Goal: Task Accomplishment & Management: Manage account settings

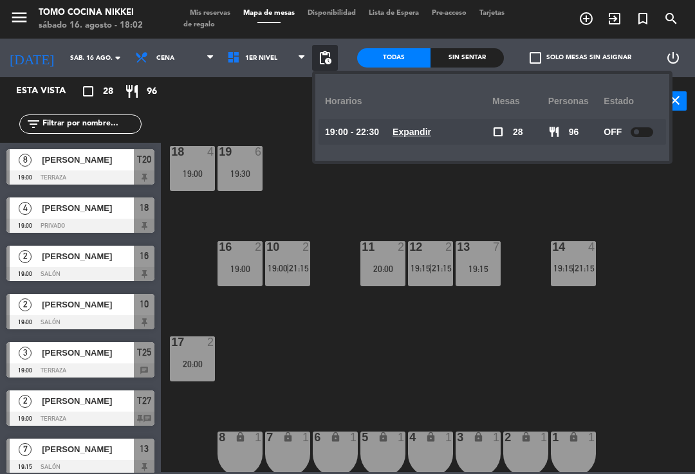
click at [326, 227] on div "18 4 19:00 19 6 19:30 16 2 19:00 10 2 19:00 | 21:15 11 2 20:00 12 2 19:15 | 21:…" at bounding box center [431, 298] width 527 height 349
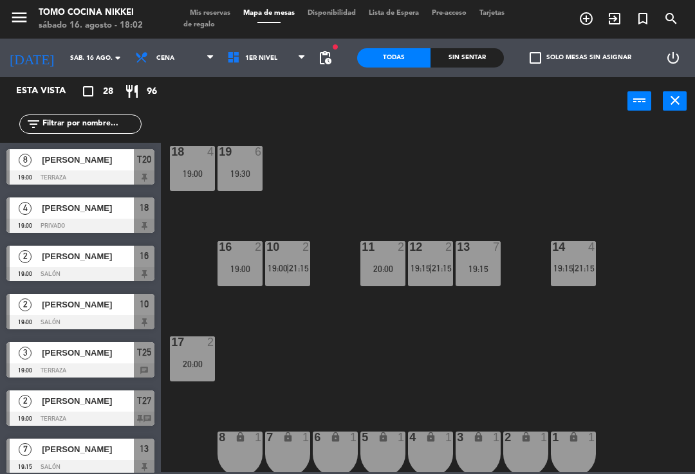
click at [246, 373] on div "18 4 19:00 19 6 19:30 16 2 19:00 10 2 19:00 | 21:15 11 2 20:00 12 2 19:15 | 21:…" at bounding box center [431, 298] width 527 height 349
click at [281, 56] on span "1er Nivel" at bounding box center [267, 58] width 92 height 28
click at [281, 113] on ng-component "menu Tomo Cocina Nikkei sábado 16. agosto - 18:02 Mis reservas Mapa de mesas Di…" at bounding box center [347, 236] width 695 height 472
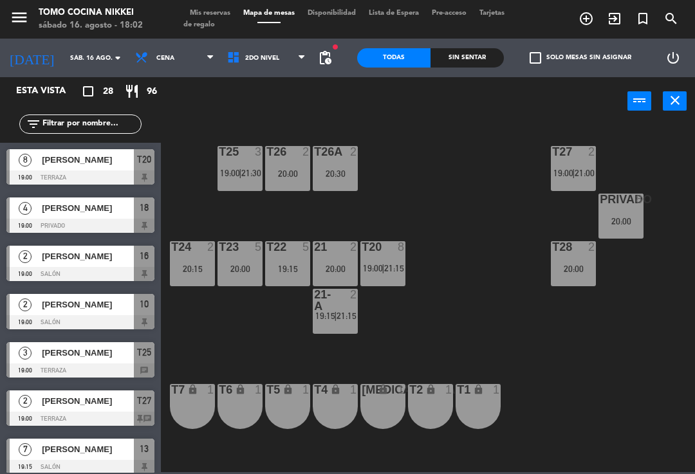
click at [106, 131] on input "text" at bounding box center [91, 124] width 100 height 14
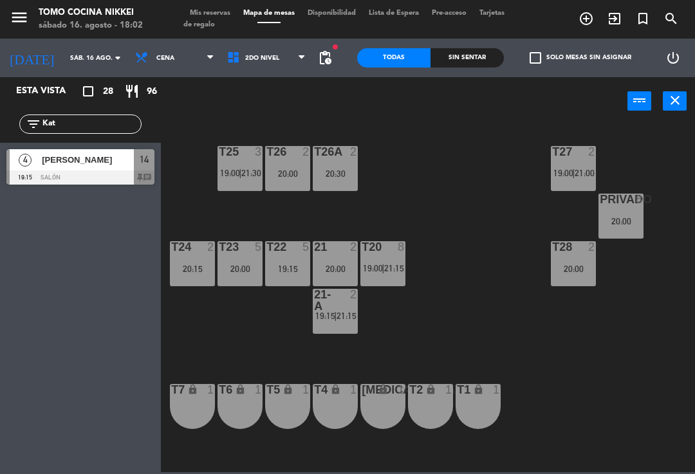
type input "Kat"
click at [132, 158] on span "[PERSON_NAME]" at bounding box center [88, 160] width 92 height 14
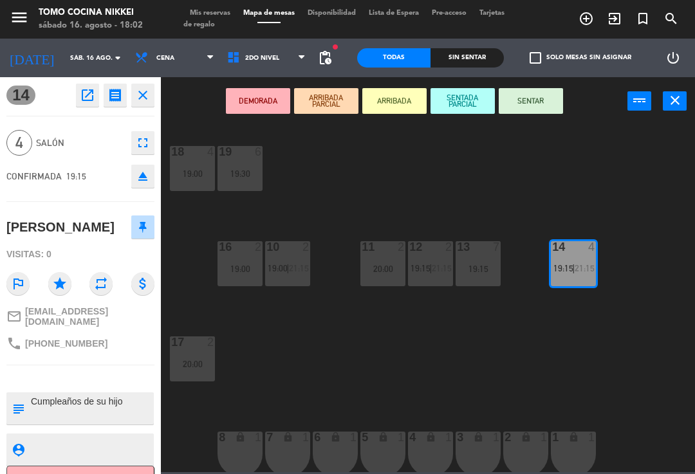
click at [279, 104] on button "DEMORADA" at bounding box center [258, 101] width 64 height 26
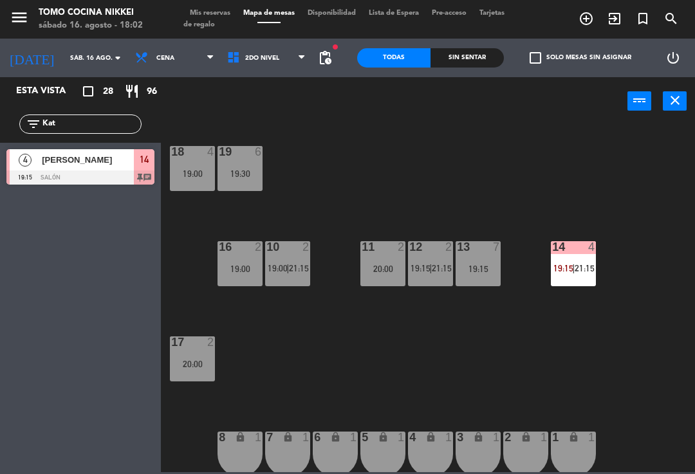
click at [307, 140] on div "18 4 19:00 19 6 19:30 16 2 19:00 10 2 19:00 | 21:15 11 2 20:00 12 2 19:15 | 21:…" at bounding box center [431, 298] width 527 height 349
click at [584, 273] on span "21:15" at bounding box center [585, 268] width 20 height 10
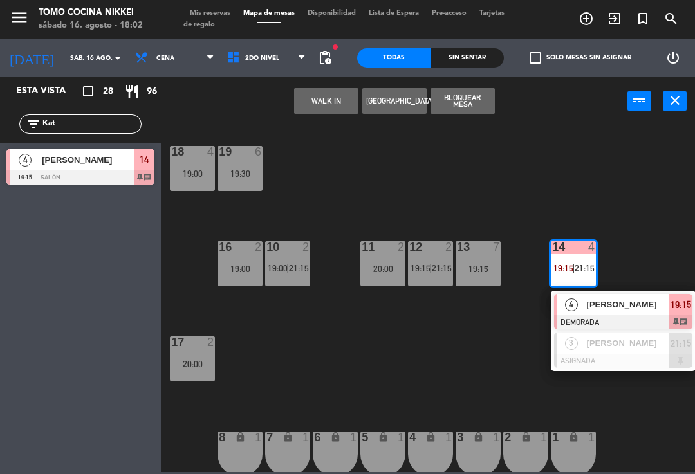
click at [608, 355] on div at bounding box center [623, 361] width 138 height 14
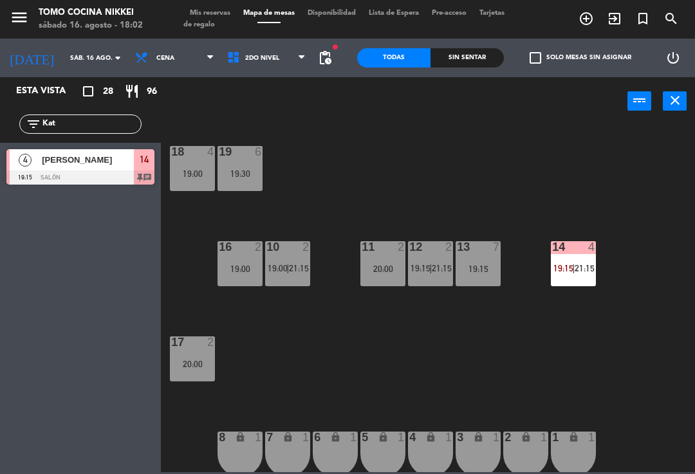
click at [573, 285] on div "14 4 19:15 | 21:15" at bounding box center [573, 263] width 45 height 45
click at [585, 338] on div "18 4 19:00 19 6 19:30 16 2 19:00 10 2 19:00 | 21:15 11 2 20:00 12 2 19:15 | 21:…" at bounding box center [431, 298] width 527 height 349
click at [111, 119] on input "Kat" at bounding box center [91, 124] width 100 height 14
type input "K"
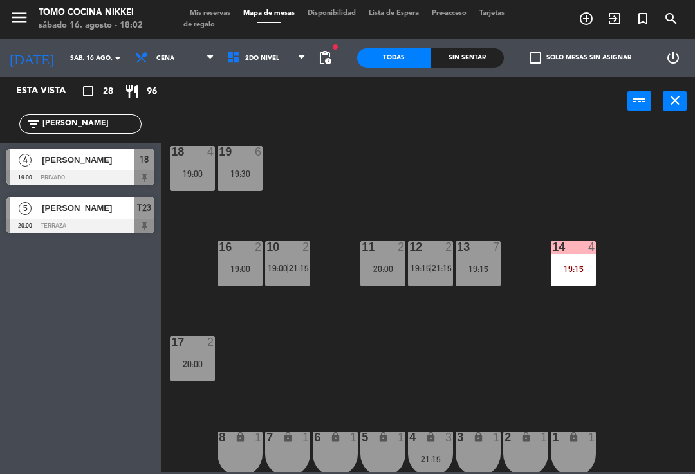
type input "[PERSON_NAME]"
click at [383, 154] on div "18 4 19:00 19 6 19:30 16 2 19:00 10 2 19:00 | 21:15 11 2 20:00 12 2 19:15 | 21:…" at bounding box center [431, 298] width 527 height 349
click at [145, 174] on div at bounding box center [80, 178] width 148 height 14
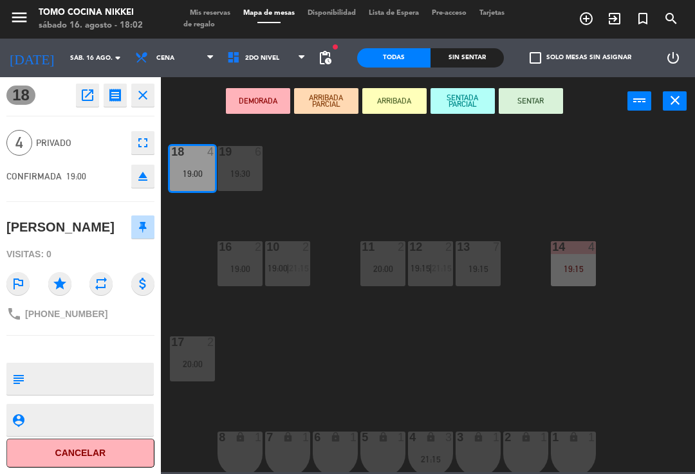
click at [255, 113] on button "DEMORADA" at bounding box center [258, 101] width 64 height 26
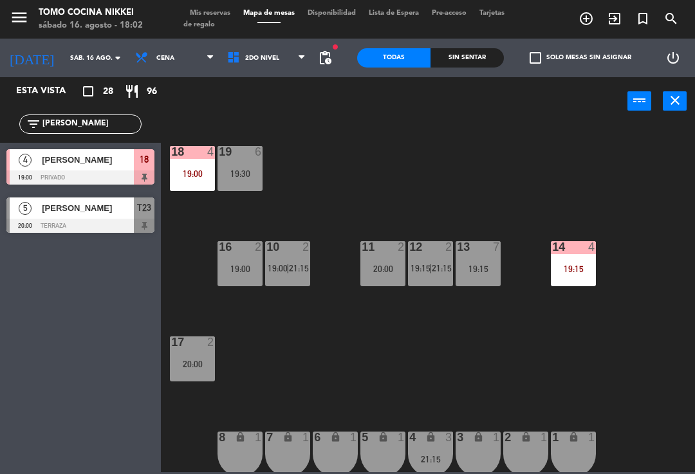
click at [353, 170] on div "18 4 19:00 19 6 19:30 16 2 19:00 10 2 19:00 | 21:15 11 2 20:00 12 2 19:15 | 21:…" at bounding box center [431, 298] width 527 height 349
click at [109, 123] on input "[PERSON_NAME]" at bounding box center [91, 124] width 100 height 14
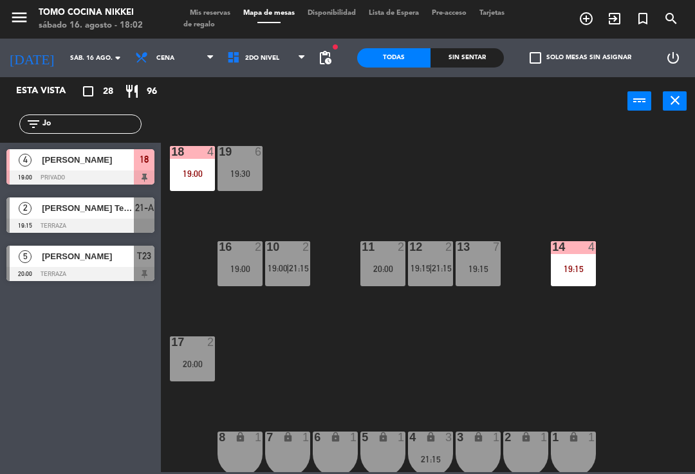
type input "J"
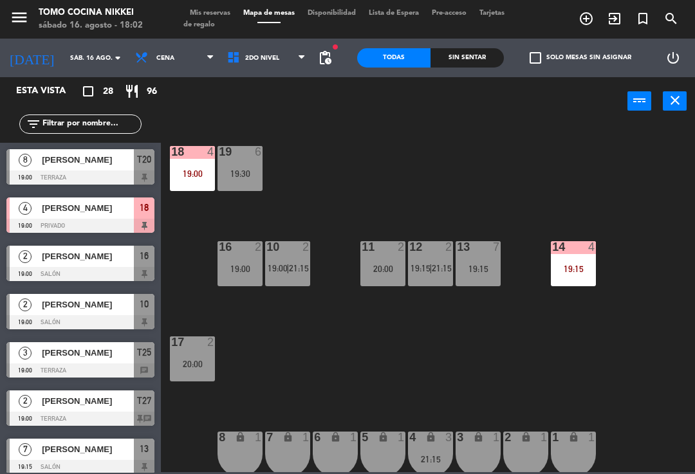
click at [585, 153] on div "18 4 19:00 19 6 19:30 16 2 19:00 10 2 19:00 | 21:15 11 2 20:00 12 2 19:15 | 21:…" at bounding box center [431, 298] width 527 height 349
click at [270, 50] on span "2do Nivel" at bounding box center [267, 58] width 92 height 28
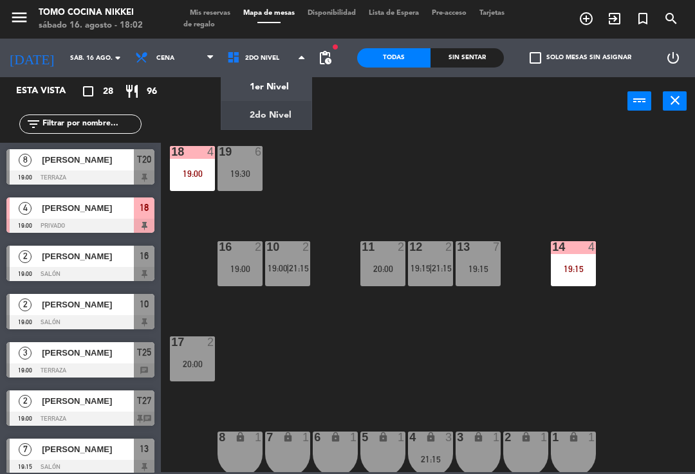
click at [275, 70] on span "2do Nivel" at bounding box center [267, 58] width 92 height 28
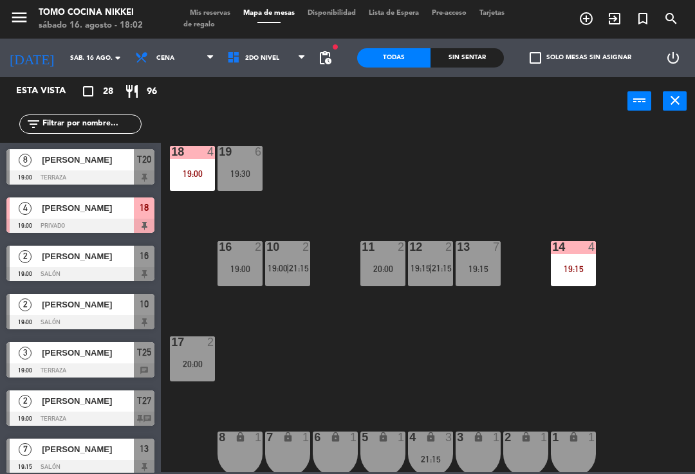
click at [279, 79] on div "power_input close" at bounding box center [394, 101] width 467 height 49
click at [280, 86] on div "power_input close" at bounding box center [394, 101] width 467 height 49
click at [286, 71] on span "2do Nivel" at bounding box center [267, 58] width 92 height 28
click at [284, 89] on ng-component "menu Tomo Cocina Nikkei sábado 16. agosto - 18:02 Mis reservas Mapa de mesas Di…" at bounding box center [347, 236] width 695 height 472
click at [349, 137] on div "18 4 19:00 19 6 19:30 16 2 19:00 10 2 19:00 | 21:15 11 2 20:00 12 2 19:15 | 21:…" at bounding box center [431, 298] width 527 height 349
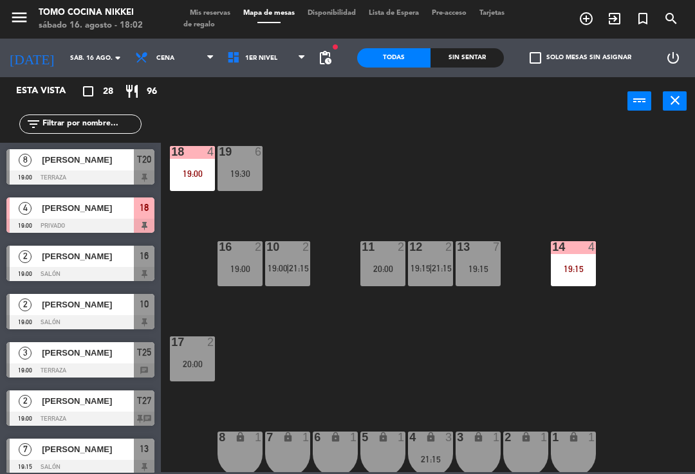
click at [308, 391] on div "18 4 19:00 19 6 19:30 16 2 19:00 10 2 19:00 | 21:15 11 2 20:00 12 2 19:15 | 21:…" at bounding box center [431, 298] width 527 height 349
click at [411, 218] on div "18 4 19:00 19 6 19:30 16 2 19:00 10 2 19:00 | 21:15 11 2 20:00 12 2 19:15 | 21:…" at bounding box center [431, 298] width 527 height 349
click at [240, 189] on div "19 6 19:30" at bounding box center [240, 168] width 45 height 45
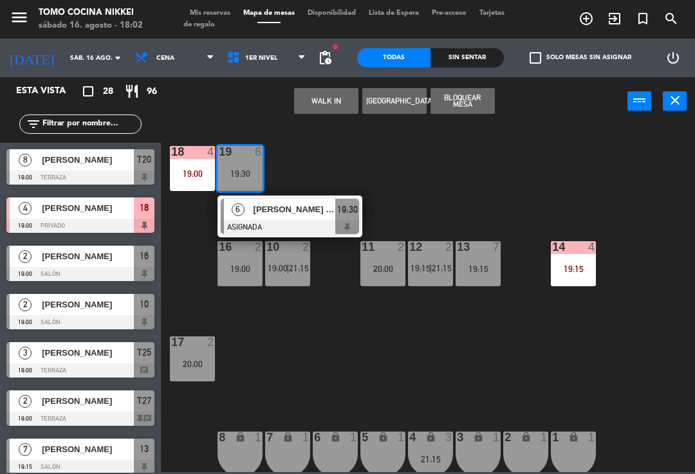
click at [311, 108] on button "WALK IN" at bounding box center [326, 101] width 64 height 26
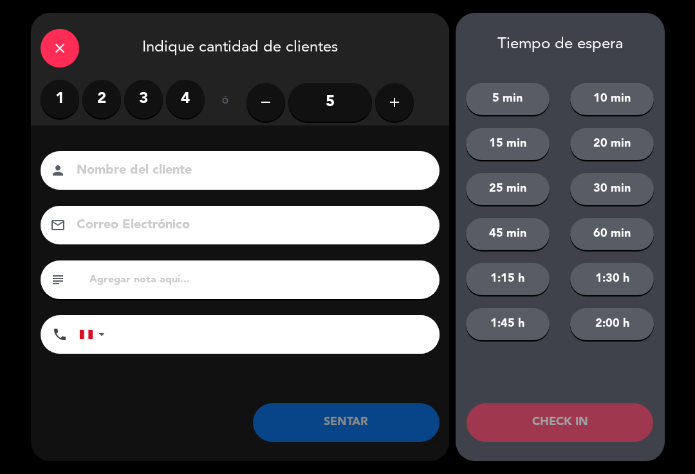
click at [62, 53] on icon "close" at bounding box center [59, 48] width 15 height 15
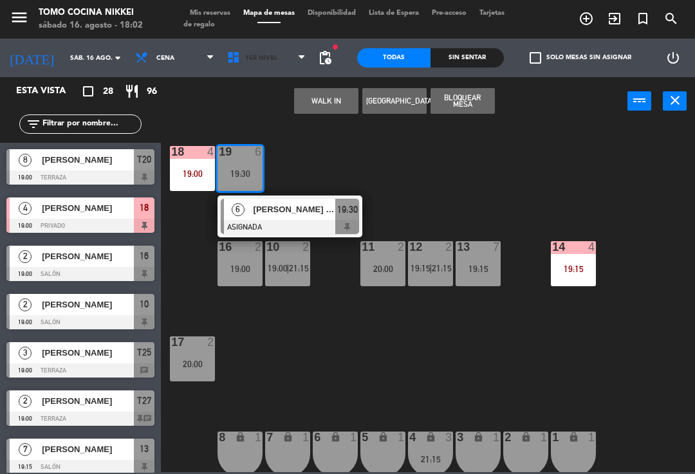
click at [227, 59] on icon at bounding box center [236, 58] width 19 height 14
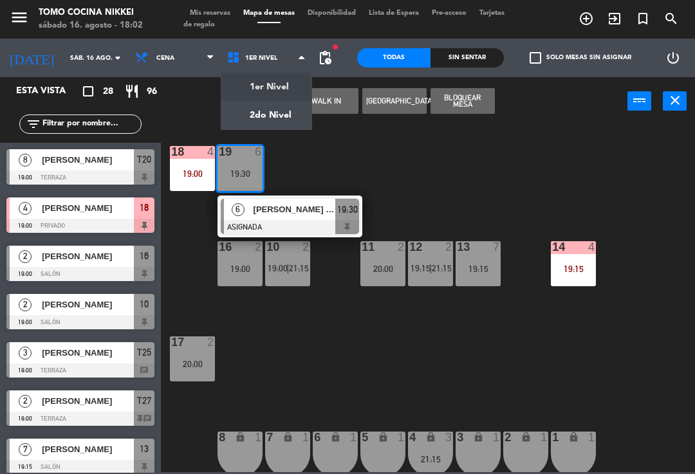
click at [238, 115] on ng-component "menu Tomo Cocina Nikkei sábado 16. agosto - 18:02 Mis reservas Mapa de mesas Di…" at bounding box center [347, 236] width 695 height 472
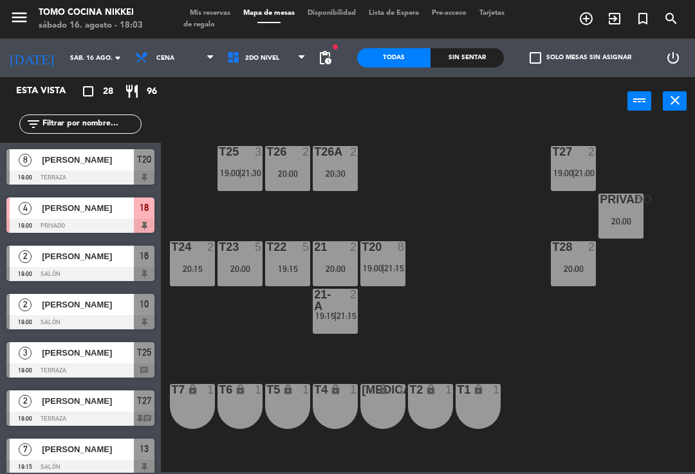
click at [351, 190] on div "T26A 2 20:30" at bounding box center [335, 168] width 45 height 45
click at [466, 301] on div "T27 2 19:00 | 21:00 T25 3 19:00 | 21:30 T26A 2 20:30 T26 2 20:00 Privado 8 20:0…" at bounding box center [431, 298] width 527 height 349
click at [392, 306] on div "T27 2 19:00 | 21:00 T25 3 19:00 | 21:30 T26A 2 20:30 T26 2 20:00 Privado 8 20:0…" at bounding box center [431, 298] width 527 height 349
click at [532, 270] on div "T27 2 19:00 | 21:00 T25 3 19:00 | 21:30 T26A 2 20:30 T26 2 20:00 Privado 8 20:0…" at bounding box center [431, 298] width 527 height 349
click at [591, 226] on div "T27 2 19:00 | 21:00 T25 3 19:00 | 21:30 T26A 2 20:30 T26 2 20:00 Privado 8 20:0…" at bounding box center [431, 298] width 527 height 349
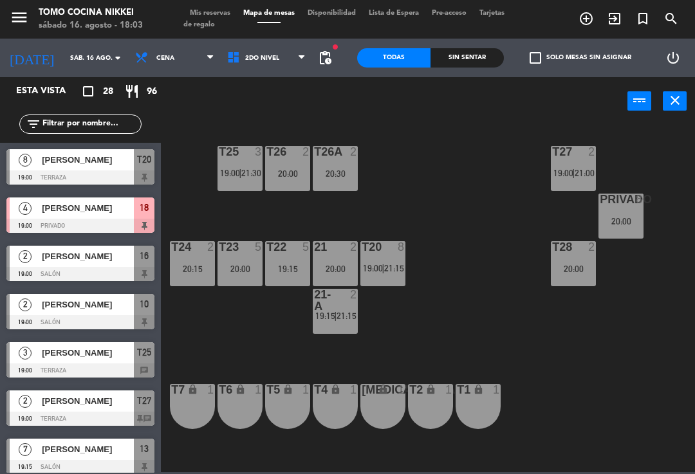
click at [630, 203] on div at bounding box center [621, 200] width 21 height 12
click at [479, 292] on div "T27 2 19:00 | 21:00 T25 3 19:00 | 21:30 T26A 2 20:30 T26 2 20:00 Privado 8 20:0…" at bounding box center [431, 298] width 527 height 349
click at [400, 277] on div "T20 8 19:00 | 21:15" at bounding box center [382, 263] width 45 height 45
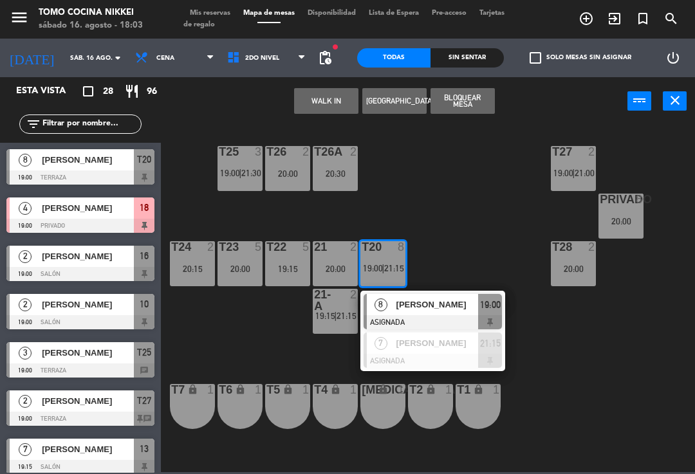
click at [426, 339] on span "[PERSON_NAME]" at bounding box center [437, 344] width 82 height 14
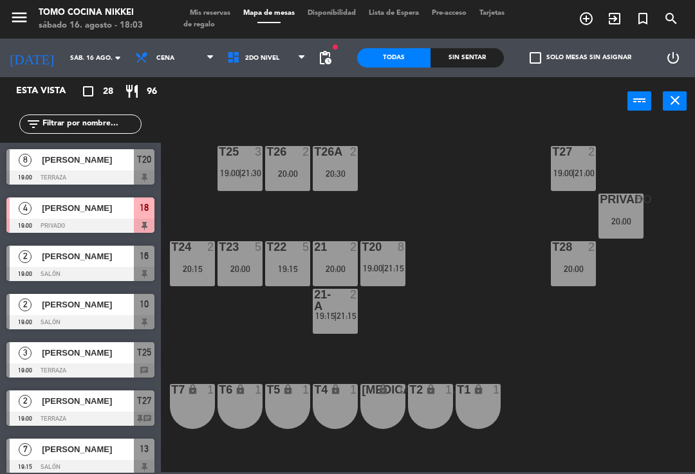
scroll to position [382, 0]
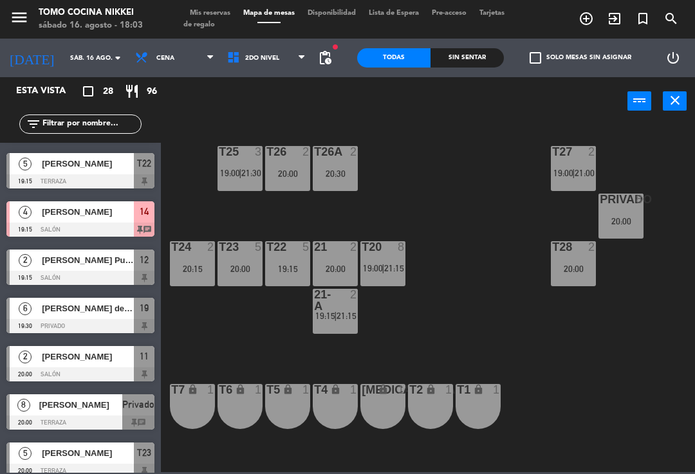
click at [439, 215] on div "T27 2 19:00 | 21:00 T25 3 19:00 | 21:30 T26A 2 20:30 T26 2 20:00 Privado 8 20:0…" at bounding box center [431, 298] width 527 height 349
click at [234, 184] on div "T25 3 19:00 | 21:30" at bounding box center [240, 168] width 45 height 45
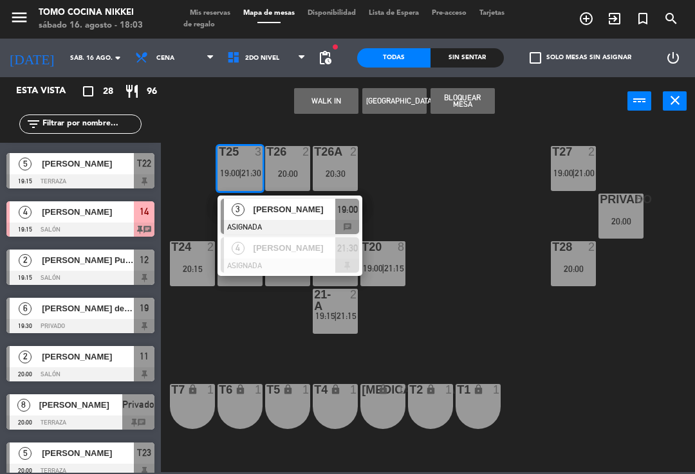
click at [288, 211] on span "[PERSON_NAME]" at bounding box center [295, 210] width 82 height 14
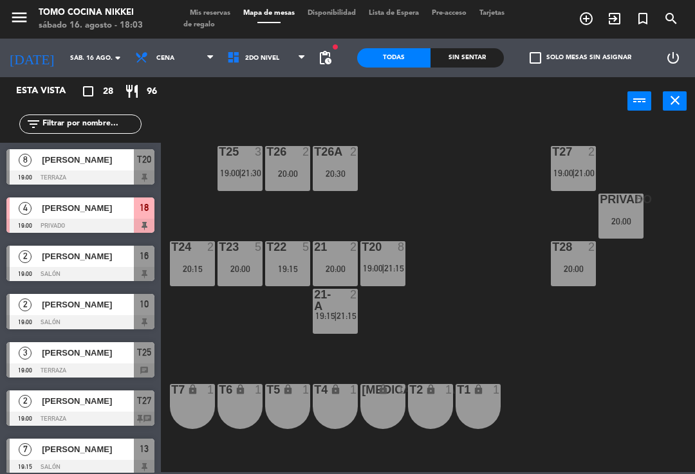
click at [244, 183] on div "T25 3 19:00 | 21:30" at bounding box center [240, 168] width 45 height 45
click at [302, 263] on div "T22 5 19:15" at bounding box center [287, 263] width 45 height 45
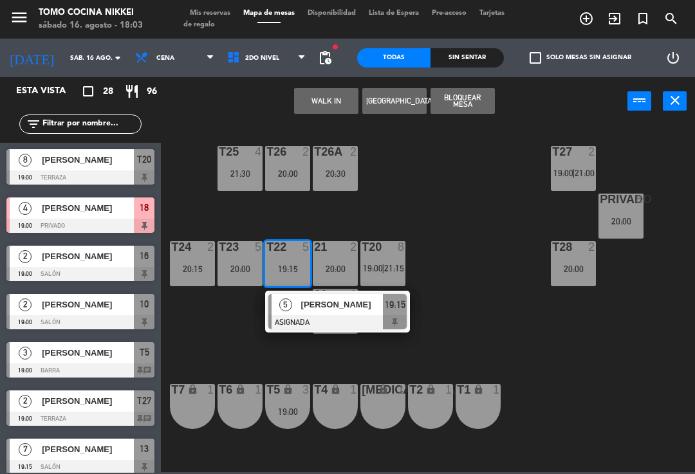
click at [305, 306] on span "[PERSON_NAME]" at bounding box center [342, 305] width 82 height 14
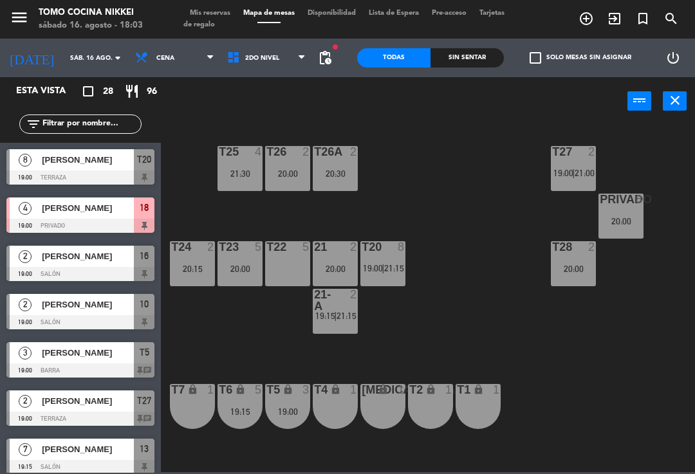
scroll to position [0, 0]
click at [375, 208] on div "T27 2 19:00 | 21:00 T25 4 21:30 T26A 2 20:30 T26 2 20:00 Privado 8 20:00 T24 2 …" at bounding box center [431, 298] width 527 height 349
click at [283, 277] on div "T22 3 19:00" at bounding box center [287, 263] width 45 height 45
click at [398, 181] on div "T27 2 19:00 | 21:00 T25 4 21:30 T26A 2 20:30 T26 2 20:00 Privado 8 20:00 T24 2 …" at bounding box center [431, 298] width 527 height 349
click at [239, 391] on icon "lock" at bounding box center [240, 389] width 11 height 11
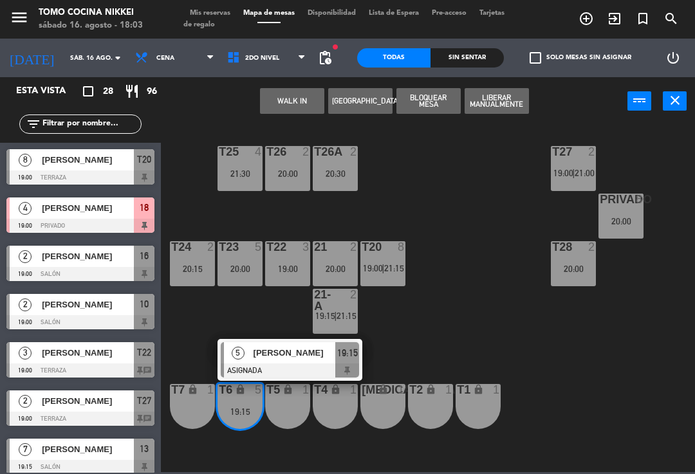
click at [253, 311] on div "T27 2 19:00 | 21:00 T25 4 21:30 T26A 2 20:30 T26 2 20:00 Privado 8 20:00 T24 2 …" at bounding box center [431, 298] width 527 height 349
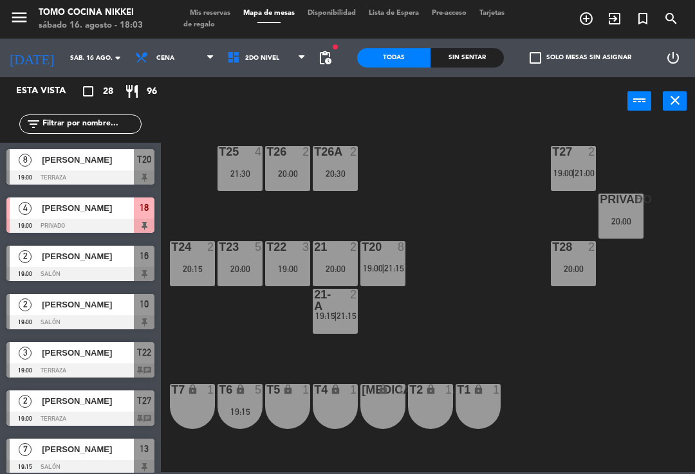
click at [245, 266] on div "20:00" at bounding box center [240, 268] width 45 height 9
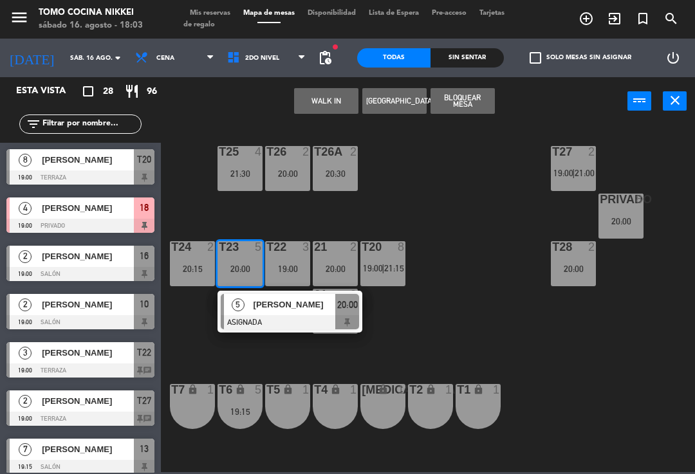
click at [272, 304] on span "[PERSON_NAME]" at bounding box center [295, 305] width 82 height 14
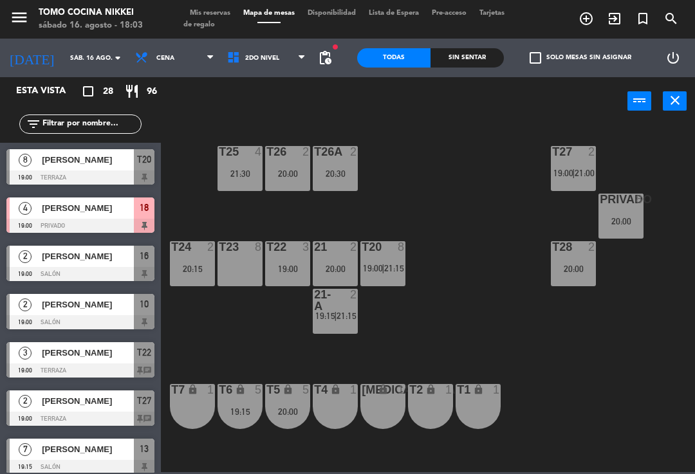
click at [279, 317] on div "T27 2 19:00 | 21:00 T25 4 21:30 T26A 2 20:30 T26 2 20:00 Privado 8 20:00 T24 2 …" at bounding box center [431, 298] width 527 height 349
click at [375, 198] on div "T27 2 19:00 | 21:00 T25 4 21:30 T26A 2 20:30 T26 2 20:00 Privado 8 20:00 T24 2 …" at bounding box center [431, 298] width 527 height 349
click at [389, 205] on div "T27 2 19:00 | 21:00 T25 4 21:30 T26A 2 20:30 T26 2 20:00 Privado 8 20:00 T24 2 …" at bounding box center [431, 298] width 527 height 349
click at [427, 273] on div "T27 2 19:00 | 21:00 T25 4 21:30 T26A 2 20:30 T26 2 20:00 Privado 8 20:00 T24 2 …" at bounding box center [431, 298] width 527 height 349
click at [339, 283] on div "21 2 20:00" at bounding box center [335, 263] width 45 height 45
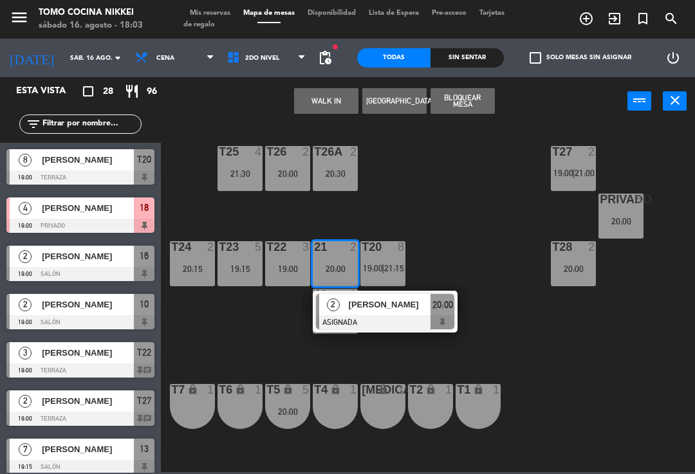
click at [459, 248] on div "T27 2 19:00 | 21:00 T25 4 21:30 T26A 2 20:30 T26 2 20:00 Privado 8 20:00 T24 2 …" at bounding box center [431, 298] width 527 height 349
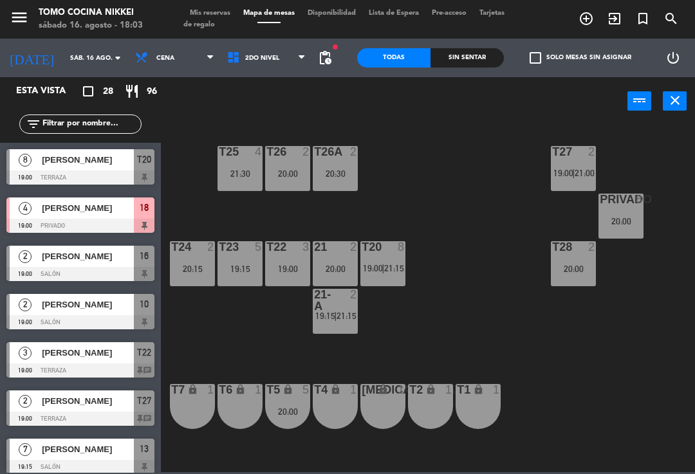
click at [562, 178] on span "19:00" at bounding box center [563, 173] width 20 height 10
click at [496, 293] on div "T27 2 19:00 | 21:00 T25 4 21:30 T26A 2 20:30 T26 2 20:00 Privado 8 20:00 T24 2 …" at bounding box center [431, 298] width 527 height 349
click at [414, 332] on div "T27 2 19:00 | 21:00 T25 4 21:30 T26A 2 20:30 T26 2 20:00 Privado 8 20:00 T24 2 …" at bounding box center [431, 298] width 527 height 349
click at [429, 335] on div "T27 2 19:00 | 21:00 T25 4 21:30 T26A 2 20:30 T26 2 20:00 Privado 8 20:00 T24 2 …" at bounding box center [431, 298] width 527 height 349
click at [465, 307] on div "T27 2 19:00 | 21:00 T25 4 21:30 T26A 2 20:30 T26 2 20:00 Privado 8 20:00 T24 2 …" at bounding box center [431, 298] width 527 height 349
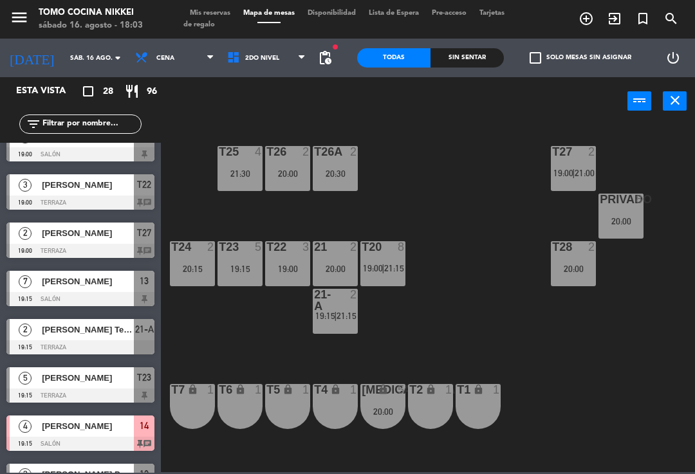
scroll to position [170, 0]
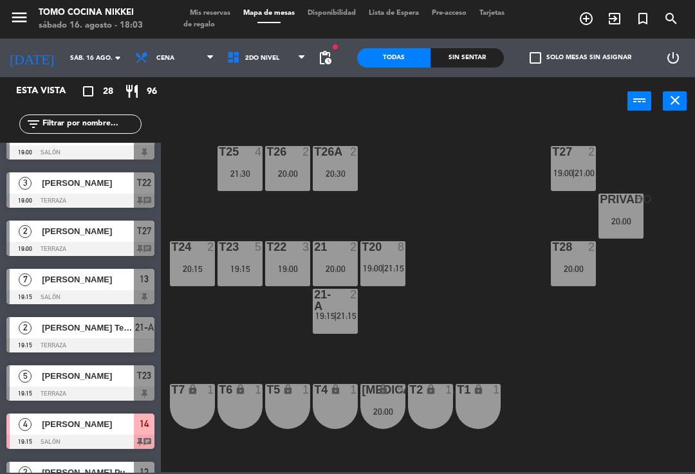
click at [309, 259] on div "T22 3 19:00" at bounding box center [287, 263] width 45 height 45
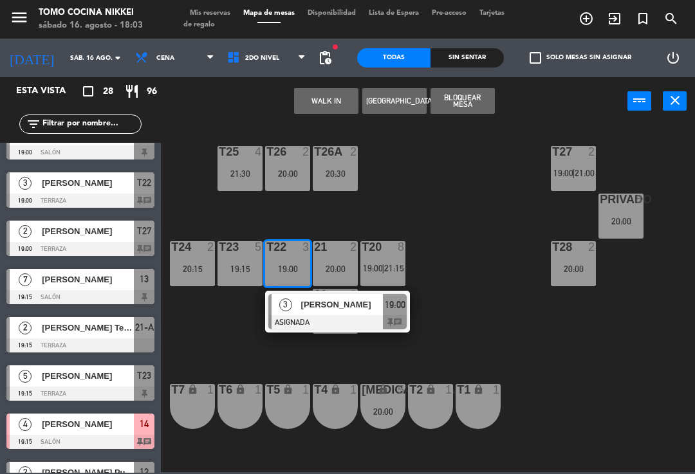
click at [302, 308] on span "[PERSON_NAME]" at bounding box center [342, 305] width 82 height 14
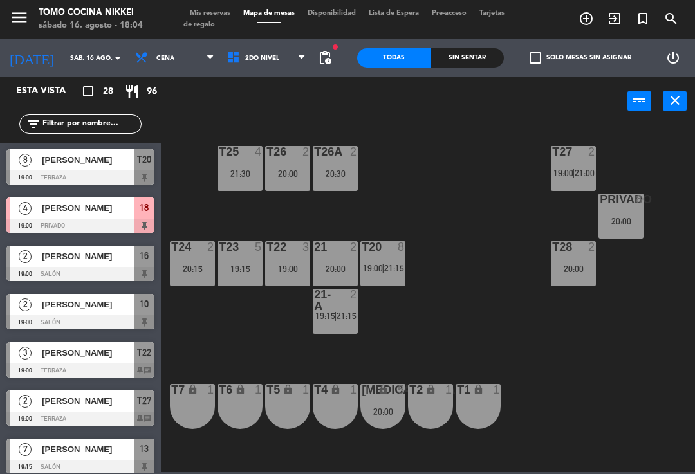
click at [320, 355] on div "T27 2 19:00 | 21:00 T25 4 21:30 T26A 2 20:30 T26 2 20:00 Privado 8 20:00 T24 2 …" at bounding box center [431, 298] width 527 height 349
click at [304, 275] on div "T22 3 19:00" at bounding box center [287, 263] width 45 height 45
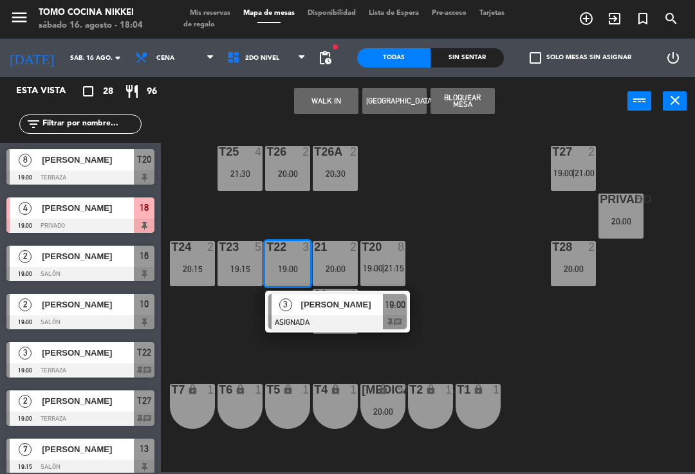
click at [372, 331] on div "3 [PERSON_NAME] ASIGNADA 19:00 chat" at bounding box center [337, 312] width 145 height 42
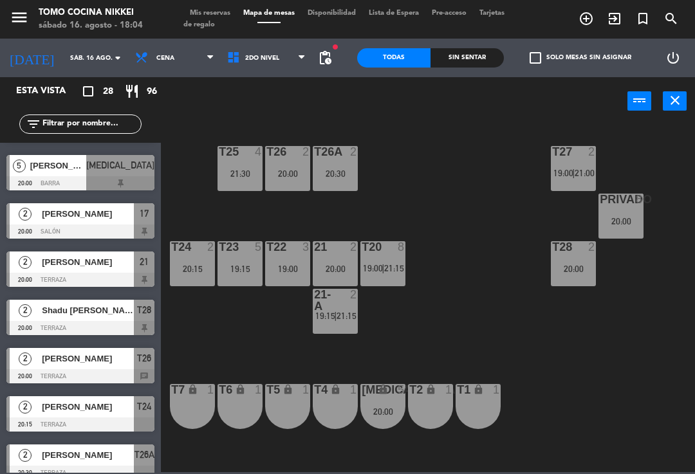
scroll to position [672, 0]
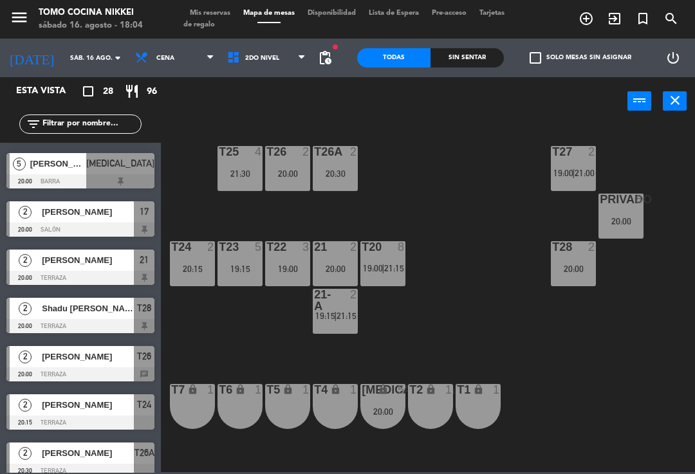
click at [227, 334] on div "T27 2 19:00 | 21:00 T25 4 21:30 T26A 2 20:30 T26 2 20:00 Privado 8 20:00 T24 2 …" at bounding box center [431, 298] width 527 height 349
click at [378, 398] on div "[MEDICAL_DATA] lock 5 20:00" at bounding box center [382, 406] width 45 height 45
click at [339, 376] on div "T27 2 19:00 | 21:00 T25 4 21:30 T26A 2 20:30 T26 2 20:00 Privado 8 20:00 T24 2 …" at bounding box center [431, 298] width 527 height 349
click at [269, 61] on span "2do Nivel" at bounding box center [262, 58] width 34 height 7
click at [257, 98] on ng-component "menu Tomo Cocina Nikkei sábado 16. agosto - 18:04 Mis reservas Mapa de mesas Di…" at bounding box center [347, 236] width 695 height 472
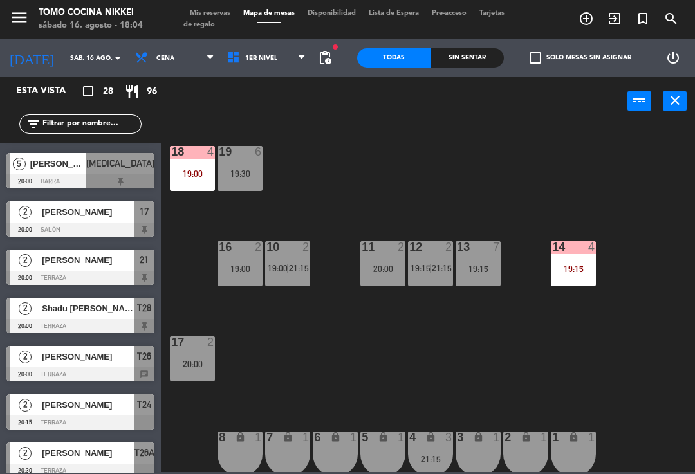
click at [295, 346] on div "18 4 19:00 19 6 19:30 16 2 19:00 10 2 19:00 | 21:15 11 2 20:00 12 2 19:15 | 21:…" at bounding box center [431, 298] width 527 height 349
click at [560, 284] on div "14 4 19:15" at bounding box center [573, 263] width 45 height 45
click at [479, 320] on div "18 4 19:00 19 6 19:30 16 2 19:00 10 2 19:00 | 21:15 11 2 20:00 12 2 19:15 | 21:…" at bounding box center [431, 298] width 527 height 349
click at [202, 172] on div "19:00" at bounding box center [192, 173] width 45 height 9
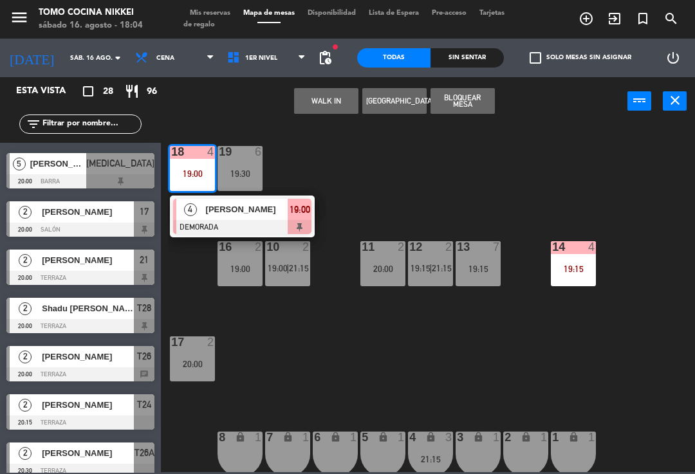
click at [270, 227] on div at bounding box center [242, 227] width 138 height 14
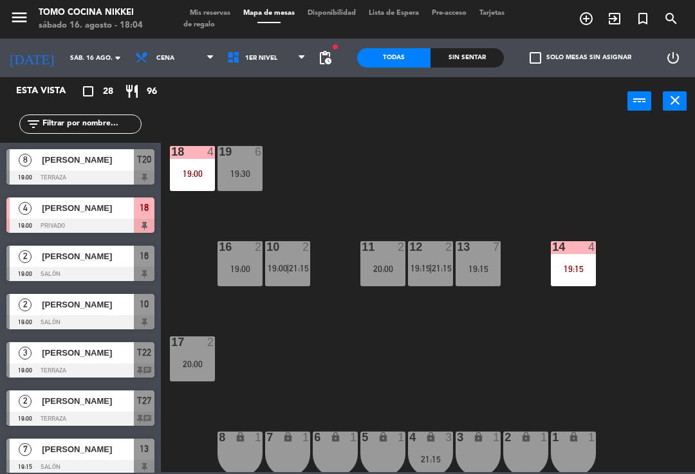
click at [270, 69] on span "1er Nivel" at bounding box center [267, 58] width 92 height 28
click at [279, 119] on ng-component "menu Tomo Cocina Nikkei sábado 16. agosto - 18:04 Mis reservas Mapa de mesas Di…" at bounding box center [347, 236] width 695 height 472
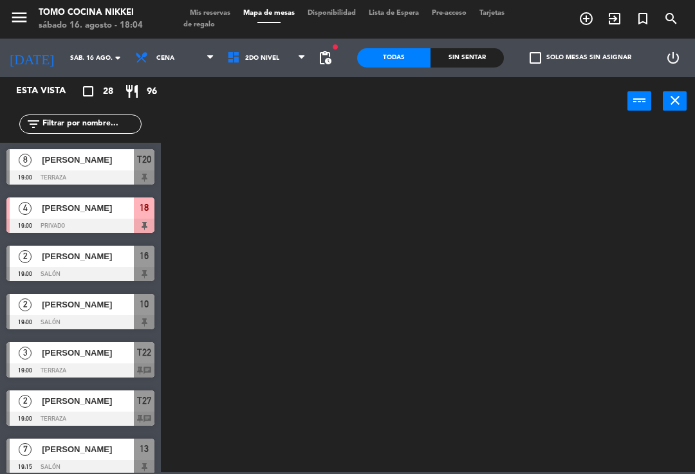
click at [93, 131] on input "text" at bounding box center [91, 124] width 100 height 14
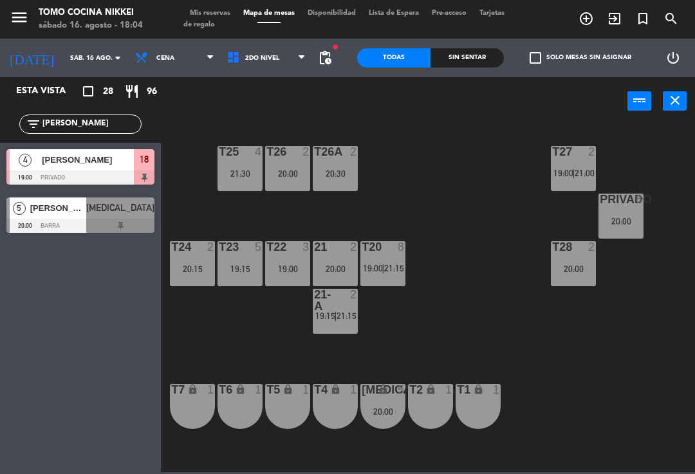
type input "[PERSON_NAME]"
click at [490, 155] on div "T27 2 19:00 | 21:00 T25 4 21:30 T26A 2 20:30 T26 2 20:00 Privado 8 20:00 T24 2 …" at bounding box center [431, 298] width 527 height 349
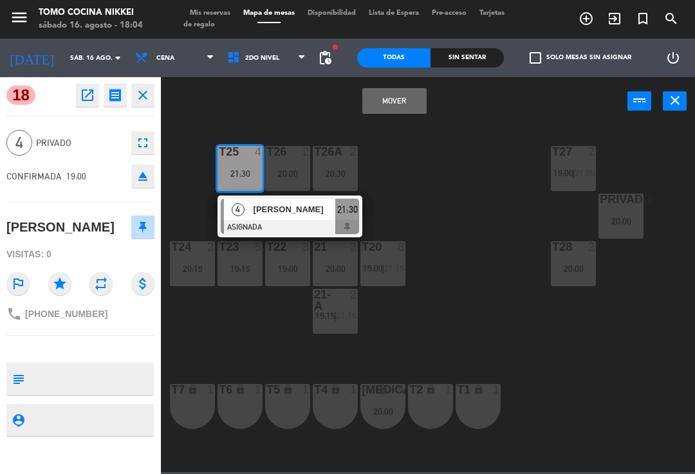
click at [390, 96] on button "Mover" at bounding box center [394, 101] width 64 height 26
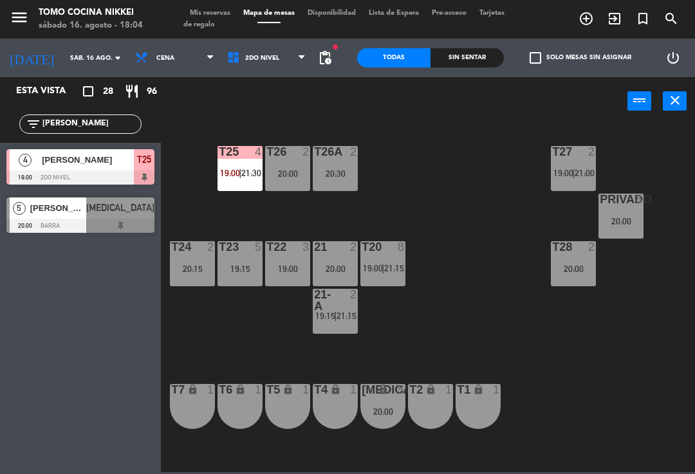
click at [403, 144] on div "T27 2 19:00 | 21:00 T25 4 19:00 | 21:30 T26A 2 20:30 T26 2 20:00 Privado 8 20:0…" at bounding box center [431, 298] width 527 height 349
click at [392, 394] on div "lock" at bounding box center [383, 390] width 21 height 12
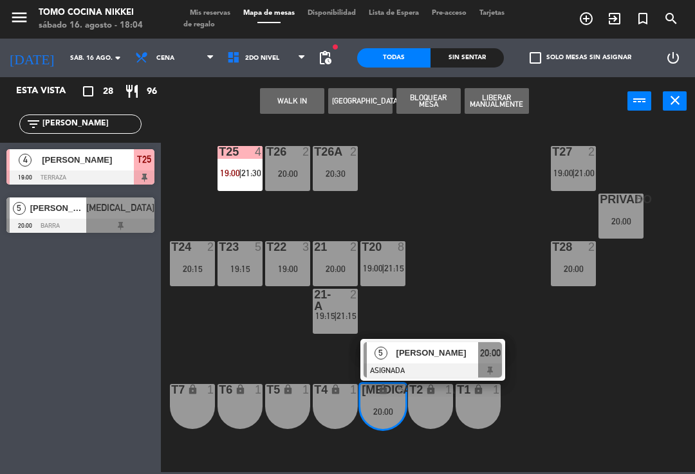
click at [425, 360] on div "[PERSON_NAME]" at bounding box center [437, 352] width 84 height 21
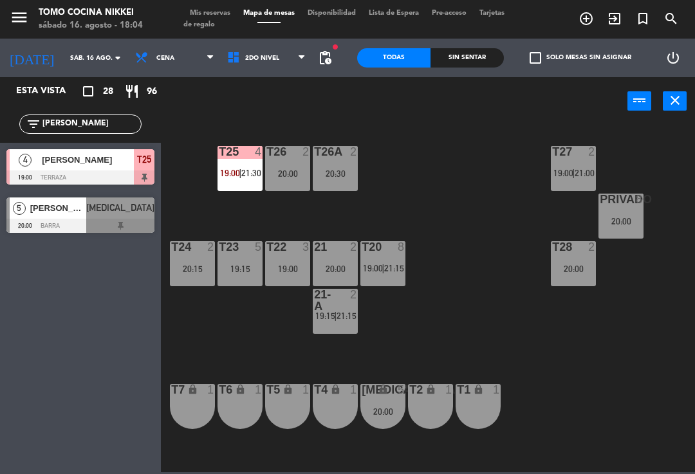
click at [382, 415] on div "20:00" at bounding box center [382, 411] width 45 height 9
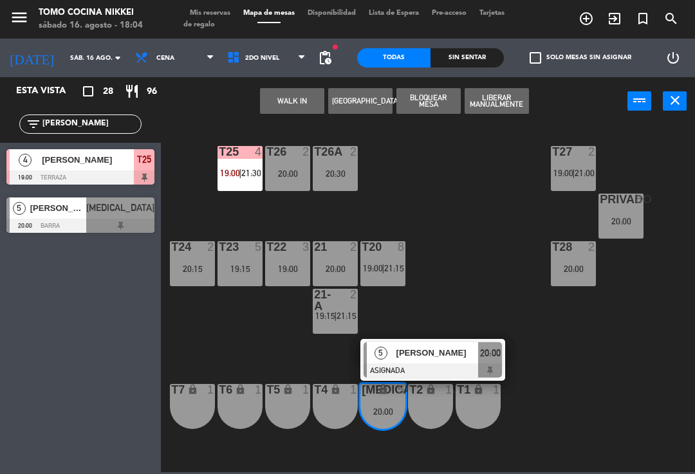
click at [458, 335] on div "T27 2 19:00 | 21:00 T25 4 19:00 | 21:30 T26A 2 20:30 T26 2 20:00 Privado 8 20:0…" at bounding box center [431, 298] width 527 height 349
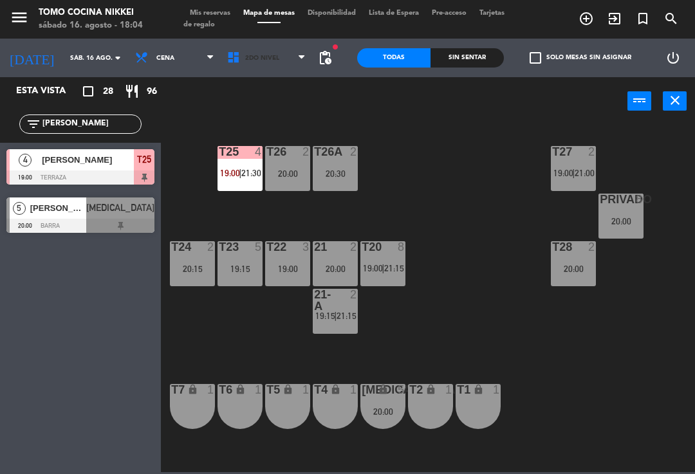
click at [252, 62] on span "2do Nivel" at bounding box center [267, 58] width 92 height 28
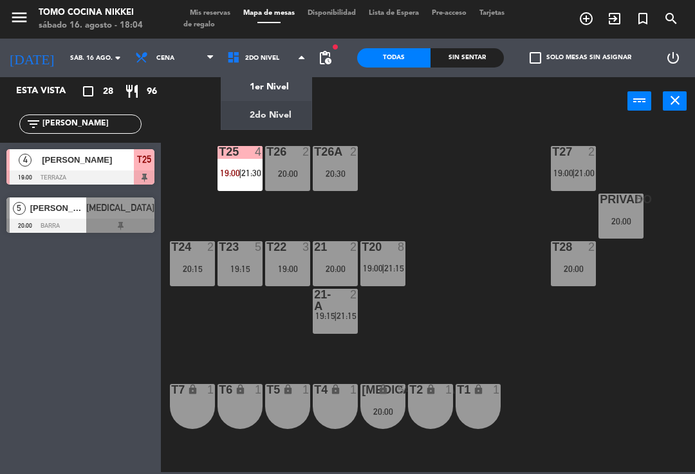
click at [283, 82] on ng-component "menu Tomo Cocina Nikkei sábado 16. agosto - 18:04 Mis reservas Mapa de mesas Di…" at bounding box center [347, 236] width 695 height 472
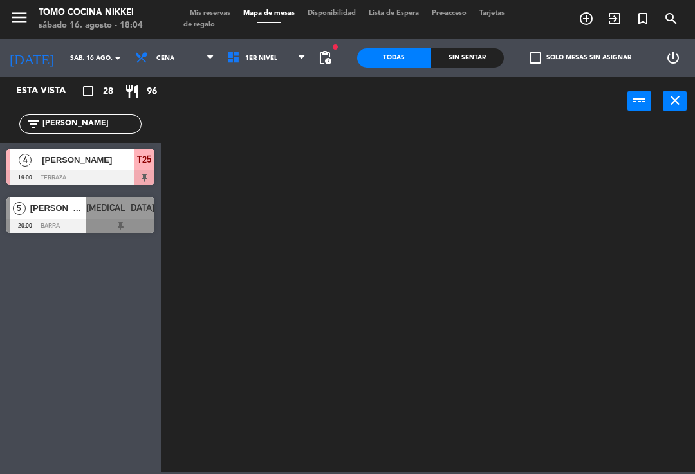
click at [131, 122] on input "[PERSON_NAME]" at bounding box center [91, 124] width 100 height 14
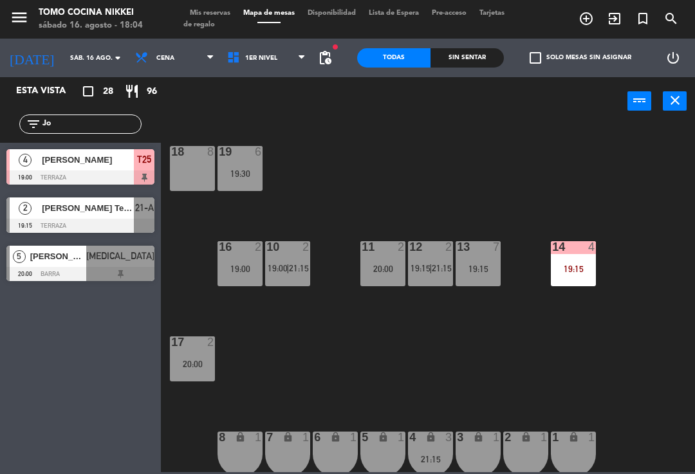
type input "J"
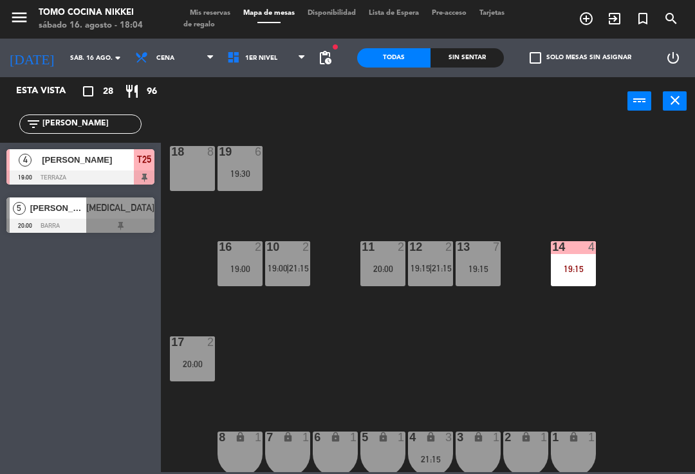
click at [562, 177] on div "18 8 19 6 19:30 16 2 19:00 10 2 19:00 | 21:15 11 2 20:00 12 2 19:15 | 21:15 13 …" at bounding box center [431, 298] width 527 height 349
click at [326, 158] on div "18 5 20:00 19 6 19:30 16 2 19:00 10 2 19:00 | 21:15 11 2 20:00 12 2 19:15 | 21:…" at bounding box center [431, 298] width 527 height 349
click at [101, 127] on input "[PERSON_NAME]" at bounding box center [91, 124] width 100 height 14
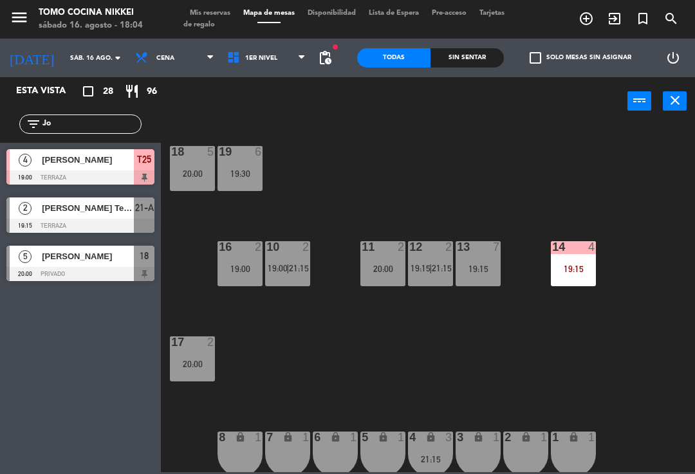
type input "J"
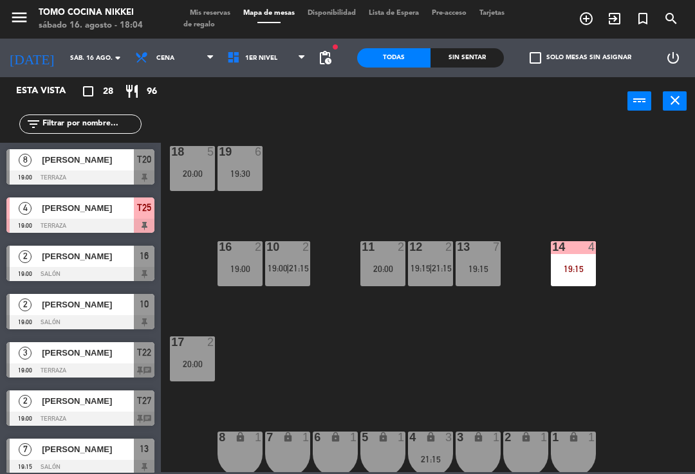
click at [609, 154] on div "18 5 20:00 19 6 19:30 16 2 19:00 10 2 19:00 | 21:15 11 2 20:00 12 2 19:15 | 21:…" at bounding box center [431, 298] width 527 height 349
click at [669, 245] on div "18 5 20:00 19 6 19:30 16 2 19:00 10 2 19:00 | 21:15 11 2 20:00 12 2 19:15 | 21:…" at bounding box center [431, 298] width 527 height 349
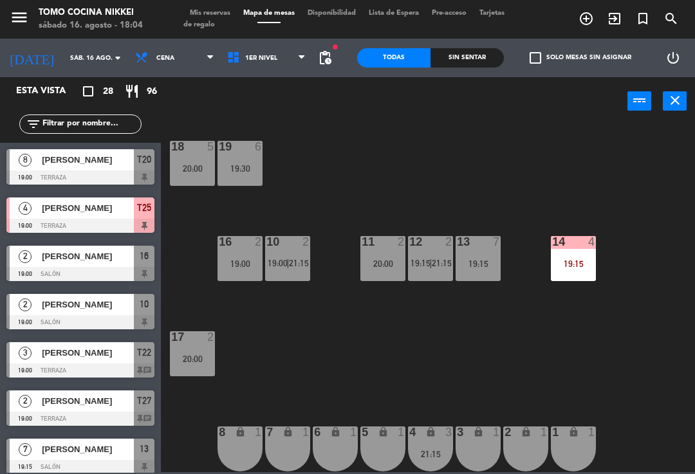
scroll to position [5, 0]
click at [432, 463] on div "4 lock 3 21:15" at bounding box center [430, 449] width 45 height 45
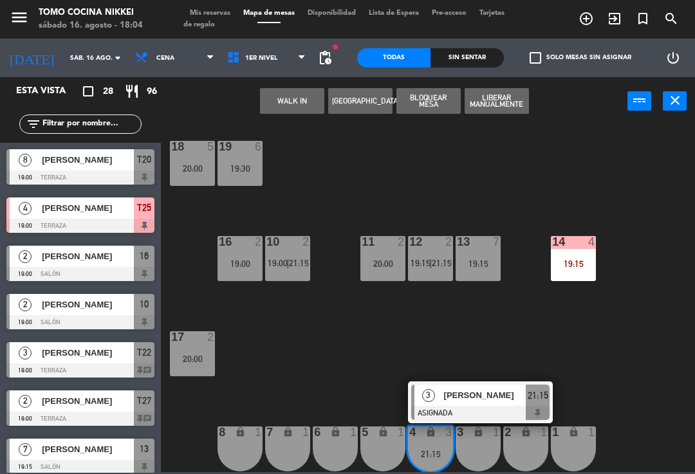
click at [441, 444] on div "4 lock 3 21:15" at bounding box center [430, 449] width 45 height 45
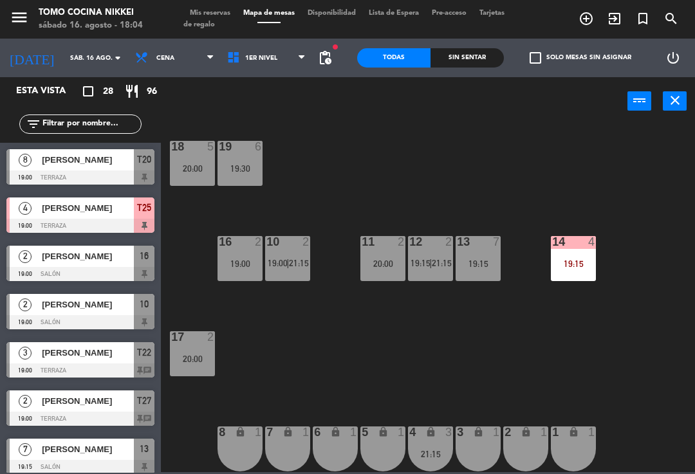
click at [442, 438] on div "3" at bounding box center [451, 433] width 21 height 12
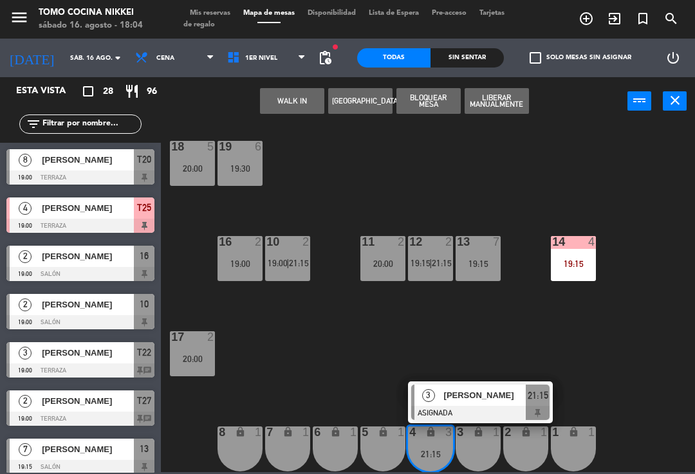
click at [468, 408] on div at bounding box center [480, 413] width 138 height 14
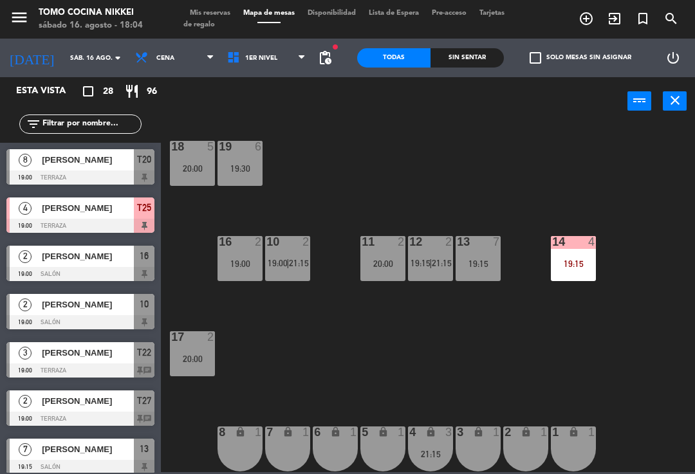
scroll to position [286, 0]
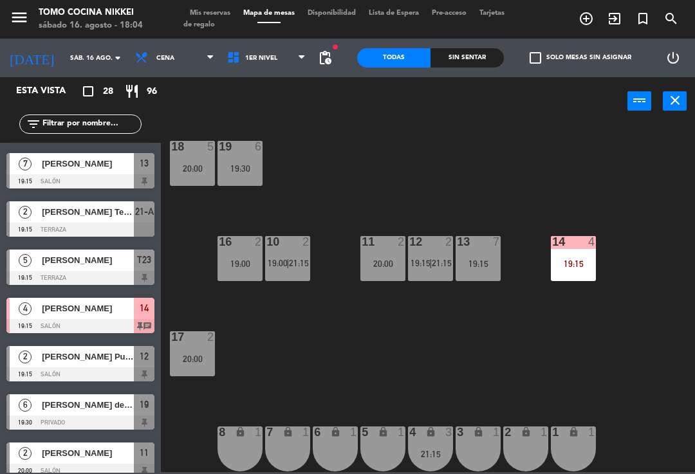
click at [430, 468] on div "4 lock 3 21:15" at bounding box center [430, 449] width 45 height 45
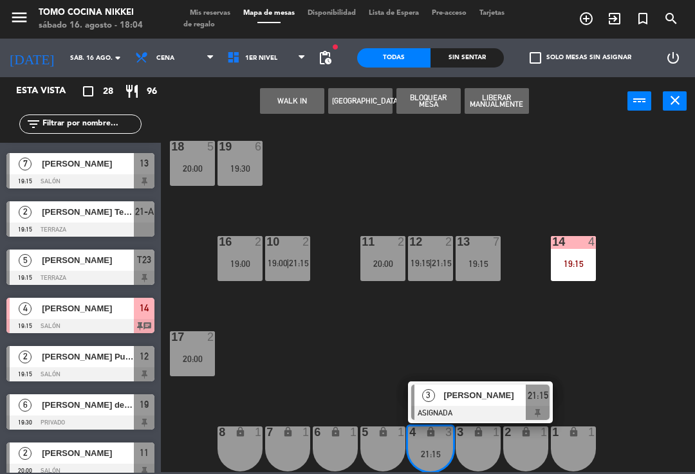
click at [471, 408] on div at bounding box center [480, 413] width 138 height 14
click at [456, 394] on span "[PERSON_NAME]" at bounding box center [485, 396] width 82 height 14
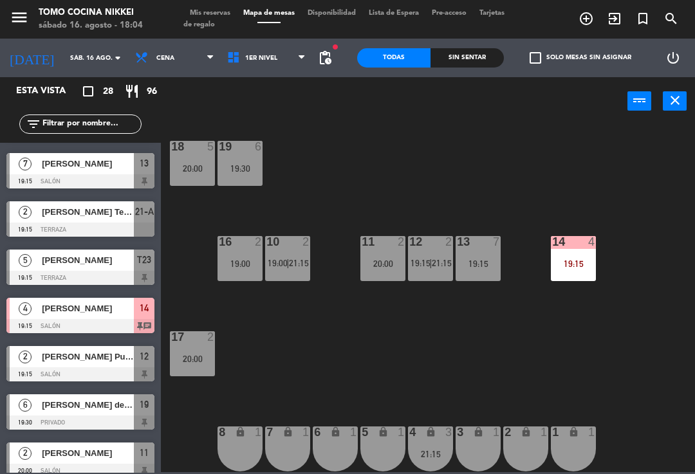
click at [285, 61] on span "1er Nivel" at bounding box center [267, 58] width 92 height 28
click at [282, 128] on ng-component "menu Tomo Cocina Nikkei sábado 16. agosto - 18:04 Mis reservas Mapa de mesas Di…" at bounding box center [347, 236] width 695 height 472
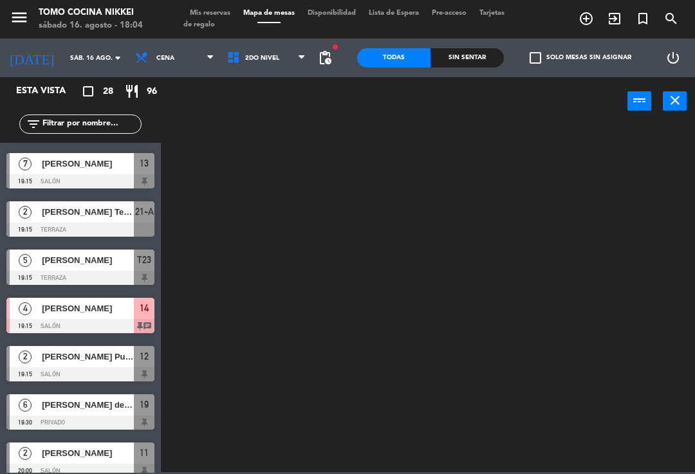
scroll to position [0, 0]
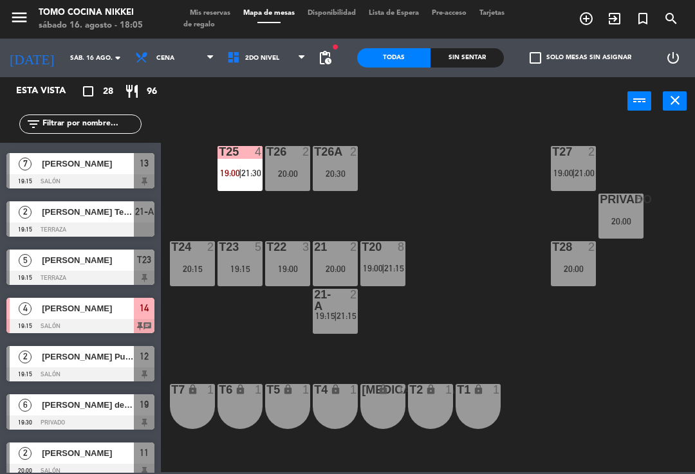
click at [349, 175] on div "20:30" at bounding box center [335, 173] width 45 height 9
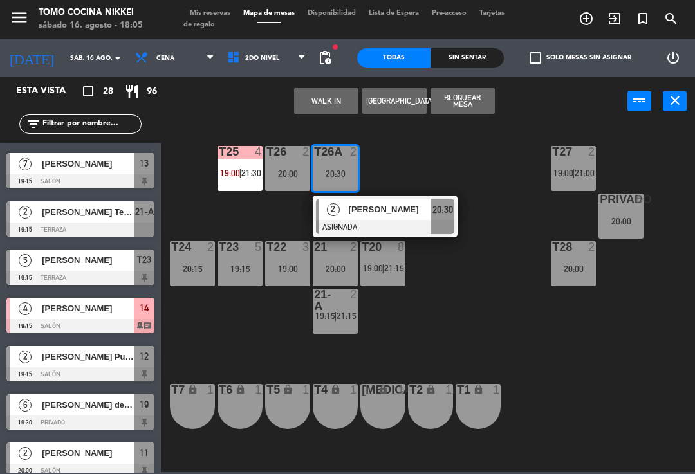
click at [402, 228] on div at bounding box center [385, 227] width 138 height 14
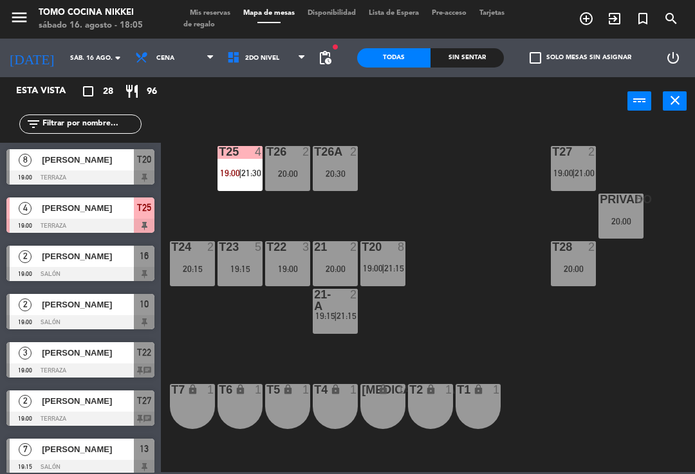
scroll to position [93, 0]
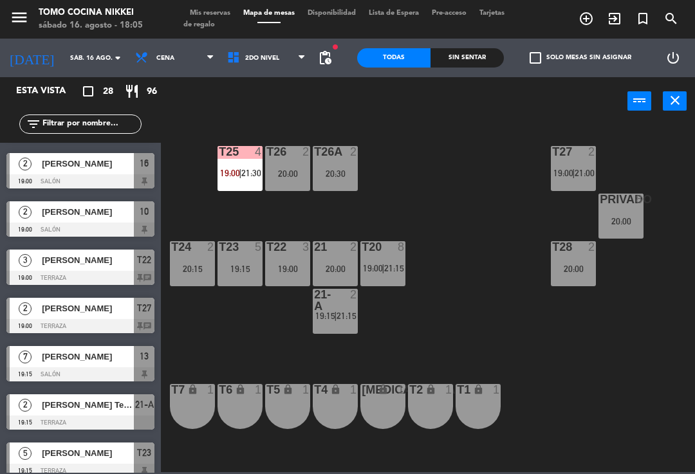
click at [107, 131] on input "text" at bounding box center [91, 124] width 100 height 14
type input "Ñ"
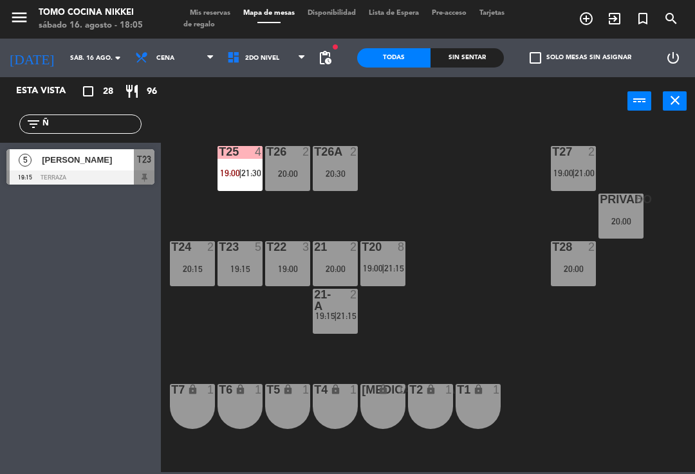
scroll to position [0, 0]
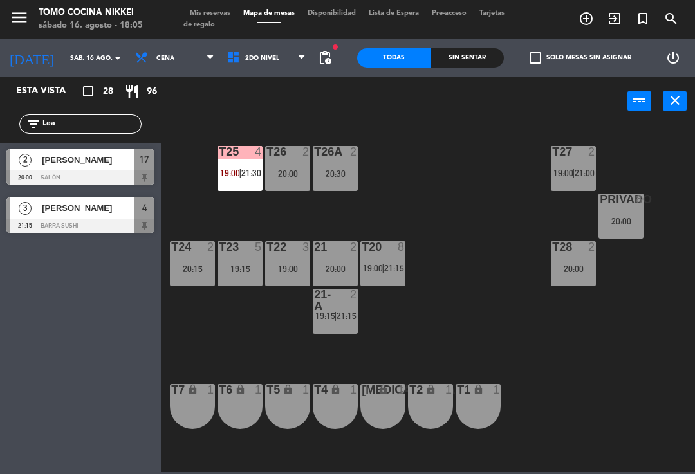
type input "Lea"
click at [407, 127] on div "T27 2 19:00 | 21:00 T25 4 19:00 | 21:30 T26A 2 20:30 T26 2 20:00 Privado 8 20:0…" at bounding box center [431, 298] width 527 height 349
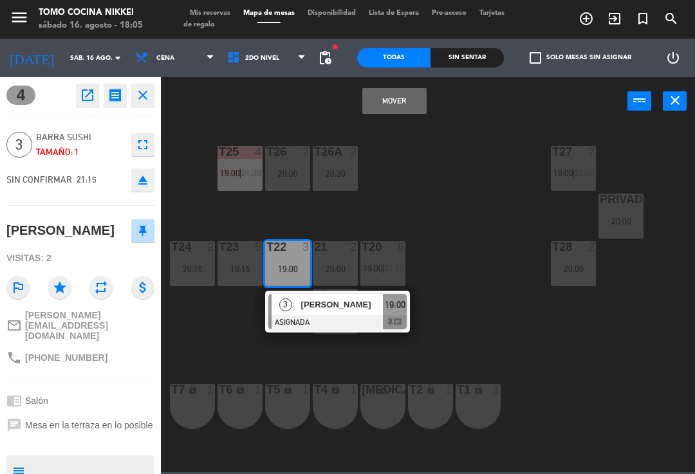
click at [407, 93] on button "Mover" at bounding box center [394, 101] width 64 height 26
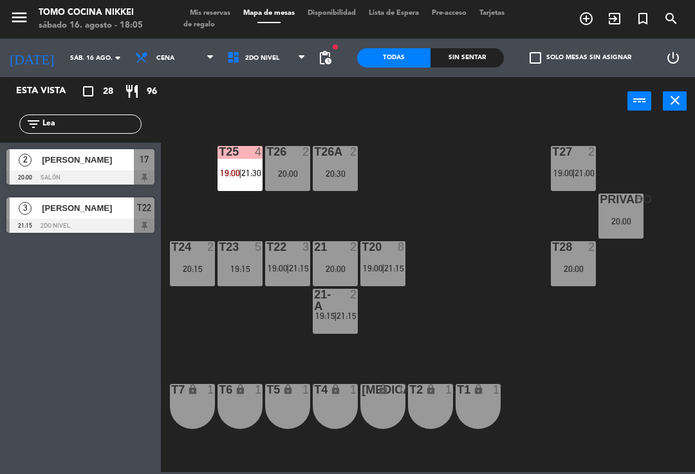
click at [418, 141] on div "T27 2 19:00 | 21:00 T25 4 19:00 | 21:30 T26A 2 20:30 T26 2 20:00 Privado 8 20:0…" at bounding box center [431, 298] width 527 height 349
click at [113, 126] on input "Lea" at bounding box center [91, 124] width 100 height 14
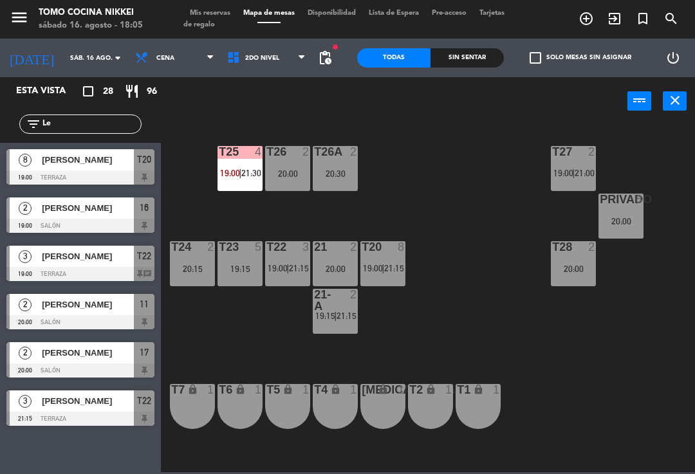
type input "L"
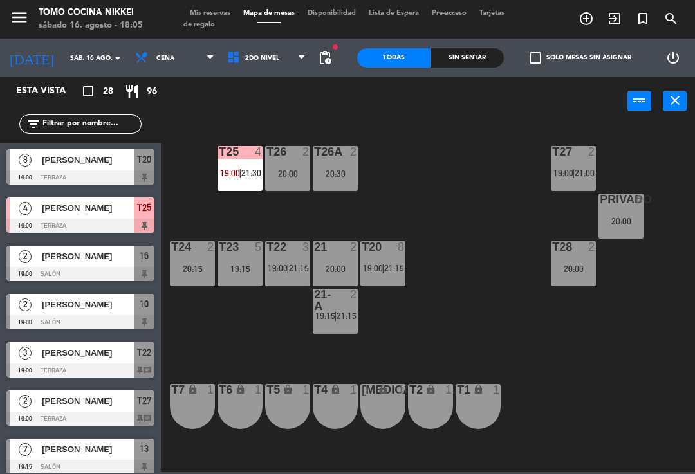
click at [513, 162] on div "T27 2 19:00 | 21:00 T25 4 19:00 | 21:30 T26A 2 20:30 T26 2 20:00 Privado 8 20:0…" at bounding box center [431, 298] width 527 height 349
click at [528, 329] on div "T27 2 19:00 | 21:00 T25 4 19:00 | 21:30 T26A 2 20:30 T26 2 20:00 Privado 8 20:0…" at bounding box center [431, 298] width 527 height 349
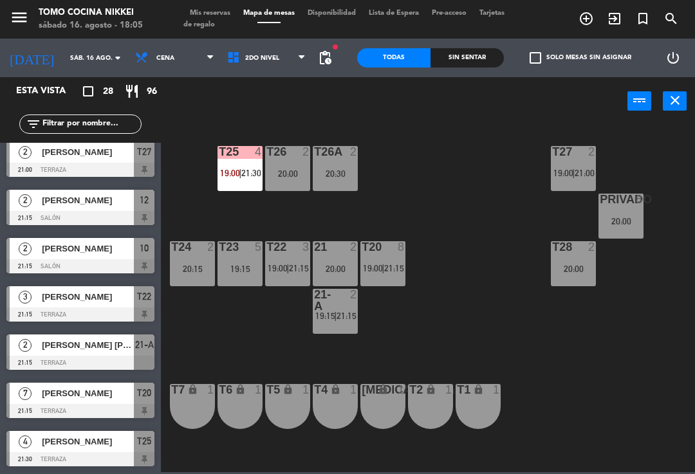
scroll to position [1021, 0]
click at [341, 325] on div "21-A 2 19:15 | 21:15" at bounding box center [335, 311] width 45 height 45
click at [466, 318] on div "T27 2 19:00 | 21:00 T25 4 19:00 | 21:30 T26A 2 20:30 T26 2 20:00 Privado 8 20:0…" at bounding box center [431, 298] width 527 height 349
click at [555, 237] on div "T27 2 19:00 | 21:00 T25 4 19:00 | 21:30 T26A 2 20:30 T26 2 20:00 Privado 8 20:0…" at bounding box center [431, 298] width 527 height 349
click at [483, 288] on div "T27 2 19:00 | 21:00 T25 4 19:00 | 21:30 T26A 2 20:30 T26 2 20:00 Privado 8 20:0…" at bounding box center [431, 298] width 527 height 349
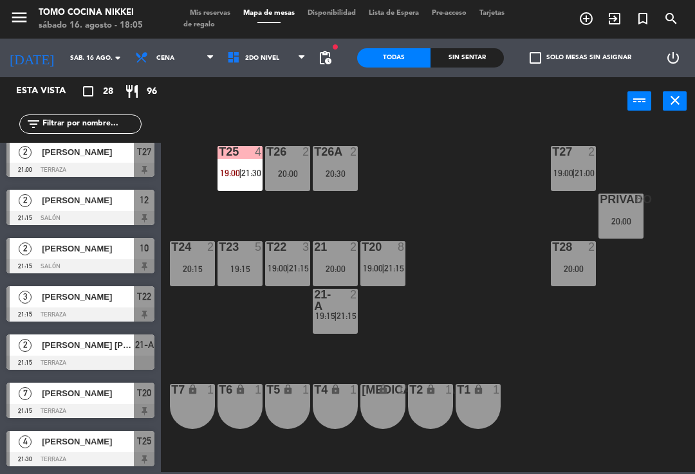
click at [268, 68] on span "2do Nivel" at bounding box center [267, 58] width 92 height 28
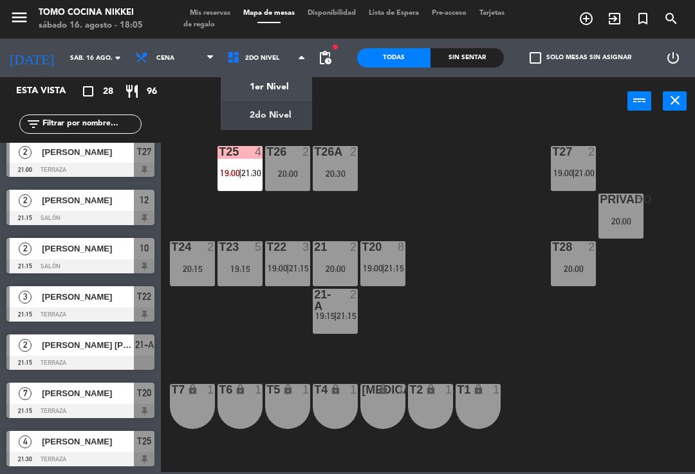
click at [421, 162] on div "T27 2 19:00 | 21:00 T25 4 19:00 | 21:30 T26A 2 20:30 T26 2 20:00 Privado 8 20:0…" at bounding box center [431, 298] width 527 height 349
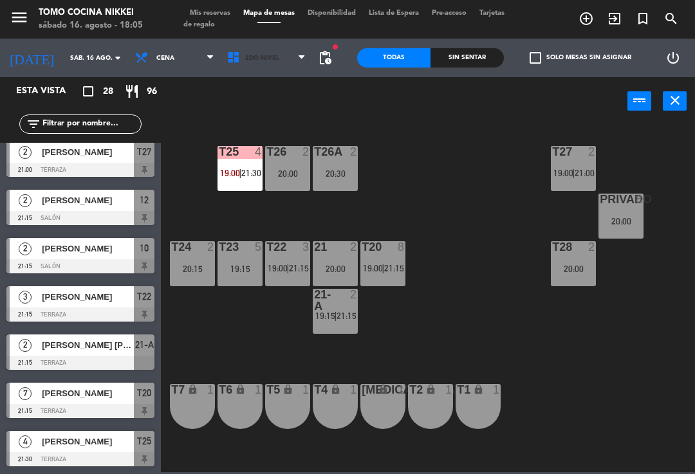
click at [283, 64] on span "2do Nivel" at bounding box center [267, 58] width 92 height 28
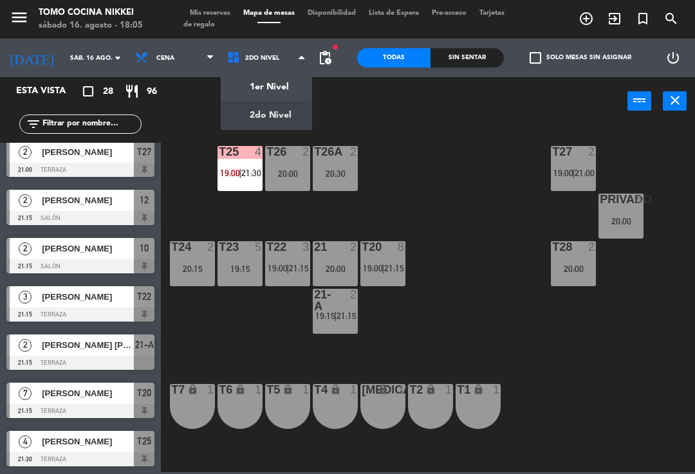
click at [281, 88] on ng-component "menu Tomo Cocina Nikkei sábado 16. agosto - 18:05 Mis reservas Mapa de mesas Di…" at bounding box center [347, 236] width 695 height 472
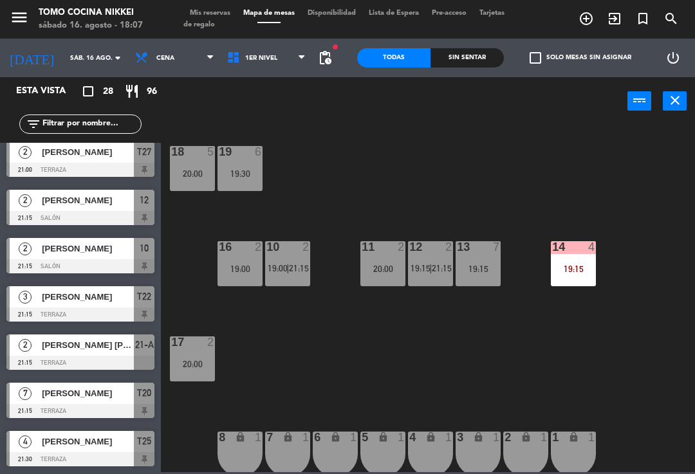
click at [111, 121] on input "text" at bounding box center [91, 124] width 100 height 14
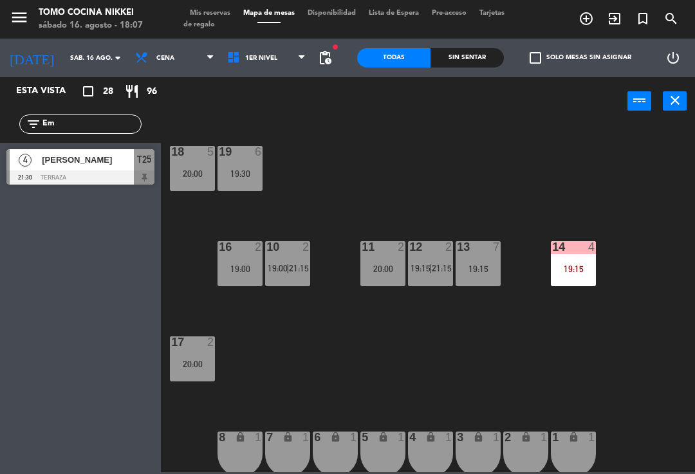
scroll to position [0, 0]
type input "Emi"
click at [565, 156] on div "18 5 20:00 19 6 19:30 16 2 19:00 10 2 19:00 | 21:15 11 2 20:00 12 2 19:15 | 21:…" at bounding box center [431, 298] width 527 height 349
click at [129, 164] on span "[PERSON_NAME]" at bounding box center [88, 160] width 92 height 14
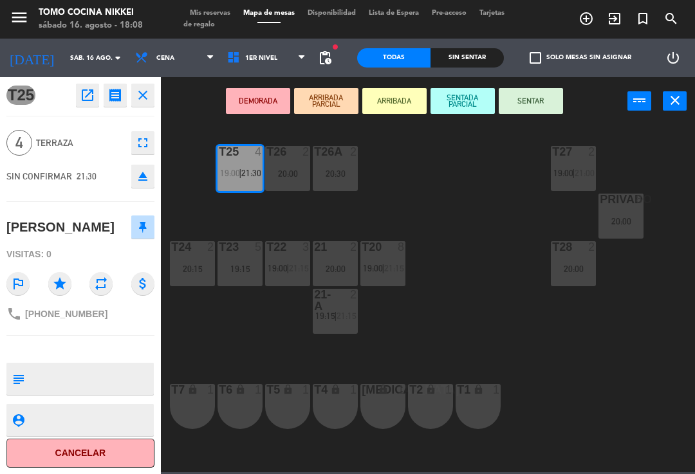
click at [77, 465] on button "Cancelar" at bounding box center [80, 453] width 148 height 29
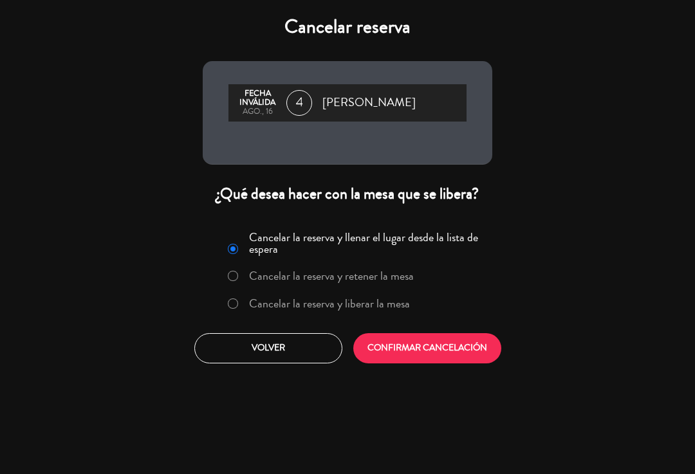
click at [335, 303] on label "Cancelar la reserva y liberar la mesa" at bounding box center [329, 304] width 161 height 12
click at [421, 347] on button "CONFIRMAR CANCELACIÓN" at bounding box center [427, 348] width 148 height 30
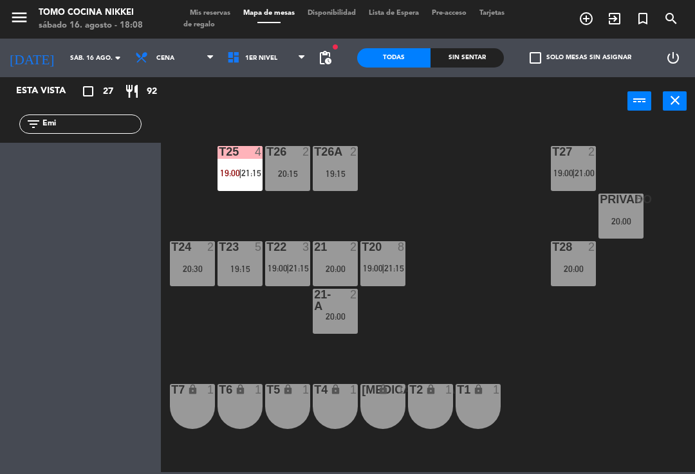
click at [113, 122] on input "Emi" at bounding box center [91, 124] width 100 height 14
type input "E"
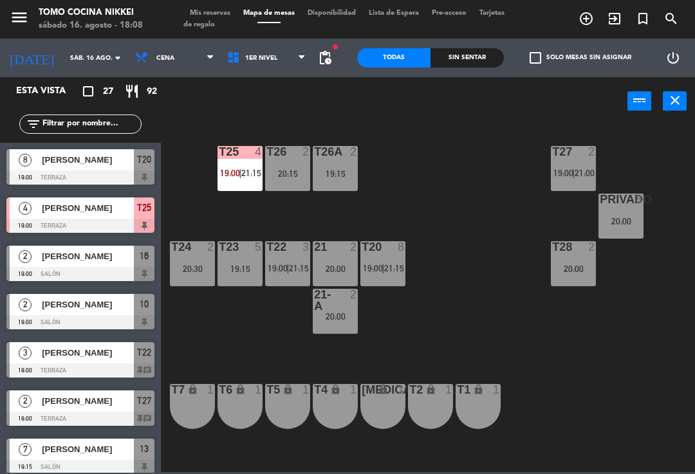
click at [496, 174] on div "T27 2 19:00 | 21:00 T25 4 19:00 | 21:15 T26A 2 19:15 T26 2 20:15 Privado 8 20:0…" at bounding box center [431, 298] width 527 height 349
click at [529, 198] on div "T27 2 19:00 | 21:00 T25 4 19:00 | 21:15 T26A 2 19:15 T26 2 20:15 Privado 8 20:0…" at bounding box center [431, 298] width 527 height 349
click at [409, 360] on div "T27 2 19:00 | 21:00 T25 4 19:00 | 21:15 T26A 2 19:15 T26 2 20:15 Privado 8 20:0…" at bounding box center [431, 298] width 527 height 349
click at [400, 337] on div "T27 2 19:00 | 21:00 T25 4 19:00 | 21:15 T26A 2 19:15 T26 2 20:15 Privado 8 20:0…" at bounding box center [431, 298] width 527 height 349
click at [346, 165] on div "T26A 2 19:15" at bounding box center [335, 168] width 45 height 45
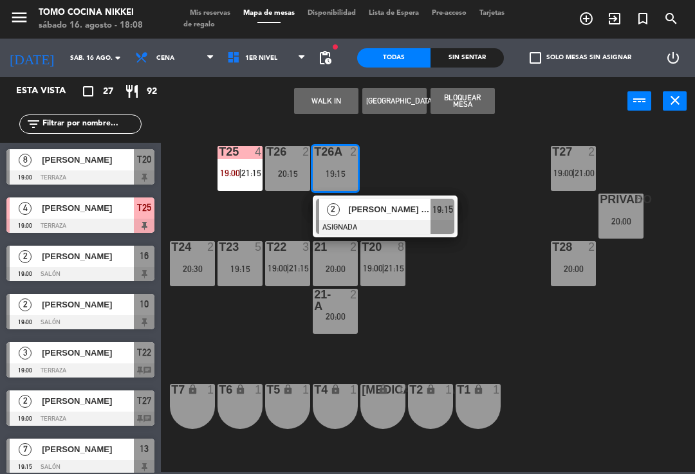
click at [340, 304] on div at bounding box center [335, 300] width 21 height 23
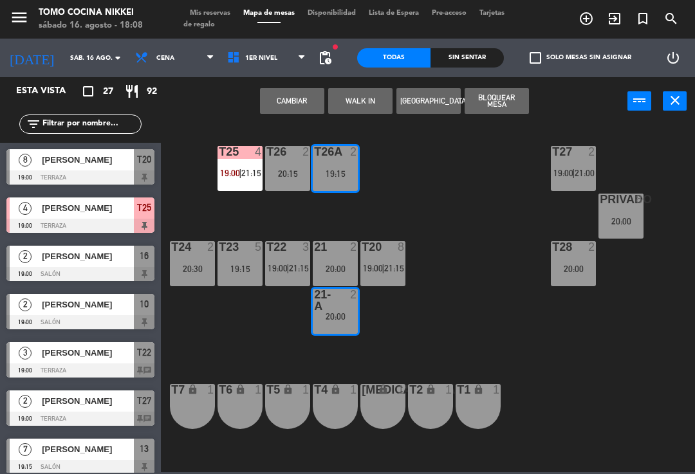
click at [301, 99] on button "Cambiar" at bounding box center [292, 101] width 64 height 26
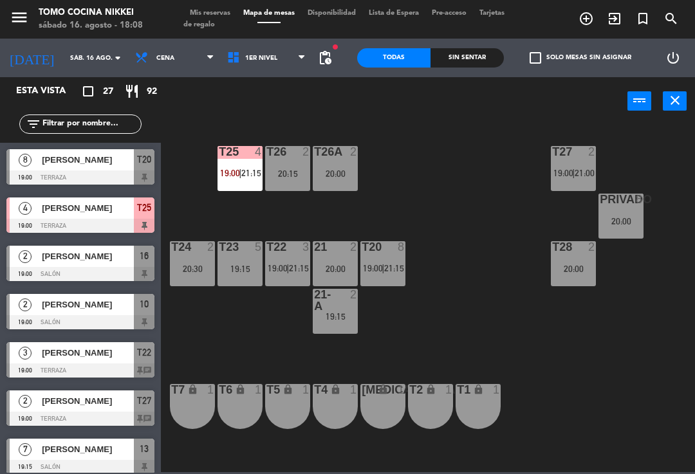
click at [440, 183] on div "T27 2 19:00 | 21:00 T25 4 19:00 | 21:15 T26A 2 20:00 T26 2 20:15 Privado 8 20:0…" at bounding box center [431, 298] width 527 height 349
click at [559, 275] on div "T28 2 20:00" at bounding box center [573, 263] width 45 height 45
click at [488, 325] on div "T27 2 19:00 | 21:00 T25 4 19:00 | 21:15 T26A 2 20:00 T26 2 20:15 Privado 8 20:0…" at bounding box center [431, 298] width 527 height 349
click at [580, 190] on div "T27 2 19:00 | 21:00" at bounding box center [573, 168] width 45 height 45
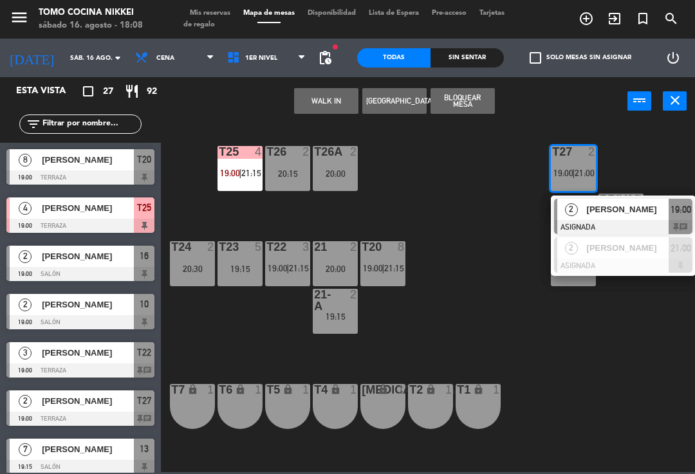
click at [485, 333] on div "T27 2 19:00 | 21:00 2 [PERSON_NAME] ASIGNADA 19:00 chat 2 [PERSON_NAME] ASIGNAD…" at bounding box center [431, 298] width 527 height 349
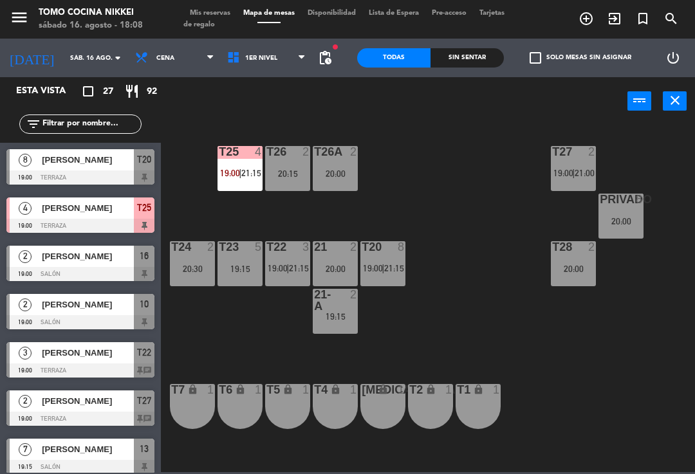
click at [632, 205] on div "8" at bounding box center [642, 200] width 21 height 12
click at [485, 298] on div "T27 2 19:00 | 21:00 T25 4 19:00 | 21:15 T26A 2 20:00 T26 2 20:15 Privado 8 20:0…" at bounding box center [431, 298] width 527 height 349
click at [240, 167] on div "T25 4 19:00 | 21:15" at bounding box center [240, 168] width 45 height 45
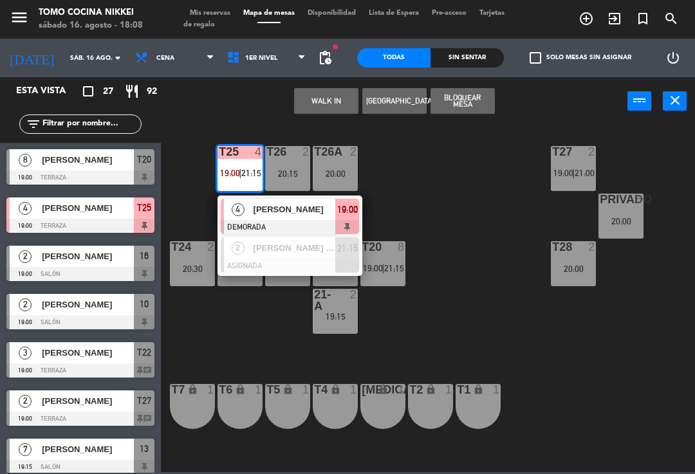
click at [347, 247] on span "21:15" at bounding box center [347, 248] width 21 height 15
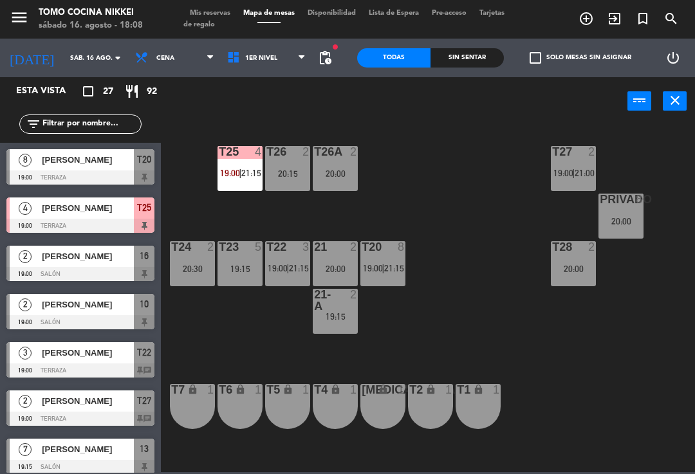
scroll to position [365, 0]
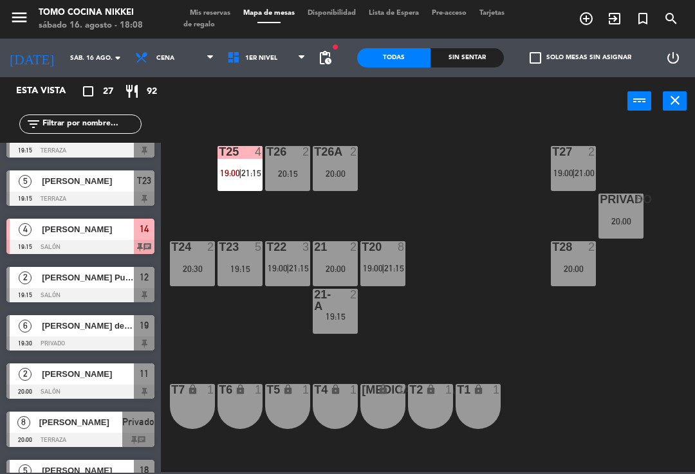
click at [441, 149] on div "T27 2 19:00 | 21:00 T25 4 19:00 | 21:15 T26A 2 20:00 T26 2 20:15 Privado 8 20:0…" at bounding box center [431, 298] width 527 height 349
click at [391, 275] on div "T20 8 19:00 | 21:15" at bounding box center [382, 263] width 45 height 45
click at [492, 230] on div "T27 2 19:00 | 21:00 T25 4 19:00 | 21:15 T26A 2 20:00 T26 2 20:15 Privado 8 20:0…" at bounding box center [431, 298] width 527 height 349
click at [293, 284] on div "T22 3 19:00 | 21:15" at bounding box center [287, 263] width 45 height 45
click at [431, 194] on div "T27 2 19:00 | 21:00 T25 4 19:00 | 21:15 T26A 2 20:00 T26 2 20:15 Privado 8 20:0…" at bounding box center [431, 298] width 527 height 349
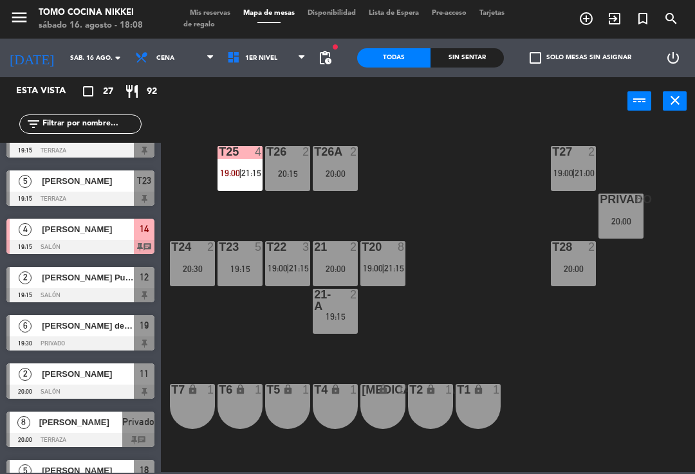
click at [272, 71] on span "1er Nivel" at bounding box center [267, 58] width 92 height 28
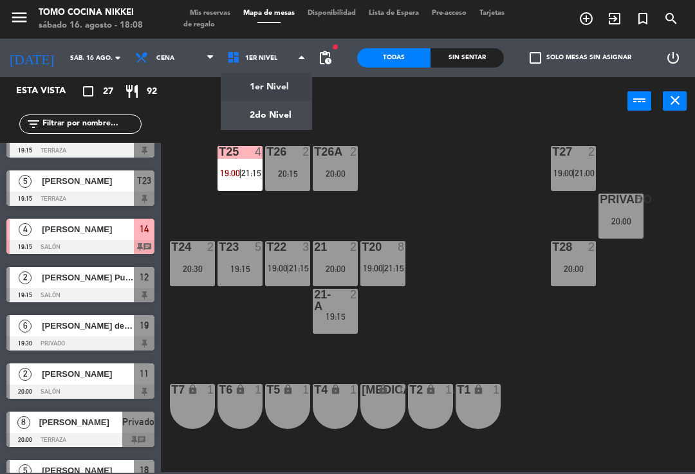
click at [293, 85] on ng-component "menu Tomo Cocina Nikkei sábado 16. agosto - 18:08 Mis reservas Mapa de mesas Di…" at bounding box center [347, 236] width 695 height 472
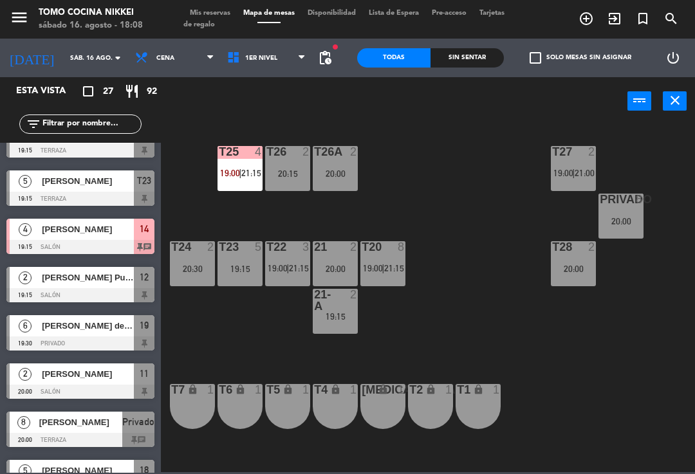
click at [276, 69] on span "1er Nivel" at bounding box center [267, 58] width 92 height 28
click at [271, 127] on ng-component "menu Tomo Cocina Nikkei sábado 16. agosto - 18:08 Mis reservas Mapa de mesas Di…" at bounding box center [347, 236] width 695 height 472
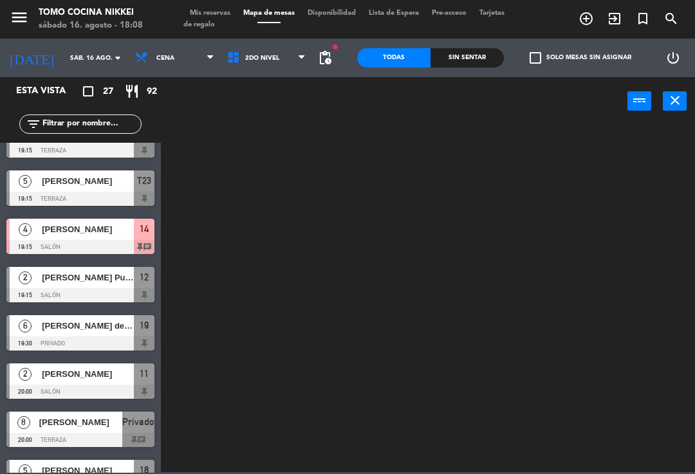
click at [281, 57] on span "2do Nivel" at bounding box center [267, 58] width 92 height 28
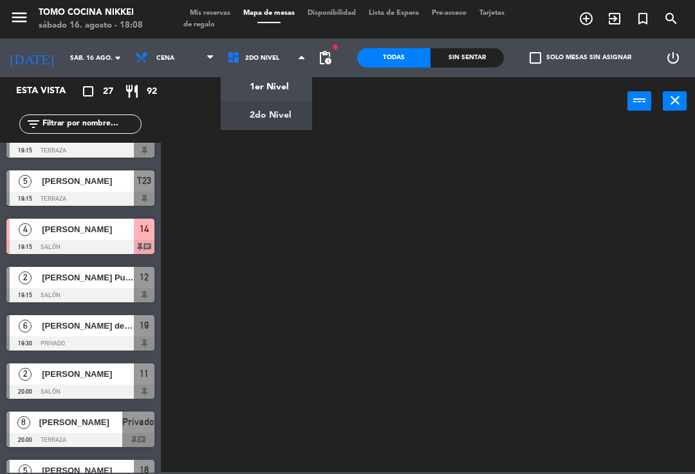
click at [283, 92] on ng-component "menu Tomo Cocina Nikkei sábado 16. agosto - 18:08 Mis reservas Mapa de mesas Di…" at bounding box center [347, 236] width 695 height 472
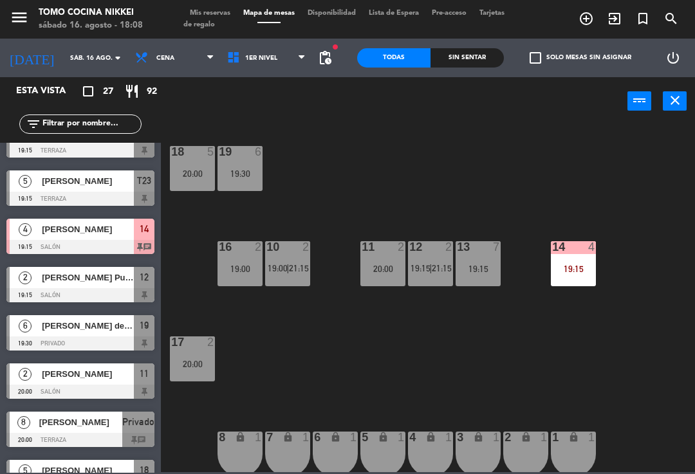
click at [128, 128] on input "text" at bounding box center [91, 124] width 100 height 14
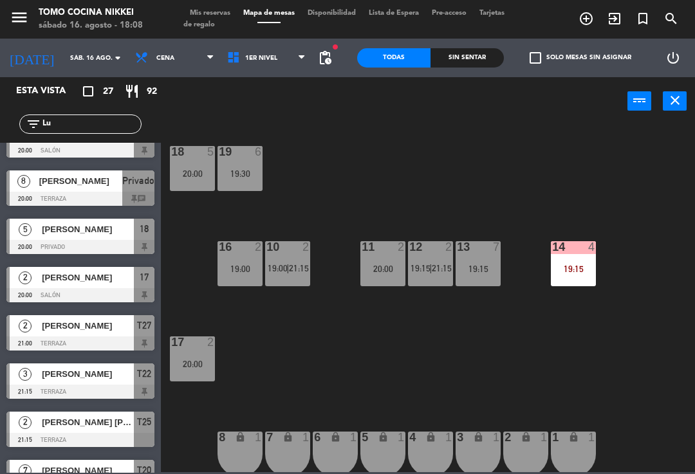
scroll to position [0, 0]
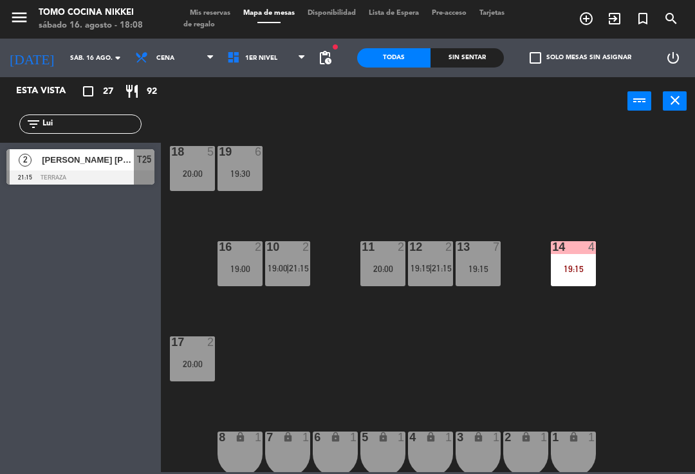
type input "Lui"
click at [488, 156] on div "18 5 20:00 19 6 19:30 16 2 19:00 10 2 19:00 | 21:15 11 2 20:00 12 2 19:15 | 21:…" at bounding box center [431, 298] width 527 height 349
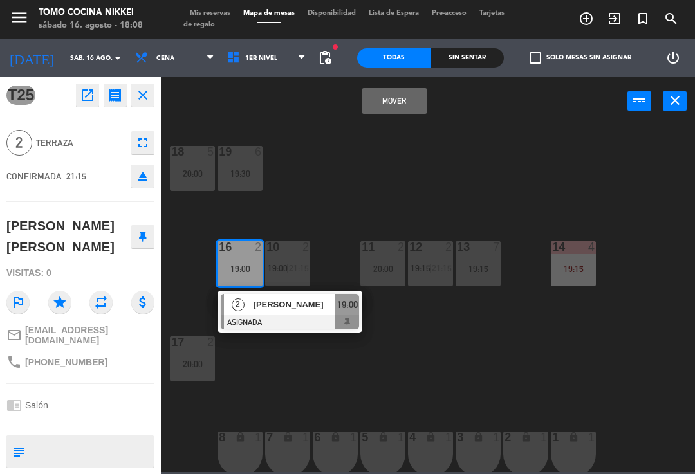
click at [389, 103] on button "Mover" at bounding box center [394, 101] width 64 height 26
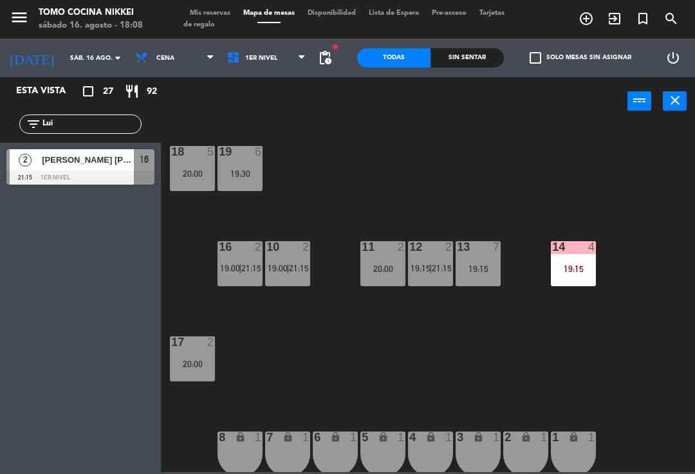
click at [391, 156] on div "18 5 20:00 19 6 19:30 16 2 19:00 | 21:15 10 2 19:00 | 21:15 11 2 20:00 12 2 19:…" at bounding box center [431, 298] width 527 height 349
click at [268, 62] on span "1er Nivel" at bounding box center [267, 58] width 92 height 28
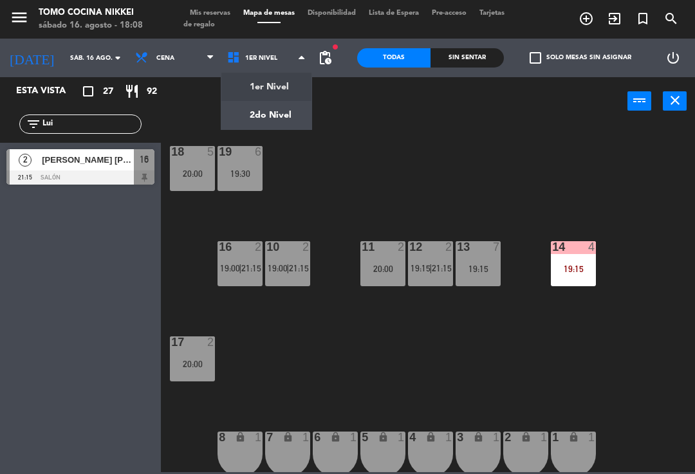
click at [275, 120] on ng-component "menu Tomo Cocina Nikkei sábado 16. agosto - 18:08 Mis reservas Mapa de mesas Di…" at bounding box center [347, 236] width 695 height 472
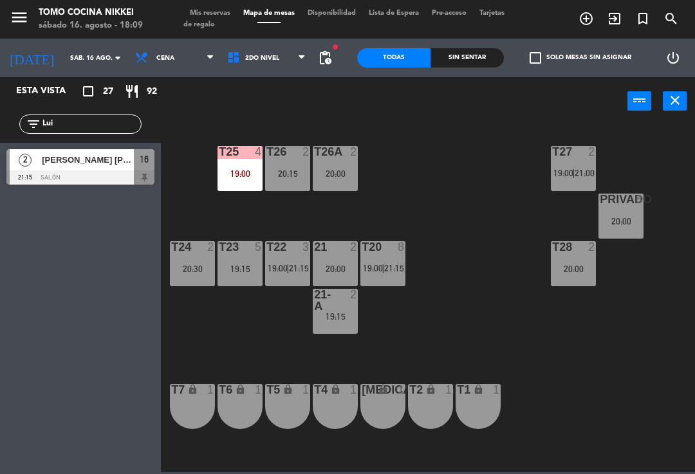
click at [117, 131] on input "Lui" at bounding box center [91, 124] width 100 height 14
type input "L"
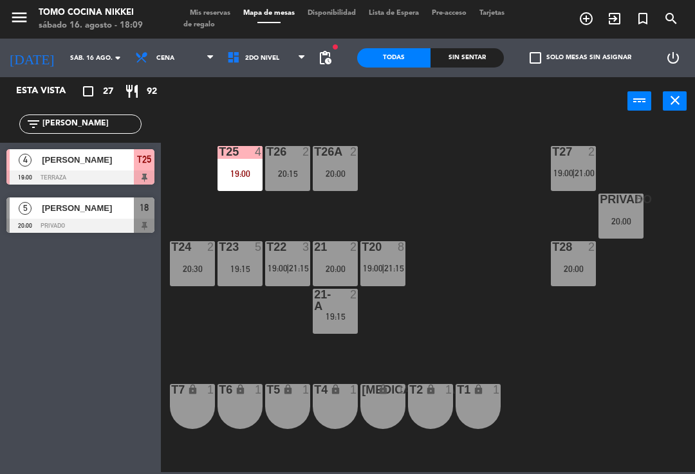
type input "[PERSON_NAME]"
click at [436, 159] on div "T27 2 19:00 | 21:00 T25 4 19:00 T26A 2 20:00 T26 2 20:15 Privado 8 20:00 T24 2 …" at bounding box center [431, 298] width 527 height 349
click at [261, 344] on div "T27 2 19:00 | 21:00 T25 4 19:00 T26A 2 20:00 T26 2 20:15 Privado 8 20:00 T24 2 …" at bounding box center [431, 298] width 527 height 349
click at [110, 119] on input "[PERSON_NAME]" at bounding box center [91, 124] width 100 height 14
click at [190, 132] on div "T27 2 19:00 | 21:00 T25 4 19:00 T26A 2 20:00 T26 2 20:15 Privado 8 20:00 T24 2 …" at bounding box center [431, 298] width 527 height 349
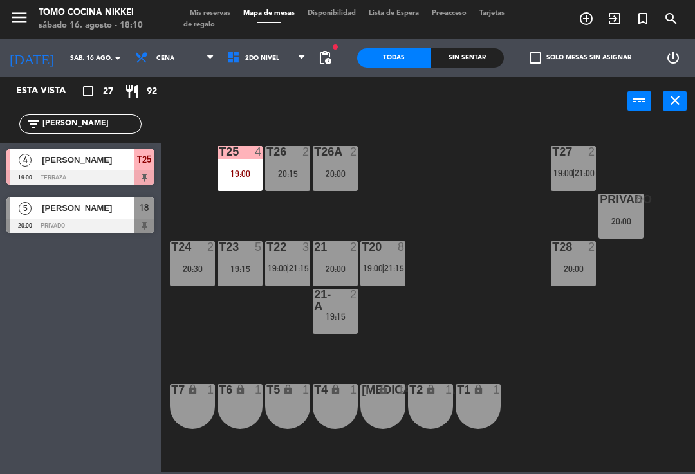
click at [120, 205] on span "[PERSON_NAME]" at bounding box center [88, 208] width 92 height 14
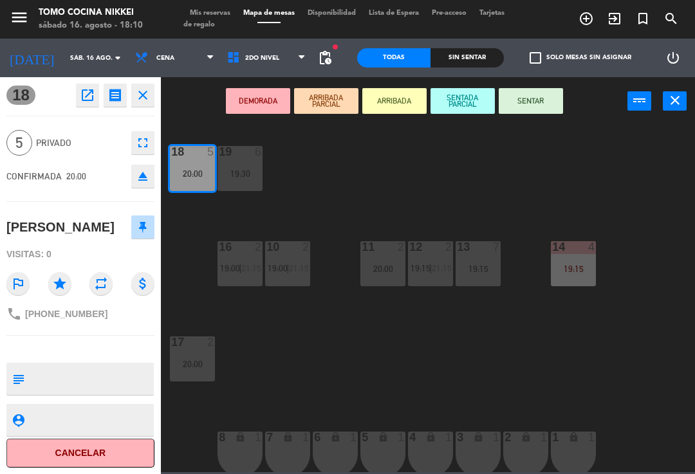
click at [84, 452] on button "Cancelar" at bounding box center [80, 453] width 148 height 29
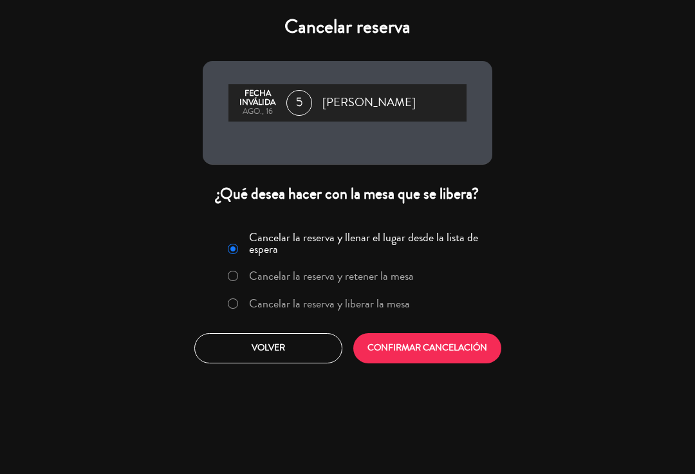
click at [331, 286] on label "Cancelar la reserva y retener la mesa" at bounding box center [320, 276] width 199 height 23
click at [346, 303] on label "Cancelar la reserva y liberar la mesa" at bounding box center [329, 304] width 161 height 12
click at [291, 357] on button "Volver" at bounding box center [268, 348] width 148 height 30
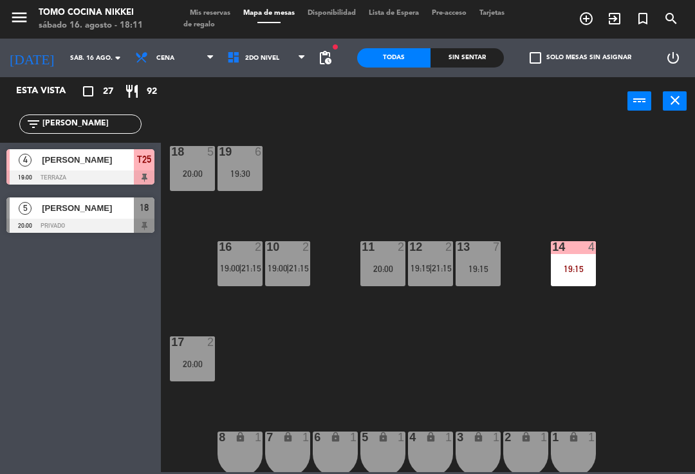
click at [108, 217] on div "[PERSON_NAME]" at bounding box center [87, 208] width 93 height 21
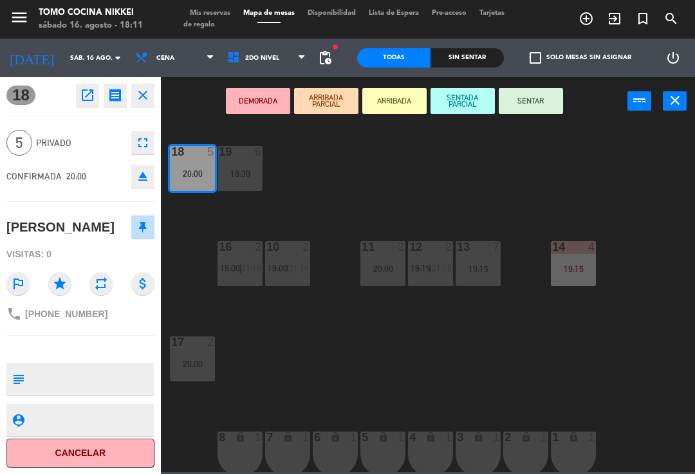
click at [128, 462] on button "Cancelar" at bounding box center [80, 453] width 148 height 29
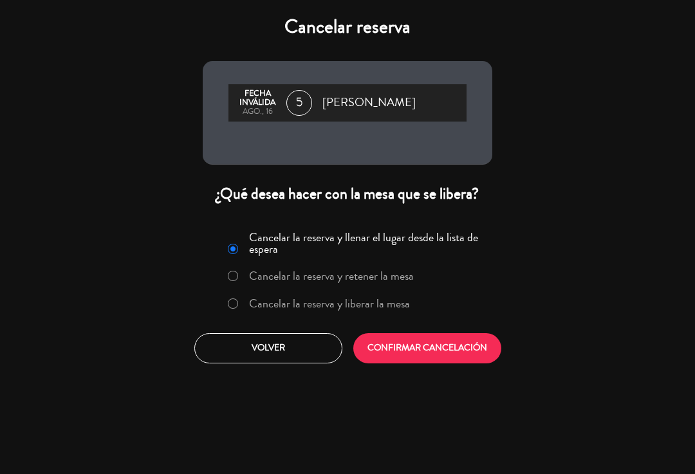
click at [353, 298] on label "Cancelar la reserva y liberar la mesa" at bounding box center [329, 304] width 161 height 12
click at [418, 339] on button "CONFIRMAR CANCELACIÓN" at bounding box center [427, 348] width 148 height 30
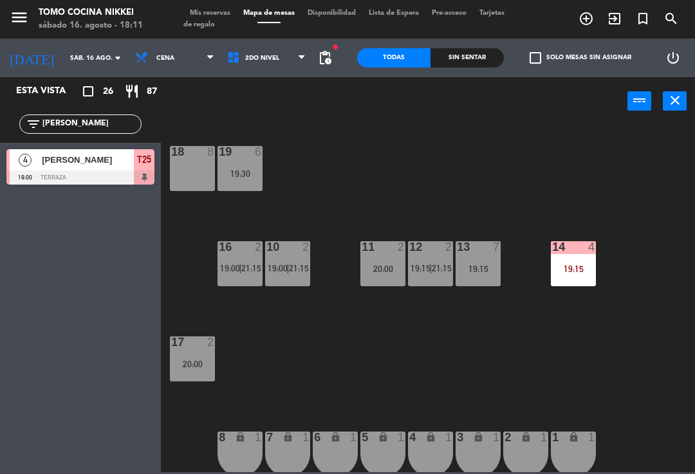
click at [122, 131] on input "[PERSON_NAME]" at bounding box center [91, 124] width 100 height 14
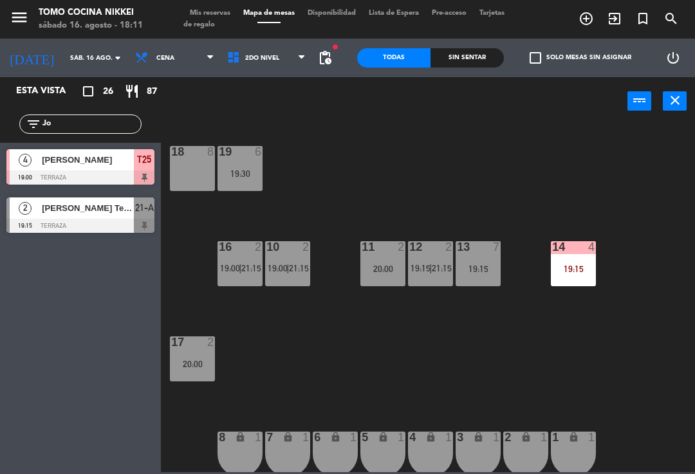
type input "J"
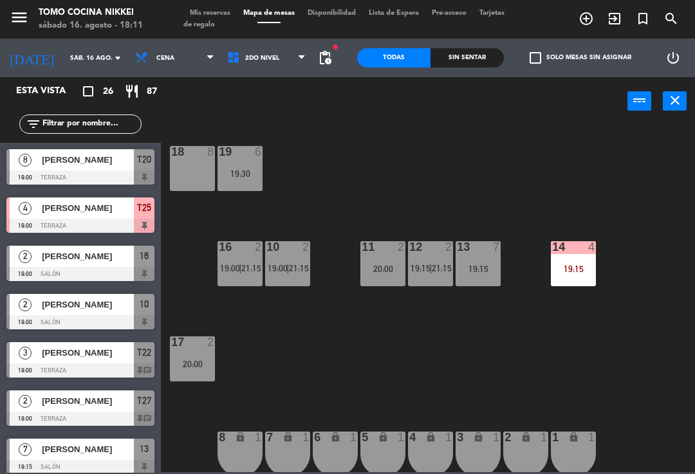
click at [600, 150] on div "18 8 19 6 19:30 16 2 19:00 | 21:15 10 2 19:00 | 21:15 11 2 20:00 12 2 19:15 | 2…" at bounding box center [431, 298] width 527 height 349
click at [621, 202] on div "18 8 19 6 19:30 16 2 19:00 | 21:15 10 2 19:00 | 21:15 11 2 20:00 12 2 19:15 | 2…" at bounding box center [431, 298] width 527 height 349
click at [361, 445] on div "5 lock 1" at bounding box center [382, 454] width 45 height 45
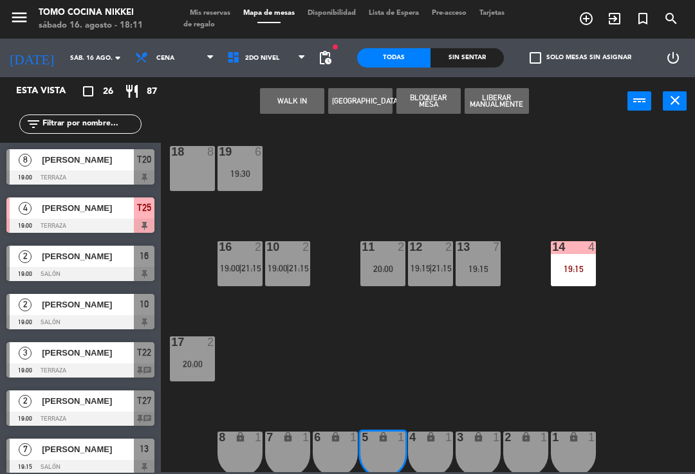
click at [384, 376] on div "18 8 19 6 19:30 16 2 19:00 | 21:15 10 2 19:00 | 21:15 11 2 20:00 12 2 19:15 | 2…" at bounding box center [431, 298] width 527 height 349
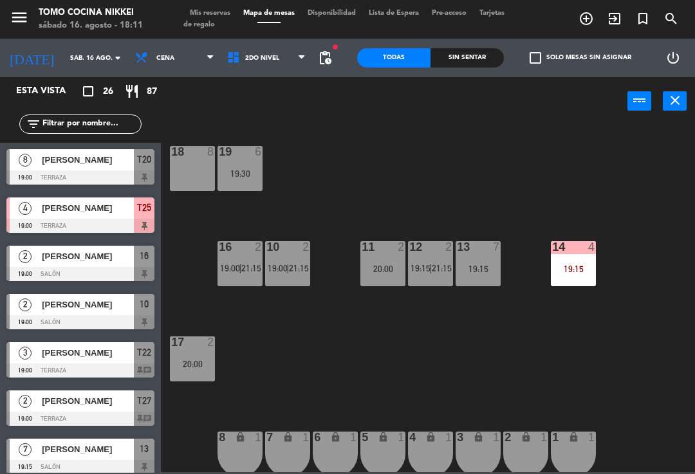
click at [545, 253] on div "14" at bounding box center [551, 247] width 21 height 12
click at [418, 371] on div "18 8 19 6 19:30 16 2 19:00 | 21:15 10 2 19:00 | 21:15 11 2 20:00 12 2 19:15 | 2…" at bounding box center [431, 298] width 527 height 349
click at [304, 277] on div "10 2 19:00 | 21:15" at bounding box center [287, 263] width 45 height 45
click at [294, 403] on div "18 8 19 6 19:30 16 2 19:00 | 21:15 10 2 19:00 | 21:15 11 2 20:00 12 2 19:15 | 2…" at bounding box center [431, 298] width 527 height 349
click at [288, 59] on span "2do Nivel" at bounding box center [267, 58] width 92 height 28
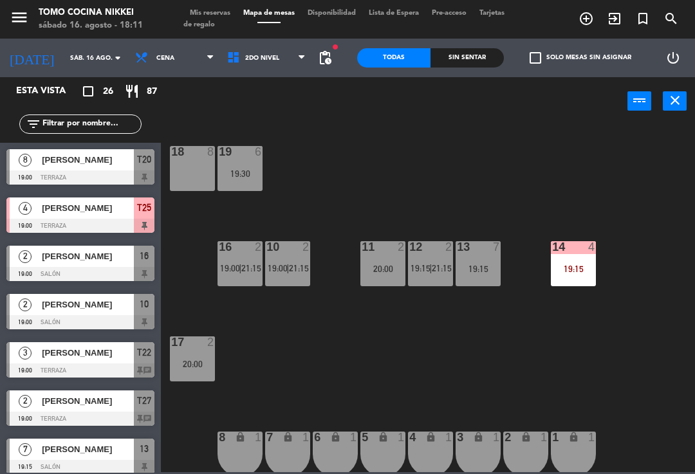
click at [279, 118] on ng-component "menu Tomo Cocina Nikkei sábado 16. agosto - 18:11 Mis reservas Mapa de mesas Di…" at bounding box center [347, 236] width 695 height 472
click at [283, 54] on span "2do Nivel" at bounding box center [267, 58] width 92 height 28
click at [276, 94] on ng-component "menu Tomo Cocina Nikkei sábado 16. agosto - 18:11 Mis reservas Mapa de mesas Di…" at bounding box center [347, 236] width 695 height 472
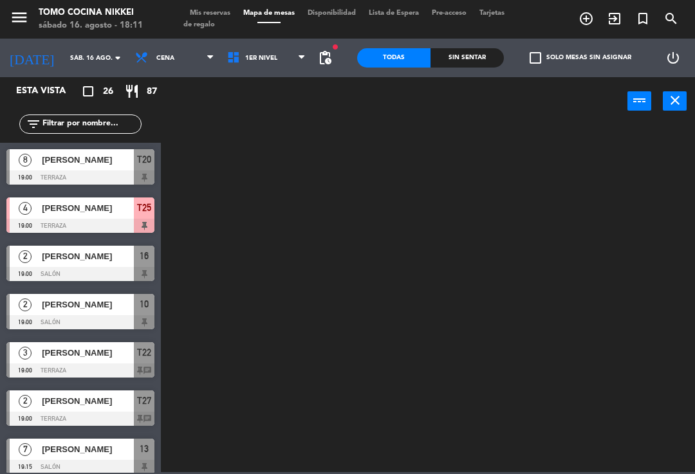
click at [292, 65] on span "1er Nivel" at bounding box center [267, 58] width 92 height 28
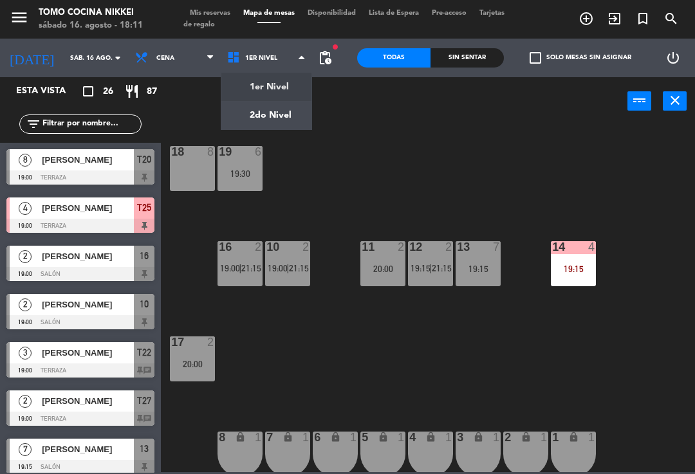
click at [299, 123] on ng-component "menu Tomo Cocina Nikkei sábado 16. agosto - 18:11 Mis reservas Mapa de mesas Di…" at bounding box center [347, 236] width 695 height 472
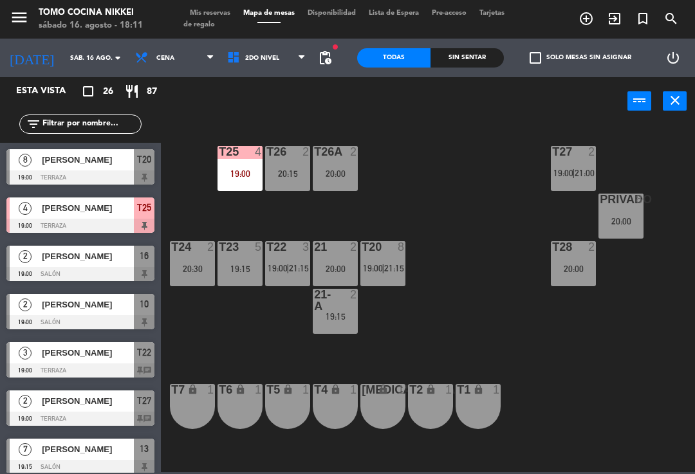
click at [394, 283] on div "T20 8 19:00 | 21:15" at bounding box center [382, 263] width 45 height 45
click at [506, 257] on div "T27 2 19:00 | 21:00 T25 4 19:00 T26A 2 20:00 T26 2 20:15 Privado 8 20:00 T24 2 …" at bounding box center [431, 298] width 527 height 349
click at [290, 268] on span "21:15" at bounding box center [299, 268] width 20 height 10
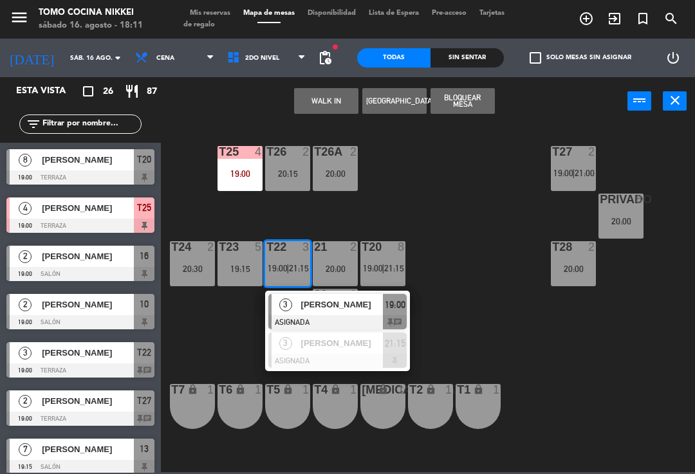
click at [374, 352] on div "[PERSON_NAME]" at bounding box center [342, 343] width 84 height 21
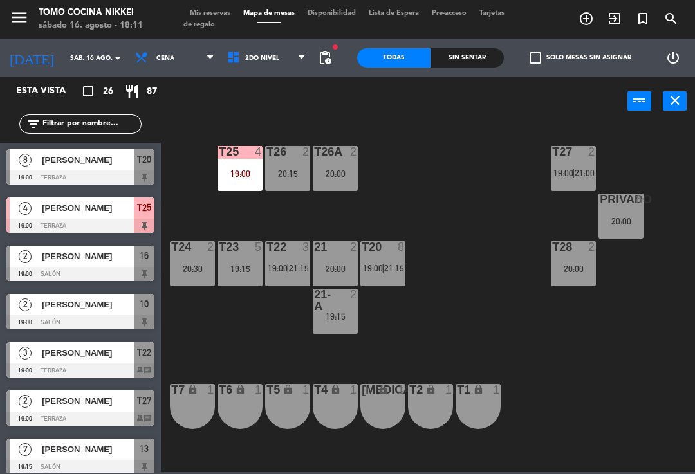
scroll to position [300, 0]
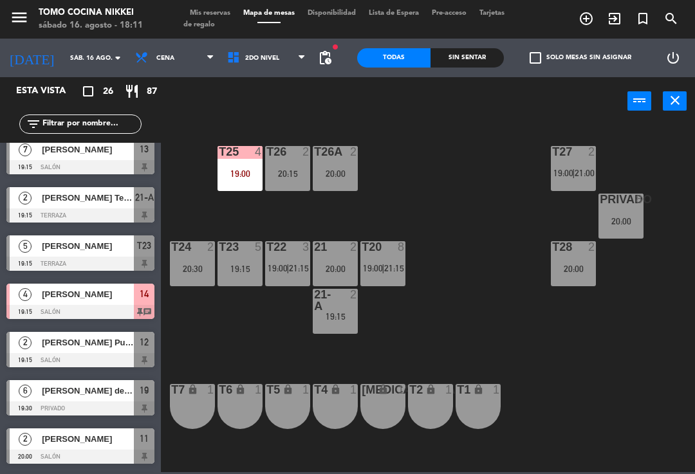
click at [382, 277] on div "T20 8 19:00 | 21:15" at bounding box center [382, 263] width 45 height 45
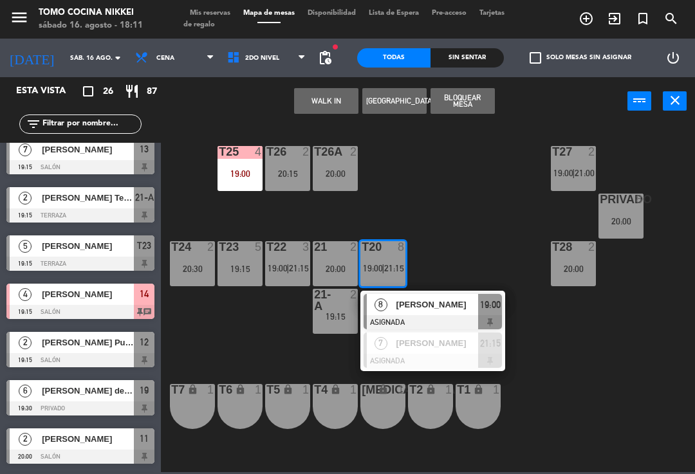
click at [459, 354] on div at bounding box center [433, 361] width 138 height 14
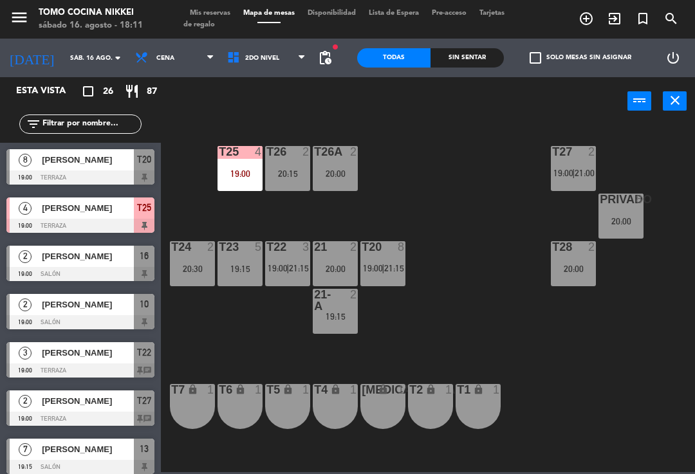
scroll to position [0, 0]
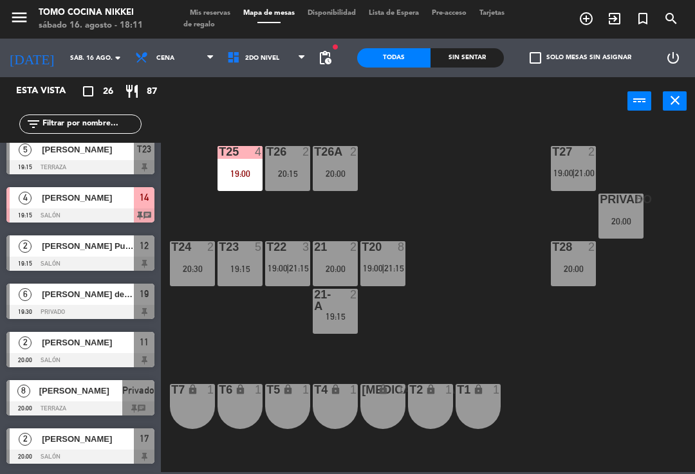
click at [437, 338] on div "T27 2 19:00 | 21:00 T25 4 19:00 T26A 2 20:00 T26 2 20:15 Privado 8 20:00 T24 2 …" at bounding box center [431, 298] width 527 height 349
click at [478, 281] on div "T27 2 19:00 | 21:00 T25 4 19:00 T26A 2 20:00 T26 2 20:15 Privado 8 20:00 T24 2 …" at bounding box center [431, 298] width 527 height 349
click at [624, 226] on div "20:00" at bounding box center [620, 221] width 45 height 9
click at [449, 313] on div "T27 2 19:00 | 21:00 T25 4 19:00 T26A 2 20:00 T26 2 20:15 Privado 8 20:00 T24 2 …" at bounding box center [431, 298] width 527 height 349
click at [284, 281] on div "T22 3 19:00 | 21:15" at bounding box center [287, 263] width 45 height 45
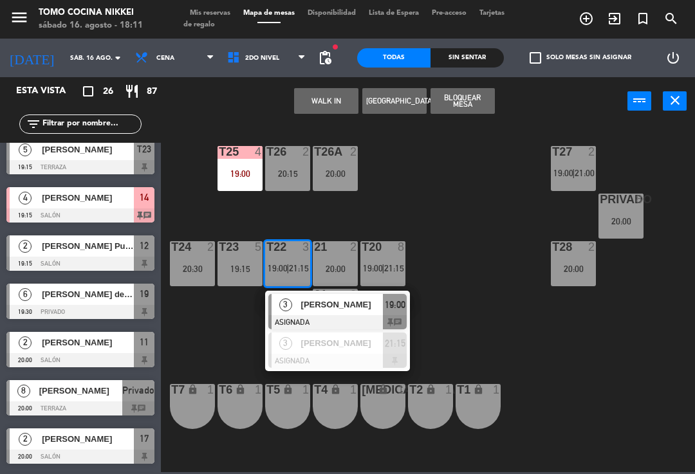
click at [305, 318] on div at bounding box center [337, 322] width 138 height 14
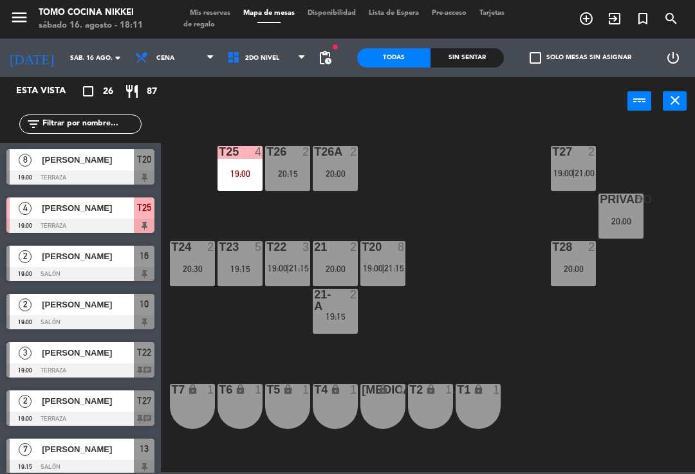
click at [296, 266] on span "21:15" at bounding box center [299, 268] width 20 height 10
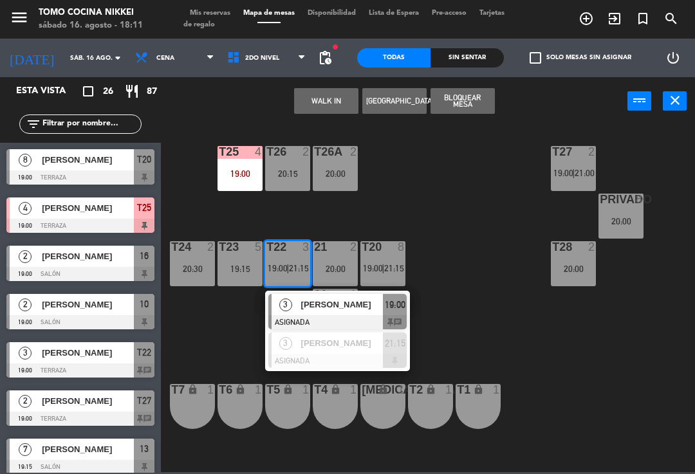
click at [293, 333] on div "3" at bounding box center [286, 343] width 28 height 21
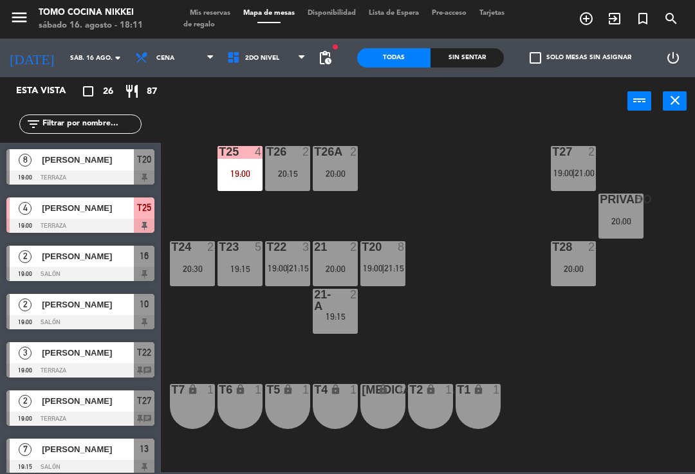
scroll to position [300, 0]
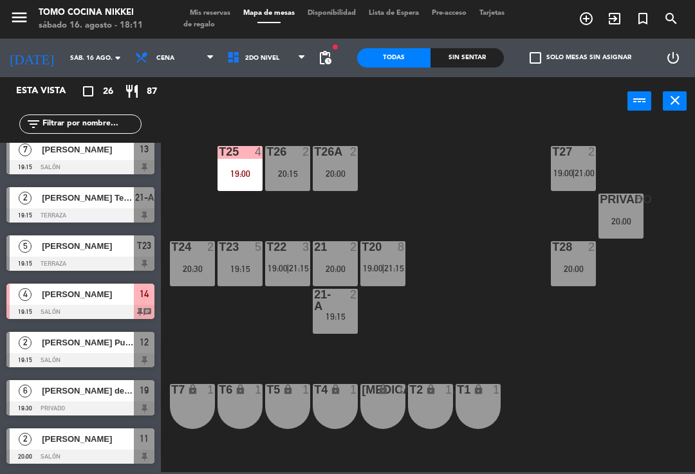
click at [392, 277] on div "T20 8 19:00 | 21:15" at bounding box center [382, 263] width 45 height 45
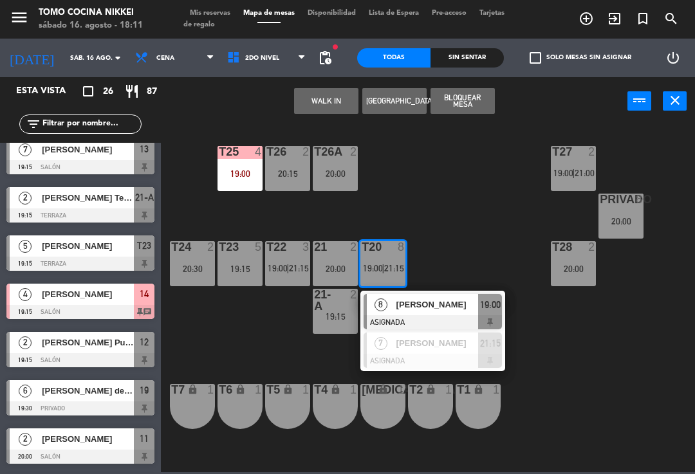
click at [446, 350] on div "[PERSON_NAME]" at bounding box center [437, 343] width 84 height 21
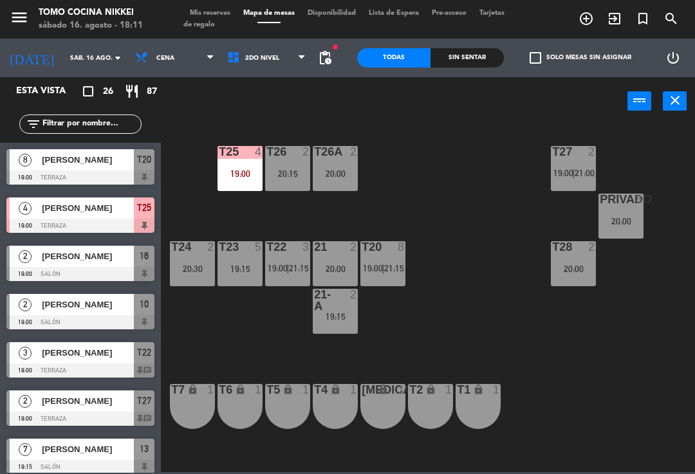
scroll to position [396, 0]
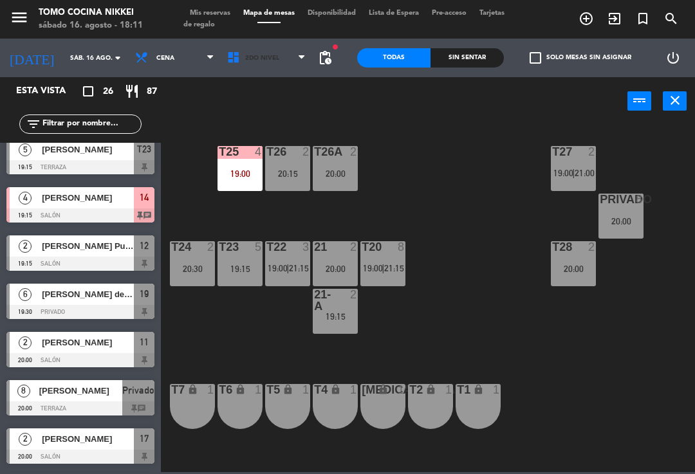
click at [274, 66] on span "2do Nivel" at bounding box center [267, 58] width 92 height 28
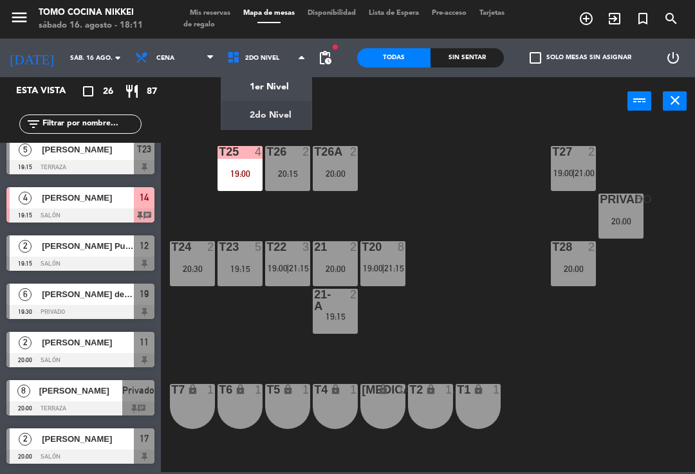
click at [279, 94] on ng-component "menu Tomo Cocina Nikkei sábado 16. agosto - 18:11 Mis reservas Mapa de mesas Di…" at bounding box center [347, 236] width 695 height 472
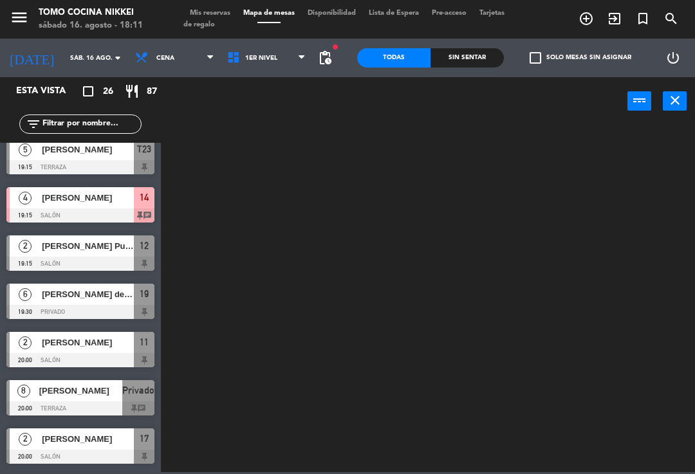
click at [106, 139] on div "filter_list" at bounding box center [80, 124] width 161 height 37
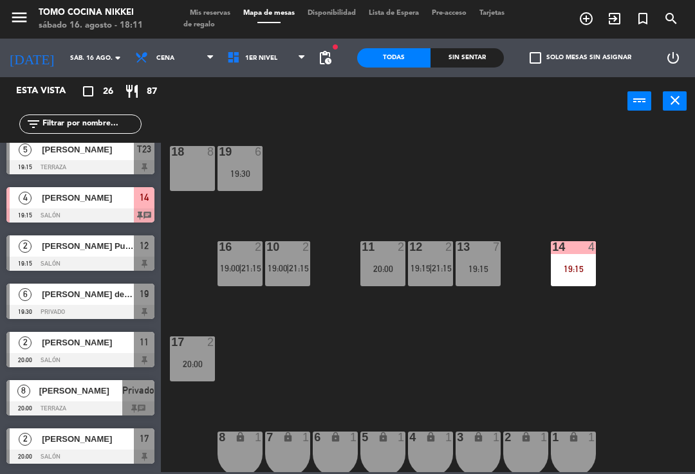
click at [60, 150] on span "[PERSON_NAME]" at bounding box center [88, 150] width 92 height 14
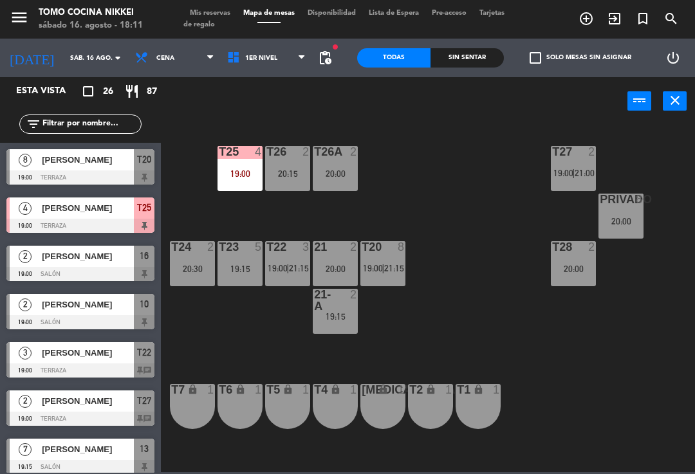
scroll to position [0, 0]
click at [276, 60] on span "1er Nivel" at bounding box center [267, 58] width 92 height 28
click at [274, 119] on ng-component "menu Tomo Cocina Nikkei sábado 16. agosto - 18:11 Mis reservas Mapa de mesas Di…" at bounding box center [347, 236] width 695 height 472
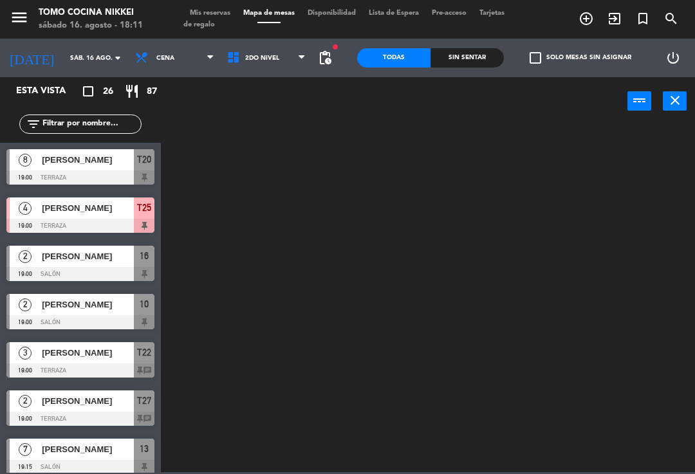
click at [286, 64] on span "2do Nivel" at bounding box center [267, 58] width 92 height 28
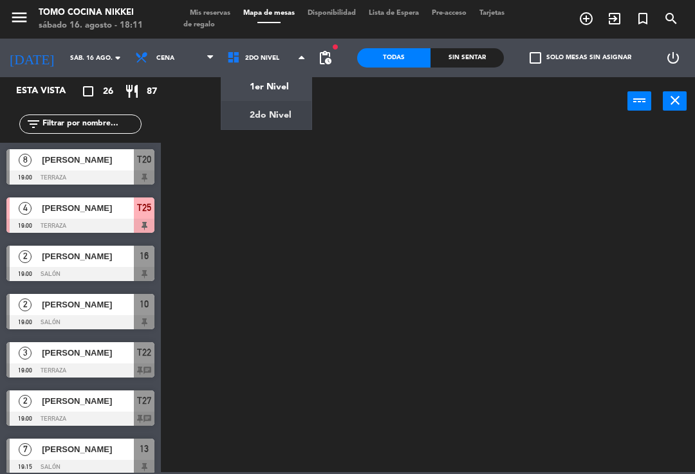
click at [279, 90] on ng-component "menu Tomo Cocina Nikkei sábado 16. agosto - 18:11 Mis reservas Mapa de mesas Di…" at bounding box center [347, 236] width 695 height 472
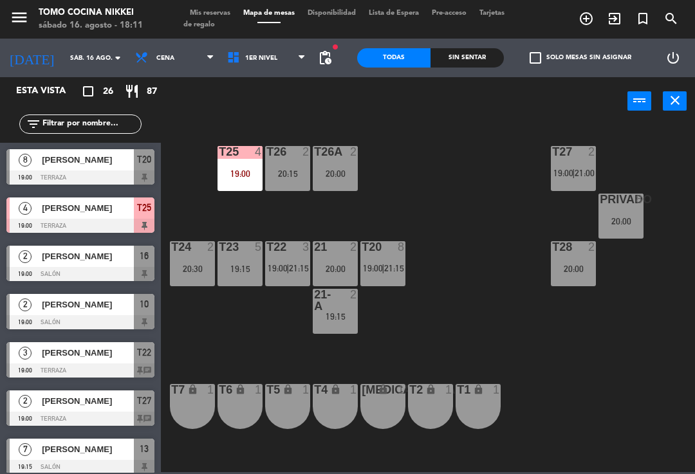
click at [128, 120] on input "text" at bounding box center [91, 124] width 100 height 14
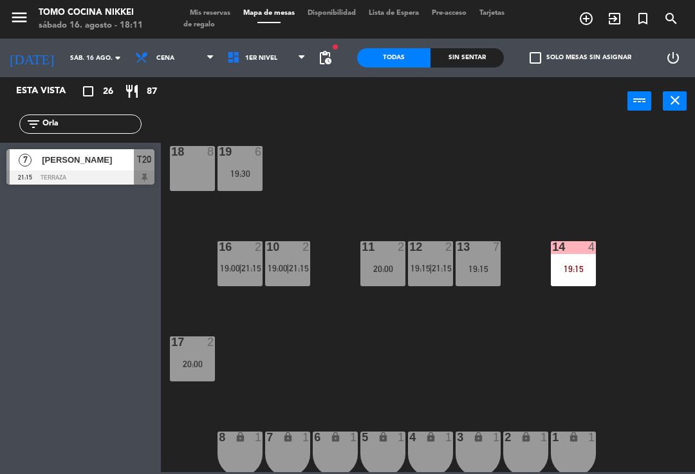
click at [478, 143] on div "18 8 19 6 19:30 16 2 19:00 | 21:15 10 2 19:00 | 21:15 11 2 20:00 12 2 19:15 | 2…" at bounding box center [431, 298] width 527 height 349
click at [104, 128] on input "Orla" at bounding box center [91, 124] width 100 height 14
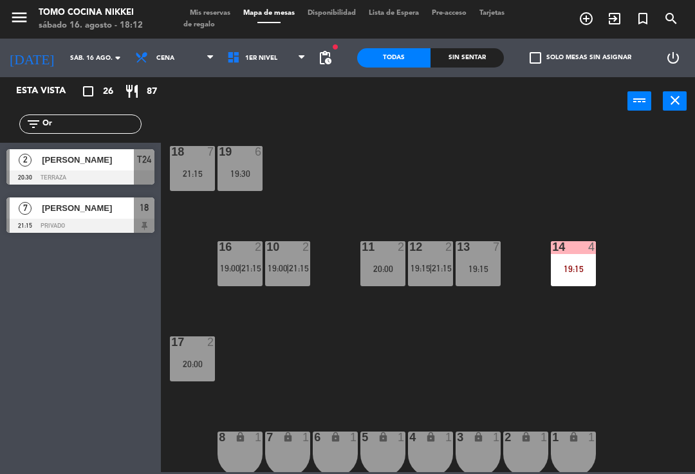
type input "O"
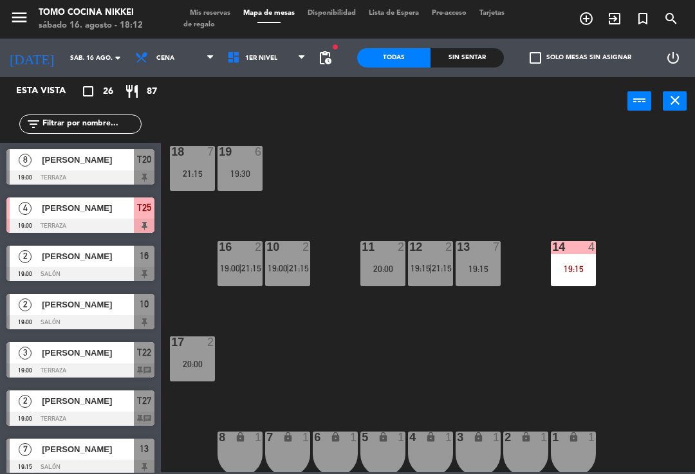
click at [414, 145] on div "18 7 21:15 19 6 19:30 16 2 19:00 | 21:15 10 2 19:00 | 21:15 11 2 20:00 12 2 19:…" at bounding box center [431, 298] width 527 height 349
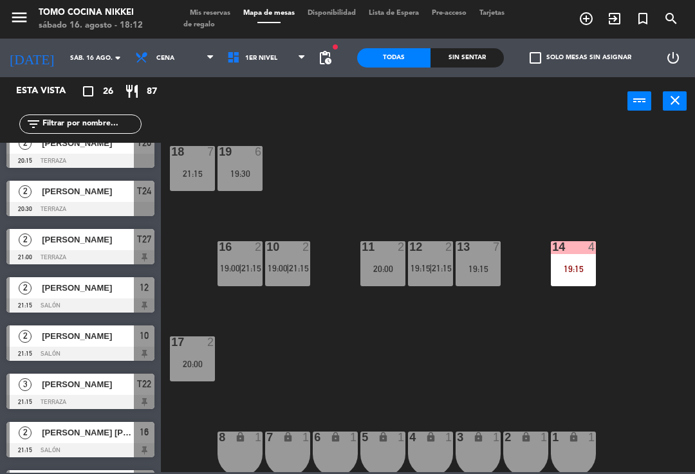
click at [203, 176] on div "21:15" at bounding box center [192, 173] width 45 height 9
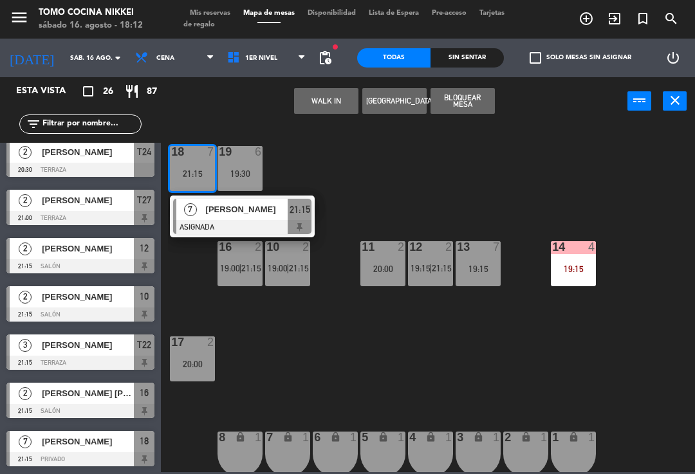
click at [288, 213] on div "21:15" at bounding box center [300, 209] width 24 height 21
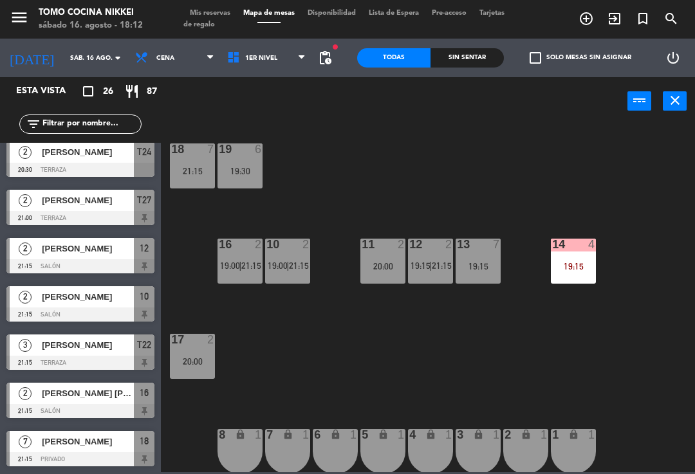
scroll to position [925, 0]
click at [302, 378] on div "18 7 21:15 19 6 19:30 16 2 19:00 | 21:15 10 2 19:00 | 21:15 11 2 20:00 12 2 19:…" at bounding box center [431, 298] width 527 height 349
click at [284, 66] on span "1er Nivel" at bounding box center [267, 58] width 92 height 28
click at [296, 121] on ng-component "menu Tomo Cocina Nikkei sábado 16. agosto - 18:12 Mis reservas Mapa de mesas Di…" at bounding box center [347, 236] width 695 height 472
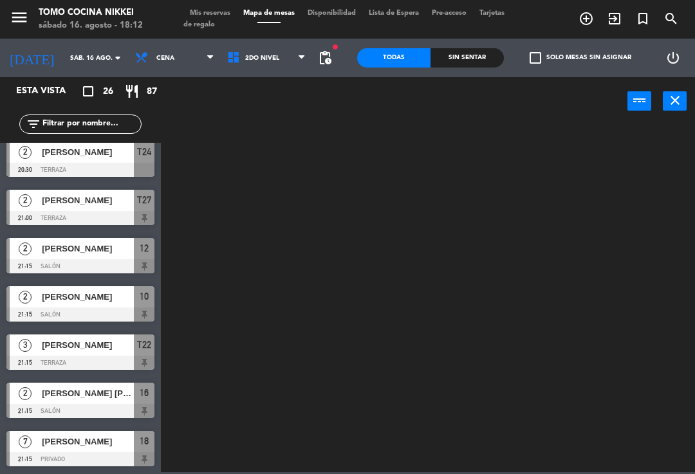
scroll to position [0, 0]
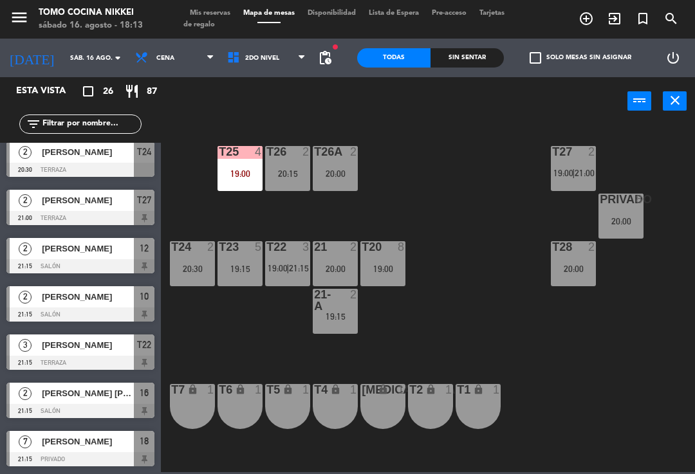
click at [286, 70] on span "2do Nivel" at bounding box center [267, 58] width 92 height 28
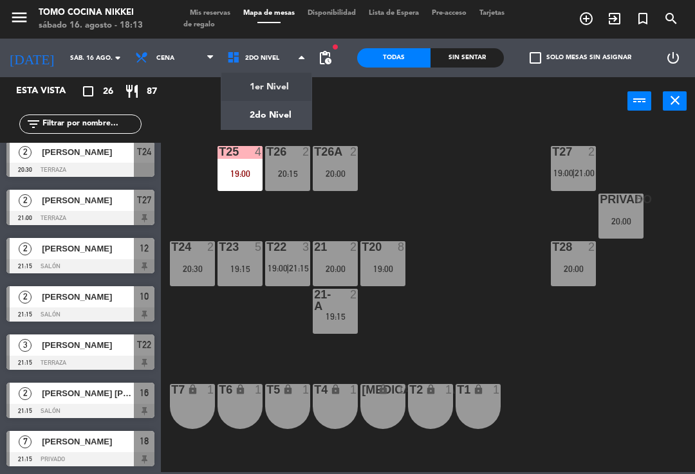
click at [284, 91] on ng-component "menu Tomo Cocina Nikkei sábado 16. agosto - 18:13 Mis reservas Mapa de mesas Di…" at bounding box center [347, 236] width 695 height 472
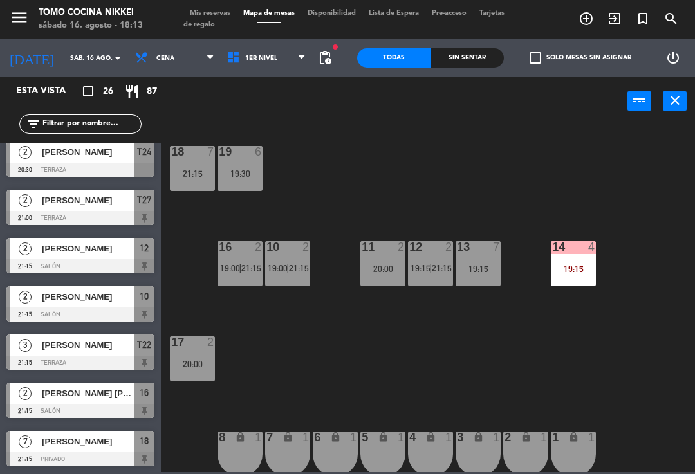
click at [488, 262] on div "13 7 19:15" at bounding box center [478, 263] width 45 height 45
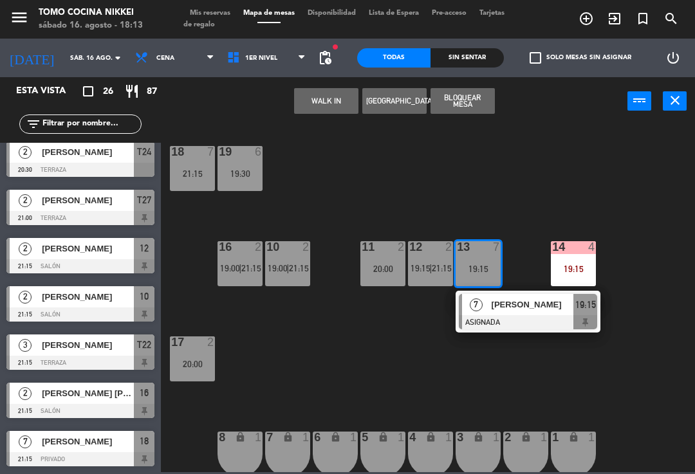
click at [467, 364] on div "18 7 21:15 19 6 19:30 16 2 19:00 | 21:15 10 2 19:00 | 21:15 11 2 20:00 12 2 19:…" at bounding box center [431, 298] width 527 height 349
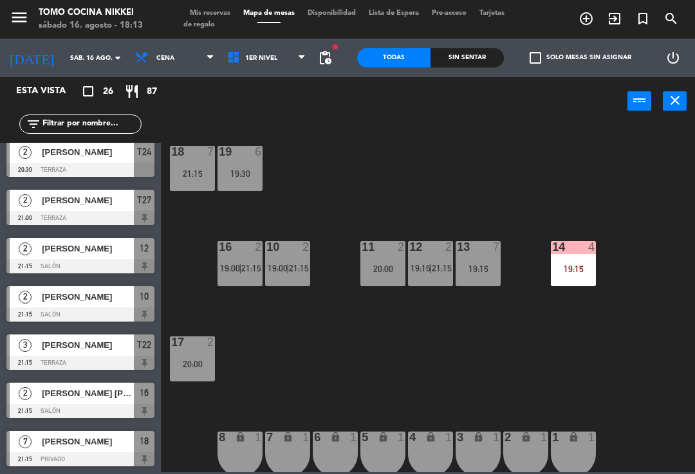
click at [285, 60] on span "1er Nivel" at bounding box center [267, 58] width 92 height 28
click at [283, 118] on ng-component "menu Tomo Cocina Nikkei sábado 16. agosto - 18:13 Mis reservas Mapa de mesas Di…" at bounding box center [347, 236] width 695 height 472
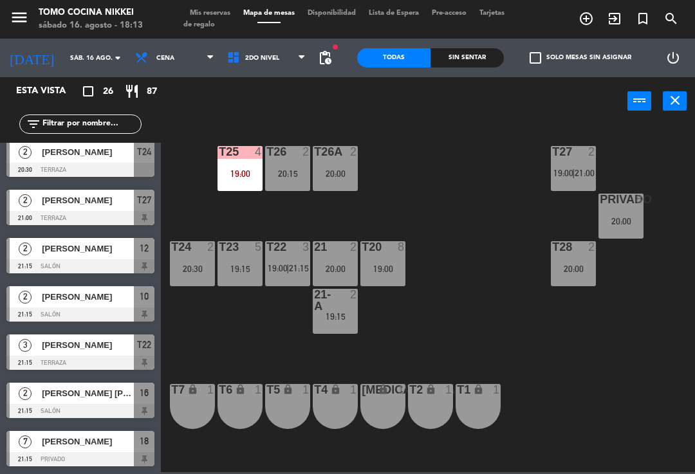
click at [667, 208] on div "T27 2 19:00 | 21:00 T25 4 19:00 T26A 2 20:00 T26 2 20:15 Privado 8 20:00 T24 2 …" at bounding box center [431, 298] width 527 height 349
click at [628, 225] on div "20:00" at bounding box center [620, 221] width 45 height 9
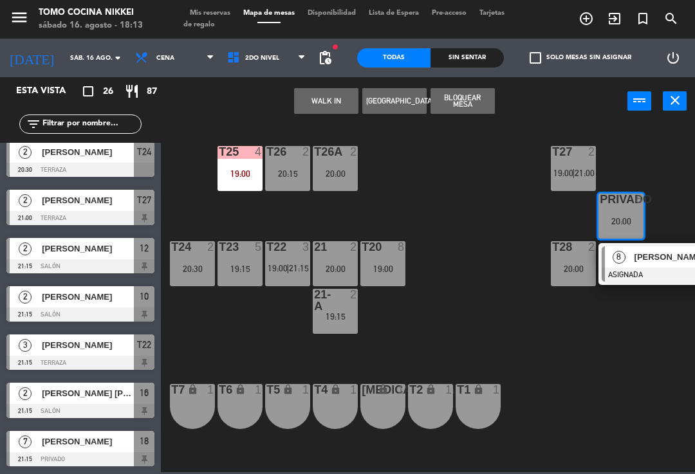
click at [267, 59] on span "2do Nivel" at bounding box center [262, 58] width 34 height 7
click at [251, 84] on ng-component "menu Tomo Cocina Nikkei sábado 16. agosto - 18:13 Mis reservas Mapa de mesas Di…" at bounding box center [347, 236] width 695 height 472
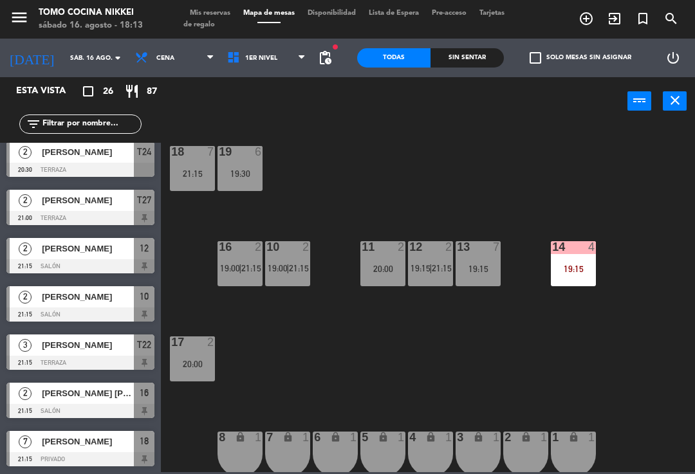
click at [272, 53] on span "1er Nivel" at bounding box center [267, 58] width 92 height 28
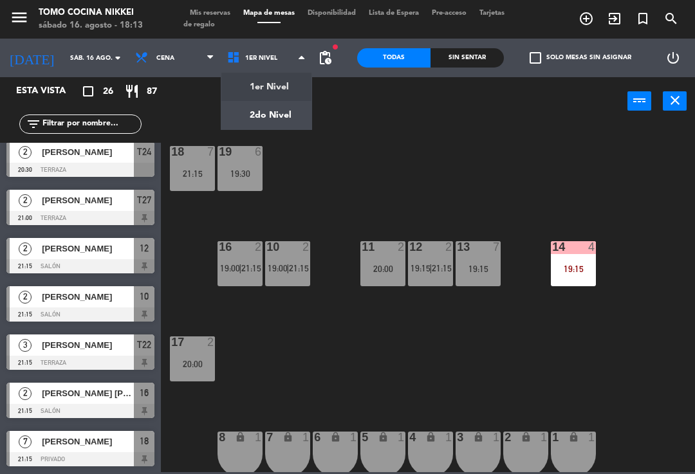
click at [286, 123] on ng-component "menu Tomo Cocina Nikkei sábado 16. agosto - 18:13 Mis reservas Mapa de mesas Di…" at bounding box center [347, 236] width 695 height 472
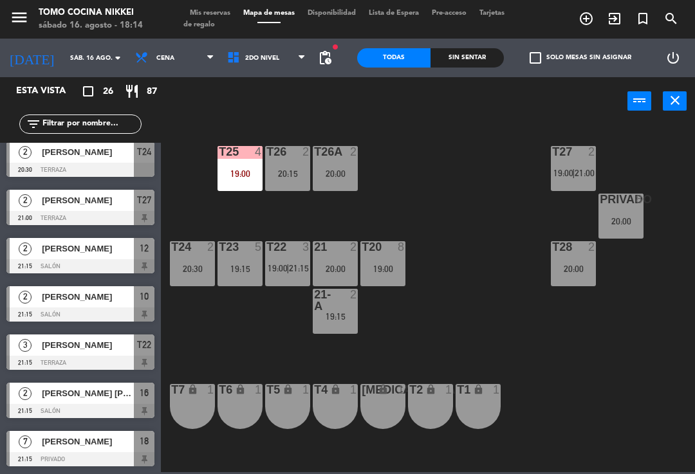
click at [480, 239] on div "T27 2 19:00 | 21:00 T25 4 19:00 T26A 2 20:00 T26 2 20:15 Privado 8 20:00 T24 2 …" at bounding box center [431, 298] width 527 height 349
click at [265, 17] on span "Mapa de mesas" at bounding box center [269, 13] width 64 height 7
click at [221, 66] on span "2do Nivel" at bounding box center [267, 58] width 92 height 28
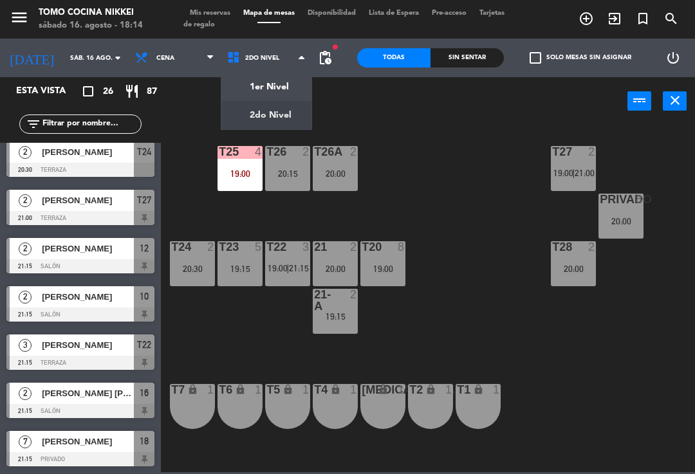
click at [252, 74] on div "1er Nivel 2do Nivel 2do Nivel 1er Nivel 2do Nivel" at bounding box center [267, 58] width 92 height 39
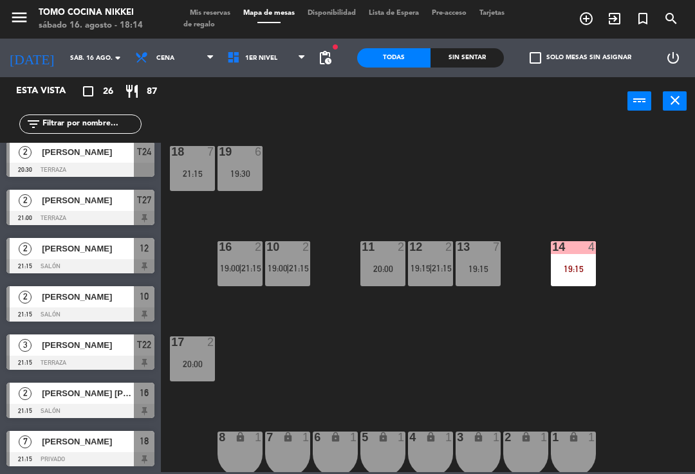
click at [621, 324] on div "18 7 21:15 19 6 19:30 16 2 19:00 | 21:15 10 2 19:00 | 21:15 11 2 20:00 12 2 19:…" at bounding box center [431, 298] width 527 height 349
click at [566, 177] on div "18 7 21:15 19 6 19:30 16 2 19:00 | 21:15 10 2 19:00 | 21:15 11 2 20:00 12 2 19:…" at bounding box center [431, 298] width 527 height 349
click at [289, 54] on span "1er Nivel" at bounding box center [267, 58] width 92 height 28
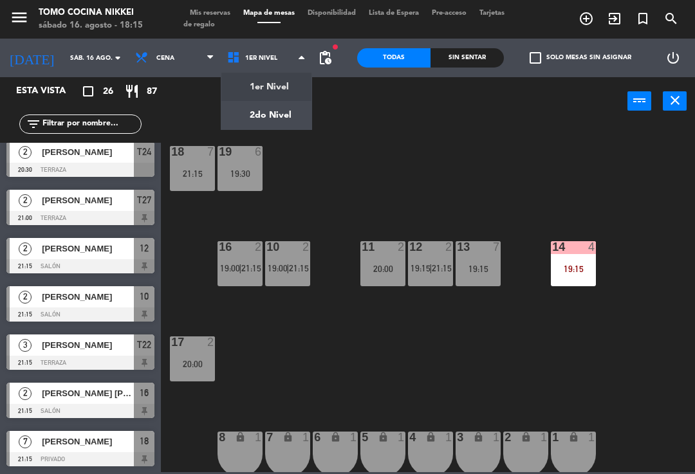
click at [589, 257] on div "14 4 19:15" at bounding box center [573, 263] width 45 height 45
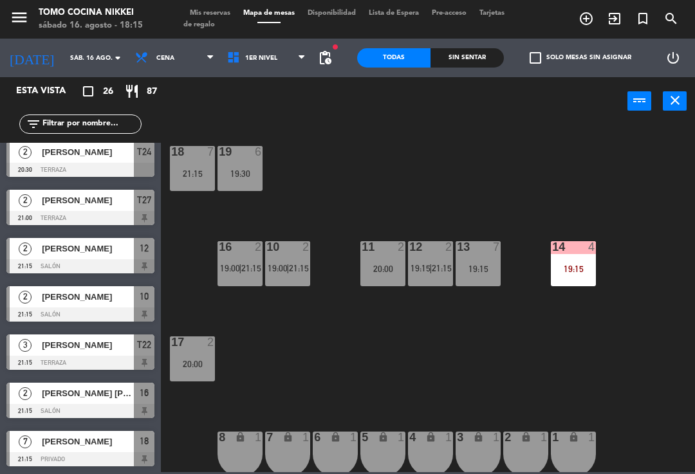
click at [641, 191] on div "18 7 21:15 19 6 19:30 16 2 19:00 | 21:15 10 2 19:00 | 21:15 11 2 20:00 12 2 19:…" at bounding box center [431, 298] width 527 height 349
click at [489, 270] on div "19:15" at bounding box center [478, 268] width 45 height 9
click at [570, 221] on div "18 7 21:15 19 6 19:30 16 2 19:00 | 21:15 10 2 19:00 | 21:15 11 2 20:00 12 2 19:…" at bounding box center [431, 298] width 527 height 349
click at [283, 50] on span "1er Nivel" at bounding box center [267, 58] width 92 height 28
click at [264, 120] on ng-component "menu Tomo Cocina Nikkei sábado 16. agosto - 18:15 Mis reservas Mapa de mesas Di…" at bounding box center [347, 236] width 695 height 472
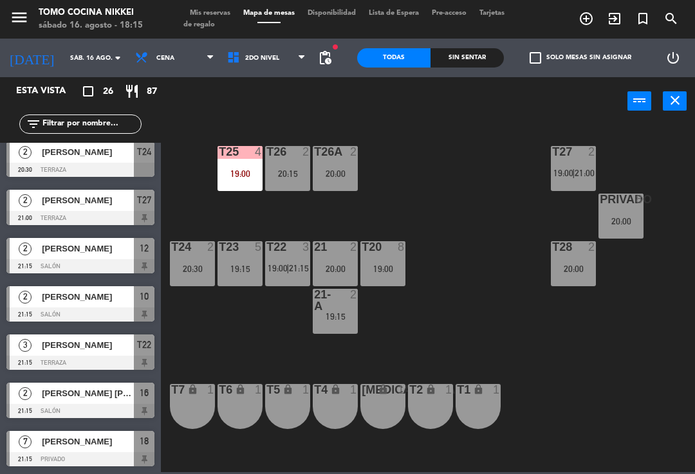
click at [284, 37] on div "menu Tomo Cocina Nikkei sábado 16. agosto - 18:15 Mis reservas Mapa de mesas Di…" at bounding box center [347, 19] width 695 height 39
click at [283, 62] on span "2do Nivel" at bounding box center [267, 58] width 92 height 28
click at [280, 88] on ng-component "menu Tomo Cocina Nikkei sábado 16. agosto - 18:15 Mis reservas Mapa de mesas Di…" at bounding box center [347, 236] width 695 height 472
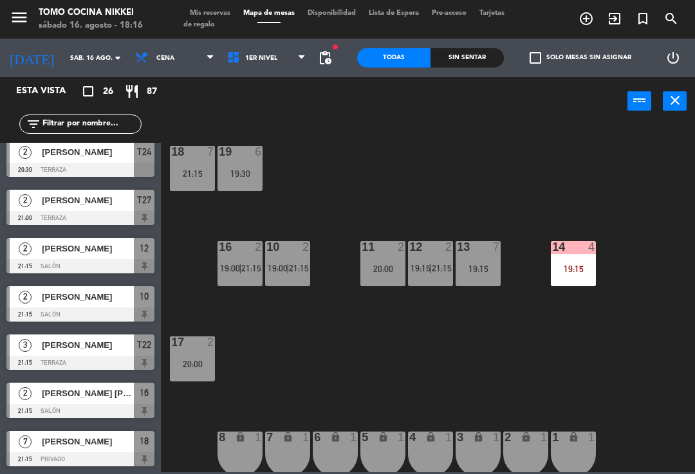
click at [64, 58] on input "sáb. 16 ago." at bounding box center [108, 58] width 88 height 20
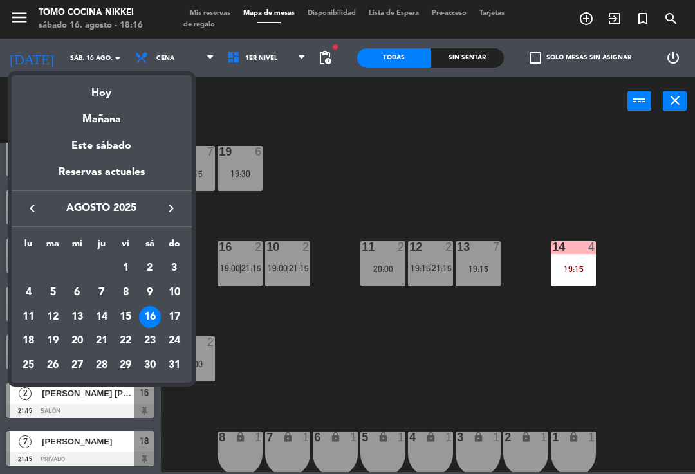
click at [88, 83] on div "Hoy" at bounding box center [102, 88] width 180 height 26
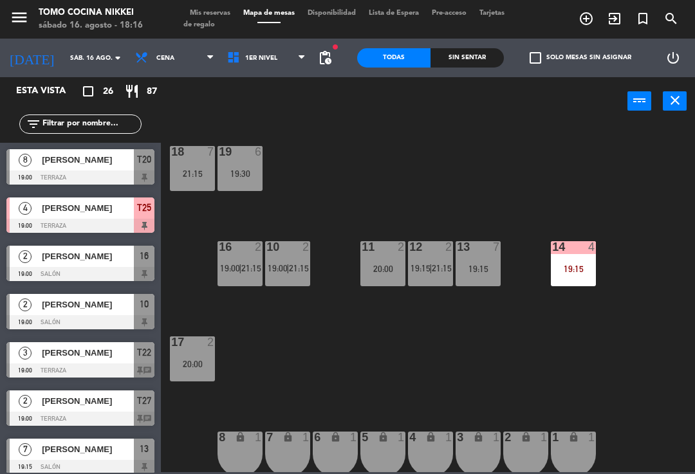
click at [47, 129] on input "text" at bounding box center [91, 124] width 100 height 14
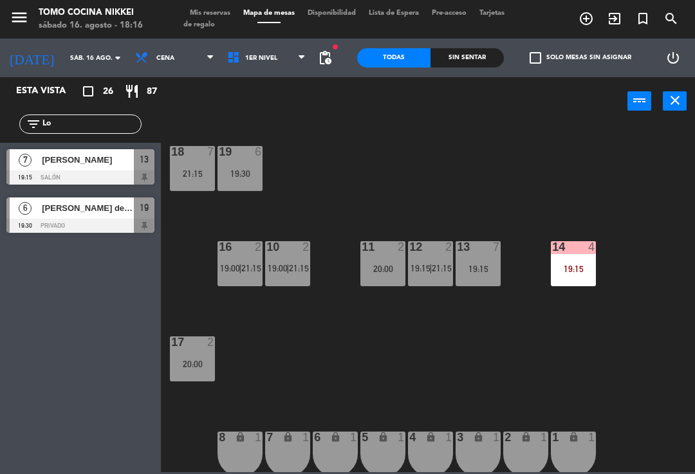
type input "L"
type input "B"
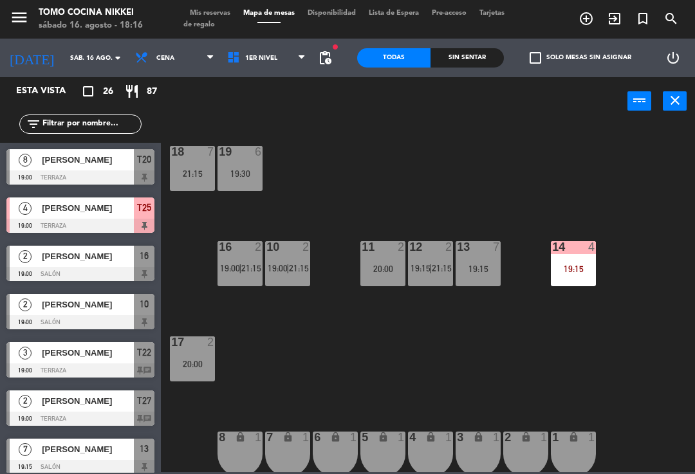
click at [592, 168] on div "18 7 21:15 19 6 19:30 16 2 19:00 | 21:15 10 2 19:00 | 21:15 11 2 20:00 12 2 19:…" at bounding box center [431, 298] width 527 height 349
click at [396, 260] on div "11 2 20:00" at bounding box center [382, 263] width 45 height 45
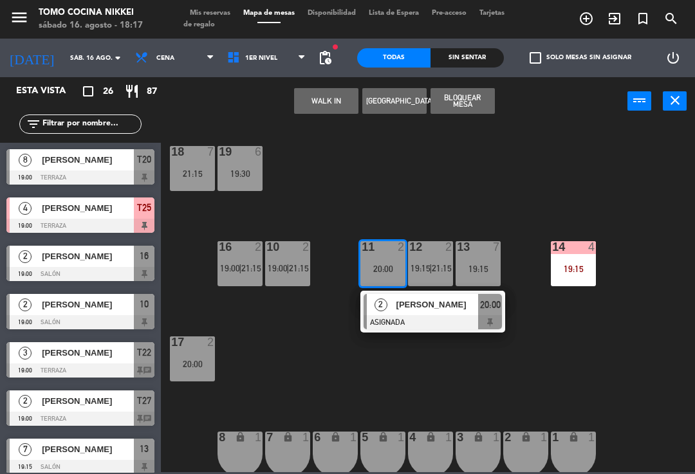
click at [446, 315] on div "[PERSON_NAME]" at bounding box center [437, 304] width 84 height 21
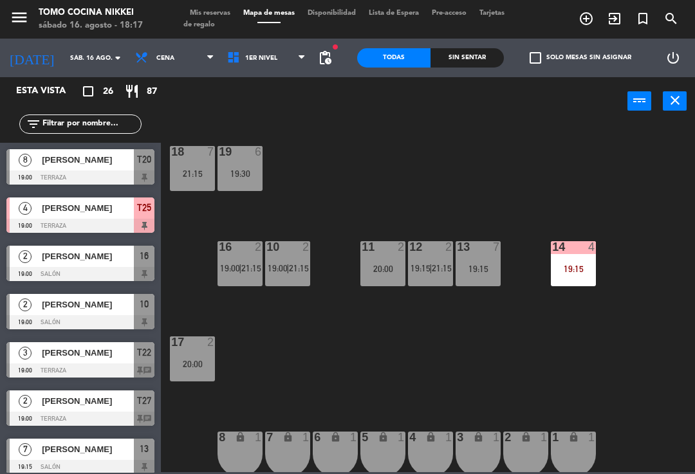
click at [284, 385] on div "18 7 21:15 19 6 19:30 16 2 19:00 | 21:15 10 2 19:00 | 21:15 11 2 20:00 12 2 19:…" at bounding box center [431, 298] width 527 height 349
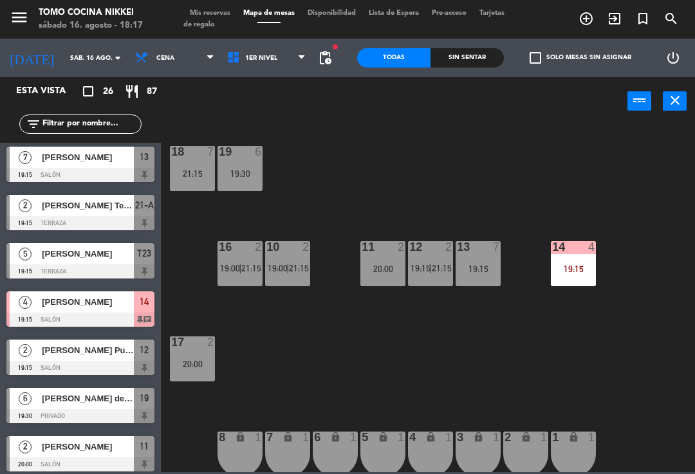
scroll to position [291, 0]
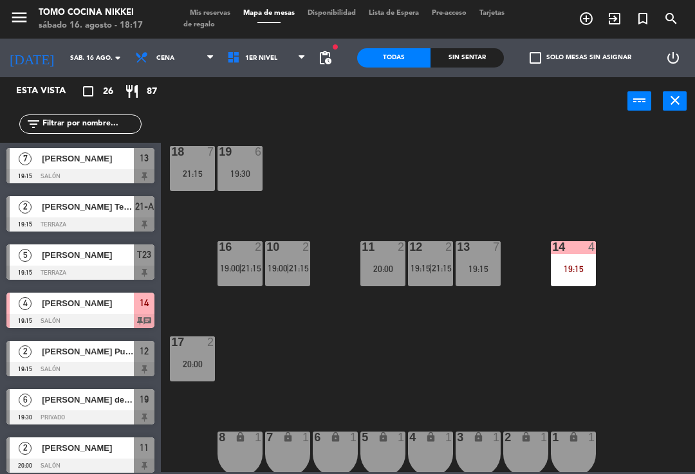
click at [102, 443] on span "[PERSON_NAME]" at bounding box center [88, 448] width 92 height 14
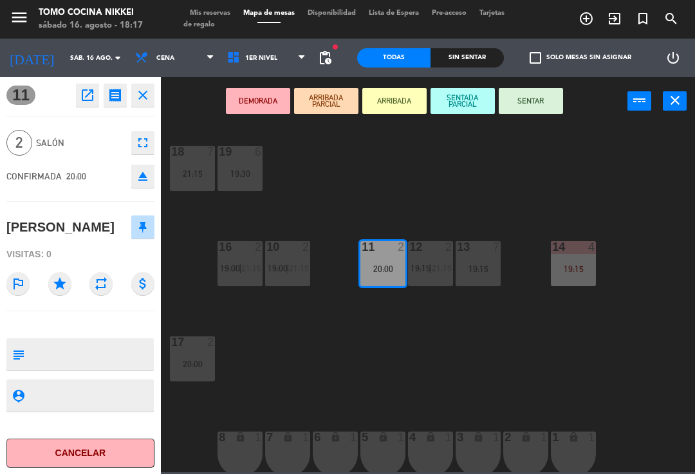
click at [66, 284] on icon "star" at bounding box center [59, 283] width 23 height 23
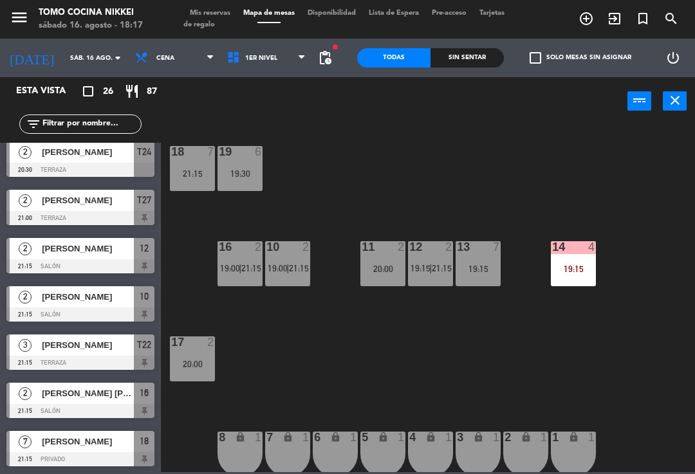
scroll to position [925, 0]
click at [296, 69] on span "1er Nivel" at bounding box center [267, 58] width 92 height 28
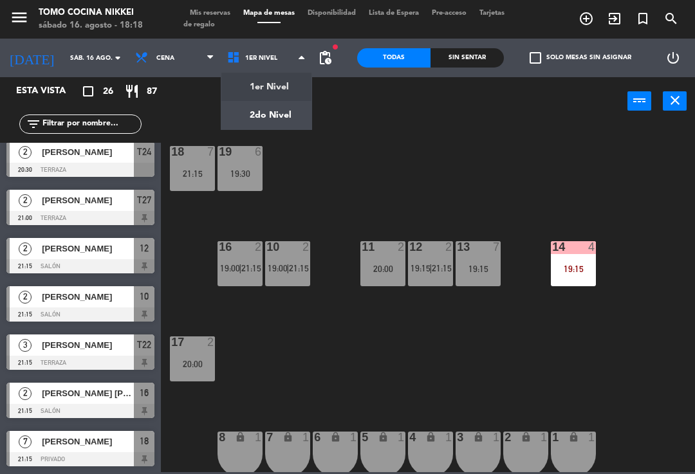
click at [288, 111] on ng-component "menu Tomo Cocina Nikkei sábado 16. agosto - 18:18 Mis reservas Mapa de mesas Di…" at bounding box center [347, 236] width 695 height 472
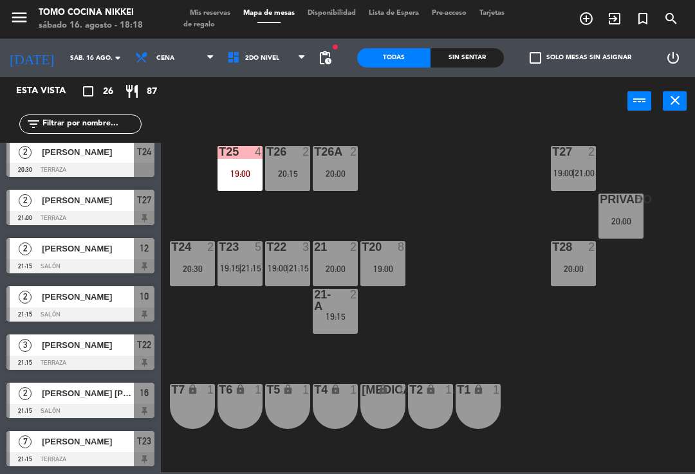
click at [386, 410] on div "[MEDICAL_DATA] lock 1" at bounding box center [382, 406] width 45 height 45
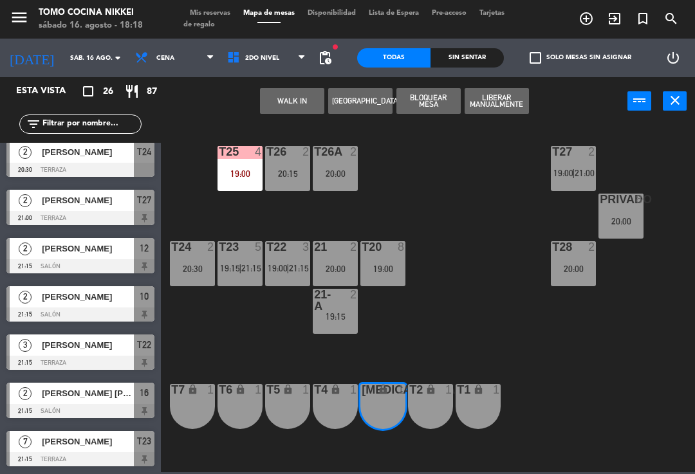
click at [347, 407] on div "T4 lock 1" at bounding box center [335, 406] width 45 height 45
click at [595, 19] on span "add_circle_outline" at bounding box center [586, 19] width 28 height 22
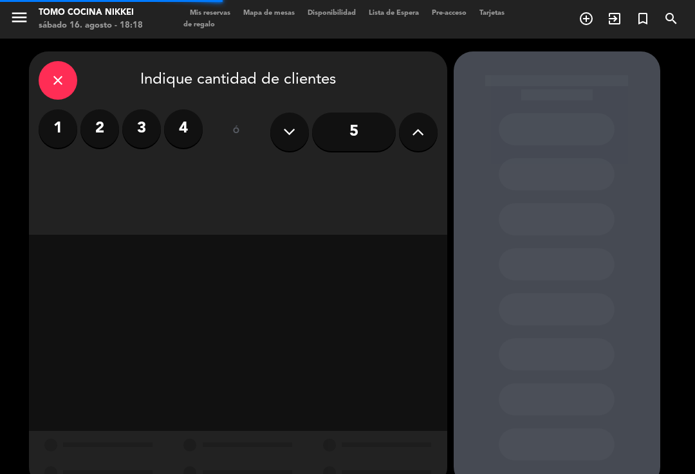
click at [93, 125] on label "2" at bounding box center [99, 128] width 39 height 39
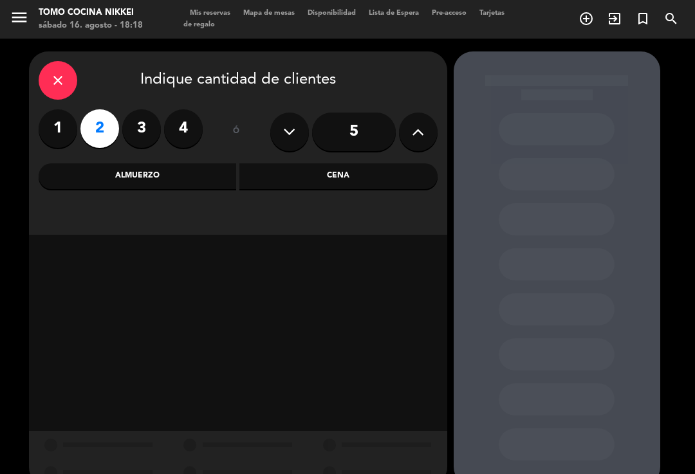
click at [352, 167] on div "Cena" at bounding box center [338, 176] width 198 height 26
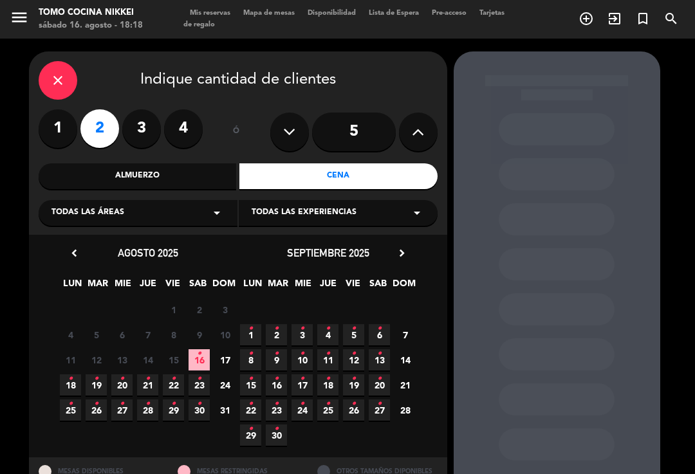
click at [203, 356] on span "16 •" at bounding box center [199, 359] width 21 height 21
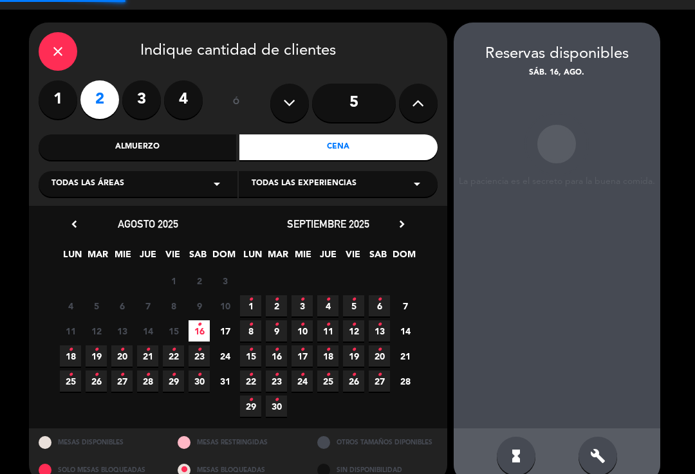
scroll to position [21, 0]
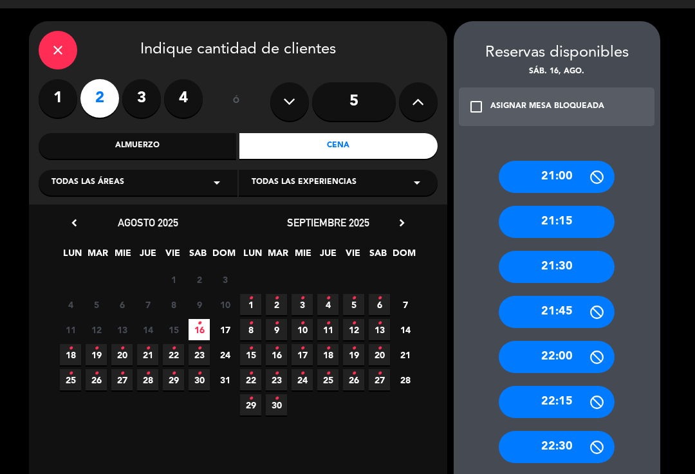
click at [59, 42] on icon "close" at bounding box center [57, 49] width 15 height 15
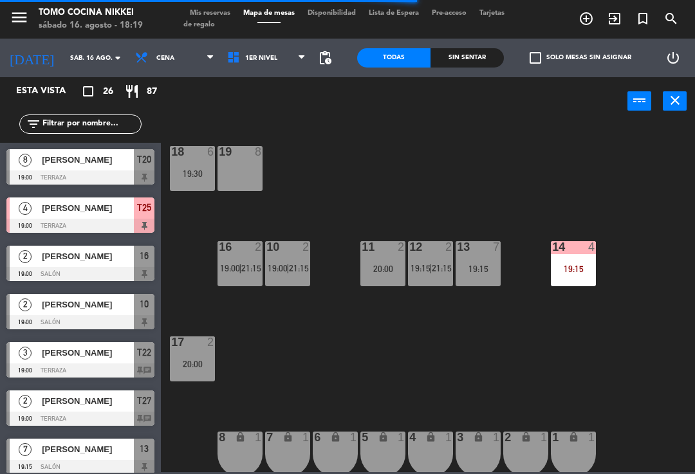
click at [232, 69] on span "1er Nivel" at bounding box center [267, 58] width 92 height 28
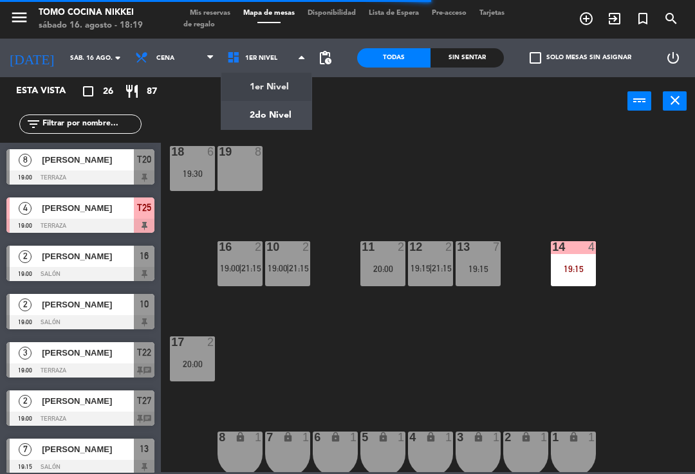
click at [250, 116] on ng-component "menu Tomo Cocina Nikkei sábado 16. agosto - 18:19 Mis reservas Mapa de mesas Di…" at bounding box center [347, 236] width 695 height 472
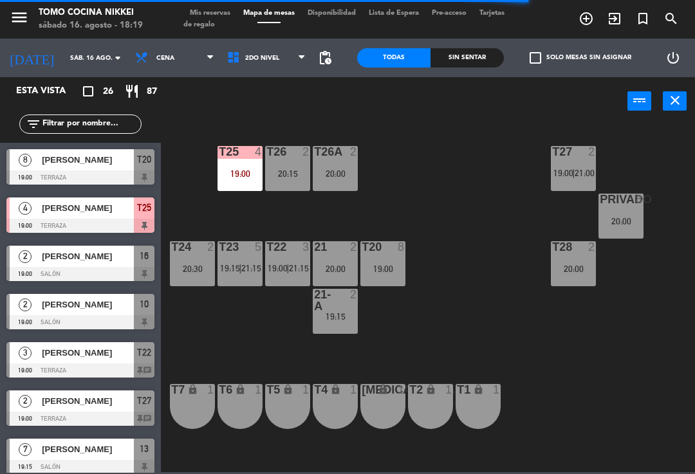
click at [276, 328] on div "T27 2 19:00 | 21:00 T25 4 19:00 T26A 2 20:00 T26 2 20:15 Privado 8 20:00 T24 2 …" at bounding box center [431, 298] width 527 height 349
click at [228, 311] on div "T27 2 19:00 | 21:00 T25 4 19:00 T26A 2 20:00 T26 2 20:15 Privado 8 20:00 T24 2 …" at bounding box center [431, 298] width 527 height 349
click at [199, 228] on div "T27 2 19:00 | 21:00 T25 4 19:00 T26A 2 20:00 T26 2 20:15 Privado 8 20:00 T24 2 …" at bounding box center [431, 298] width 527 height 349
click at [199, 223] on div "T27 2 19:00 | 21:00 T25 4 19:00 T26A 2 20:00 T26 2 20:15 Privado 8 20:00 T24 2 …" at bounding box center [431, 298] width 527 height 349
click at [196, 217] on div "T27 2 19:00 | 21:00 T25 4 19:00 T26A 2 20:00 T26 2 20:15 Privado 8 20:00 T24 2 …" at bounding box center [431, 298] width 527 height 349
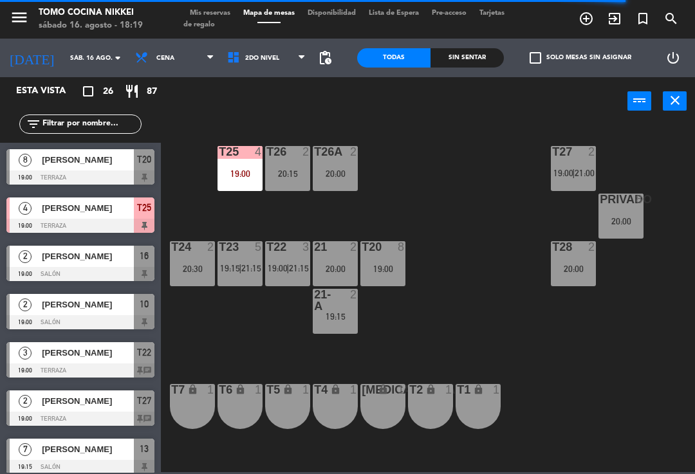
click at [234, 158] on div at bounding box center [240, 152] width 21 height 12
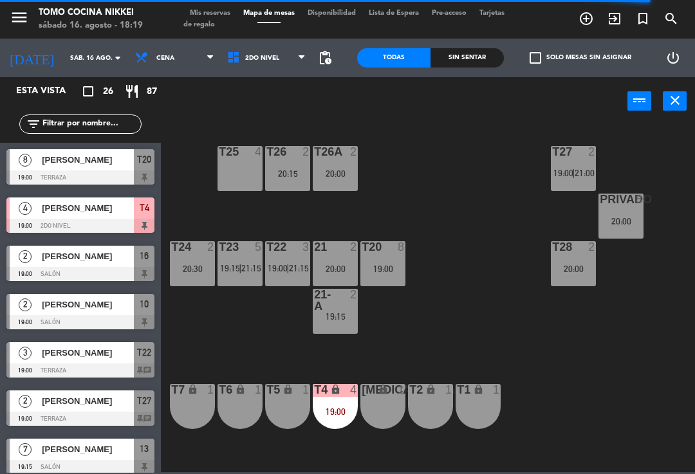
click at [199, 195] on div "T27 2 19:00 | 21:00 T25 4 T26A 2 20:00 T26 2 20:15 Privado 8 20:00 T24 2 20:30 …" at bounding box center [431, 298] width 527 height 349
click at [234, 161] on div "T25 4" at bounding box center [240, 168] width 45 height 45
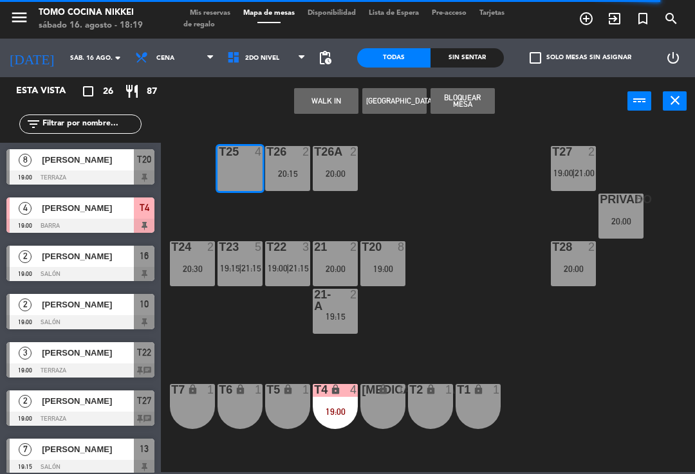
click at [315, 88] on button "WALK IN" at bounding box center [326, 101] width 64 height 26
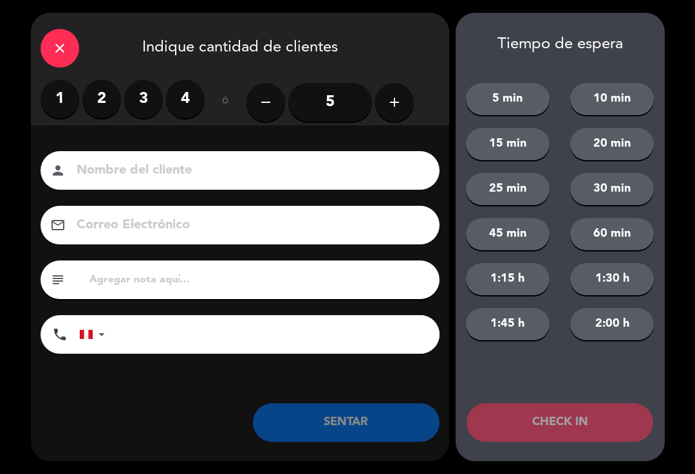
click at [59, 50] on icon "close" at bounding box center [59, 48] width 15 height 15
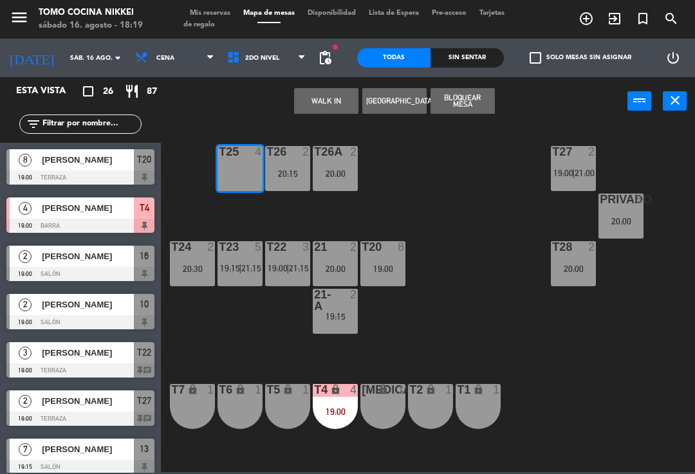
click at [223, 268] on span "19:15" at bounding box center [230, 268] width 20 height 10
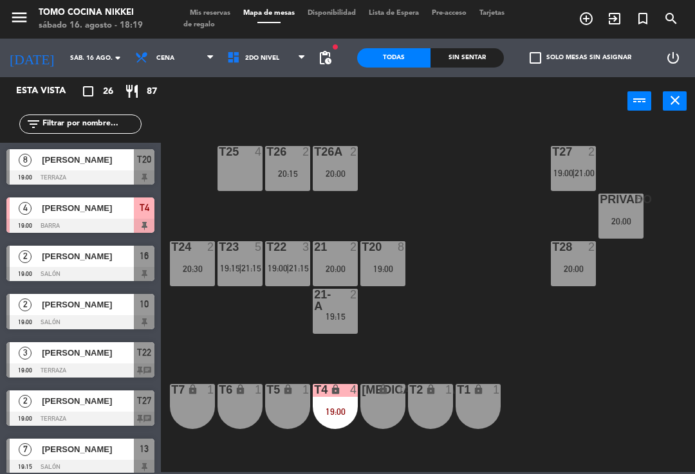
click at [196, 325] on div "T27 2 19:00 | 21:00 T25 4 T26A 2 20:00 T26 2 20:15 Privado 8 20:00 T24 2 20:30 …" at bounding box center [431, 298] width 527 height 349
click at [226, 183] on div "T25 4" at bounding box center [240, 168] width 45 height 45
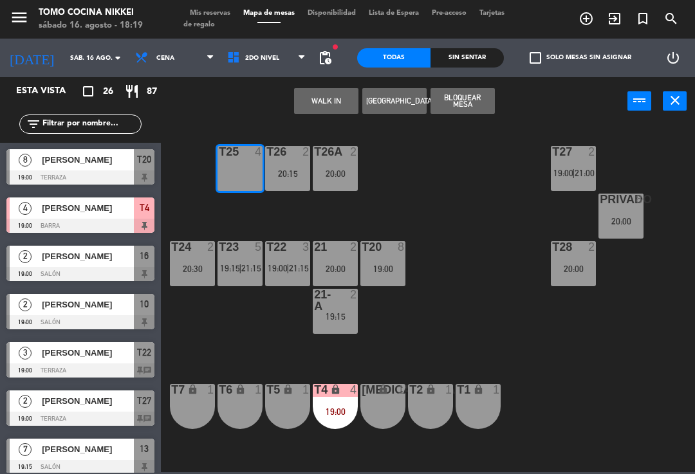
click at [279, 181] on div "T26 2 20:15" at bounding box center [287, 168] width 45 height 45
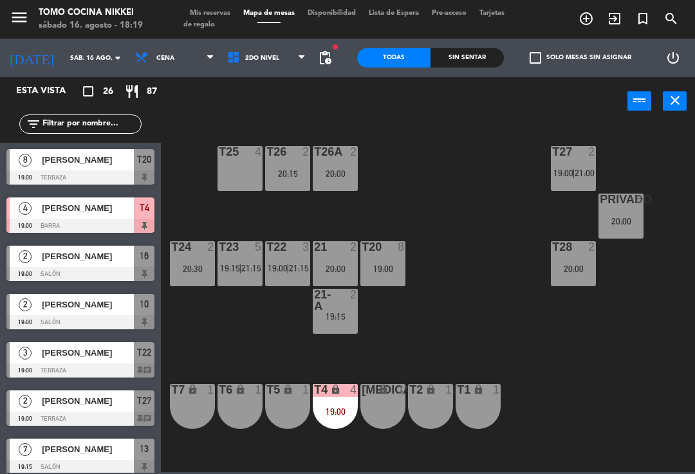
click at [197, 164] on div "T27 2 19:00 | 21:00 T25 4 T26A 2 20:00 T26 2 20:15 Privado 8 20:00 T24 2 20:30 …" at bounding box center [431, 298] width 527 height 349
click at [201, 200] on div "T27 2 19:00 | 21:00 T25 4 T26A 2 20:00 T26 2 20:15 Privado 8 20:00 T24 2 20:30 …" at bounding box center [431, 298] width 527 height 349
click at [261, 69] on span "2do Nivel" at bounding box center [267, 58] width 92 height 28
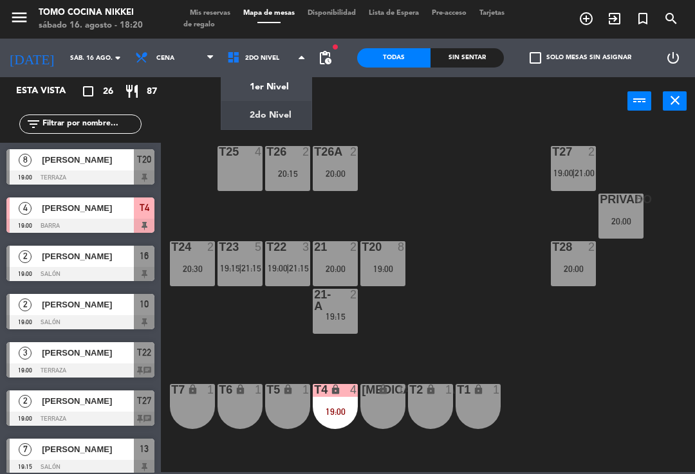
click at [189, 211] on div "T27 2 19:00 | 21:00 T25 4 T26A 2 20:00 T26 2 20:15 Privado 8 20:00 T24 2 20:30 …" at bounding box center [431, 298] width 527 height 349
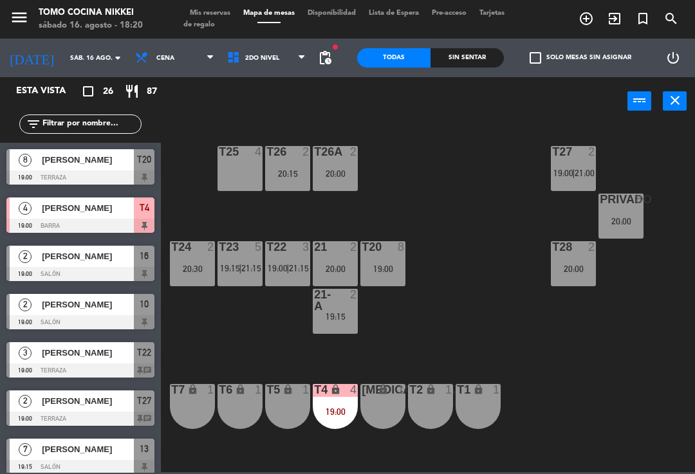
click at [389, 266] on div "19:00" at bounding box center [382, 268] width 45 height 9
click at [203, 207] on div "T27 2 19:00 | 21:00 T25 4 T26A 2 20:00 T26 2 20:15 Privado 8 20:00 T24 2 20:30 …" at bounding box center [431, 298] width 527 height 349
click at [207, 208] on div "T27 2 19:00 | 21:00 T25 4 T26A 2 20:00 T26 2 20:15 Privado 8 20:00 T24 2 20:30 …" at bounding box center [431, 298] width 527 height 349
click at [285, 275] on div "T22 3 19:00 | 21:15" at bounding box center [287, 263] width 45 height 45
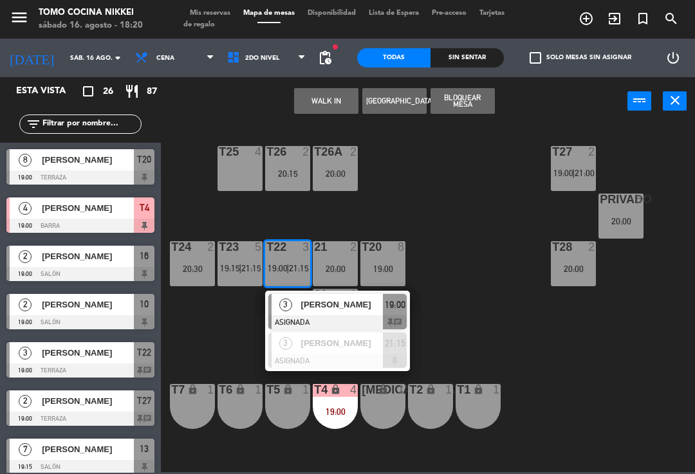
click at [293, 311] on div "3" at bounding box center [286, 304] width 28 height 21
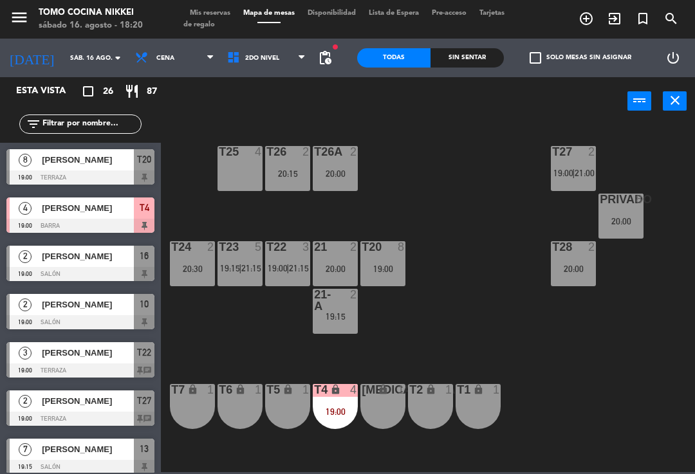
click at [227, 273] on span "19:15" at bounding box center [230, 268] width 20 height 10
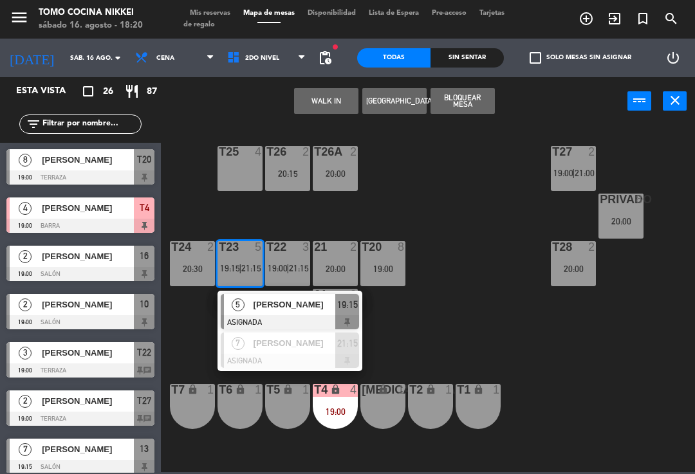
click at [199, 302] on div "T27 2 19:00 | 21:00 T25 4 T26A 2 20:00 T26 2 20:15 Privado 8 20:00 T24 2 20:30 …" at bounding box center [431, 298] width 527 height 349
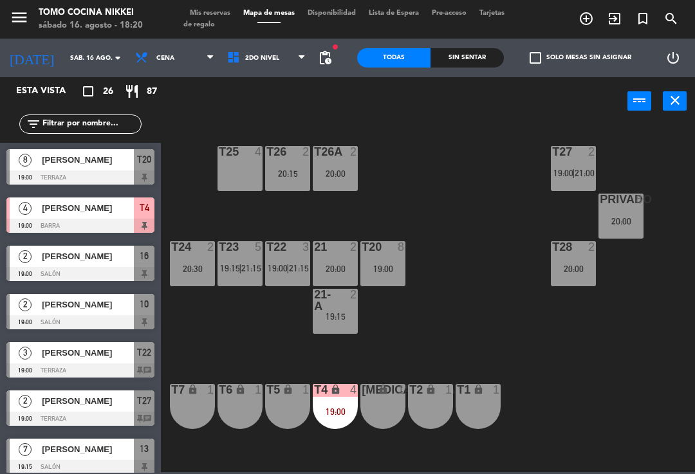
click at [234, 271] on span "19:15" at bounding box center [230, 268] width 20 height 10
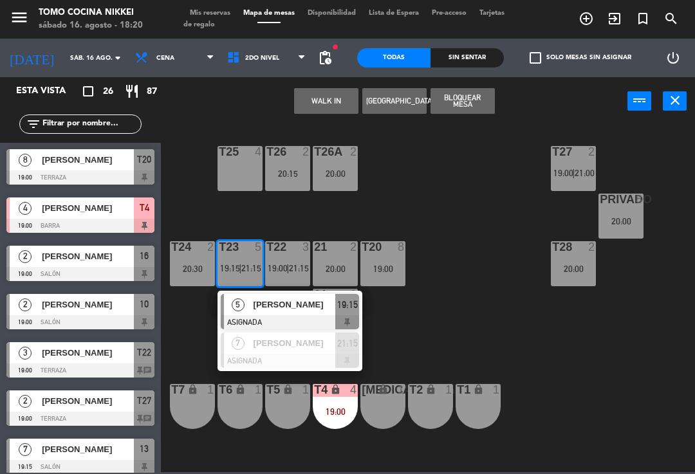
click at [428, 329] on div "T27 2 19:00 | 21:00 T25 4 T26A 2 20:00 T26 2 20:15 Privado 8 20:00 T24 2 20:30 …" at bounding box center [431, 298] width 527 height 349
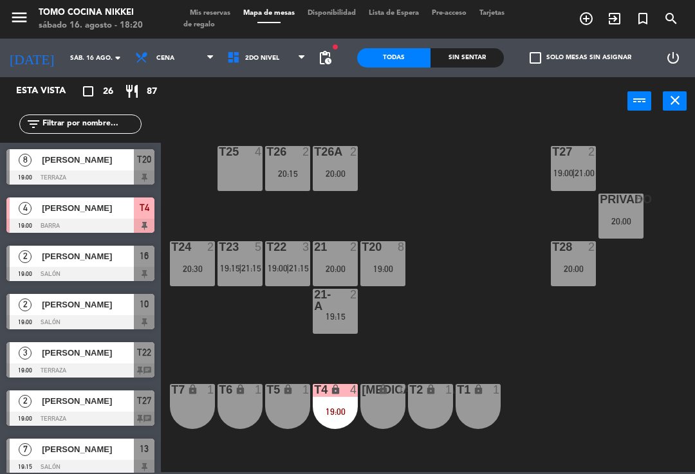
click at [383, 254] on div "T20 8" at bounding box center [382, 247] width 45 height 13
click at [206, 219] on div "T27 2 19:00 | 21:00 T25 4 T26A 2 20:00 T26 2 20:15 Privado 8 20:00 T24 2 20:30 …" at bounding box center [431, 298] width 527 height 349
click at [245, 55] on span "2do Nivel" at bounding box center [262, 58] width 34 height 7
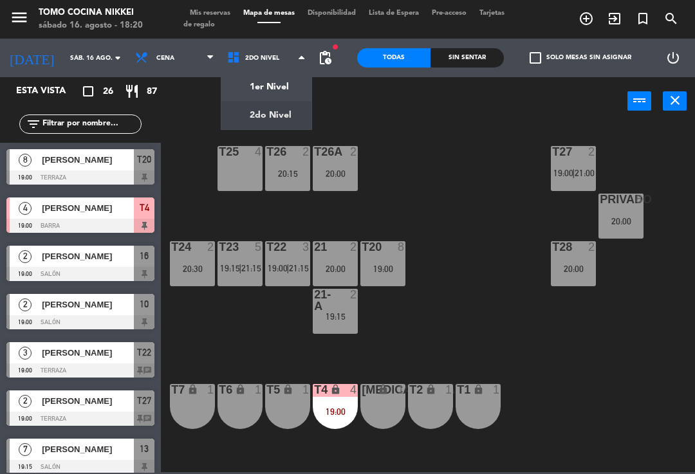
click at [239, 80] on ng-component "menu Tomo Cocina Nikkei sábado 16. agosto - 18:20 Mis reservas Mapa de mesas Di…" at bounding box center [347, 236] width 695 height 472
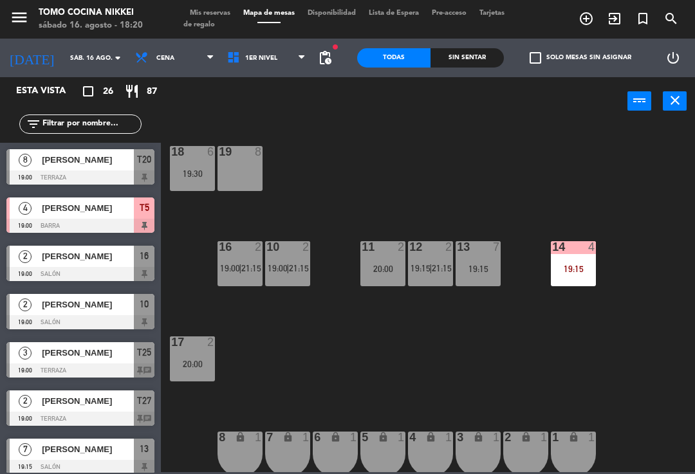
click at [236, 66] on span "1er Nivel" at bounding box center [267, 58] width 92 height 28
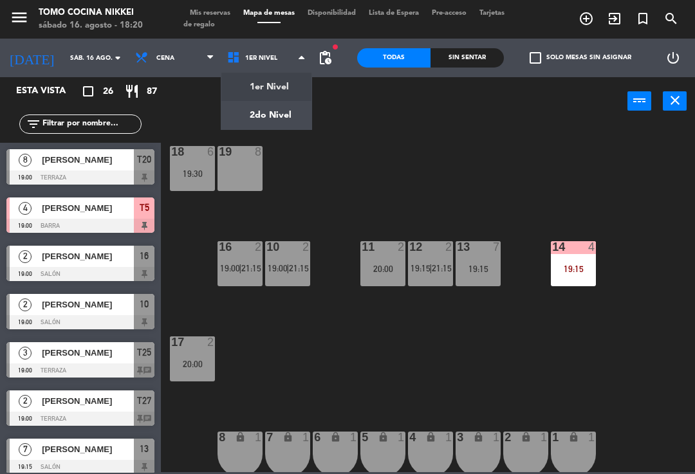
click at [258, 117] on ng-component "menu Tomo Cocina Nikkei sábado 16. agosto - 18:20 Mis reservas Mapa de mesas Di…" at bounding box center [347, 236] width 695 height 472
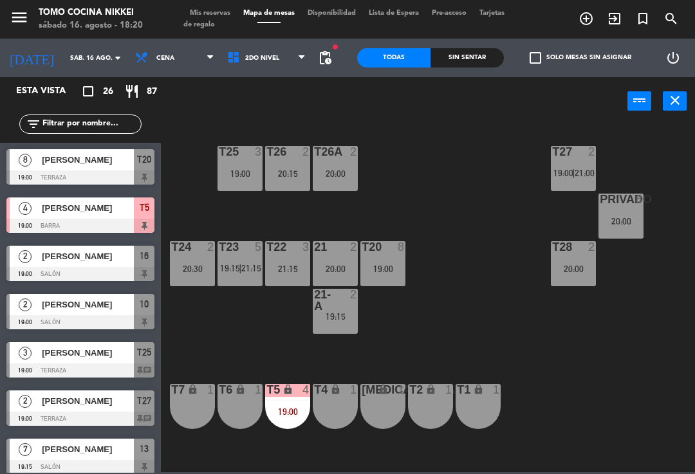
click at [277, 264] on div "21:15" at bounding box center [287, 268] width 45 height 9
click at [262, 367] on div "T27 2 19:00 | 21:00 T25 3 19:00 T26A 2 20:00 T26 2 20:15 Privado 8 20:00 T24 2 …" at bounding box center [431, 298] width 527 height 349
click at [293, 399] on div "T5 lock 4 19:00" at bounding box center [287, 406] width 45 height 45
click at [213, 317] on div "T27 2 19:00 | 21:00 T25 3 19:00 T26A 2 20:00 T26 2 20:15 Privado 8 20:00 T24 2 …" at bounding box center [431, 298] width 527 height 349
click at [275, 265] on div "21:15" at bounding box center [287, 268] width 45 height 9
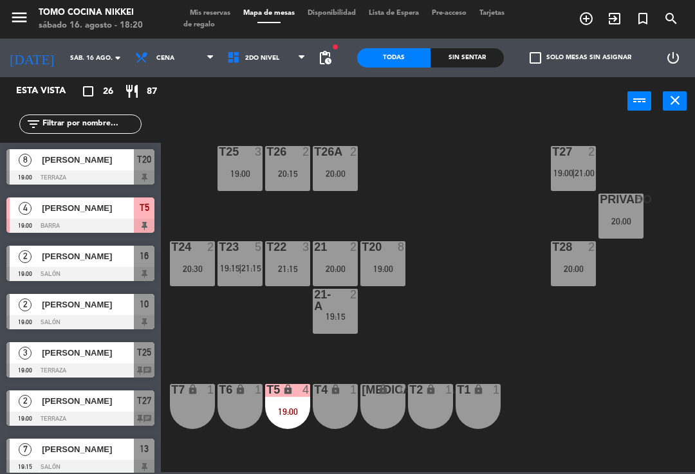
click at [216, 323] on div "T27 2 19:00 | 21:00 T25 3 19:00 T26A 2 20:00 T26 2 20:15 Privado 8 20:00 T24 2 …" at bounding box center [431, 298] width 527 height 349
click at [74, 129] on input "text" at bounding box center [91, 124] width 100 height 14
type input "E"
click at [451, 183] on div "T27 2 19:00 | 21:00 T25 3 19:00 T26A 2 20:00 T26 2 20:15 Privado 8 20:00 T24 2 …" at bounding box center [431, 298] width 527 height 349
click at [237, 169] on div "19:00" at bounding box center [240, 173] width 45 height 9
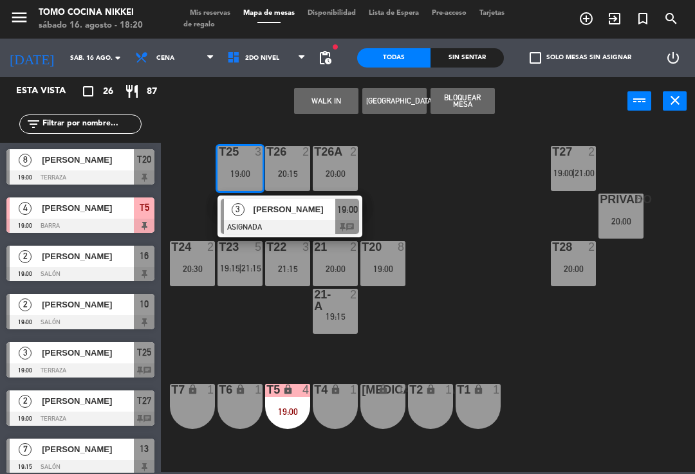
click at [469, 279] on div "T27 2 19:00 | 21:00 T25 3 19:00 3 [PERSON_NAME] ASIGNADA 19:00 chat T26A 2 20:0…" at bounding box center [431, 298] width 527 height 349
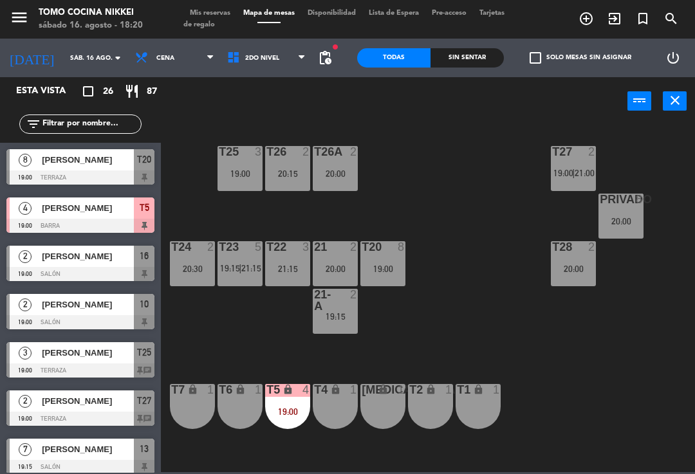
click at [383, 266] on div "19:00" at bounding box center [382, 268] width 45 height 9
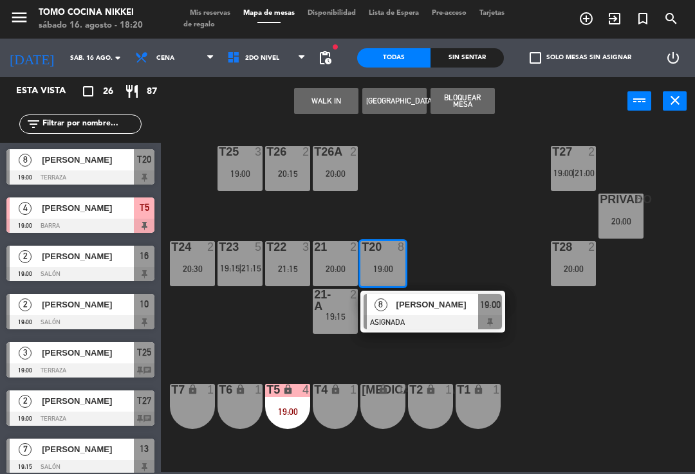
click at [440, 401] on div "T2 lock 1" at bounding box center [430, 406] width 45 height 45
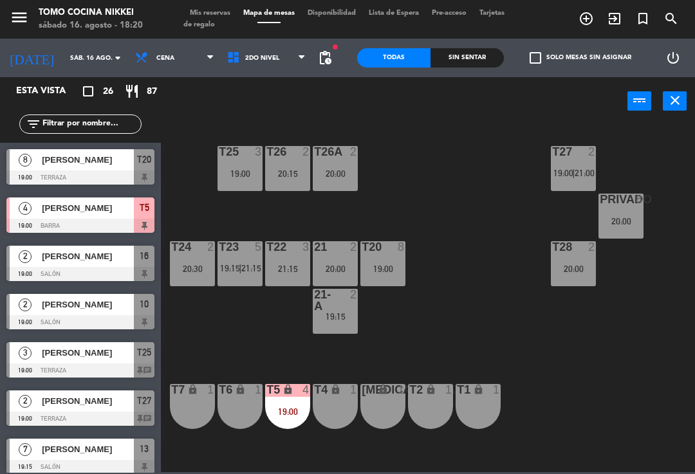
click at [440, 367] on div "T27 2 19:00 | 21:00 T25 3 19:00 T26A 2 20:00 T26 2 20:15 Privado 8 20:00 T24 2 …" at bounding box center [431, 298] width 527 height 349
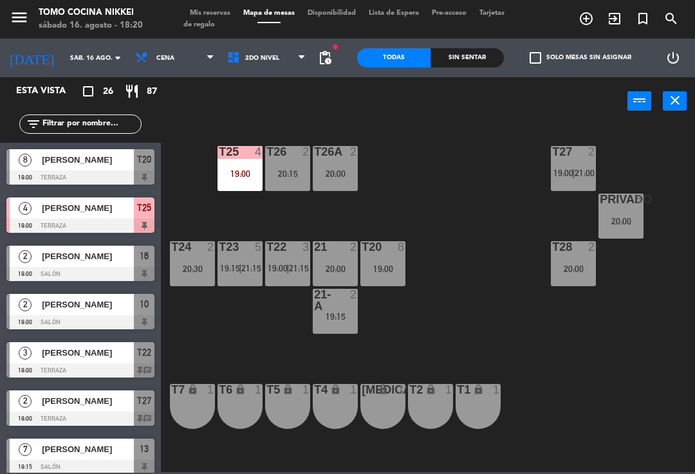
click at [230, 62] on icon at bounding box center [236, 58] width 19 height 14
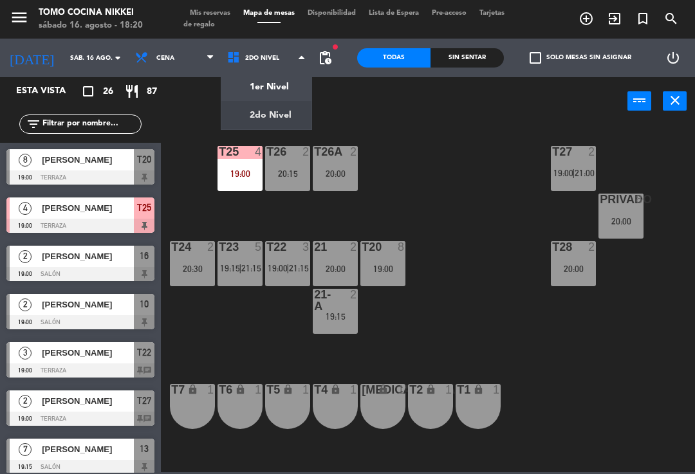
click at [192, 131] on div "T27 2 19:00 | 21:00 T25 4 19:00 T26A 2 20:00 T26 2 20:15 Privado 8 20:00 T24 2 …" at bounding box center [431, 298] width 527 height 349
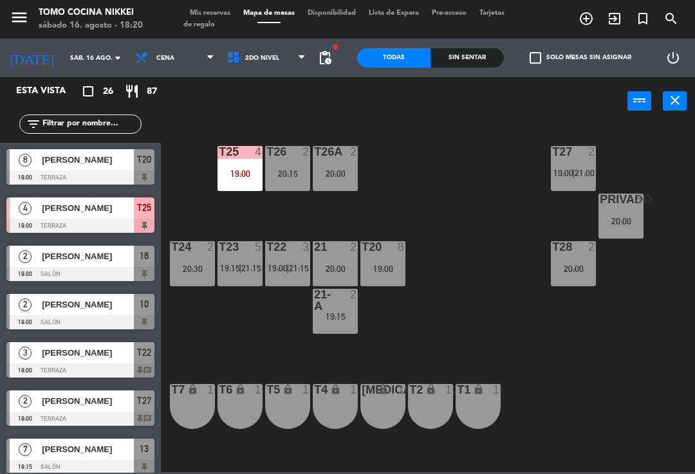
click at [231, 165] on div "T25 4 19:00" at bounding box center [240, 168] width 45 height 45
click at [203, 189] on div "T27 2 19:00 | 21:00 T25 4 19:00 T26A 2 20:00 T26 2 20:15 Privado 8 20:00 T24 2 …" at bounding box center [431, 298] width 527 height 349
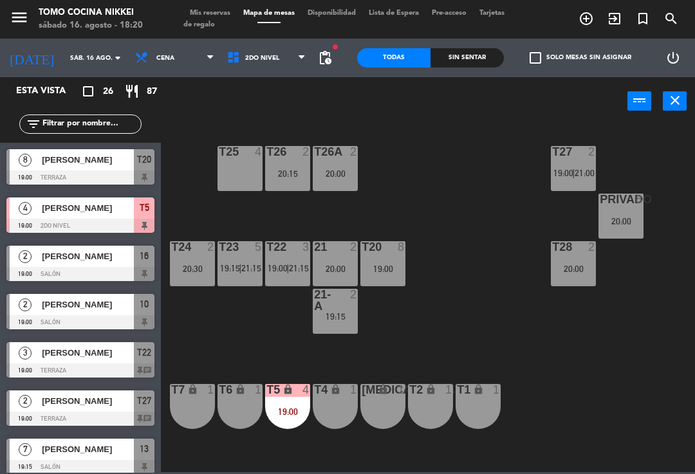
click at [245, 154] on div at bounding box center [240, 152] width 21 height 12
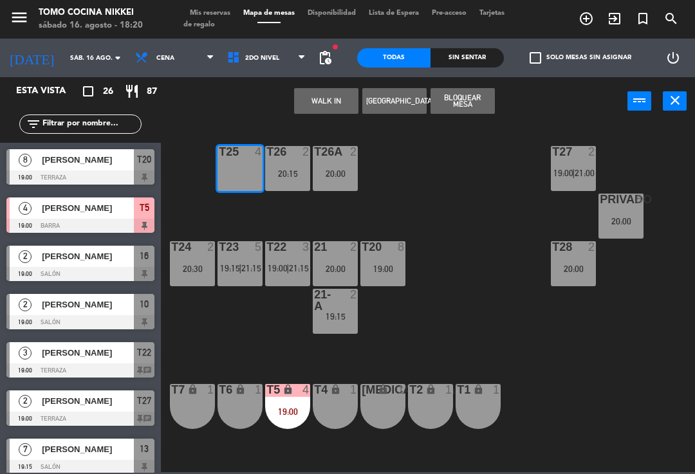
click at [319, 98] on button "WALK IN" at bounding box center [326, 101] width 64 height 26
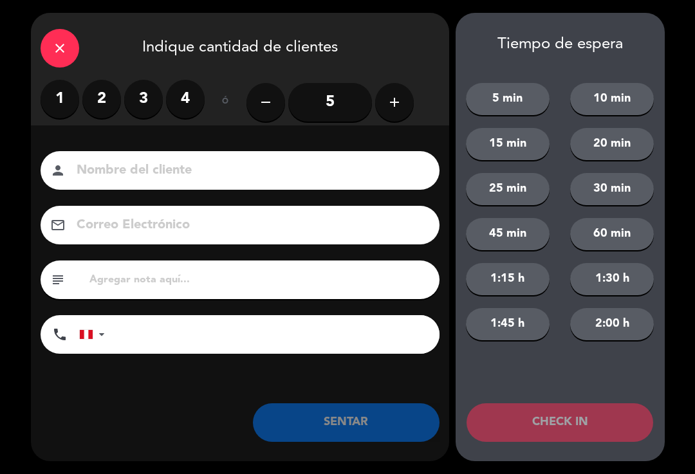
click at [145, 98] on label "3" at bounding box center [143, 99] width 39 height 39
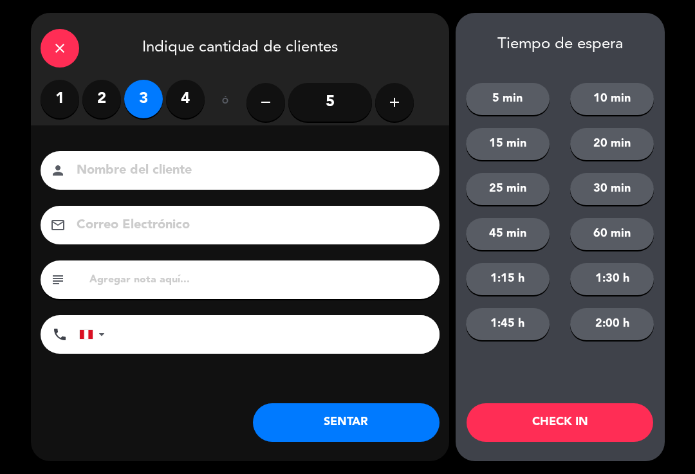
click at [102, 142] on div "Nombre del cliente person Correo Electrónico email subject phone [GEOGRAPHIC_DA…" at bounding box center [240, 273] width 418 height 297
click at [94, 160] on input at bounding box center [248, 171] width 347 height 23
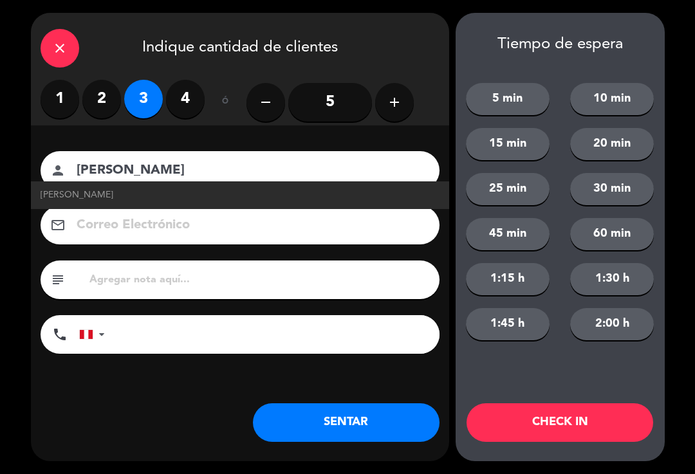
type input "[PERSON_NAME]"
click at [109, 271] on input "text" at bounding box center [259, 280] width 342 height 18
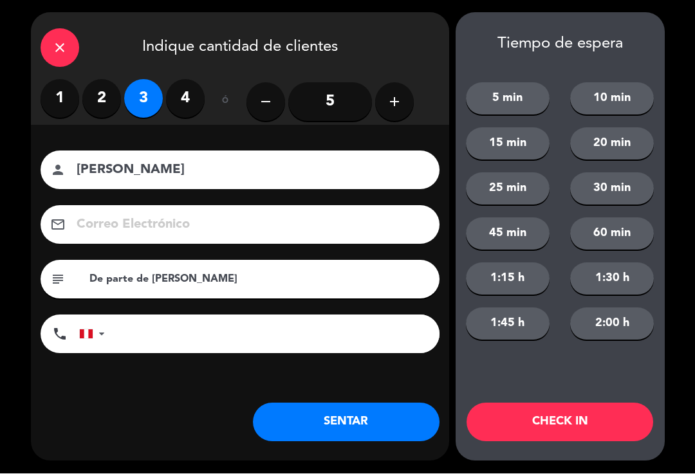
click at [620, 243] on button "60 min" at bounding box center [612, 234] width 84 height 32
click at [351, 280] on input "De parte de [PERSON_NAME]" at bounding box center [259, 280] width 342 height 18
type input "De parte de [PERSON_NAME] 7:00"
click at [597, 420] on button "CHECK IN" at bounding box center [560, 422] width 187 height 39
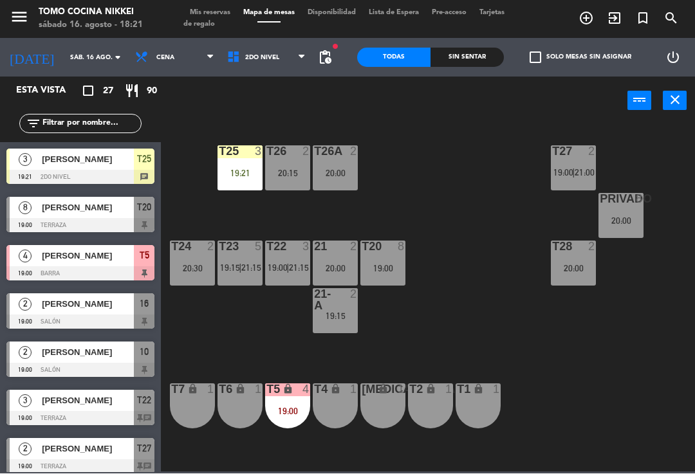
click at [559, 325] on div "T27 2 19:00 | 21:00 T25 3 19:21 T26A 2 20:00 T26 2 20:15 Privado 8 20:00 T24 2 …" at bounding box center [431, 298] width 527 height 349
click at [465, 282] on div "T27 2 19:00 | 21:00 T25 3 19:21 T26A 2 20:00 T26 2 20:15 Privado 8 20:00 T24 2 …" at bounding box center [431, 298] width 527 height 349
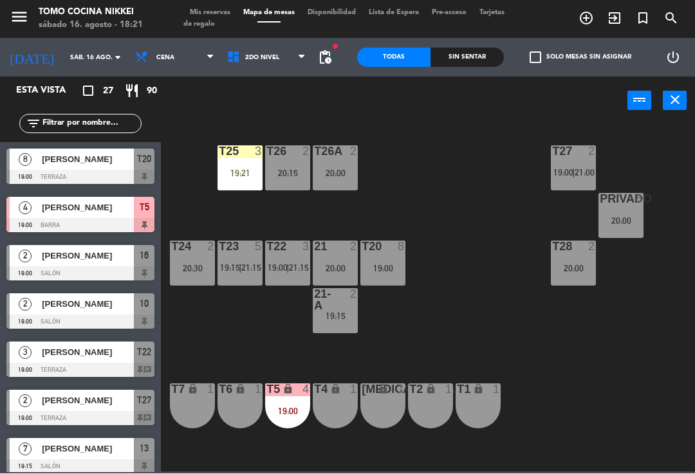
click at [302, 249] on div "3" at bounding box center [306, 247] width 8 height 12
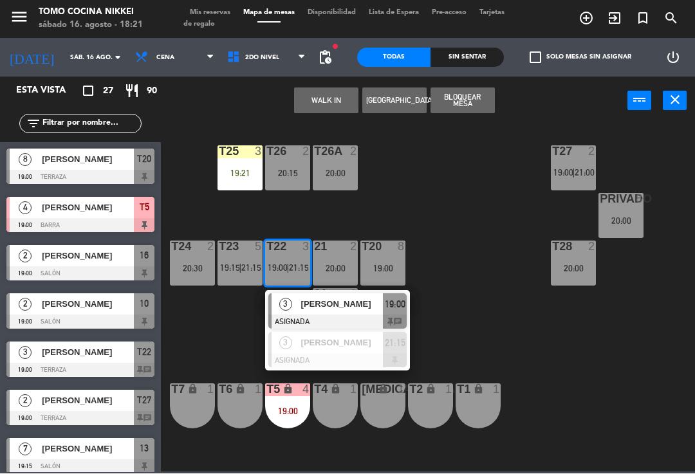
click at [367, 311] on span "[PERSON_NAME]" at bounding box center [342, 305] width 82 height 14
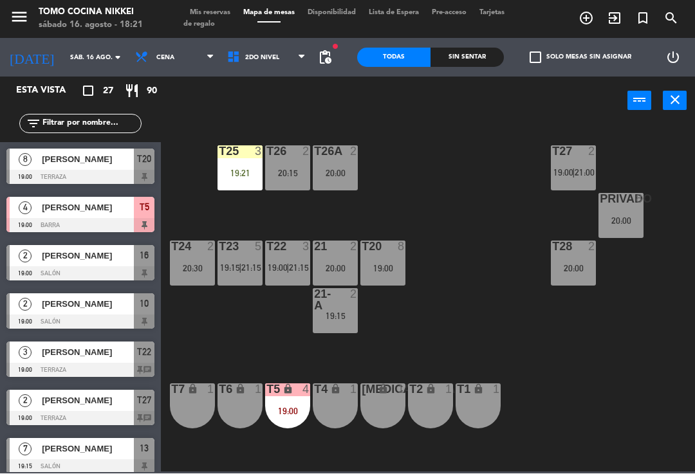
click at [241, 270] on span "|" at bounding box center [240, 268] width 3 height 10
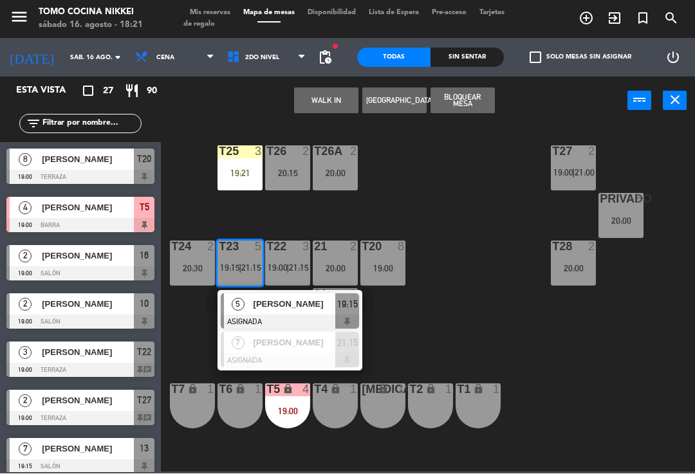
click at [467, 301] on div "T27 2 19:00 | 21:00 T25 3 19:21 T26A 2 20:00 T26 2 20:15 Privado 8 20:00 T24 2 …" at bounding box center [431, 298] width 527 height 349
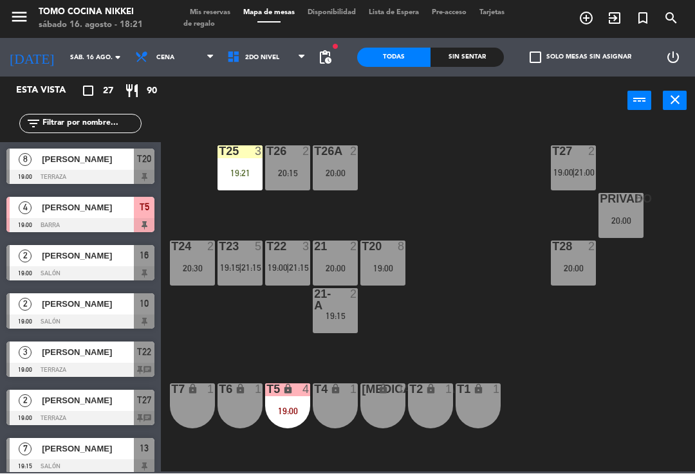
click at [294, 407] on div "19:00" at bounding box center [287, 411] width 45 height 9
click at [441, 334] on div "T27 2 19:00 | 21:00 T25 3 19:21 T26A 2 20:00 T26 2 20:15 Privado 8 20:00 T24 2 …" at bounding box center [431, 298] width 527 height 349
click at [295, 398] on div "T5 lock 4 19:00" at bounding box center [287, 406] width 45 height 45
click at [442, 306] on div "T27 2 19:00 | 21:00 T25 3 19:21 T26A 2 20:00 T26 2 20:15 Privado 8 20:00 T24 2 …" at bounding box center [431, 298] width 527 height 349
click at [460, 270] on div "T27 2 19:00 | 21:00 T25 3 19:21 T26A 2 20:00 T26 2 20:15 Privado 8 20:00 T24 2 …" at bounding box center [431, 298] width 527 height 349
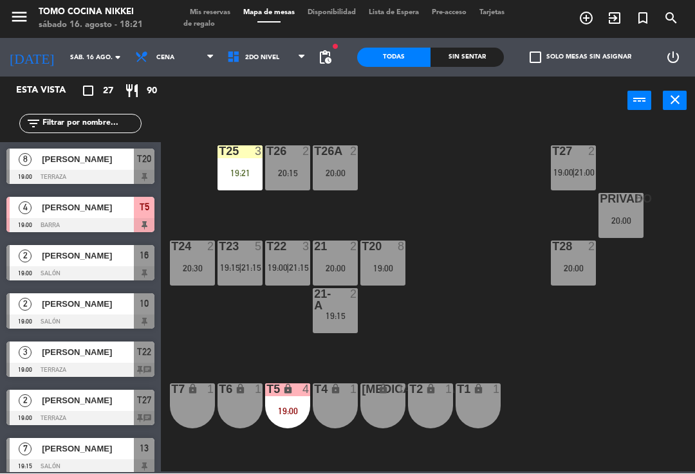
click at [292, 402] on div "T5 lock 4 19:00" at bounding box center [287, 406] width 45 height 45
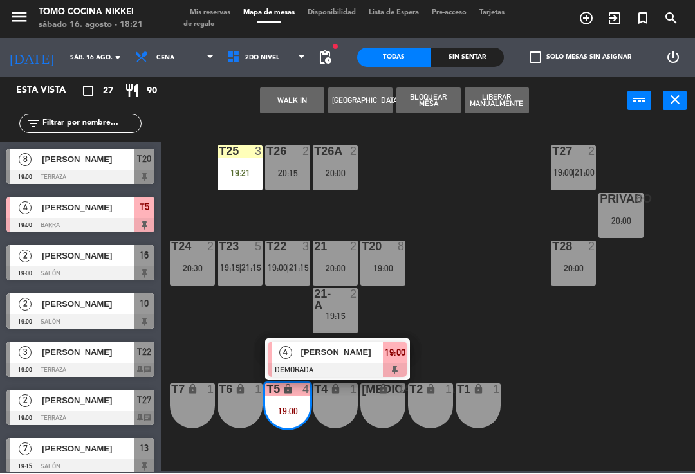
click at [332, 361] on div "[PERSON_NAME]" at bounding box center [342, 352] width 84 height 21
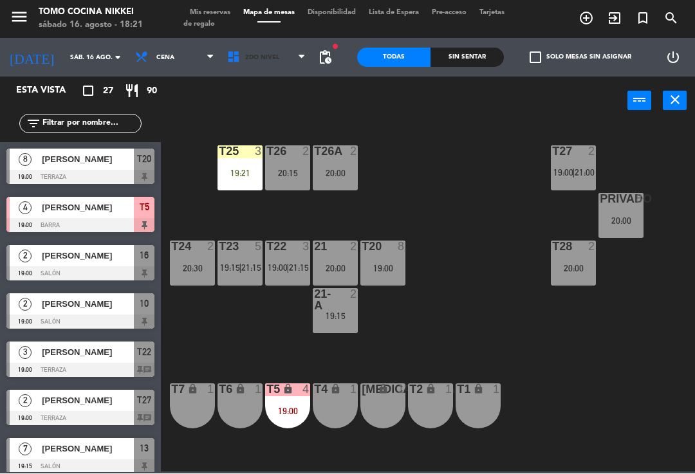
click at [283, 49] on span "2do Nivel" at bounding box center [267, 58] width 92 height 28
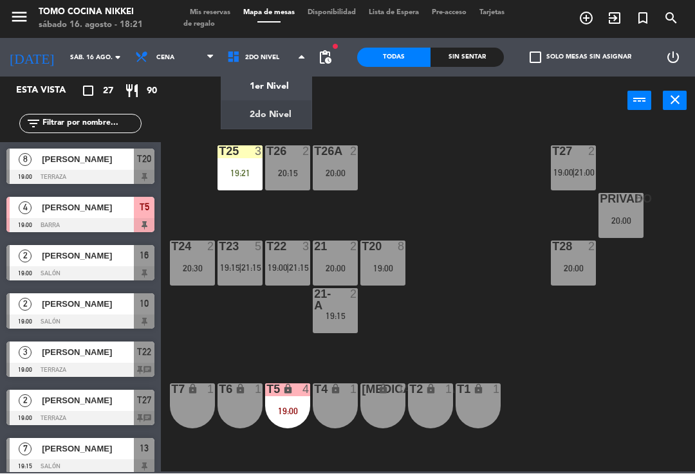
click at [306, 82] on ng-component "menu Tomo Cocina Nikkei sábado 16. agosto - 18:21 Mis reservas Mapa de mesas Di…" at bounding box center [347, 236] width 695 height 472
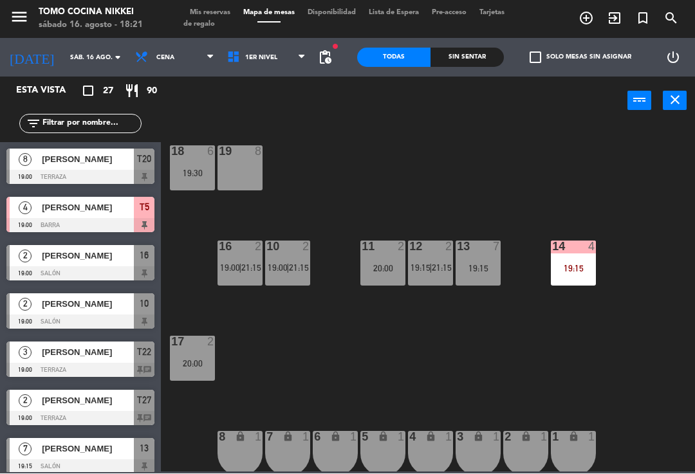
click at [84, 131] on input "text" at bounding box center [91, 124] width 100 height 14
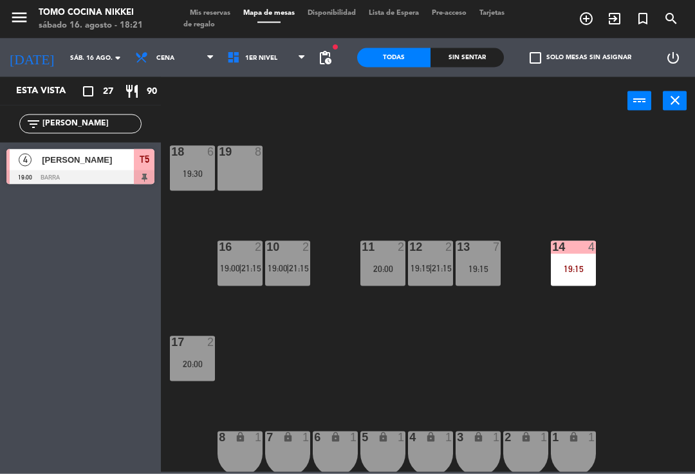
click at [557, 180] on div "18 6 19:30 19 8 16 2 19:00 | 21:15 10 2 19:00 | 21:15 11 2 20:00 12 2 19:15 | 2…" at bounding box center [431, 298] width 527 height 349
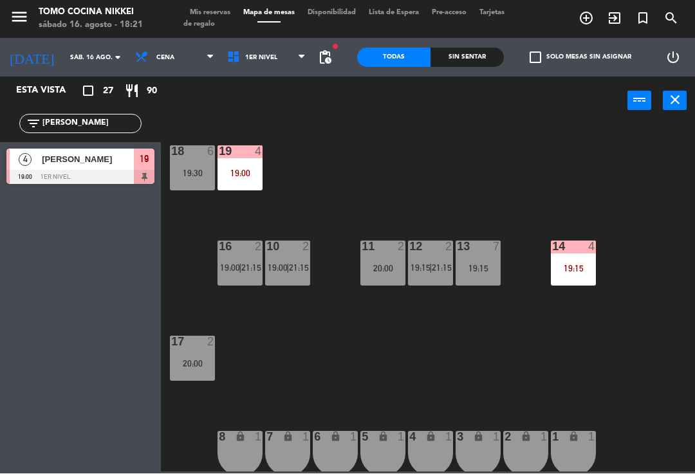
click at [78, 131] on input "[PERSON_NAME]" at bounding box center [91, 124] width 100 height 14
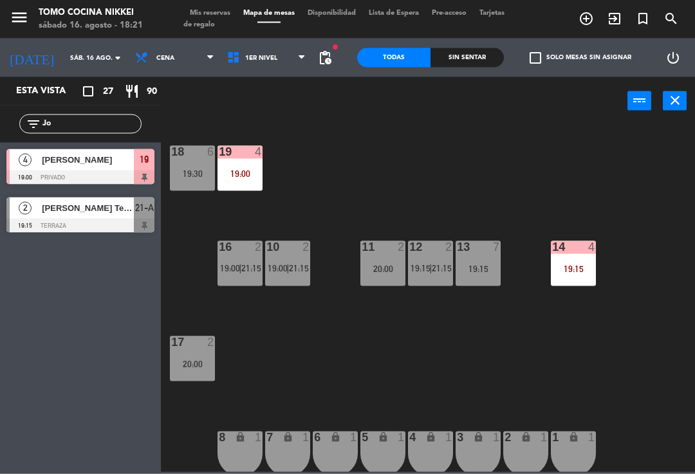
type input "J"
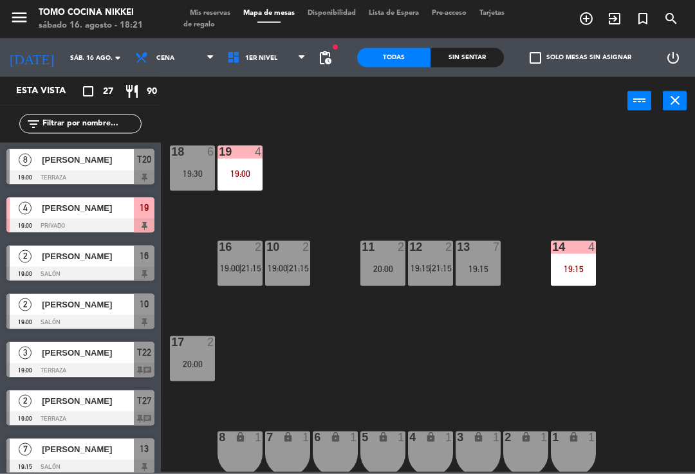
click at [640, 168] on div "18 6 19:30 19 4 19:00 16 2 19:00 | 21:15 10 2 19:00 | 21:15 11 2 20:00 12 2 19:…" at bounding box center [431, 298] width 527 height 349
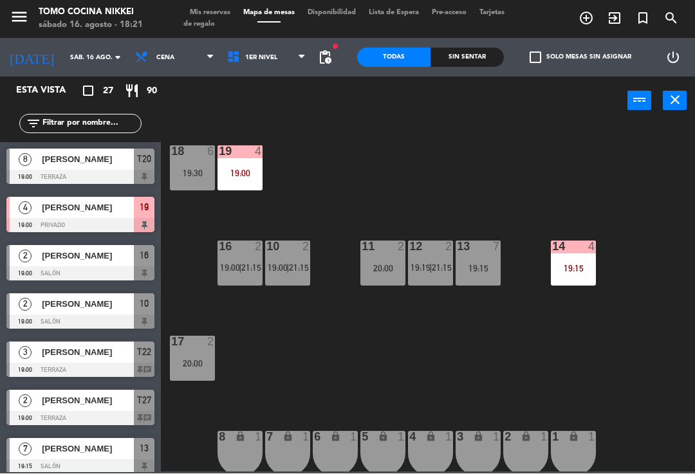
click at [636, 181] on div "18 6 19:30 19 4 19:00 16 2 19:00 | 21:15 10 2 19:00 | 21:15 11 2 20:00 12 2 19:…" at bounding box center [431, 298] width 527 height 349
click at [664, 208] on div "18 6 19:30 19 4 19:00 16 2 19:00 | 21:15 10 2 19:00 | 21:15 11 2 20:00 12 2 19:…" at bounding box center [431, 298] width 527 height 349
click at [297, 54] on span "1er Nivel" at bounding box center [267, 58] width 92 height 28
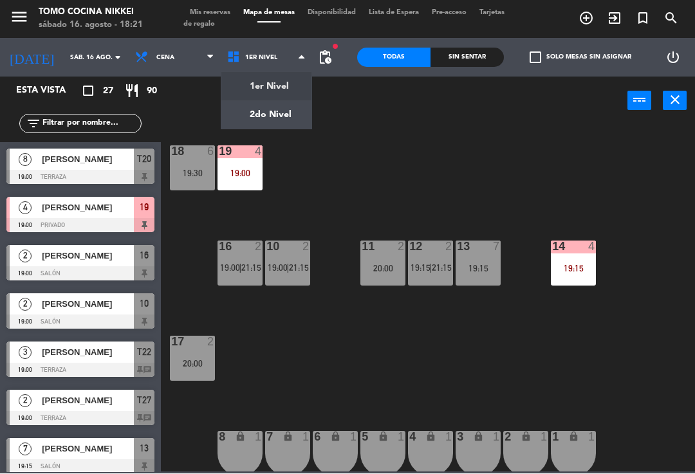
click at [292, 115] on ng-component "menu Tomo Cocina Nikkei sábado 16. agosto - 18:21 Mis reservas Mapa de mesas Di…" at bounding box center [347, 236] width 695 height 472
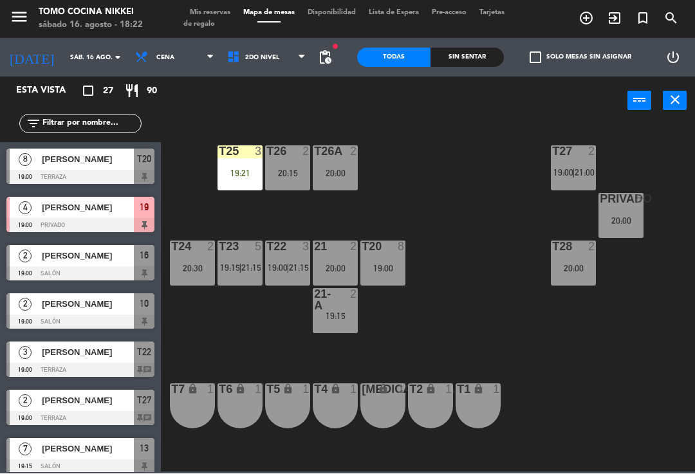
click at [243, 157] on div at bounding box center [240, 152] width 21 height 12
click at [415, 201] on div "T27 2 19:00 | 21:00 T25 3 19:21 T26A 2 20:00 T26 2 20:15 Privado 8 20:00 T24 2 …" at bounding box center [431, 298] width 527 height 349
click at [406, 189] on div "T27 2 19:00 | 21:00 T25 3 19:21 T26A 2 20:00 T26 2 20:15 Privado 8 20:00 T24 2 …" at bounding box center [431, 298] width 527 height 349
click at [344, 264] on div "20:00" at bounding box center [335, 268] width 45 height 9
click at [443, 201] on div "T27 2 19:00 | 21:00 T25 3 19:21 T26A 2 20:00 T26 2 20:15 Privado 8 20:00 T24 2 …" at bounding box center [431, 298] width 527 height 349
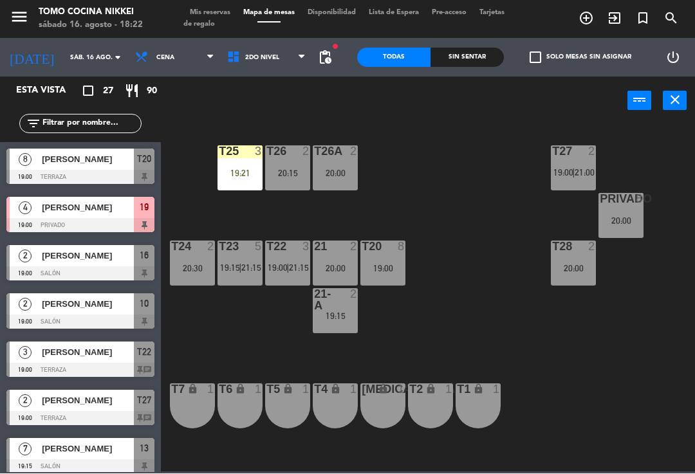
click at [282, 49] on span "2do Nivel" at bounding box center [267, 58] width 92 height 28
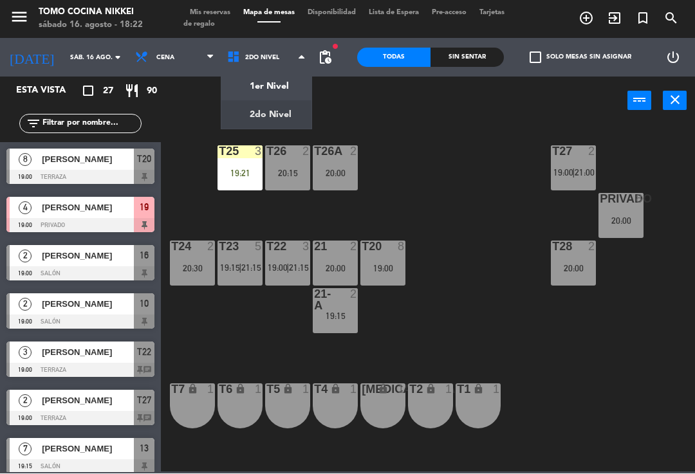
click at [283, 80] on ng-component "menu Tomo Cocina Nikkei sábado 16. agosto - 18:22 Mis reservas Mapa de mesas Di…" at bounding box center [347, 236] width 695 height 472
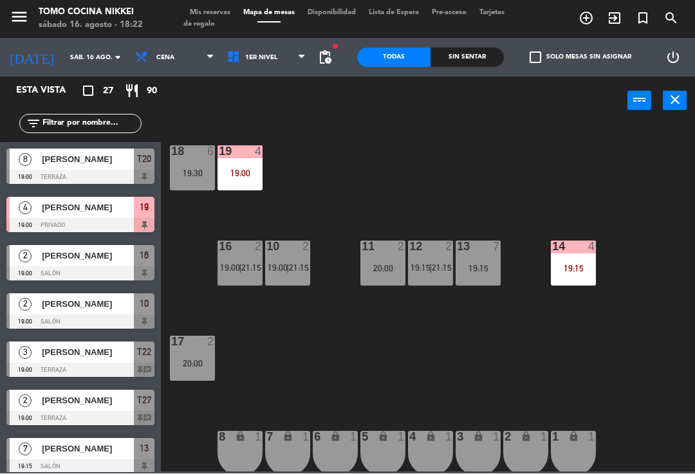
click at [664, 313] on div "18 6 19:30 19 4 19:00 16 2 19:00 | 21:15 10 2 19:00 | 21:15 11 2 20:00 12 2 19:…" at bounding box center [431, 298] width 527 height 349
click at [281, 64] on span "1er Nivel" at bounding box center [267, 58] width 92 height 28
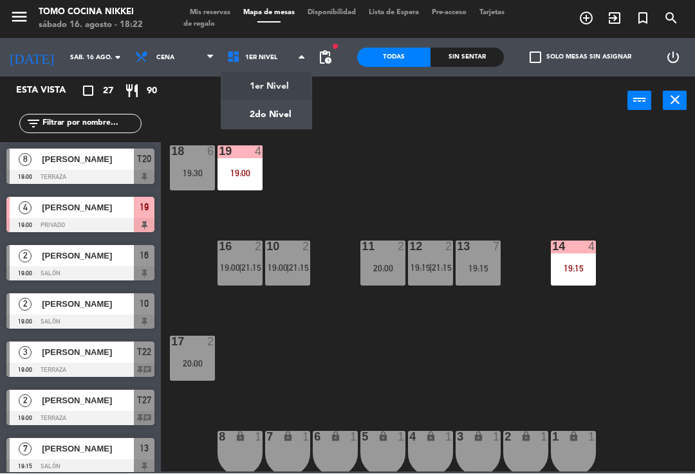
click at [349, 151] on div "18 6 19:30 19 4 19:00 16 2 19:00 | 21:15 10 2 19:00 | 21:15 11 2 20:00 12 2 19:…" at bounding box center [431, 298] width 527 height 349
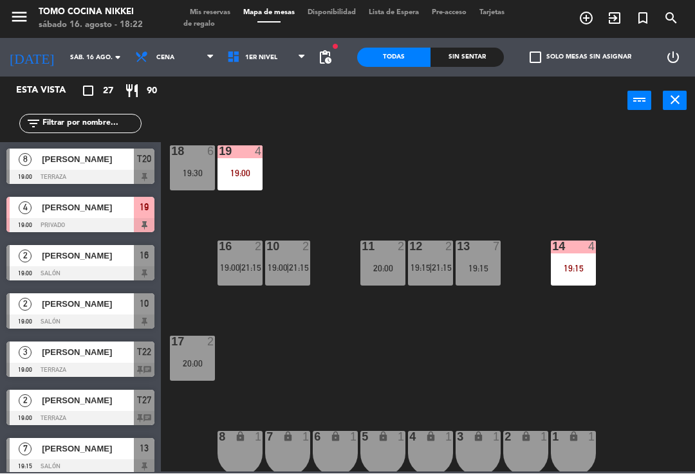
click at [284, 66] on span "1er Nivel" at bounding box center [267, 58] width 92 height 28
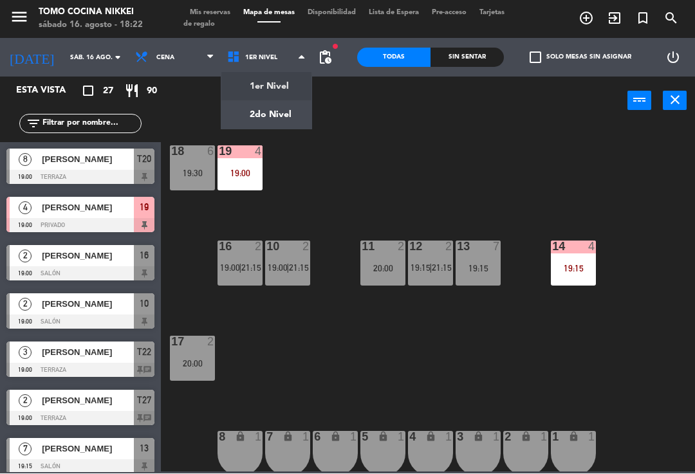
click at [288, 97] on ng-component "menu Tomo Cocina Nikkei sábado 16. agosto - 18:22 Mis reservas Mapa de mesas Di…" at bounding box center [347, 236] width 695 height 472
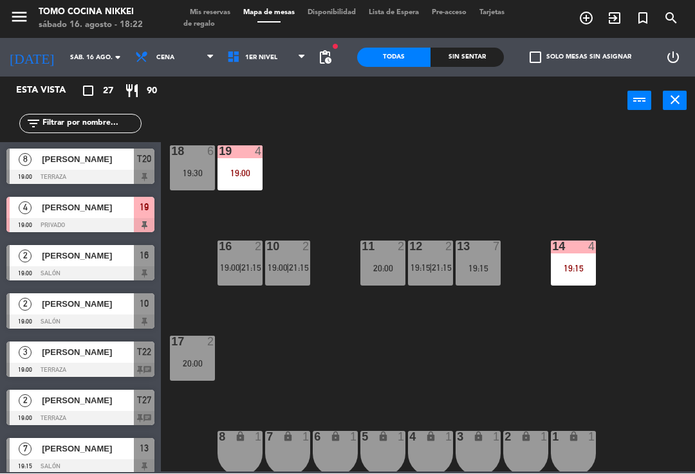
click at [293, 64] on span "1er Nivel" at bounding box center [267, 58] width 92 height 28
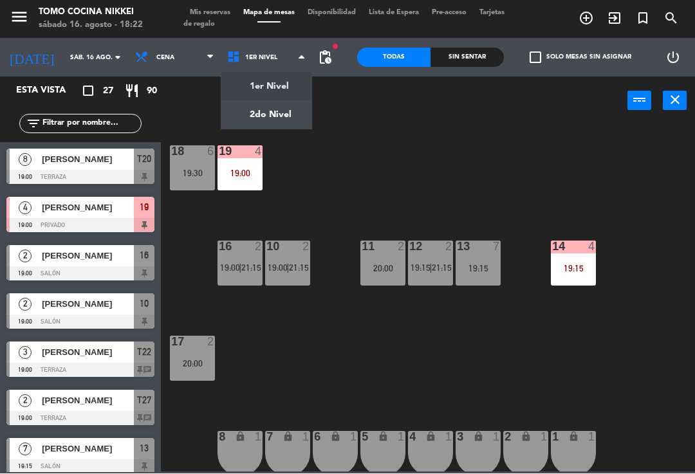
click at [359, 153] on div "18 6 19:30 19 4 19:00 16 2 19:00 | 21:15 10 2 19:00 | 21:15 11 2 20:00 12 2 19:…" at bounding box center [431, 298] width 527 height 349
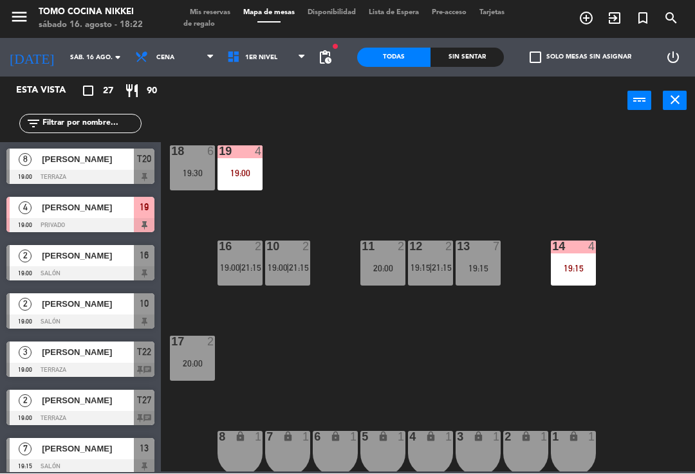
click at [69, 37] on div "menu Tomo Cocina Nikkei sábado 16. agosto - 18:22 Mis reservas Mapa de mesas Di…" at bounding box center [347, 19] width 695 height 39
click at [72, 58] on input "sáb. 16 ago." at bounding box center [108, 58] width 88 height 20
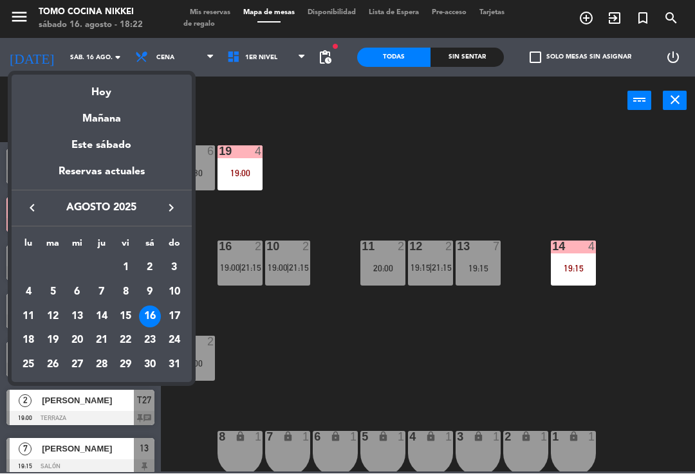
click at [96, 89] on div "Hoy" at bounding box center [102, 88] width 180 height 26
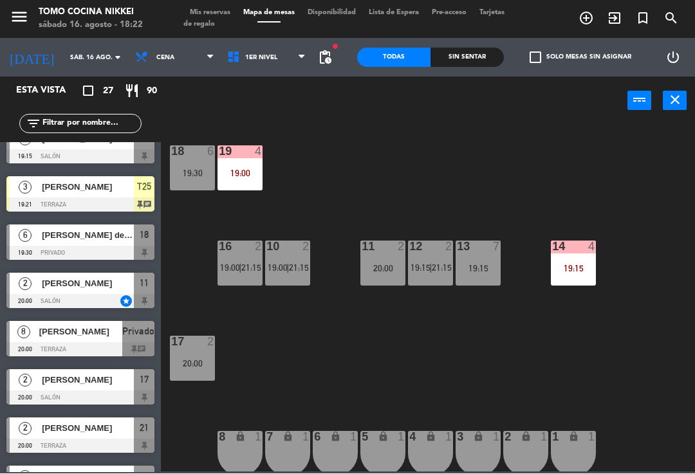
scroll to position [503, 0]
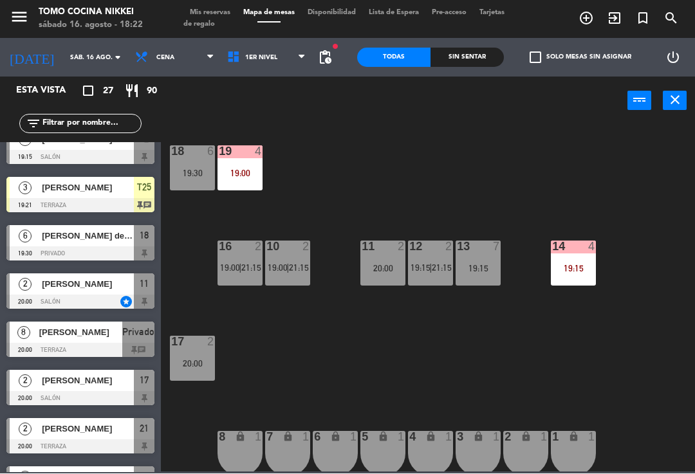
click at [58, 117] on input "text" at bounding box center [91, 124] width 100 height 14
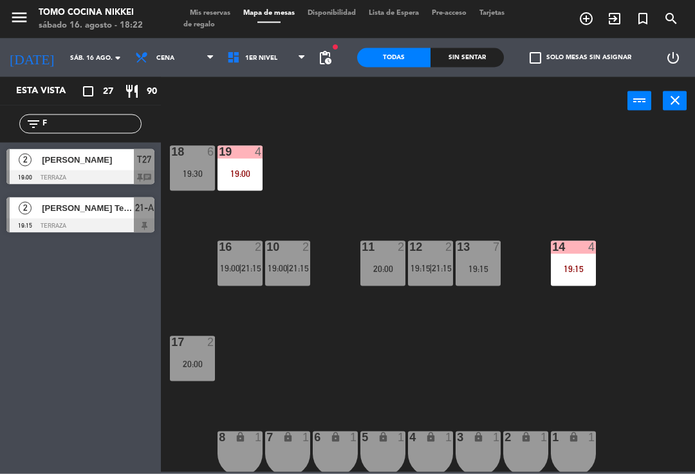
scroll to position [0, 0]
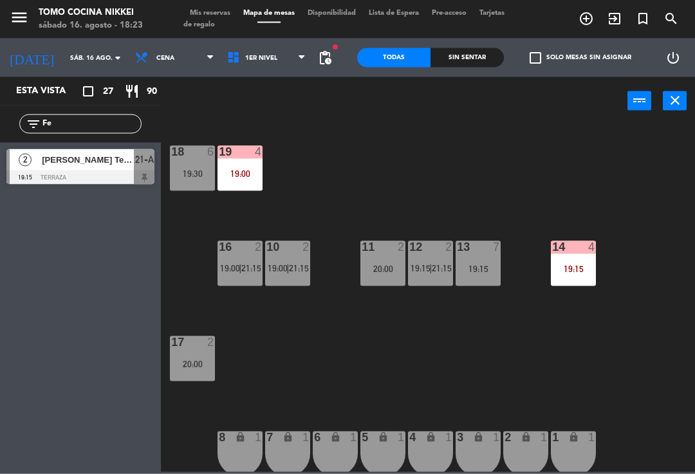
type input "Fe"
click at [50, 167] on div "[PERSON_NAME] Tejos" at bounding box center [87, 159] width 93 height 21
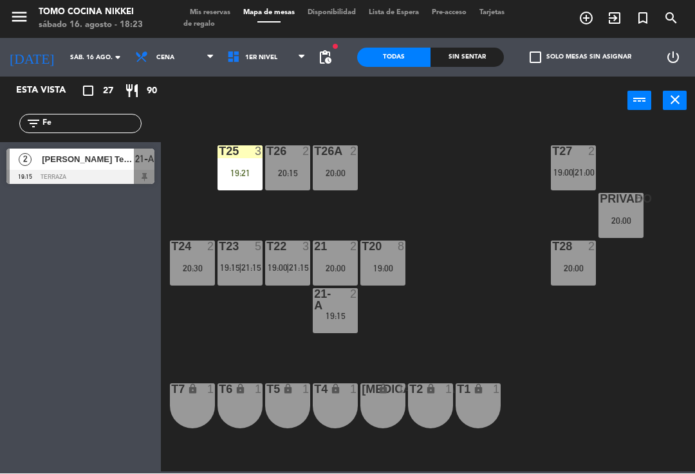
click at [279, 53] on span "1er Nivel" at bounding box center [267, 58] width 92 height 28
click at [273, 89] on ng-component "menu Tomo Cocina Nikkei sábado 16. agosto - 18:23 Mis reservas Mapa de mesas Di…" at bounding box center [347, 236] width 695 height 472
click at [286, 60] on span "1er Nivel" at bounding box center [267, 58] width 92 height 28
click at [292, 107] on ng-component "menu Tomo Cocina Nikkei sábado 16. agosto - 18:23 Mis reservas Mapa de mesas Di…" at bounding box center [347, 236] width 695 height 472
click at [292, 60] on span "2do Nivel" at bounding box center [267, 58] width 92 height 28
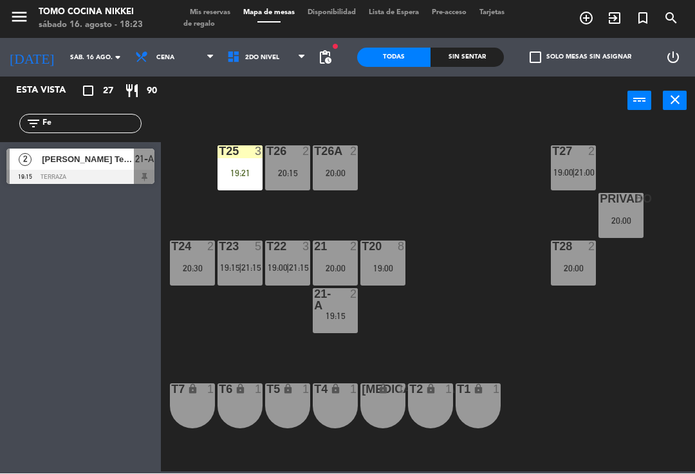
click at [295, 79] on ng-component "menu Tomo Cocina Nikkei sábado 16. agosto - 18:23 Mis reservas Mapa de mesas Di…" at bounding box center [347, 236] width 695 height 472
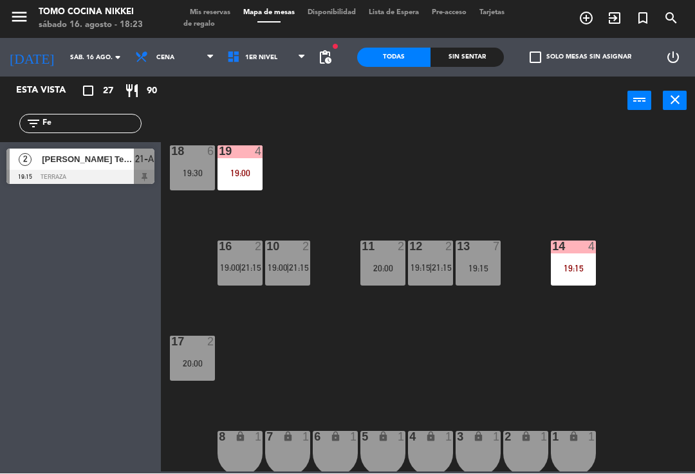
click at [266, 376] on div "18 6 19:30 19 4 19:00 16 2 19:00 | 21:15 10 2 19:00 | 21:15 11 2 20:00 12 2 19:…" at bounding box center [431, 298] width 527 height 349
click at [563, 217] on div "18 6 19:30 19 4 19:00 16 2 19:00 | 21:15 10 2 19:00 | 21:15 11 2 20:00 12 2 19:…" at bounding box center [431, 298] width 527 height 349
click at [270, 46] on span "1er Nivel" at bounding box center [267, 58] width 92 height 28
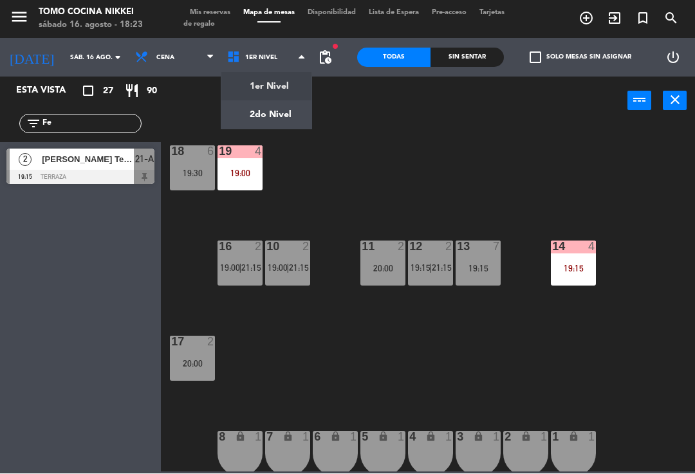
click at [268, 110] on ng-component "menu Tomo Cocina Nikkei sábado 16. agosto - 18:23 Mis reservas Mapa de mesas Di…" at bounding box center [347, 236] width 695 height 472
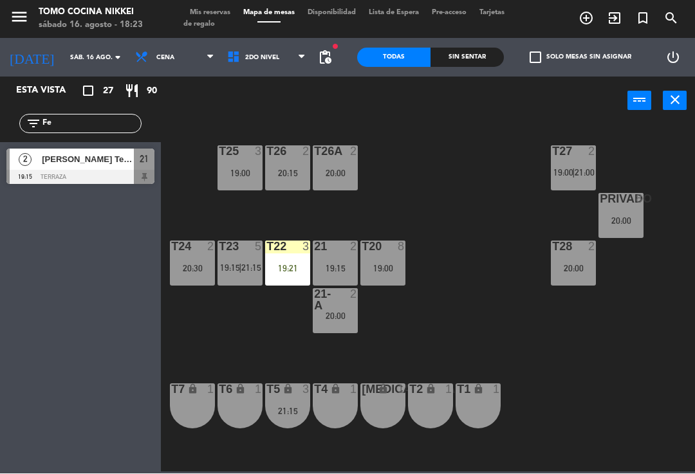
click at [349, 259] on div "21 2 19:15" at bounding box center [335, 263] width 45 height 45
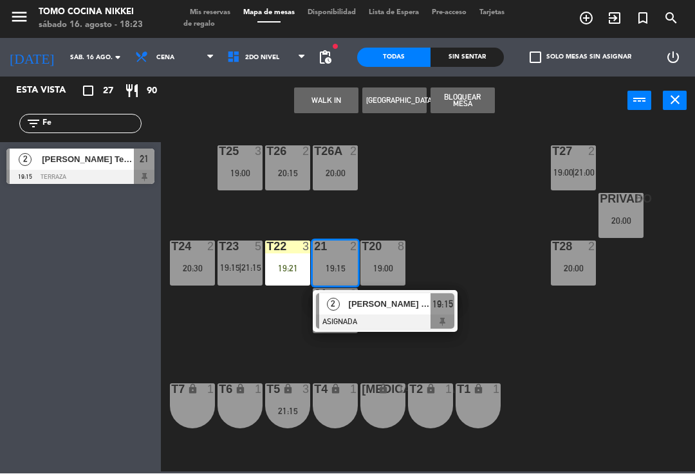
click at [504, 189] on div "T27 2 19:00 | 21:00 T25 3 19:00 T26A 2 20:00 T26 2 20:15 Privado 8 20:00 T24 2 …" at bounding box center [431, 298] width 527 height 349
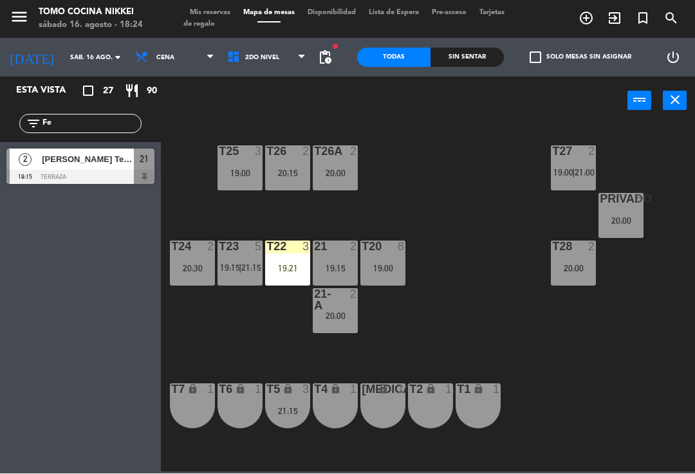
click at [402, 195] on div "T27 2 19:00 | 21:00 T25 3 19:00 T26A 2 20:00 T26 2 20:15 Privado 8 20:00 T24 2 …" at bounding box center [431, 298] width 527 height 349
click at [276, 66] on span "2do Nivel" at bounding box center [267, 58] width 92 height 28
click at [277, 86] on ng-component "menu Tomo Cocina Nikkei sábado 16. agosto - 18:24 Mis reservas Mapa de mesas Di…" at bounding box center [347, 236] width 695 height 472
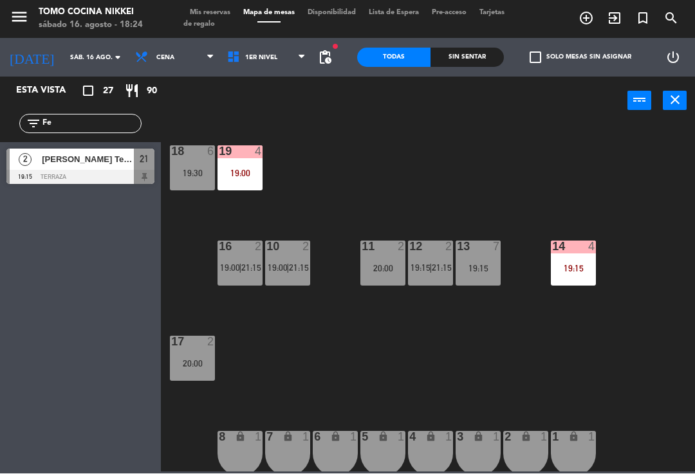
click at [284, 68] on span "1er Nivel" at bounding box center [267, 58] width 92 height 28
click at [281, 120] on ng-component "menu Tomo Cocina Nikkei sábado 16. agosto - 18:24 Mis reservas Mapa de mesas Di…" at bounding box center [347, 236] width 695 height 472
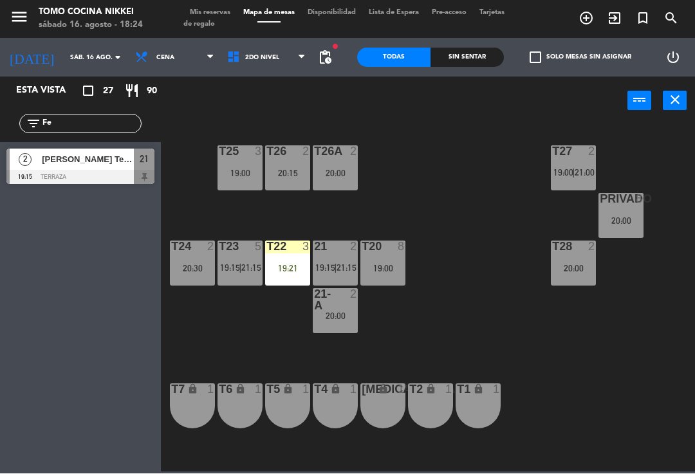
click at [331, 263] on span "19:15" at bounding box center [325, 268] width 20 height 10
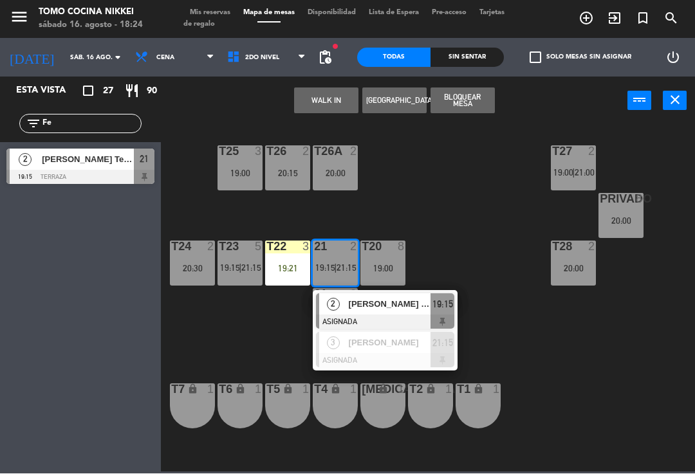
click at [405, 306] on span "[PERSON_NAME] Tejos" at bounding box center [390, 305] width 82 height 14
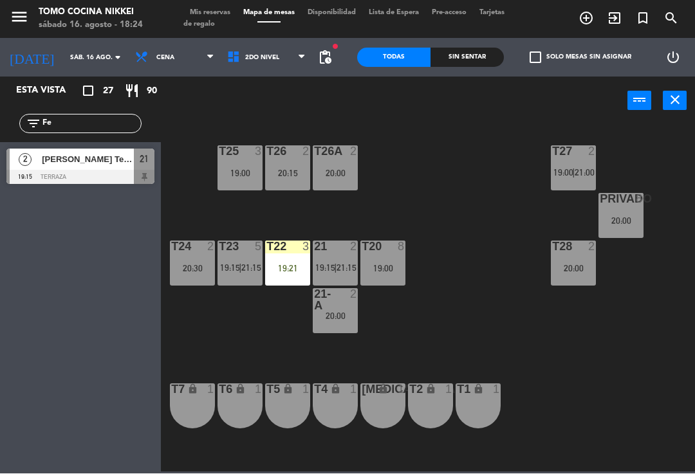
click at [337, 256] on div "21 2 19:15 | 21:15" at bounding box center [335, 263] width 45 height 45
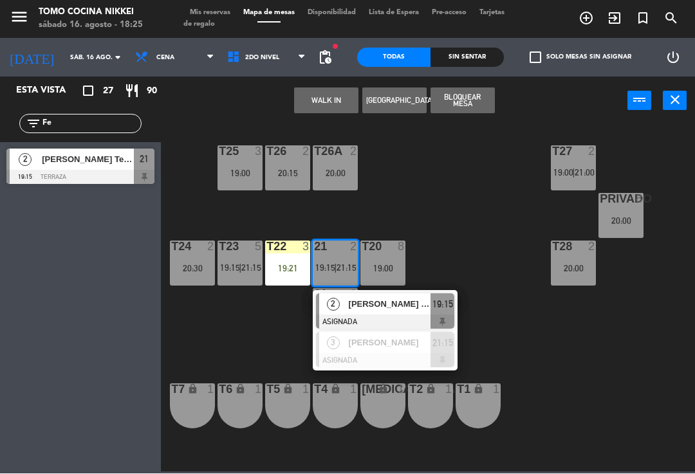
click at [198, 212] on div "T27 2 19:00 | 21:00 T25 3 19:00 T26A 2 20:00 T26 2 20:15 Privado 8 20:00 T24 2 …" at bounding box center [431, 298] width 527 height 349
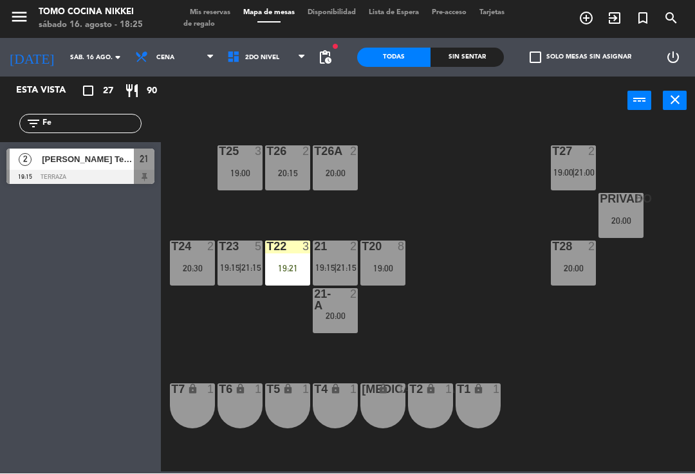
click at [84, 128] on input "Fe" at bounding box center [91, 124] width 100 height 14
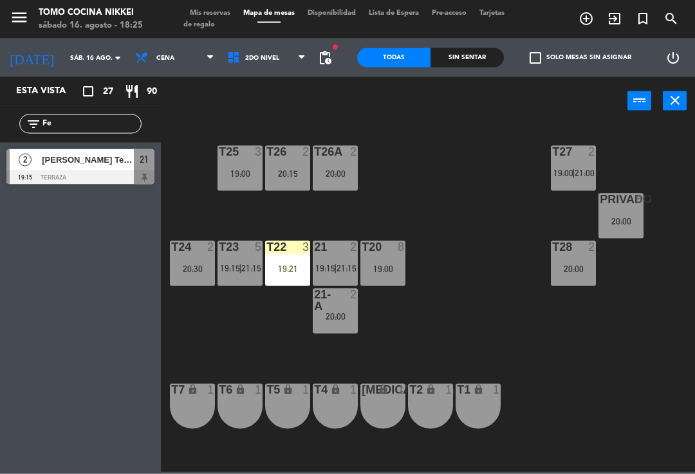
type input "F"
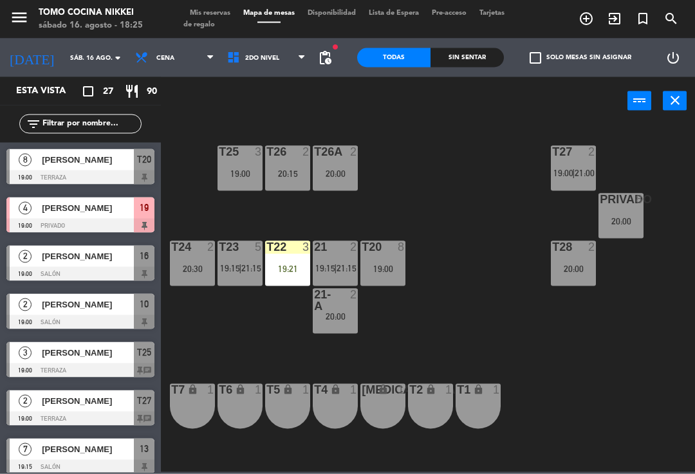
click at [467, 183] on div "T27 2 19:00 | 21:00 T25 3 19:00 T26A 2 20:00 T26 2 20:15 Privado 8 20:00 T24 2 …" at bounding box center [431, 298] width 527 height 349
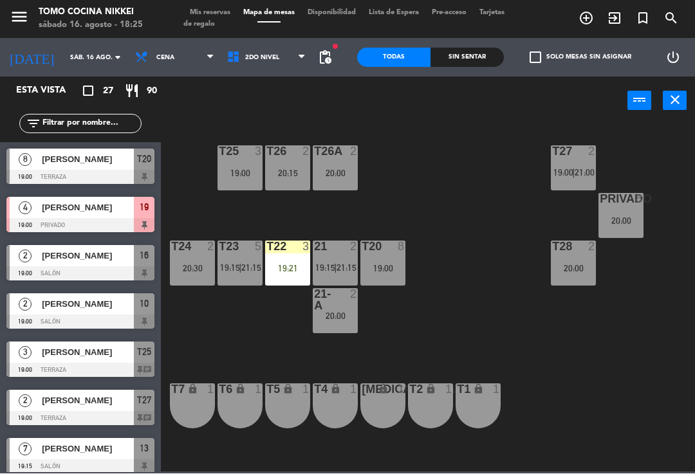
click at [180, 196] on div "T27 2 19:00 | 21:00 T25 3 19:00 T26A 2 20:00 T26 2 20:15 Privado 8 20:00 T24 2 …" at bounding box center [431, 298] width 527 height 349
click at [376, 190] on div "T27 2 19:00 | 21:00 T25 3 19:00 T26A 2 20:00 T26 2 20:15 Privado 8 20:00 T24 2 …" at bounding box center [431, 298] width 527 height 349
click at [83, 131] on input "text" at bounding box center [91, 124] width 100 height 14
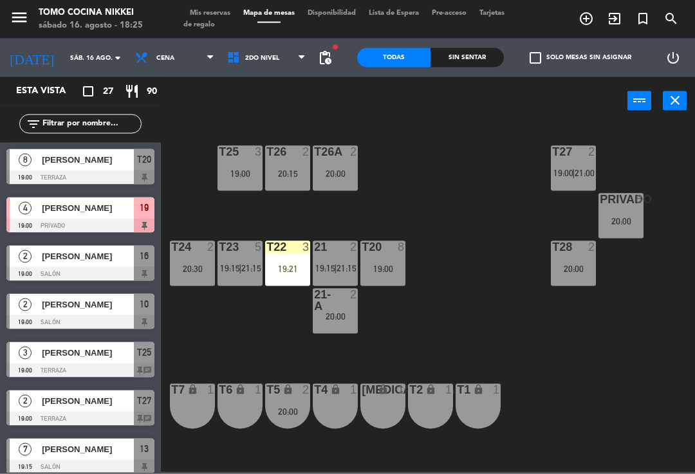
click at [81, 124] on input "text" at bounding box center [91, 124] width 100 height 14
click at [214, 142] on div "T27 2 19:00 | 21:00 T25 3 19:00 T26A 2 20:00 T26 2 20:15 Privado 8 20:00 T24 2 …" at bounding box center [431, 298] width 527 height 349
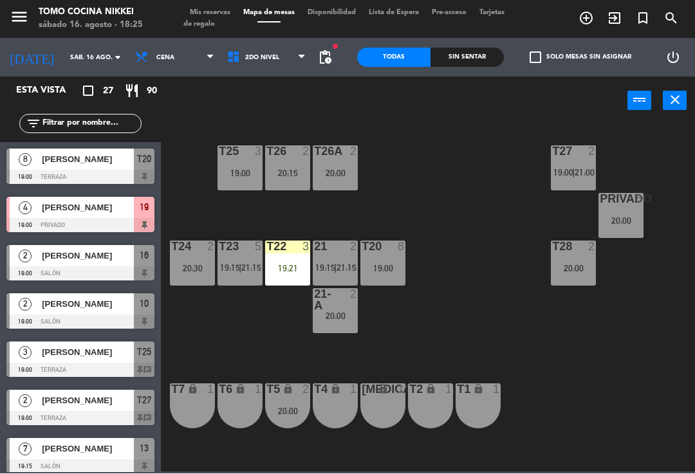
click at [198, 153] on div "T27 2 19:00 | 21:00 T25 3 19:00 T26A 2 20:00 T26 2 20:15 Privado 8 20:00 T24 2 …" at bounding box center [431, 298] width 527 height 349
click at [341, 278] on div "21 2 19:15 | 21:15" at bounding box center [335, 263] width 45 height 45
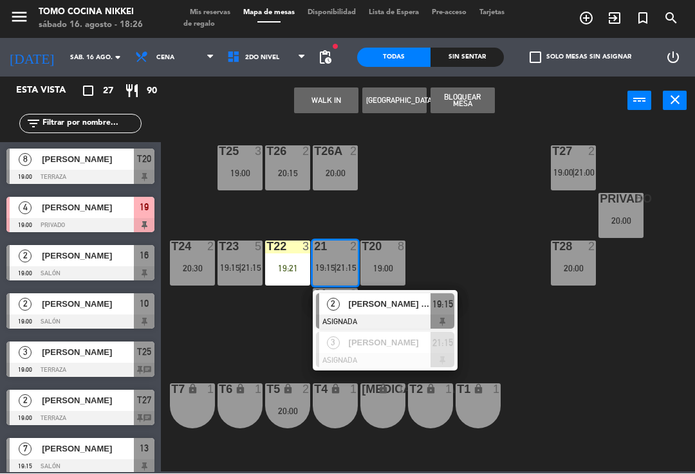
click at [409, 302] on span "[PERSON_NAME] Tejos" at bounding box center [390, 305] width 82 height 14
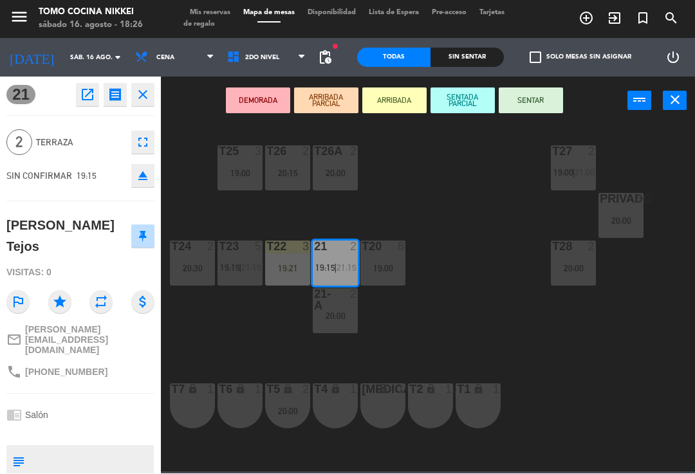
click at [92, 93] on icon "open_in_new" at bounding box center [87, 95] width 15 height 15
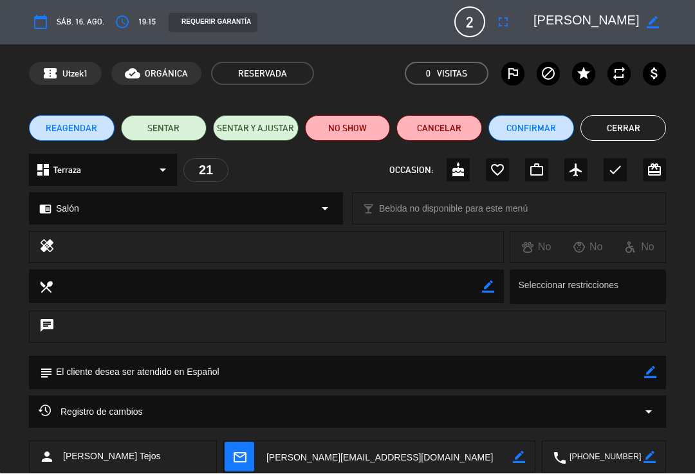
click at [118, 30] on button "access_time" at bounding box center [122, 22] width 23 height 23
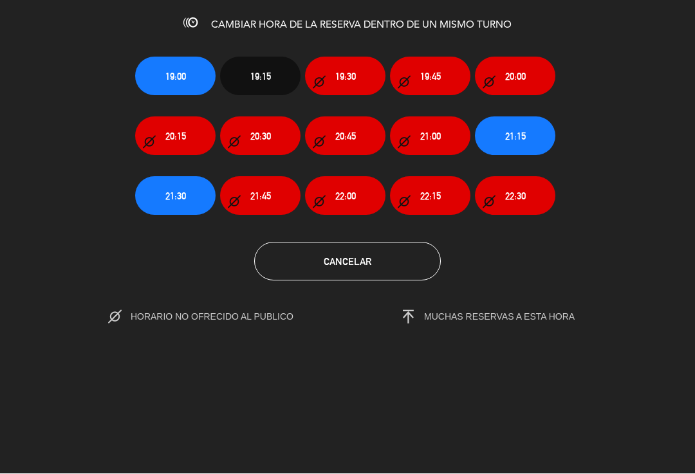
click at [270, 191] on span "21:45" at bounding box center [260, 196] width 21 height 15
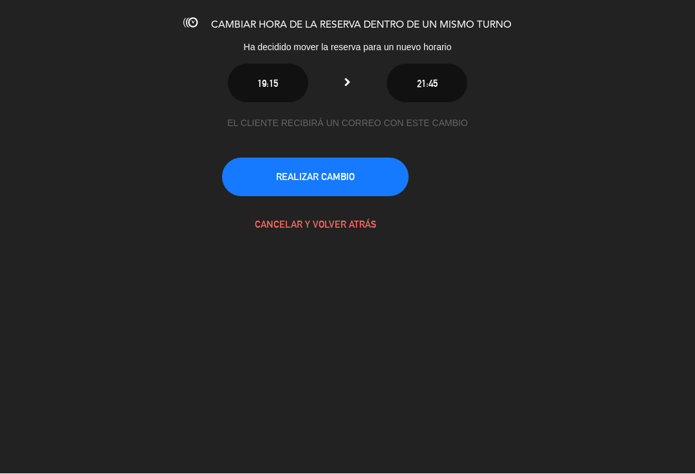
click at [379, 178] on button "REALIZAR CAMBIO" at bounding box center [315, 177] width 187 height 39
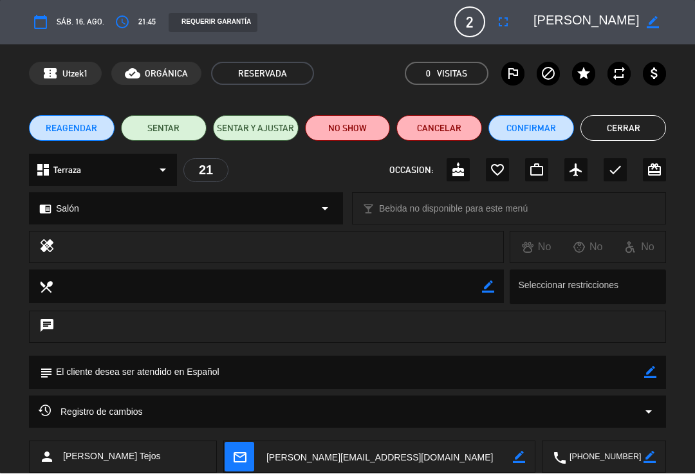
click at [618, 140] on button "Cerrar" at bounding box center [623, 129] width 86 height 26
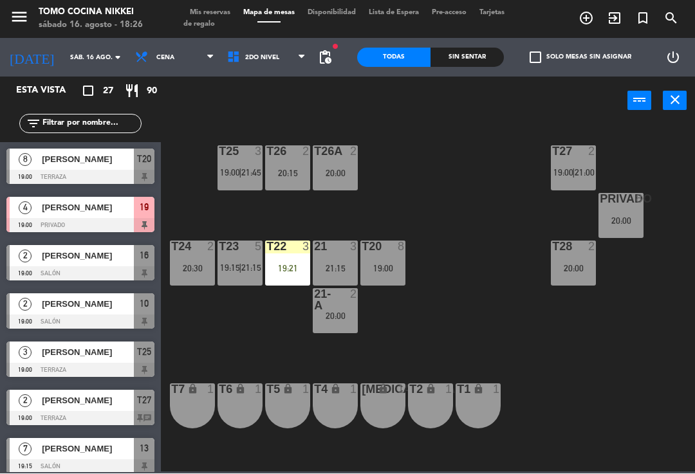
click at [114, 122] on input "text" at bounding box center [91, 124] width 100 height 14
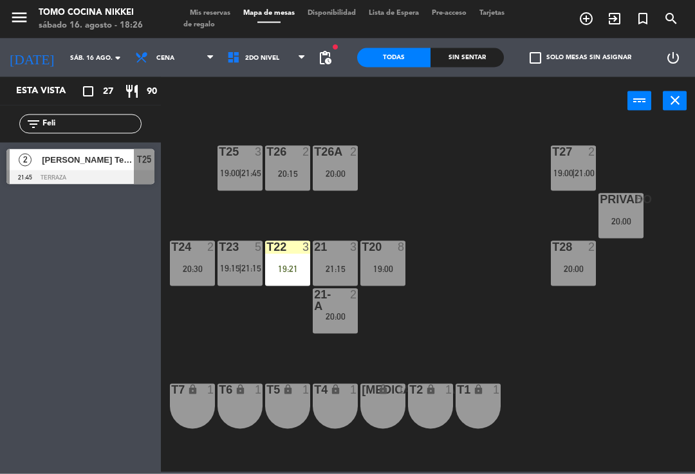
click at [519, 157] on div "T27 2 19:00 | 21:00 T25 3 19:00 | 21:45 T26A 2 20:00 T26 2 20:15 Privado 8 20:0…" at bounding box center [431, 298] width 527 height 349
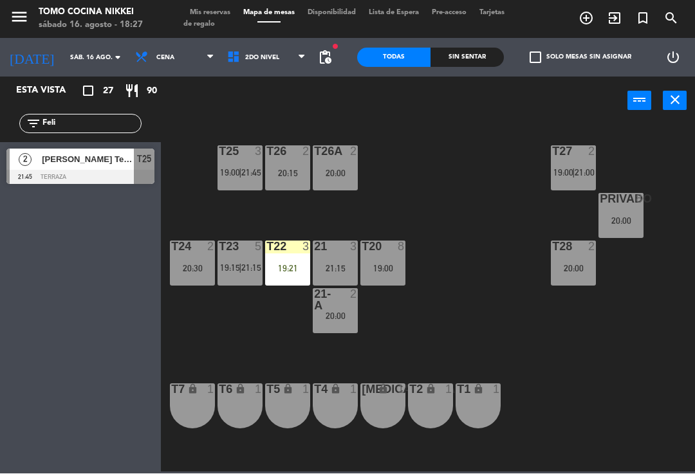
click at [90, 117] on input "Feli" at bounding box center [91, 124] width 100 height 14
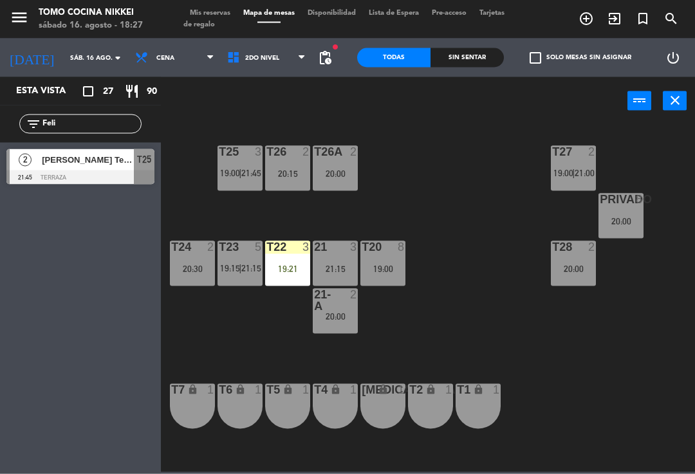
click at [82, 127] on input "Feli" at bounding box center [91, 124] width 100 height 14
type input "F"
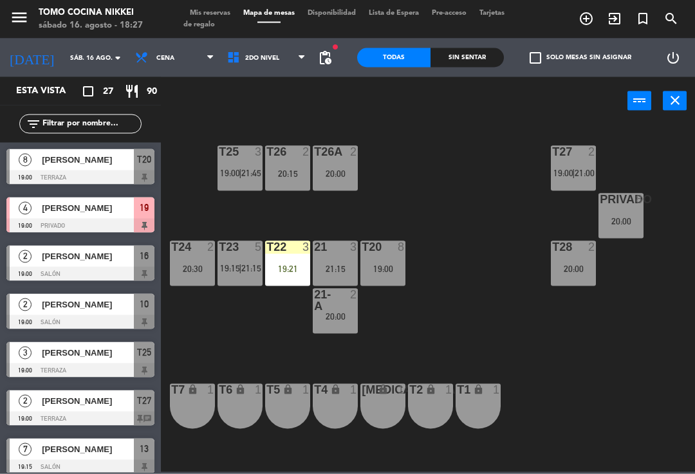
click at [516, 156] on div "T27 2 19:00 | 21:00 T25 3 19:00 | 21:45 T26A 2 20:00 T26 2 20:15 Privado 8 20:0…" at bounding box center [431, 298] width 527 height 349
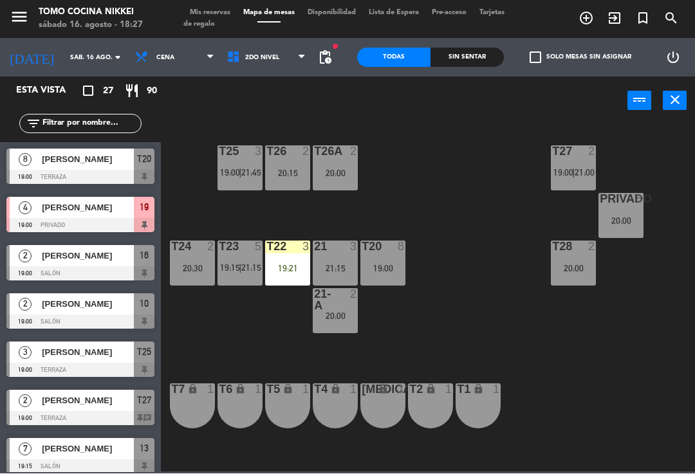
click at [622, 345] on div "T27 2 19:00 | 21:00 T25 3 19:00 | 21:45 T26A 2 20:00 T26 2 20:15 Privado 8 20:0…" at bounding box center [431, 298] width 527 height 349
click at [219, 146] on div "T25" at bounding box center [219, 152] width 1 height 12
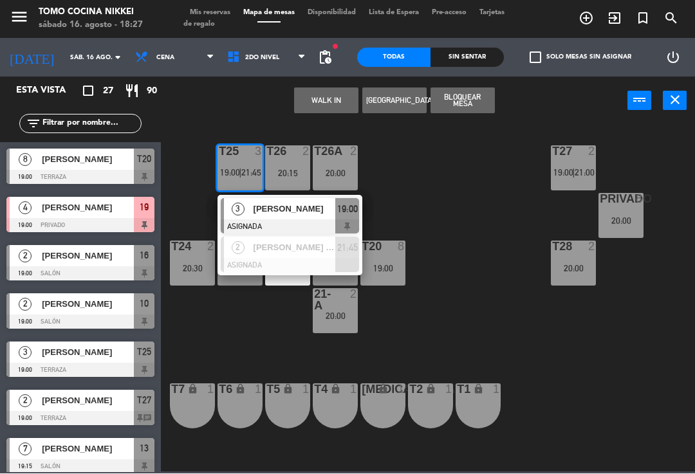
click at [257, 166] on div "T25 3 19:00 | 21:45" at bounding box center [240, 168] width 45 height 45
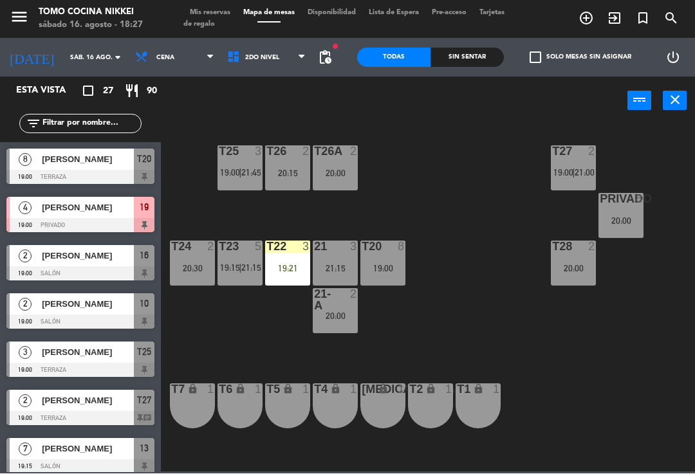
click at [449, 228] on div "T27 2 19:00 | 21:00 T25 3 19:00 | 21:45 T26A 2 20:00 T26 2 20:15 Privado 8 20:0…" at bounding box center [431, 298] width 527 height 349
click at [254, 171] on span "21:45" at bounding box center [251, 173] width 20 height 10
click at [479, 275] on div "T27 2 19:00 | 21:00 T25 3 19:00 | 21:45 T26A 2 20:00 T26 2 20:15 Privado 8 20:0…" at bounding box center [431, 298] width 527 height 349
click at [573, 165] on div "T27 2 19:00 | 21:00" at bounding box center [573, 168] width 45 height 45
click at [589, 165] on div "T27 2 19:00 | 21:00" at bounding box center [573, 168] width 45 height 45
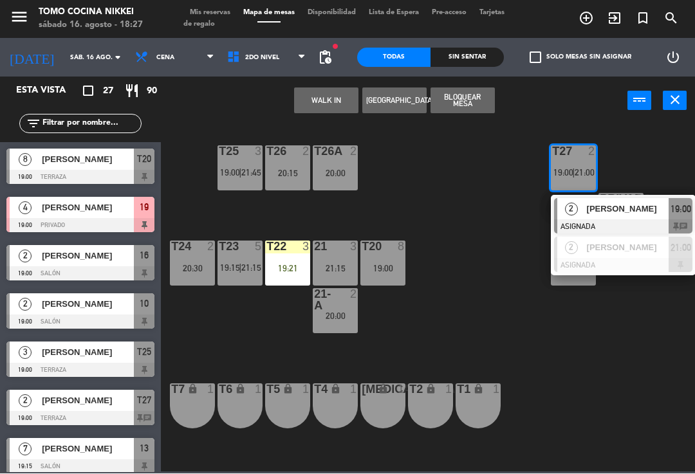
click at [622, 223] on div at bounding box center [623, 227] width 138 height 14
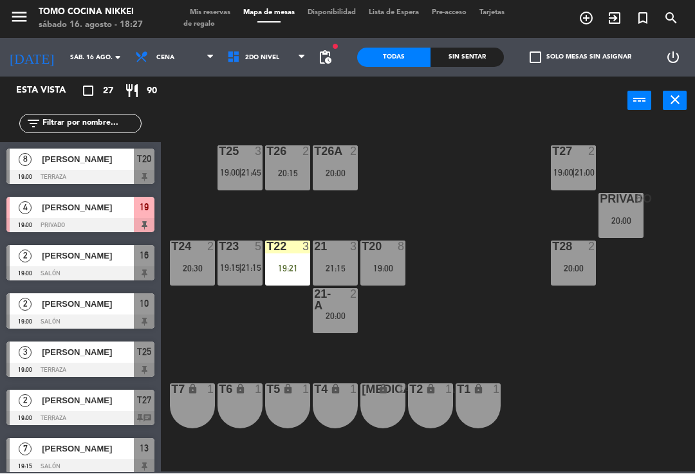
click at [596, 167] on div "T27 2 19:00 | 21:00" at bounding box center [573, 168] width 45 height 45
click at [477, 301] on div "T27 2 19:00 | 21:00 T25 3 19:00 | 21:45 T26A 2 20:00 T26 2 20:15 Privado 8 20:0…" at bounding box center [431, 298] width 527 height 349
click at [237, 174] on span "19:00" at bounding box center [230, 173] width 20 height 10
click at [428, 205] on div "T27 2 19:00 | 21:00 T25 3 19:00 | 21:45 T26A 2 20:00 T26 2 20:15 Privado 8 20:0…" at bounding box center [431, 298] width 527 height 349
click at [238, 178] on span "19:00" at bounding box center [230, 173] width 20 height 10
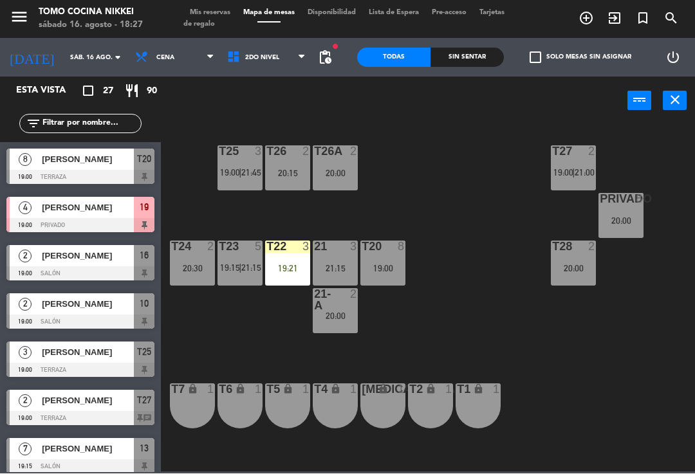
click at [443, 190] on div "T27 2 19:00 | 21:00 T25 3 19:00 | 21:45 T26A 2 20:00 T26 2 20:15 Privado 8 20:0…" at bounding box center [431, 298] width 527 height 349
click at [240, 176] on span "|" at bounding box center [240, 173] width 3 height 10
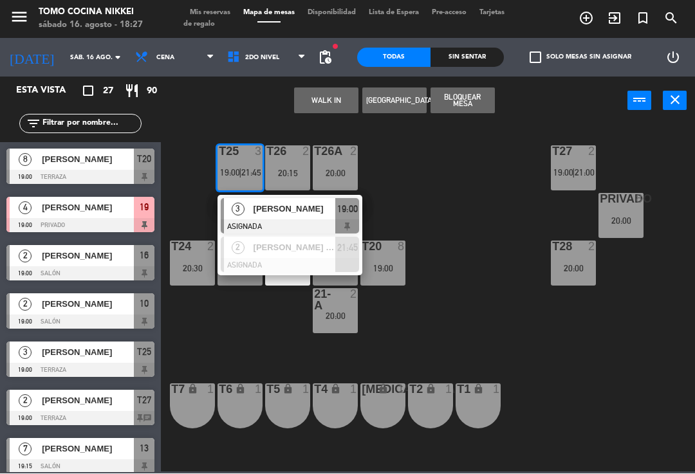
click at [430, 221] on div "T27 2 19:00 | 21:00 T25 3 19:00 | 21:45 3 [PERSON_NAME] ASIGNADA 19:00 2 [PERSO…" at bounding box center [431, 298] width 527 height 349
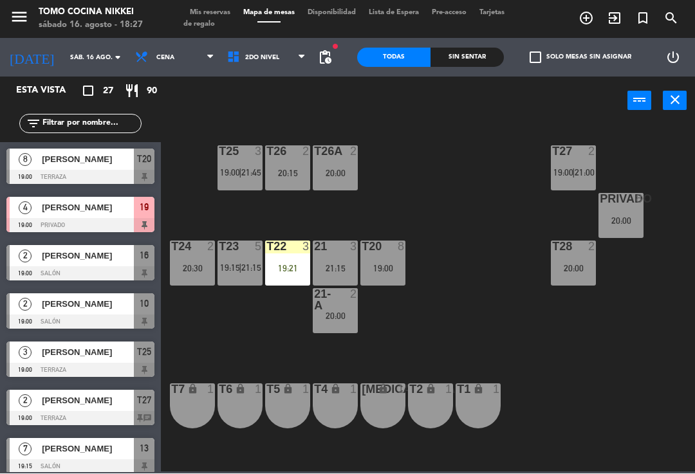
click at [245, 180] on div "T25 3 19:00 | 21:45" at bounding box center [240, 168] width 45 height 45
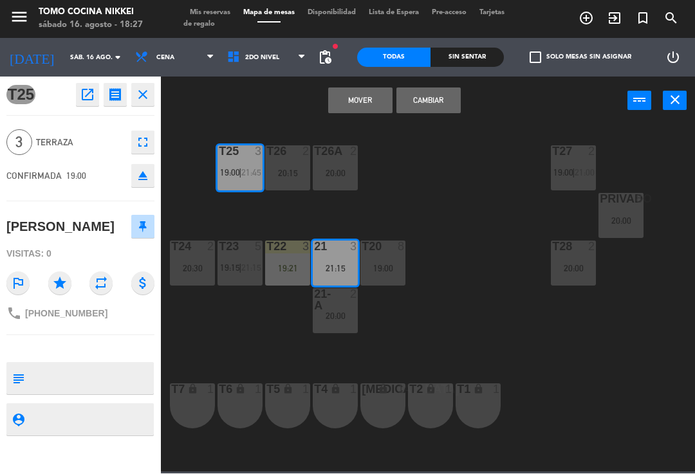
click at [371, 102] on button "Mover" at bounding box center [360, 101] width 64 height 26
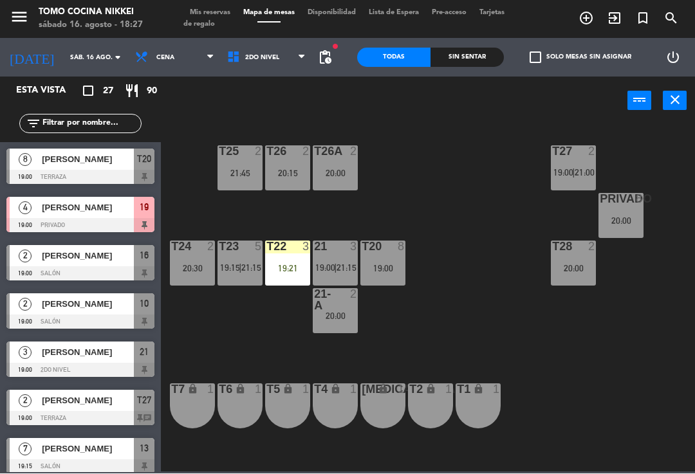
click at [429, 177] on div "T27 2 19:00 | 21:00 T25 2 21:45 T26A 2 20:00 T26 2 20:15 Privado 8 20:00 T24 2 …" at bounding box center [431, 298] width 527 height 349
click at [336, 264] on span "|" at bounding box center [335, 268] width 3 height 10
click at [254, 275] on div "T23 5 19:15 | 21:15" at bounding box center [240, 263] width 45 height 45
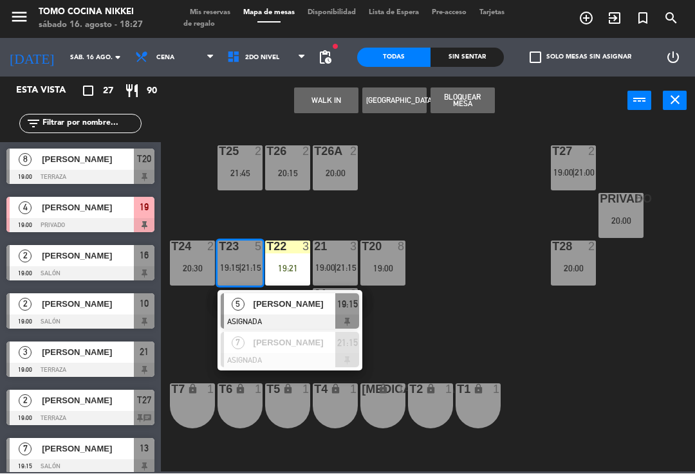
click at [465, 246] on div "T27 2 19:00 | 21:00 T25 2 21:45 T26A 2 20:00 T26 2 20:15 Privado 8 20:00 T24 2 …" at bounding box center [431, 298] width 527 height 349
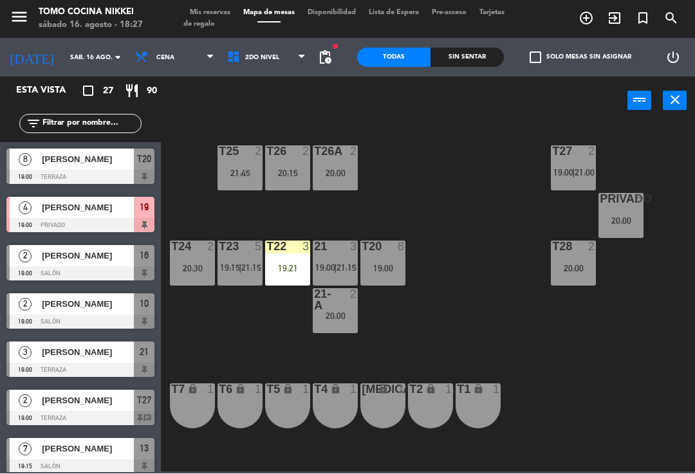
click at [332, 270] on span "19:00" at bounding box center [325, 268] width 20 height 10
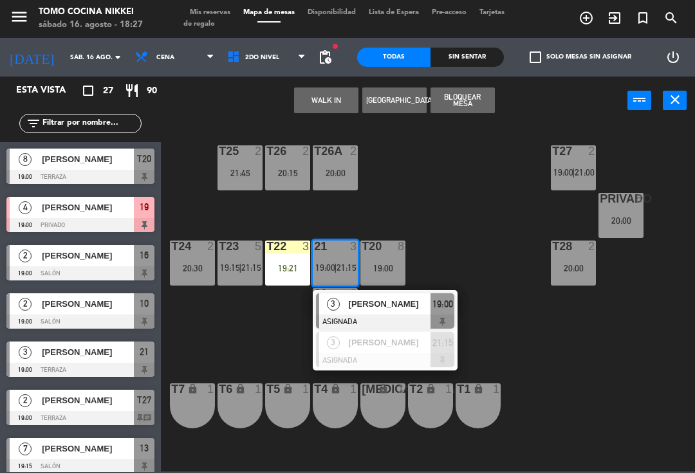
click at [425, 313] on div "[PERSON_NAME]" at bounding box center [389, 304] width 84 height 21
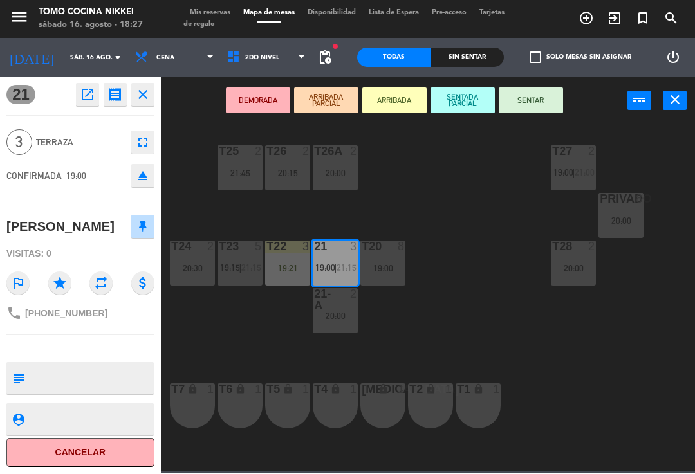
click at [64, 283] on icon "star" at bounding box center [59, 283] width 23 height 23
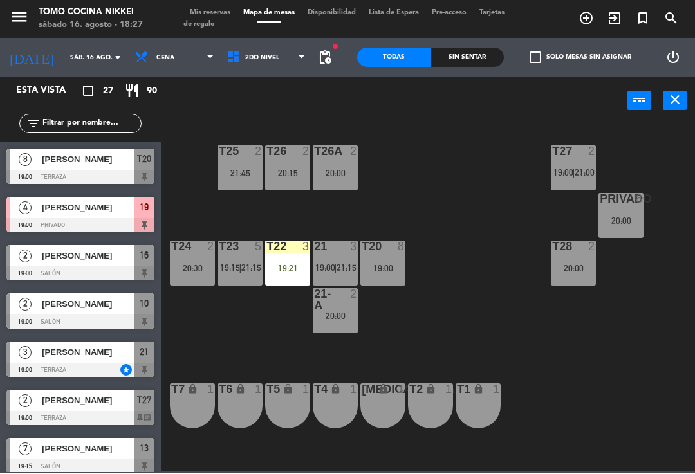
click at [591, 330] on div "T27 2 19:00 | 21:00 T25 2 21:45 T26A 2 20:00 T26 2 20:15 Privado 8 20:00 T24 2 …" at bounding box center [431, 298] width 527 height 349
click at [624, 223] on div "20:00" at bounding box center [620, 221] width 45 height 9
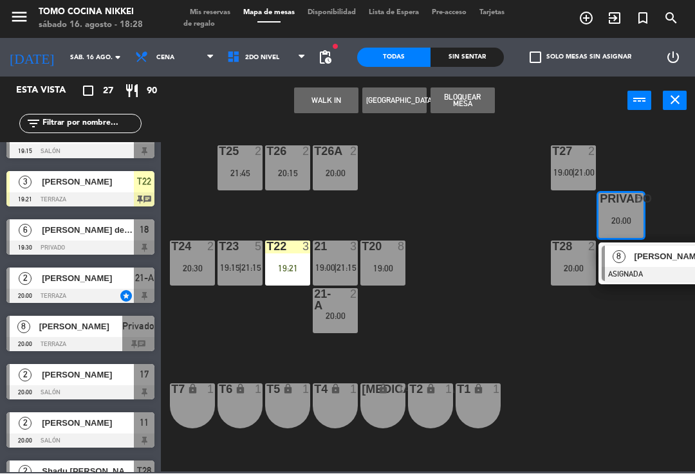
scroll to position [459, 0]
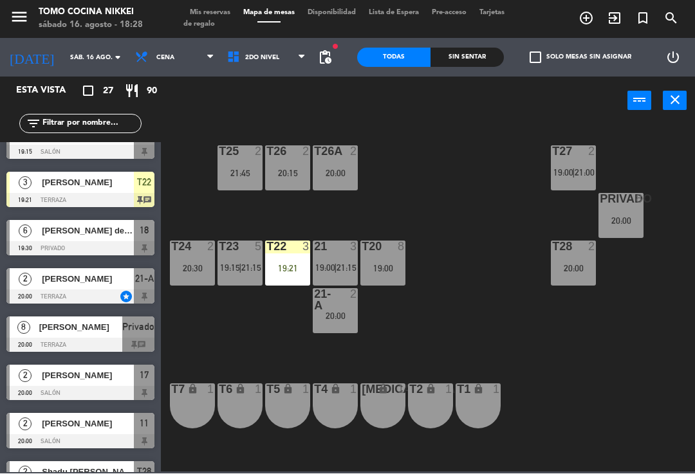
click at [385, 190] on div "T27 2 19:00 | 21:00 T25 2 21:45 T26A 2 20:00 T26 2 20:15 Privado 8 20:00 T24 2 …" at bounding box center [431, 298] width 527 height 349
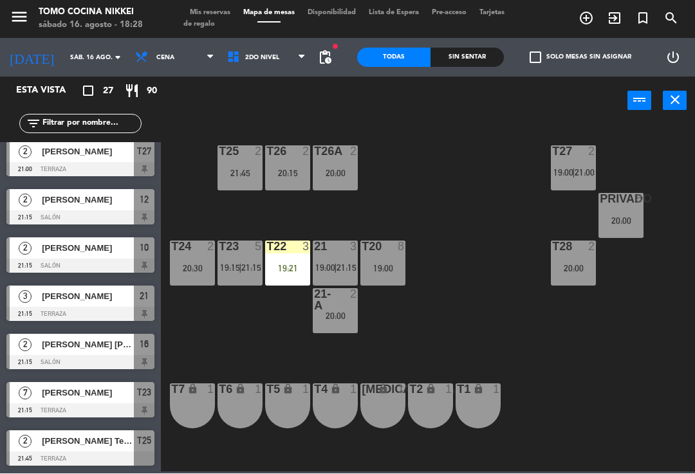
scroll to position [973, 0]
click at [252, 63] on span "2do Nivel" at bounding box center [267, 58] width 92 height 28
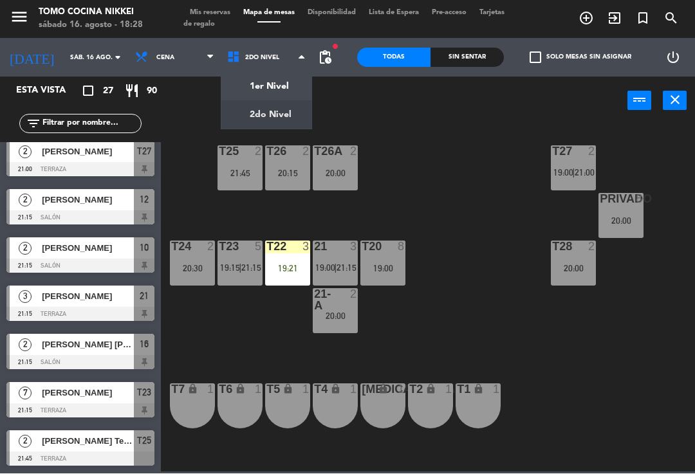
click at [249, 73] on div "1er Nivel 2do Nivel 2do Nivel 1er Nivel 2do Nivel" at bounding box center [267, 58] width 92 height 39
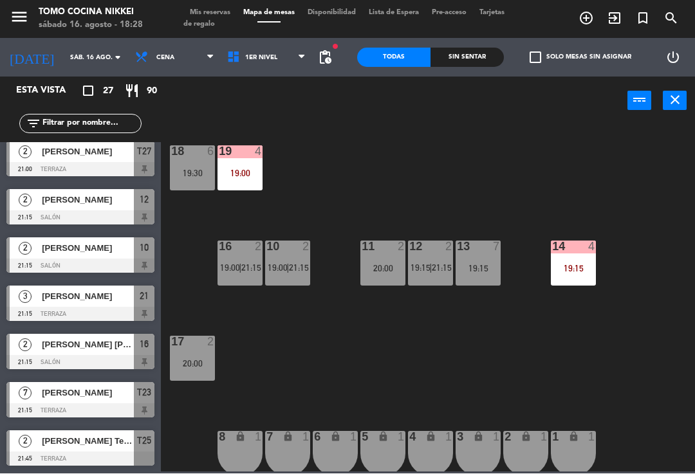
click at [293, 51] on span "1er Nivel" at bounding box center [267, 58] width 92 height 28
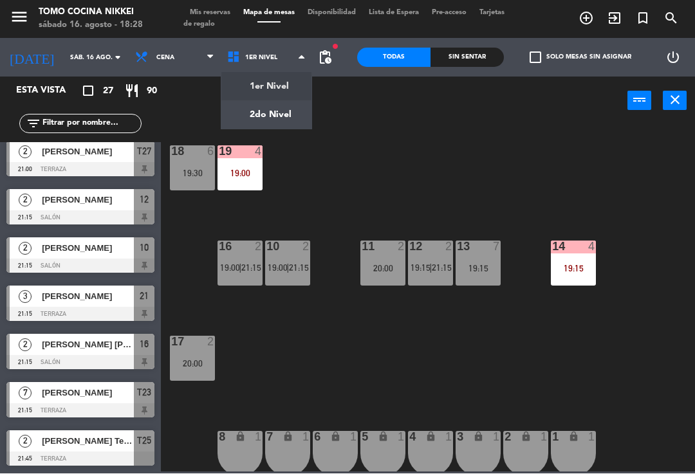
click at [581, 174] on div "18 6 19:30 19 4 19:00 16 2 19:00 | 21:15 10 2 19:00 | 21:15 11 2 20:00 12 2 19:…" at bounding box center [431, 298] width 527 height 349
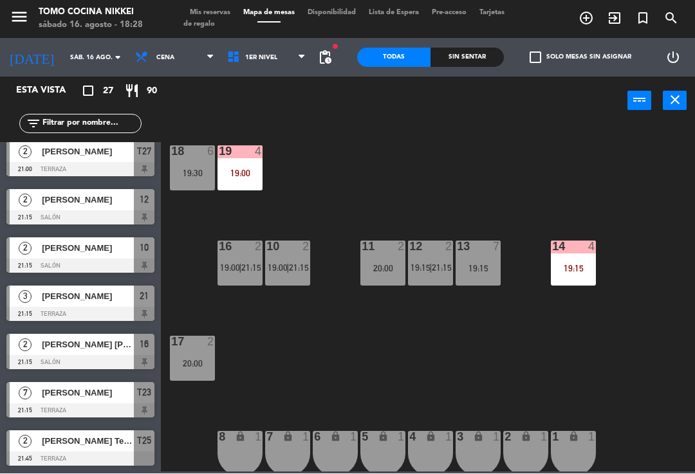
click at [247, 173] on div "19:00" at bounding box center [240, 173] width 45 height 9
click at [355, 169] on div "18 6 19:30 19 4 19:00 16 2 19:00 | 21:15 10 2 19:00 | 21:15 11 2 20:00 12 2 19:…" at bounding box center [431, 298] width 527 height 349
click at [281, 61] on span "1er Nivel" at bounding box center [267, 58] width 92 height 28
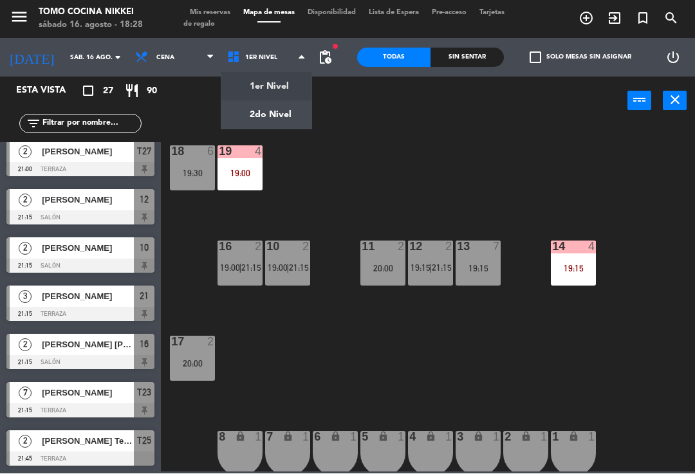
click at [282, 125] on ng-component "menu Tomo Cocina Nikkei sábado 16. agosto - 18:28 Mis reservas Mapa de mesas Di…" at bounding box center [347, 236] width 695 height 472
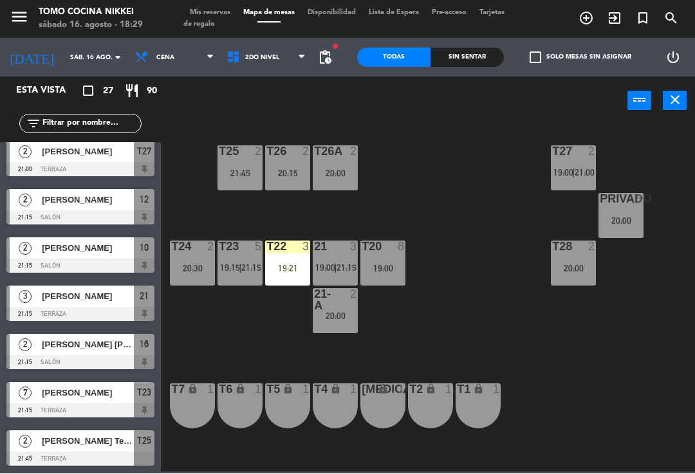
click at [259, 172] on div "21:45" at bounding box center [240, 173] width 45 height 9
click at [432, 189] on div "T27 2 19:00 | 21:00 T25 2 21:45 T26A 2 20:00 T26 2 20:15 Privado 8 20:00 T24 2 …" at bounding box center [431, 298] width 527 height 349
click at [297, 266] on div "19:21" at bounding box center [287, 268] width 45 height 9
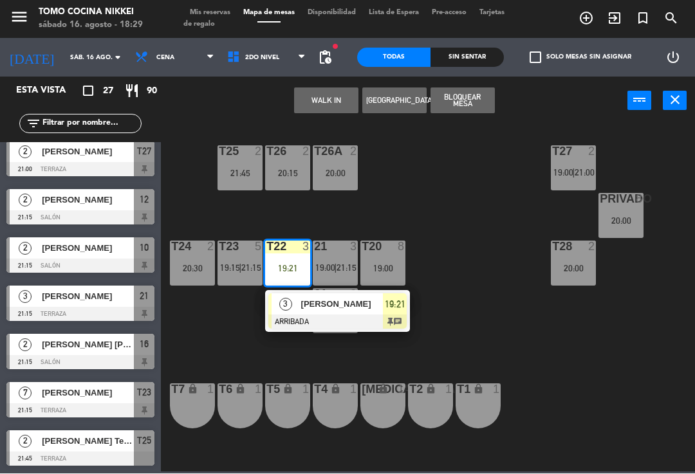
click at [356, 316] on div at bounding box center [337, 322] width 138 height 14
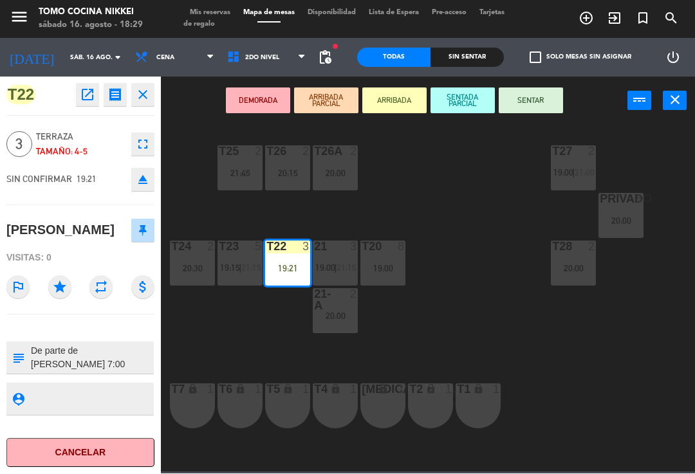
click at [62, 284] on icon "star" at bounding box center [59, 287] width 23 height 23
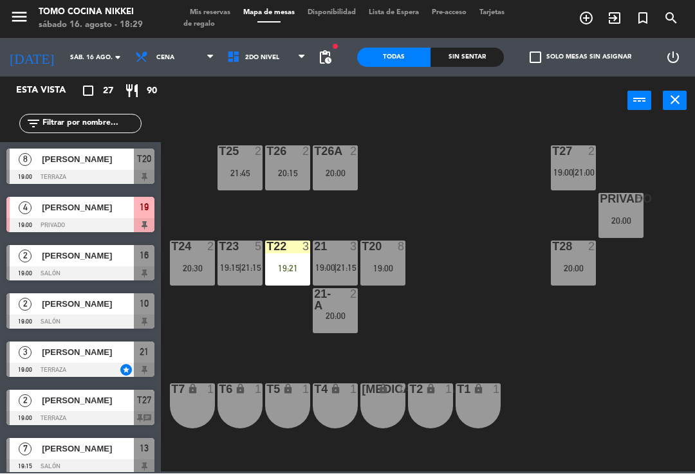
click at [225, 261] on div "T23 5 19:15 | 21:15" at bounding box center [240, 263] width 45 height 45
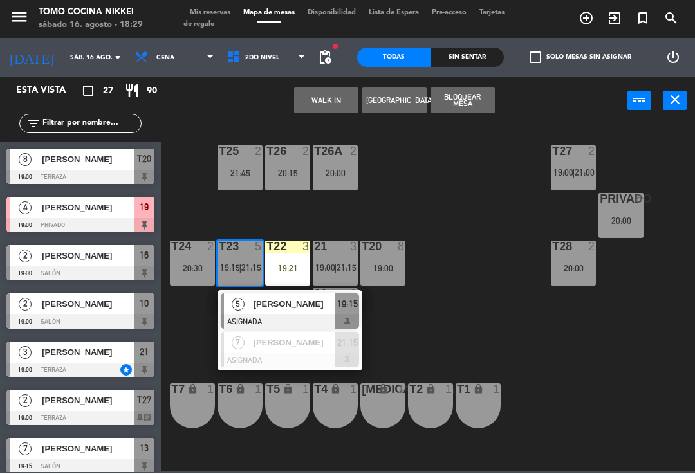
click at [416, 206] on div "T27 2 19:00 | 21:00 T25 2 21:45 T26A 2 20:00 T26 2 20:15 Privado 8 20:00 T24 2 …" at bounding box center [431, 298] width 527 height 349
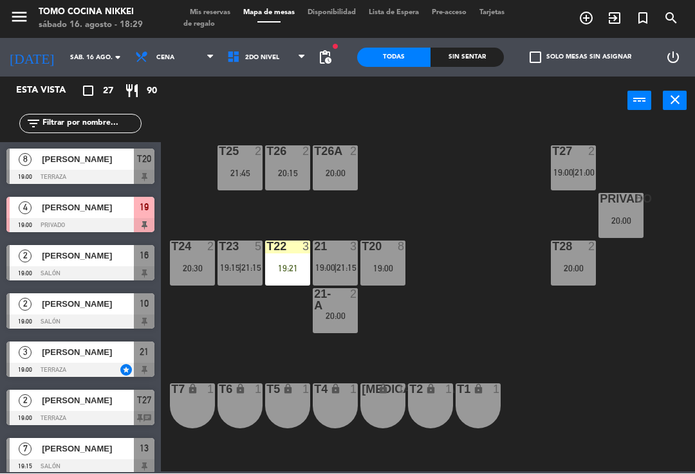
click at [402, 208] on div "T27 2 19:00 | 21:00 T25 2 21:45 T26A 2 20:00 T26 2 20:15 Privado 8 20:00 T24 2 …" at bounding box center [431, 298] width 527 height 349
click at [248, 279] on div "T23 5 19:15 | 21:15" at bounding box center [240, 263] width 45 height 45
click at [438, 311] on div "T27 2 19:00 | 21:00 T25 2 21:45 T26A 2 20:00 T26 2 20:15 Privado 8 20:00 T24 2 …" at bounding box center [431, 298] width 527 height 349
click at [619, 214] on div "Privado 8 20:00" at bounding box center [620, 216] width 45 height 45
click at [465, 320] on div "T27 2 19:00 | 21:00 T25 2 21:45 T26A 2 20:00 T26 2 20:15 Privado 8 20:00 T24 2 …" at bounding box center [431, 298] width 527 height 349
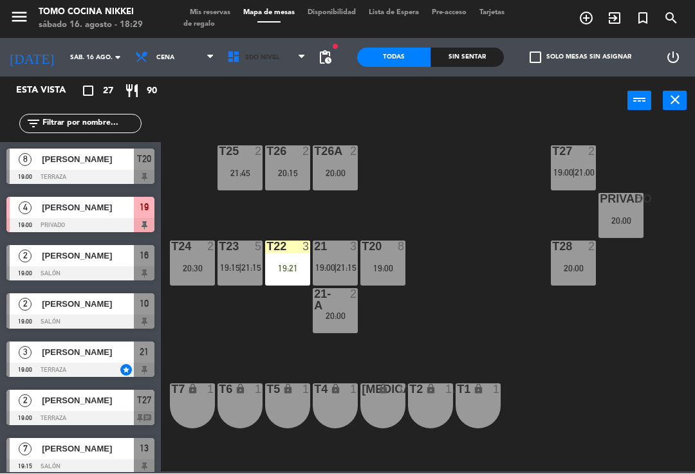
click at [295, 54] on span "2do Nivel" at bounding box center [267, 58] width 92 height 28
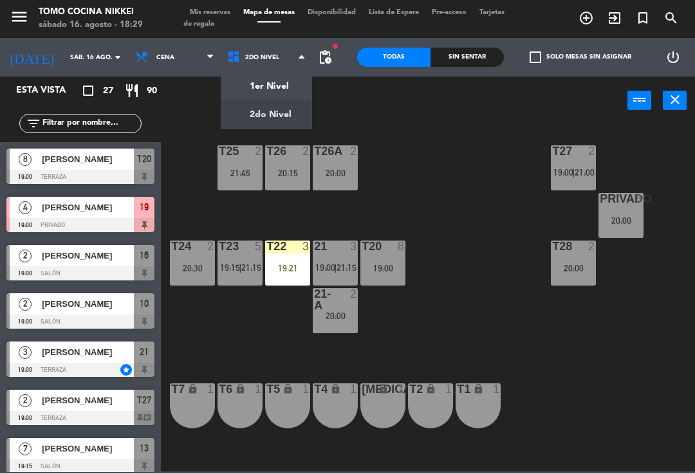
click at [277, 87] on ng-component "menu Tomo Cocina Nikkei sábado 16. agosto - 18:29 Mis reservas Mapa de mesas Di…" at bounding box center [347, 236] width 695 height 472
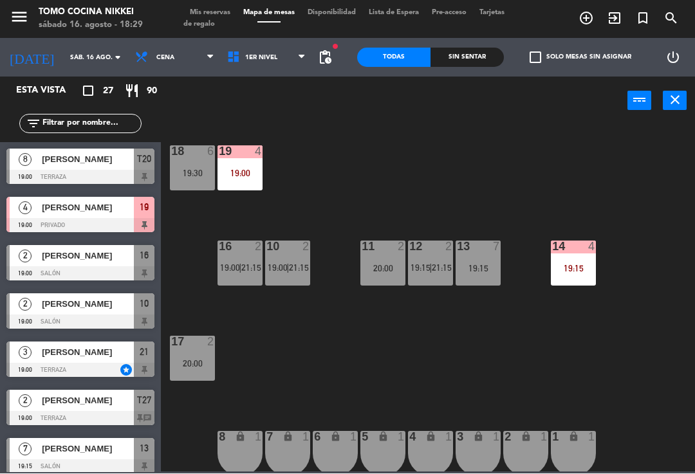
click at [572, 275] on div "14 4 19:15" at bounding box center [573, 263] width 45 height 45
click at [624, 216] on div "18 6 19:30 19 4 19:00 16 2 19:00 | 21:15 10 2 19:00 | 21:15 11 2 20:00 12 2 19:…" at bounding box center [431, 298] width 527 height 349
click at [251, 149] on div "4" at bounding box center [261, 152] width 21 height 12
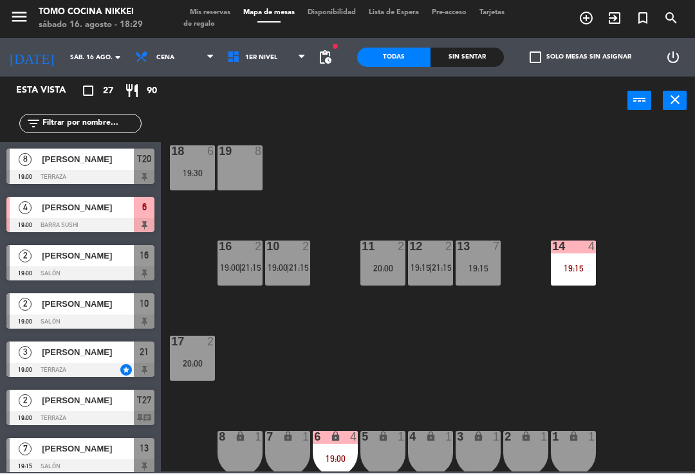
click at [282, 58] on span "1er Nivel" at bounding box center [267, 58] width 92 height 28
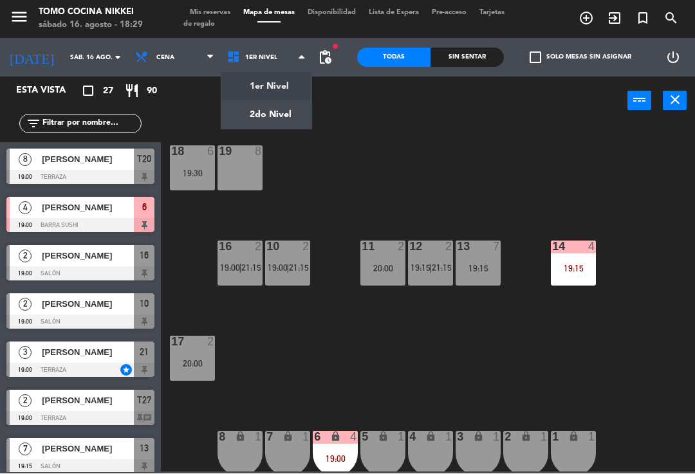
click at [285, 122] on ng-component "menu Tomo Cocina Nikkei sábado 16. agosto - 18:29 Mis reservas Mapa de mesas Di…" at bounding box center [347, 236] width 695 height 472
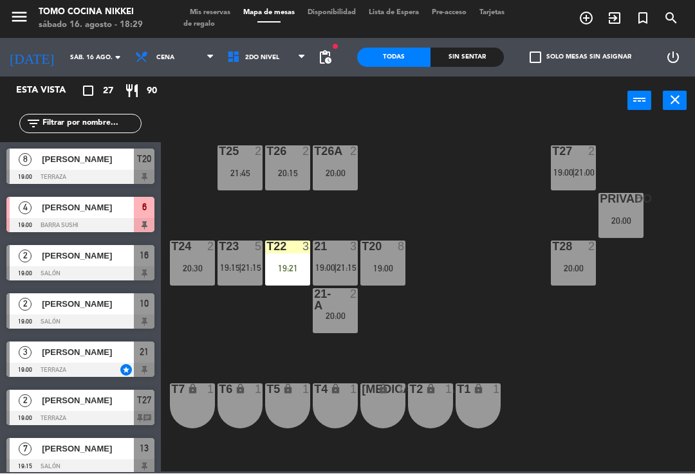
click at [245, 169] on div "21:45" at bounding box center [240, 173] width 45 height 9
click at [418, 183] on div "T27 2 19:00 | 21:00 T25 2 21:45 T26A 2 20:00 T26 2 20:15 Privado 8 20:00 T24 2 …" at bounding box center [431, 298] width 527 height 349
click at [273, 71] on span "2do Nivel" at bounding box center [267, 58] width 92 height 28
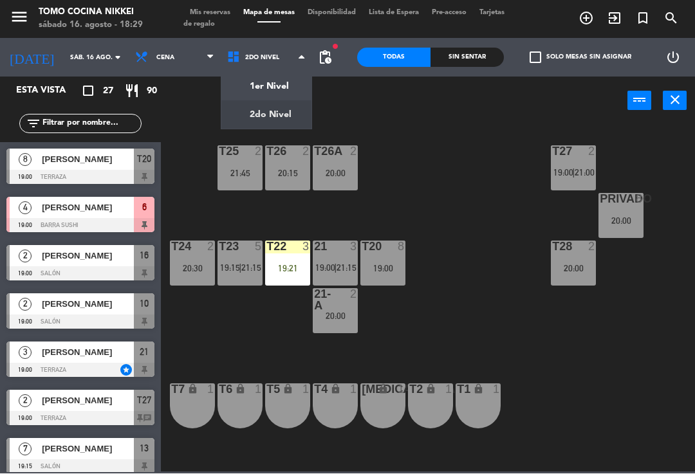
click at [429, 146] on div "T27 2 19:00 | 21:00 T25 2 21:45 T26A 2 20:00 T26 2 20:15 Privado 8 20:00 T24 2 …" at bounding box center [431, 298] width 527 height 349
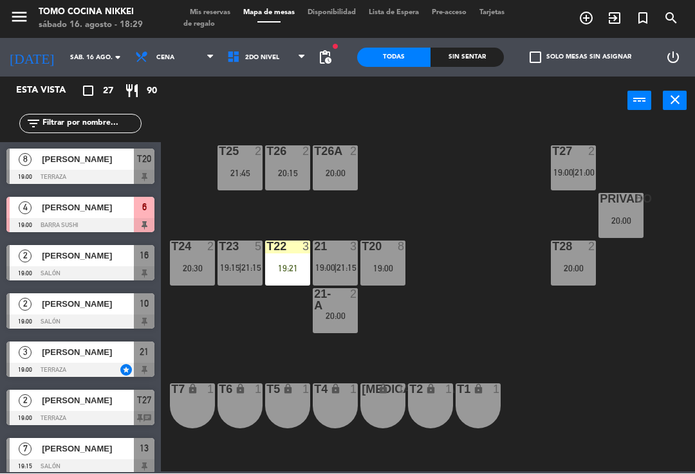
click at [479, 196] on div "T27 2 19:00 | 21:00 T25 2 21:45 T26A 2 20:00 T26 2 20:15 Privado 8 20:00 T24 2 …" at bounding box center [431, 298] width 527 height 349
click at [584, 168] on span "21:00" at bounding box center [585, 173] width 20 height 10
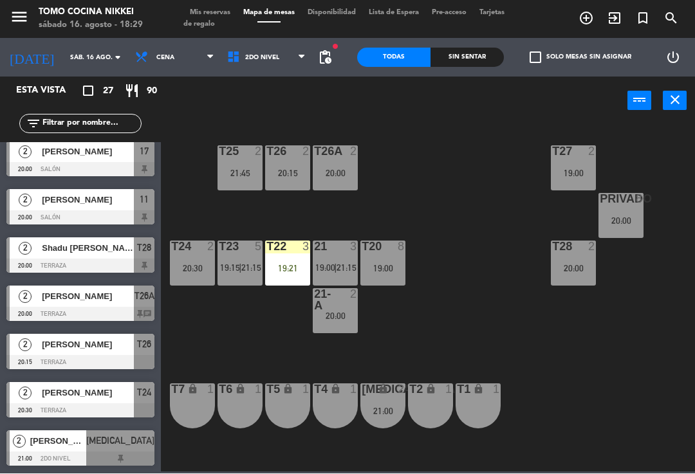
click at [445, 313] on div "T27 2 19:00 T25 2 21:45 T26A 2 20:00 T26 2 20:15 Privado 8 20:00 T24 2 20:30 T2…" at bounding box center [431, 298] width 527 height 349
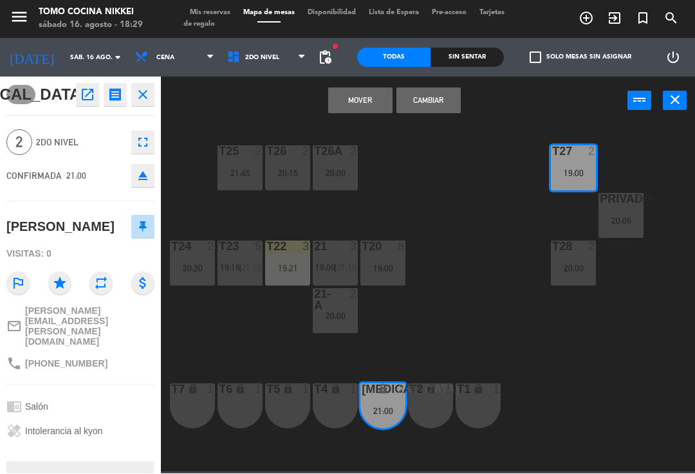
click at [371, 91] on button "Mover" at bounding box center [360, 101] width 64 height 26
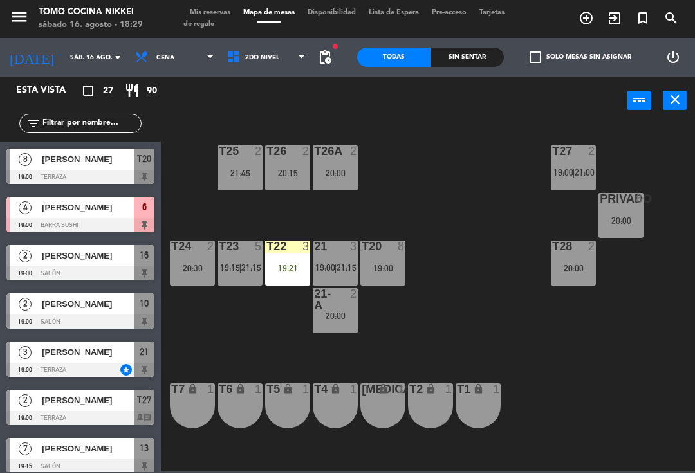
scroll to position [124, 0]
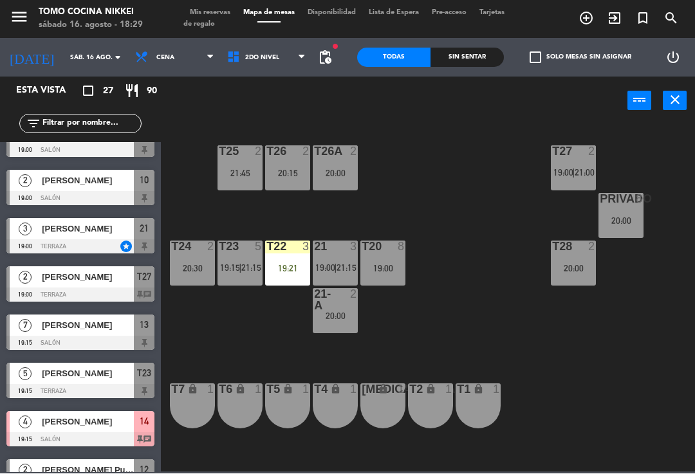
click at [449, 155] on div "T27 2 19:00 | 21:00 T25 2 21:45 T26A 2 20:00 T26 2 20:15 Privado 8 20:00 T24 2 …" at bounding box center [431, 298] width 527 height 349
click at [279, 61] on span "2do Nivel" at bounding box center [267, 58] width 92 height 28
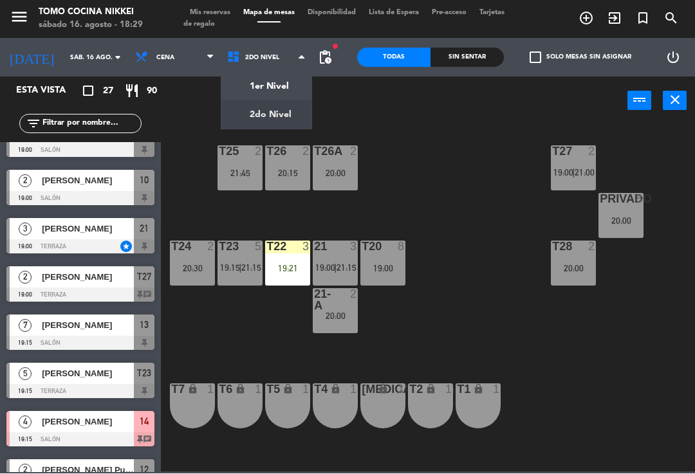
click at [292, 91] on ng-component "menu Tomo Cocina Nikkei sábado 16. agosto - 18:29 Mis reservas Mapa de mesas Di…" at bounding box center [347, 236] width 695 height 472
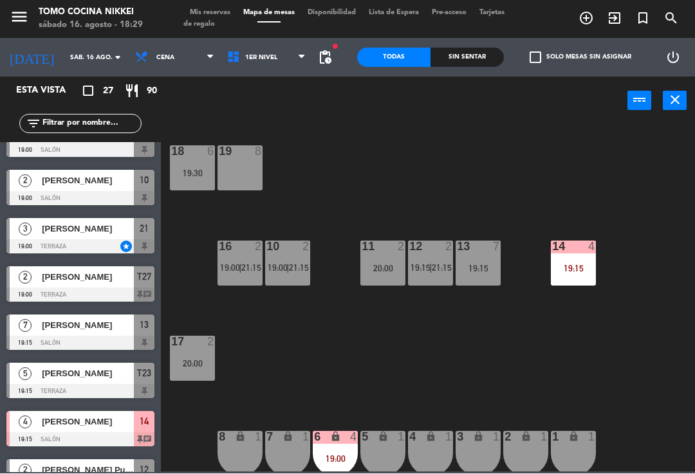
click at [527, 185] on div "18 6 19:30 19 8 16 2 19:00 | 21:15 10 2 19:00 | 21:15 11 2 20:00 12 2 19:15 | 2…" at bounding box center [431, 298] width 527 height 349
click at [285, 55] on span "1er Nivel" at bounding box center [267, 58] width 92 height 28
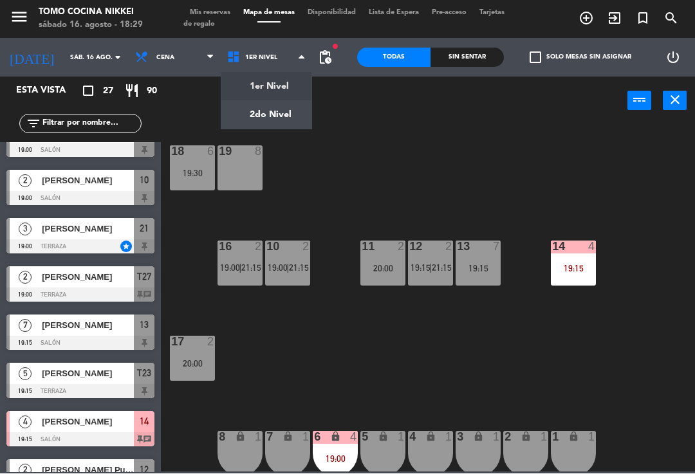
click at [268, 128] on ng-component "menu Tomo Cocina Nikkei sábado 16. agosto - 18:29 Mis reservas Mapa de mesas Di…" at bounding box center [347, 236] width 695 height 472
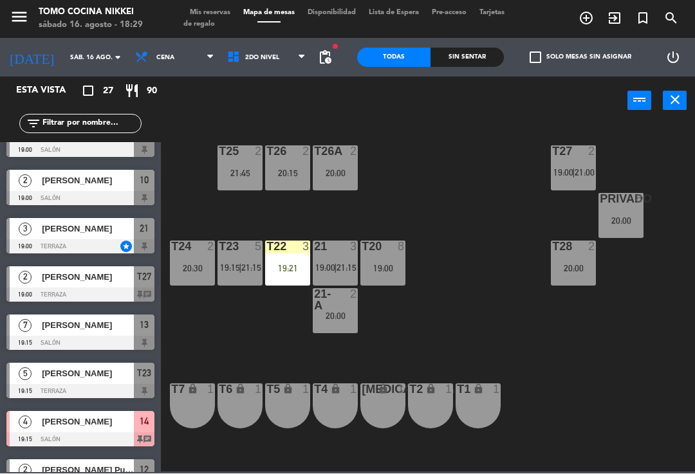
click at [481, 318] on div "T27 2 19:00 | 21:00 T25 2 21:45 T26A 2 20:00 T26 2 20:15 Privado 8 20:00 T24 2 …" at bounding box center [431, 298] width 527 height 349
click at [417, 337] on div "T27 2 19:00 | 21:00 T25 2 21:45 T26A 2 20:00 T26 2 20:15 Privado 8 20:00 T24 2 …" at bounding box center [431, 298] width 527 height 349
click at [345, 253] on div "21 3" at bounding box center [335, 247] width 45 height 13
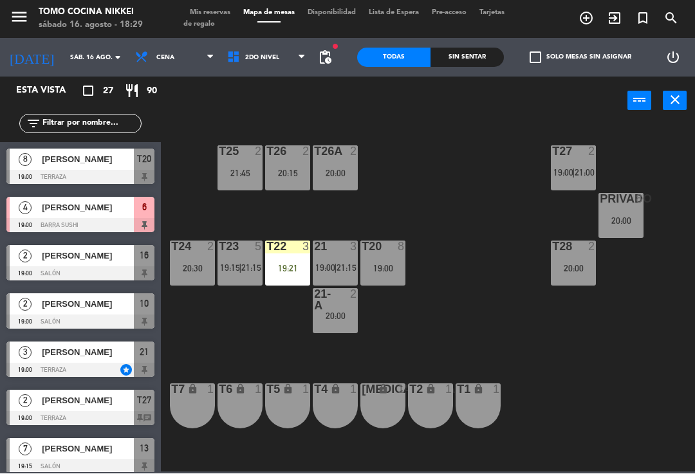
click at [412, 167] on div "T27 2 19:00 | 21:00 T25 2 21:45 T26A 2 20:00 T26 2 20:15 Privado 8 20:00 T24 2 …" at bounding box center [431, 298] width 527 height 349
click at [279, 49] on span "2do Nivel" at bounding box center [267, 58] width 92 height 28
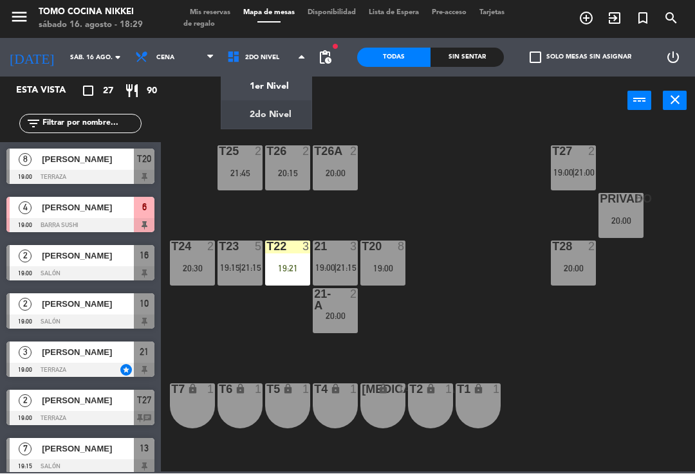
click at [283, 84] on ng-component "menu Tomo Cocina Nikkei sábado 16. agosto - 18:29 Mis reservas Mapa de mesas Di…" at bounding box center [347, 236] width 695 height 472
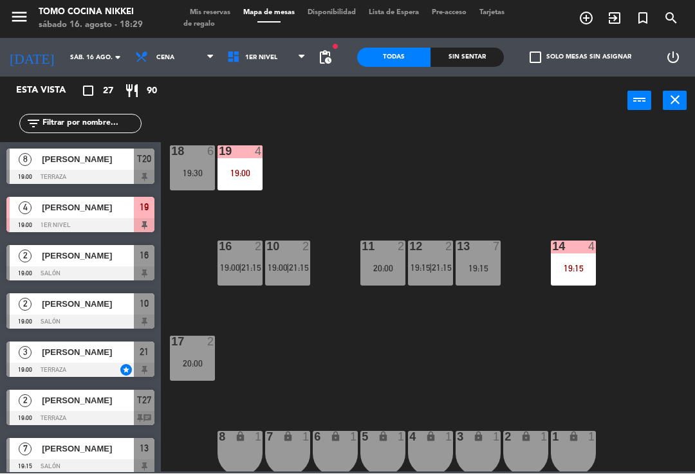
click at [392, 116] on div "power_input close" at bounding box center [394, 101] width 467 height 49
click at [294, 55] on span "1er Nivel" at bounding box center [267, 58] width 92 height 28
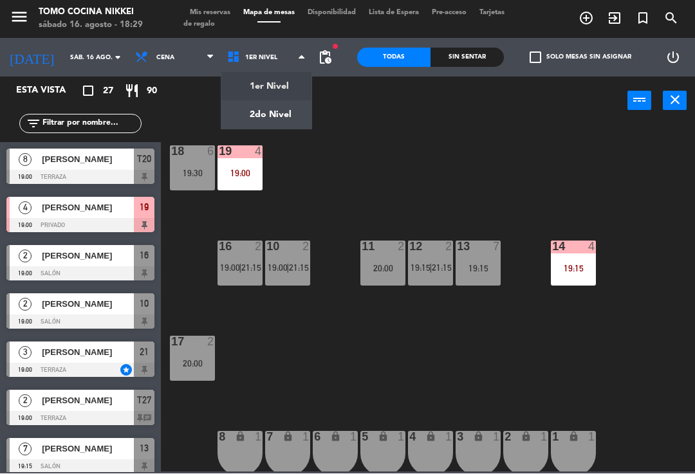
click at [297, 118] on ng-component "menu Tomo Cocina Nikkei sábado 16. agosto - 18:29 Mis reservas Mapa de mesas Di…" at bounding box center [347, 236] width 695 height 472
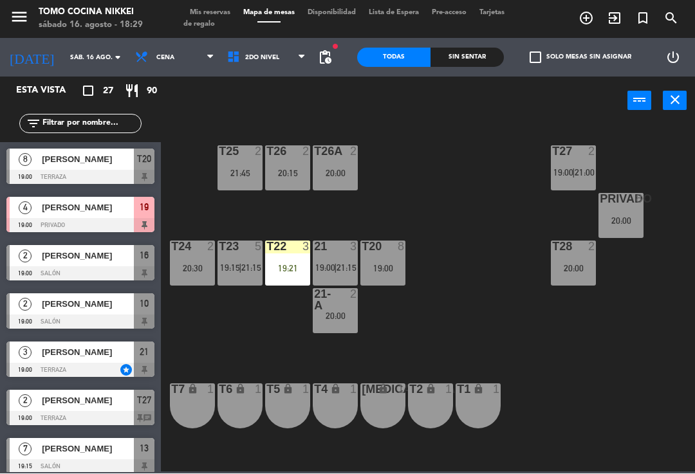
click at [543, 341] on div "T27 2 19:00 | 21:00 T25 2 21:45 T26A 2 20:00 T26 2 20:15 Privado 8 20:00 T24 2 …" at bounding box center [431, 298] width 527 height 349
click at [432, 261] on div "T27 2 19:00 | 21:00 T25 2 21:45 T26A 2 20:00 T26 2 20:15 Privado 8 20:00 T24 2 …" at bounding box center [431, 298] width 527 height 349
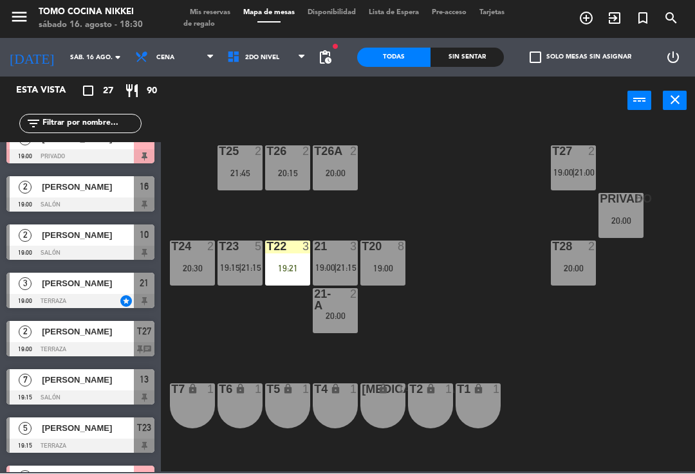
scroll to position [69, 0]
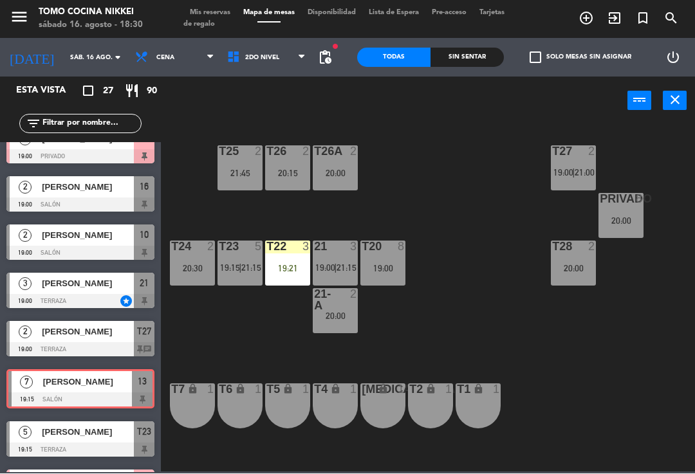
click at [446, 181] on div "T27 2 19:00 | 21:00 T25 2 21:45 T26A 2 20:00 T26 2 20:15 Privado 8 20:00 T24 2 …" at bounding box center [431, 298] width 527 height 349
click at [334, 252] on div at bounding box center [335, 247] width 21 height 12
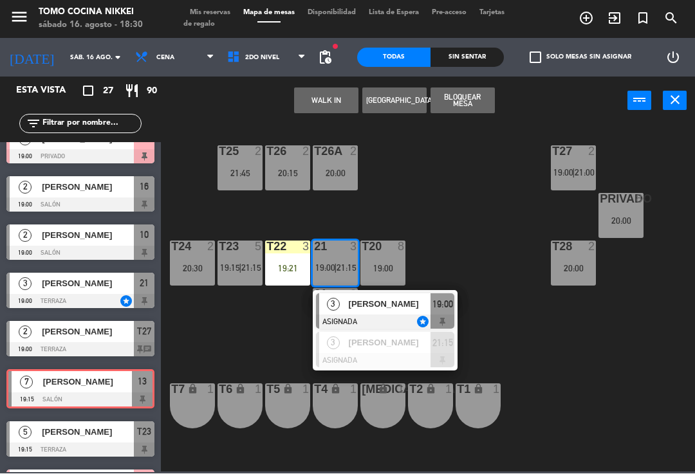
click at [372, 295] on div "[PERSON_NAME]" at bounding box center [389, 304] width 84 height 21
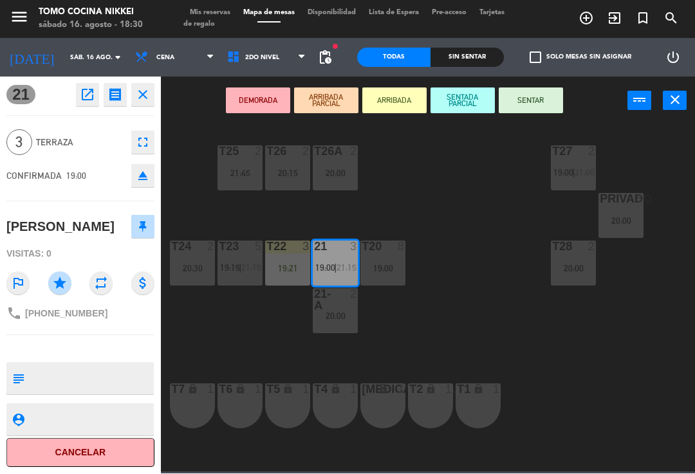
click at [116, 375] on textarea at bounding box center [91, 379] width 123 height 27
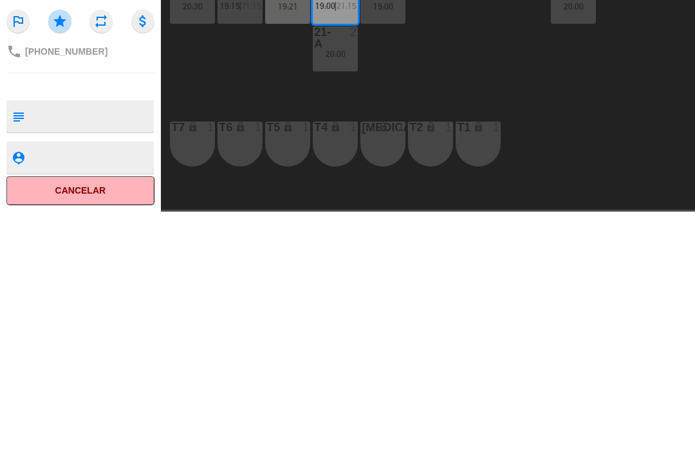
scroll to position [0, 0]
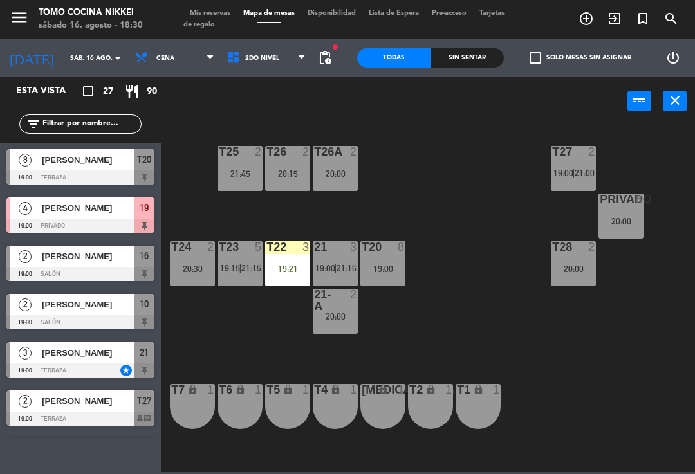
click at [213, 10] on span "Mis reservas" at bounding box center [209, 13] width 53 height 7
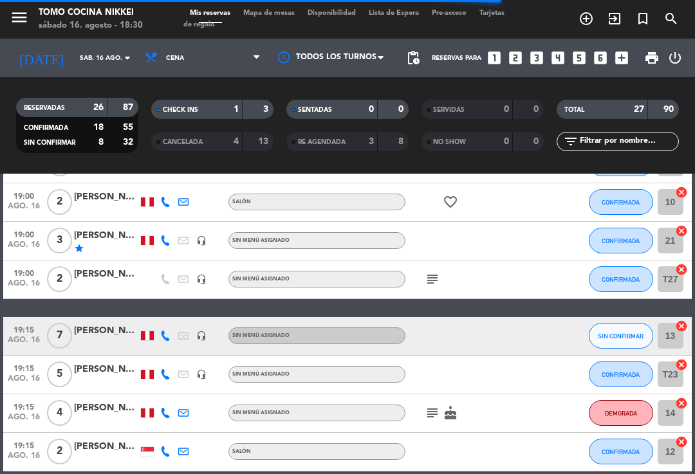
scroll to position [320, 0]
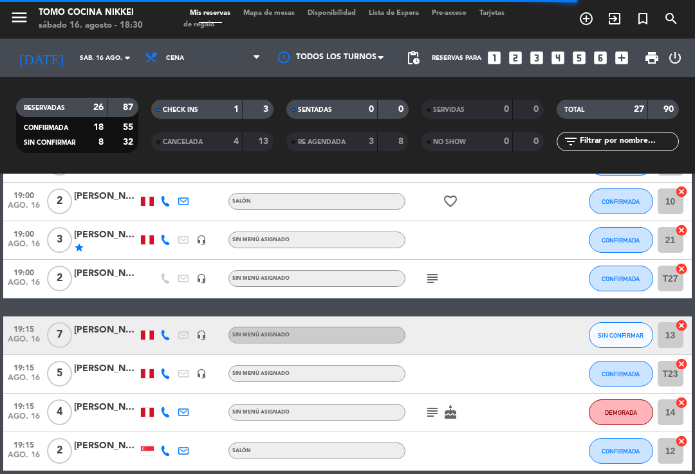
click at [102, 243] on div "star" at bounding box center [106, 248] width 64 height 10
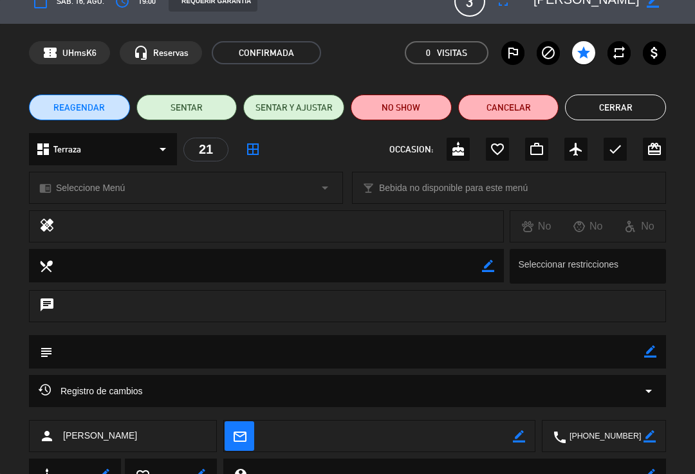
scroll to position [29, 0]
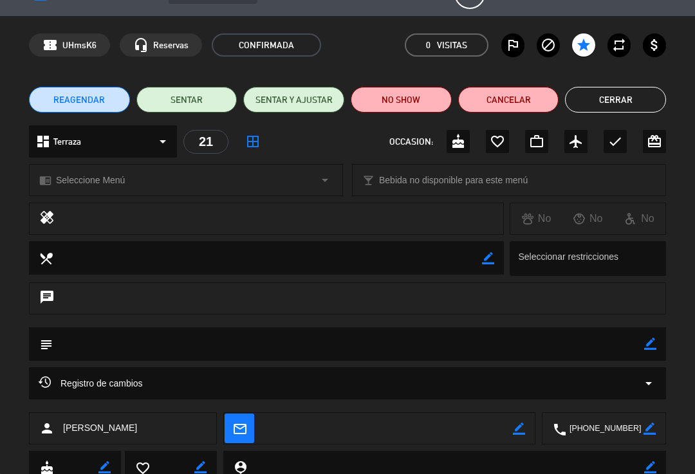
click at [644, 330] on textarea at bounding box center [348, 344] width 591 height 33
click at [645, 342] on icon "border_color" at bounding box center [650, 344] width 12 height 12
click at [525, 341] on textarea at bounding box center [348, 344] width 591 height 33
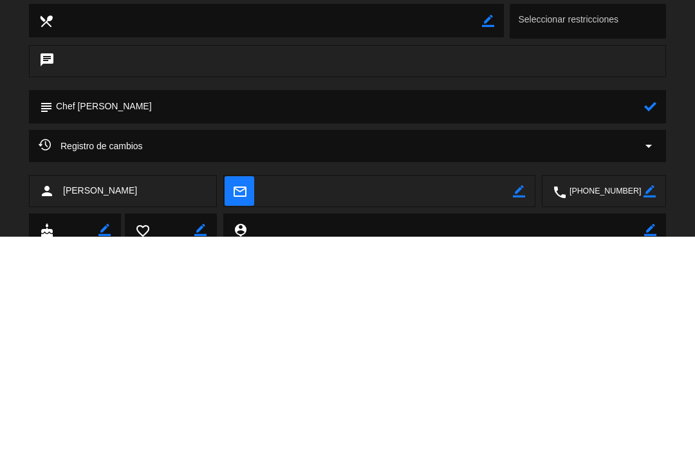
type textarea "Chef [PERSON_NAME]"
click at [655, 338] on icon at bounding box center [650, 344] width 12 height 12
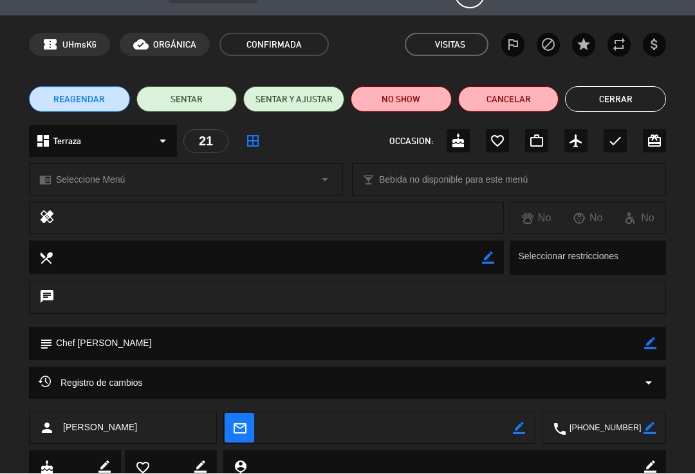
click at [640, 94] on button "Cerrar" at bounding box center [615, 100] width 101 height 26
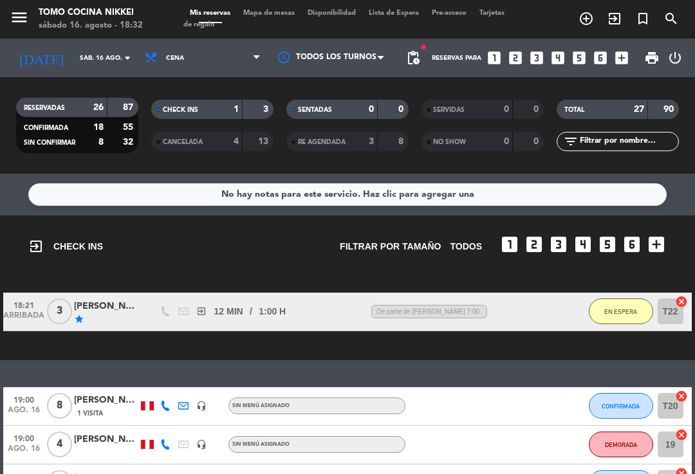
click at [254, 19] on span "Tarjetas de regalo" at bounding box center [343, 19] width 321 height 19
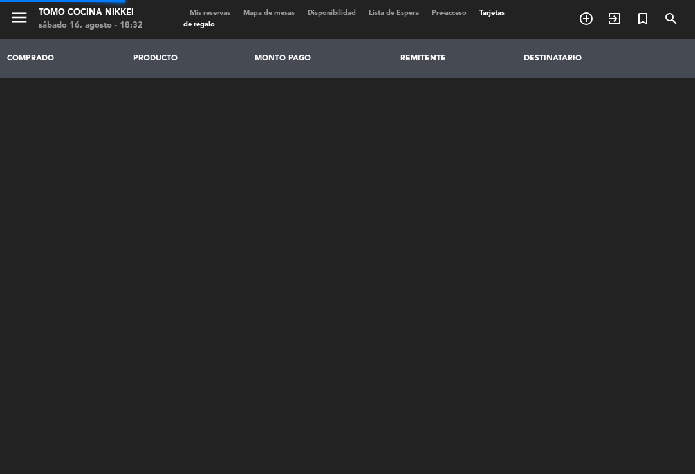
click at [260, 17] on span "Mapa de mesas" at bounding box center [269, 13] width 64 height 7
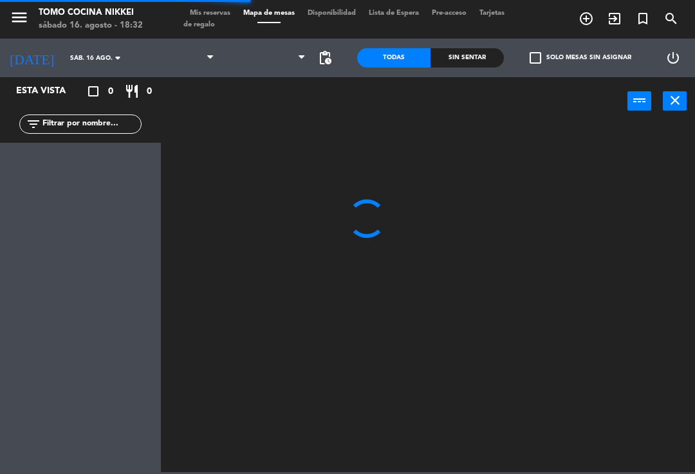
click at [280, 12] on span "Mapa de mesas" at bounding box center [269, 13] width 64 height 7
click at [264, 46] on span "1er Nivel" at bounding box center [267, 58] width 92 height 28
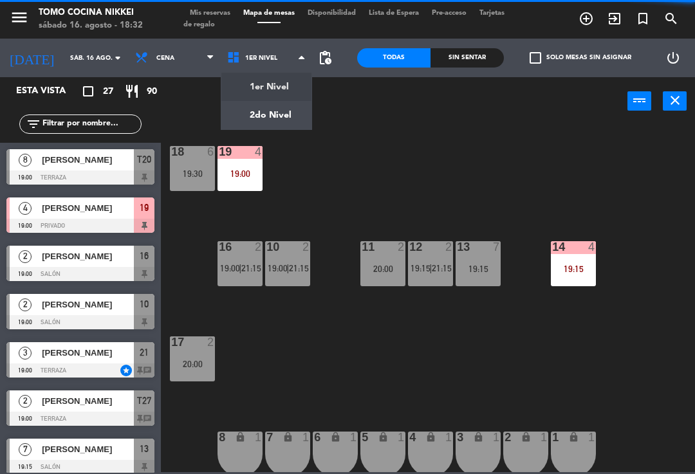
click at [246, 129] on ul "1er Nivel 2do Nivel" at bounding box center [267, 101] width 92 height 58
click at [249, 116] on ng-component "menu Tomo Cocina Nikkei sábado 16. agosto - 18:32 Mis reservas Mapa de mesas Di…" at bounding box center [347, 236] width 695 height 472
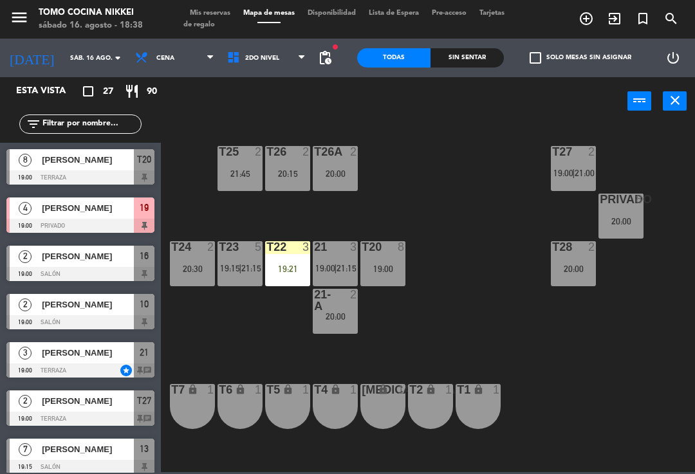
click at [446, 189] on div "T27 2 19:00 | 21:00 T25 2 21:45 T26A 2 20:00 T26 2 20:15 Privado 8 20:00 T24 2 …" at bounding box center [431, 298] width 527 height 349
click at [285, 261] on div "T22 3 19:21" at bounding box center [287, 263] width 45 height 45
click at [440, 199] on div "T27 2 19:00 | 21:00 T25 2 21:45 T26A 2 20:00 T26 2 20:15 Privado 8 20:00 T24 2 …" at bounding box center [431, 298] width 527 height 349
click at [369, 230] on div "T27 2 19:00 | 21:00 T25 2 21:45 T26A 2 20:00 T26 2 20:15 Privado 8 20:00 T24 2 …" at bounding box center [431, 298] width 527 height 349
click at [335, 282] on div "21 3 19:00 | 21:15" at bounding box center [335, 263] width 45 height 45
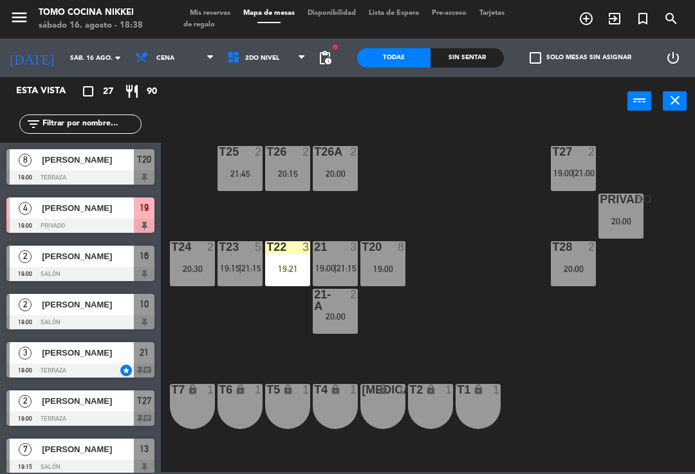
click at [454, 178] on div "T27 2 19:00 | 21:00 T25 2 21:45 T26A 2 20:00 T26 2 20:15 Privado 8 20:00 T24 2 …" at bounding box center [431, 298] width 527 height 349
click at [287, 271] on div "19:21" at bounding box center [287, 268] width 45 height 9
click at [448, 195] on div "T27 2 19:00 | 21:00 T25 2 21:45 T26A 2 20:00 T26 2 20:15 Privado 8 20:00 T24 2 …" at bounding box center [431, 298] width 527 height 349
click at [252, 270] on span "21:15" at bounding box center [251, 268] width 20 height 10
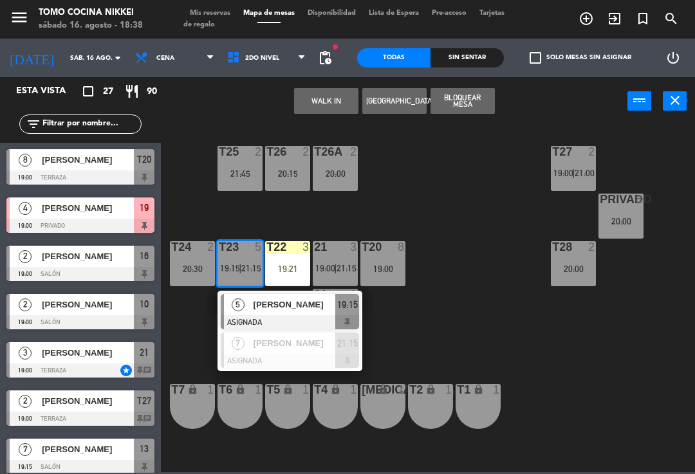
click at [440, 227] on div "T27 2 19:00 | 21:00 T25 2 21:45 T26A 2 20:00 T26 2 20:15 Privado 8 20:00 T24 2 …" at bounding box center [431, 298] width 527 height 349
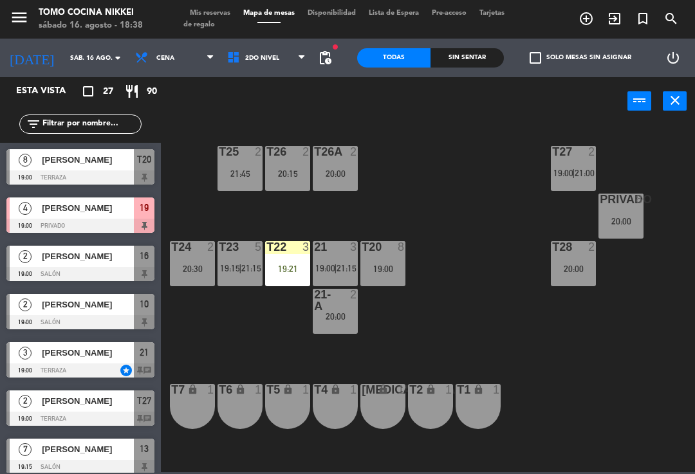
click at [328, 265] on span "19:00" at bounding box center [325, 268] width 20 height 10
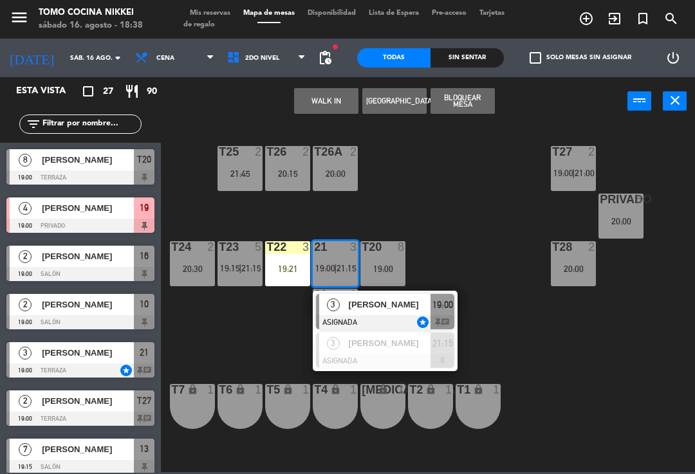
click at [483, 241] on div "T27 2 19:00 | 21:00 T25 2 21:45 T26A 2 20:00 T26 2 20:15 Privado 8 20:00 T24 2 …" at bounding box center [431, 298] width 527 height 349
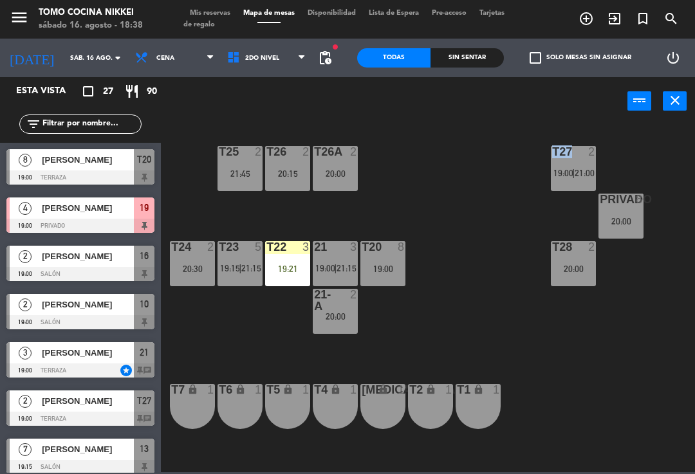
click at [329, 436] on div "T27 2 19:00 | 21:00 T25 2 21:45 T26A 2 20:00 T26 2 20:15 Privado 8 20:00 T24 2 …" at bounding box center [431, 298] width 527 height 349
click at [354, 412] on div "T4 lock 1" at bounding box center [335, 406] width 45 height 45
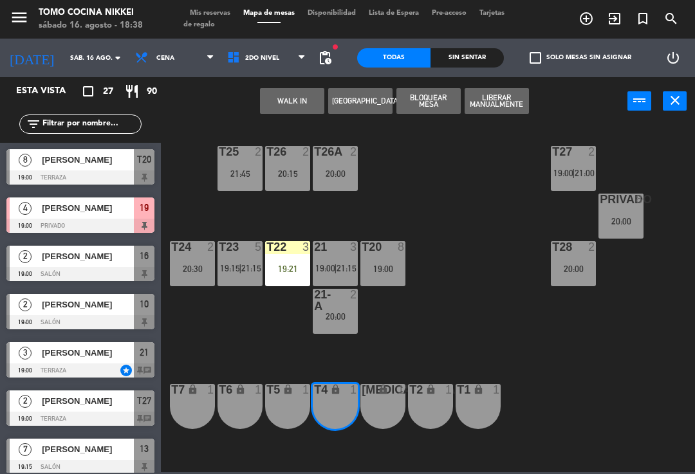
click at [393, 412] on div "[MEDICAL_DATA] lock 1" at bounding box center [382, 406] width 45 height 45
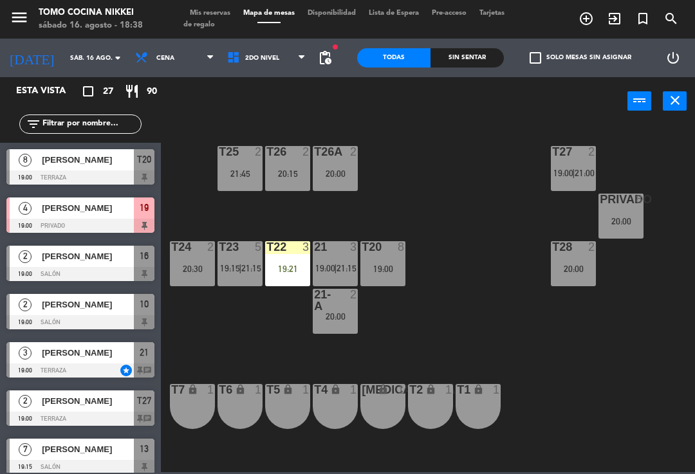
click at [412, 469] on div "T27 2 19:00 | 21:00 T25 2 21:45 T26A 2 20:00 T26 2 20:15 Privado 8 20:00 T24 2 …" at bounding box center [431, 298] width 527 height 349
click at [449, 409] on div "T2 lock 1" at bounding box center [430, 406] width 45 height 45
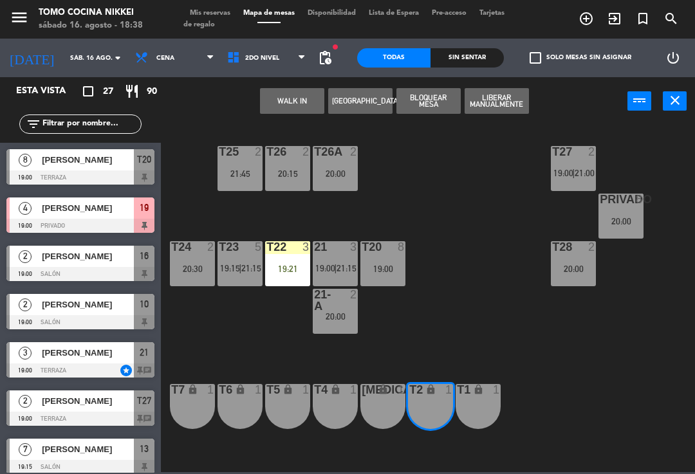
click at [290, 100] on button "WALK IN" at bounding box center [292, 101] width 64 height 26
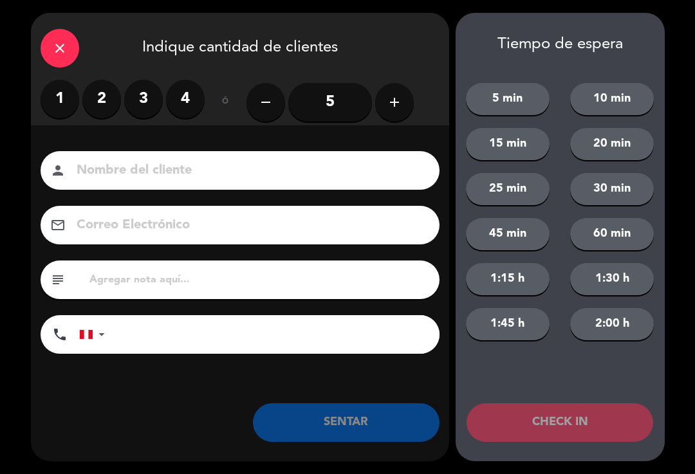
click at [57, 109] on label "1" at bounding box center [60, 99] width 39 height 39
click at [121, 160] on input at bounding box center [248, 171] width 347 height 23
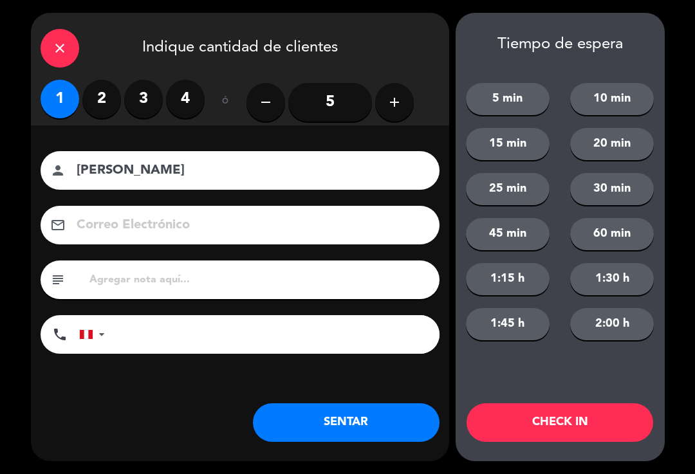
type input "[PERSON_NAME]"
click at [606, 282] on button "1:30 h" at bounding box center [612, 279] width 84 height 32
click at [580, 423] on button "CHECK IN" at bounding box center [560, 422] width 187 height 39
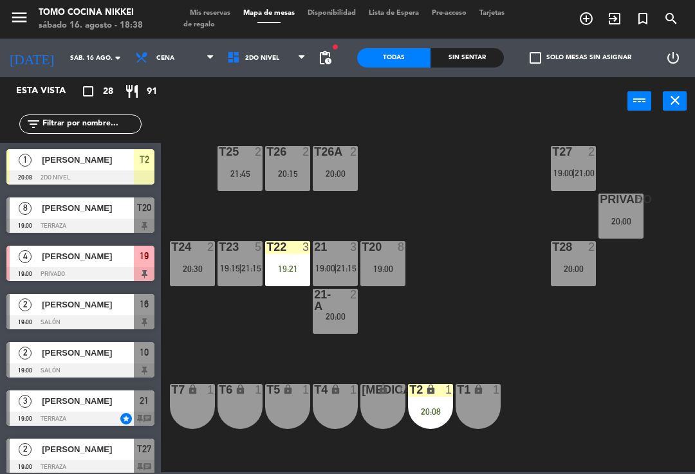
click at [452, 315] on div "T27 2 19:00 | 21:00 T25 2 21:45 T26A 2 20:00 T26 2 20:15 Privado 8 20:00 T24 2 …" at bounding box center [431, 298] width 527 height 349
click at [263, 53] on span "2do Nivel" at bounding box center [267, 58] width 92 height 28
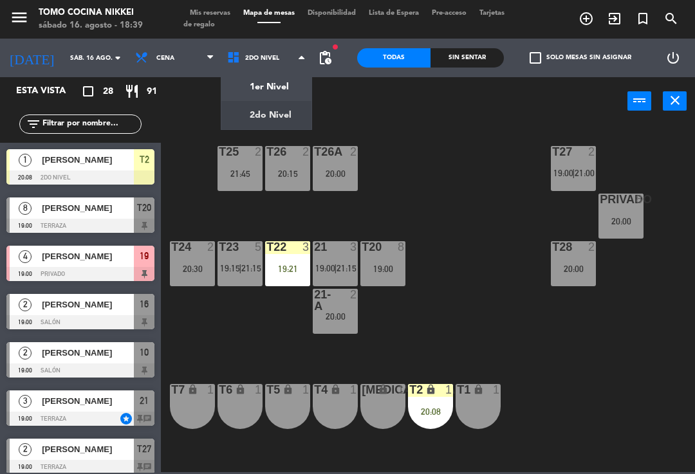
click at [245, 86] on ng-component "menu Tomo Cocina Nikkei sábado 16. agosto - 18:39 Mis reservas Mapa de mesas Di…" at bounding box center [347, 236] width 695 height 472
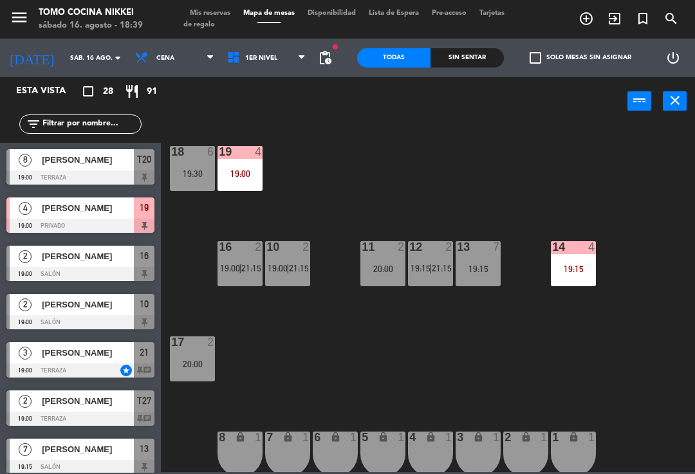
click at [225, 20] on span "Tarjetas de regalo" at bounding box center [343, 19] width 321 height 19
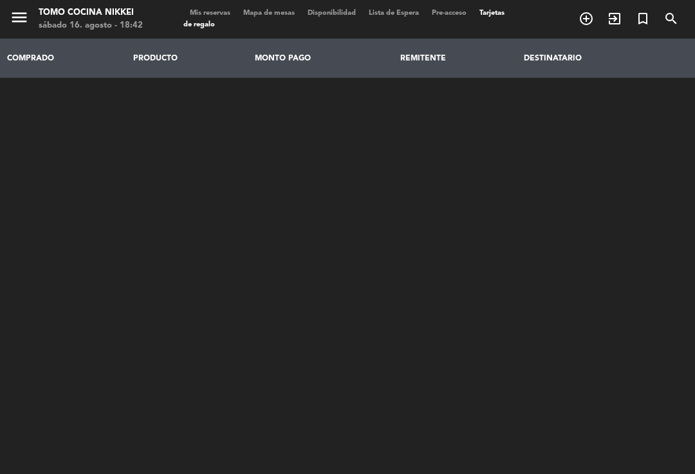
scroll to position [3, 0]
click at [212, 15] on span "Mis reservas" at bounding box center [209, 13] width 53 height 7
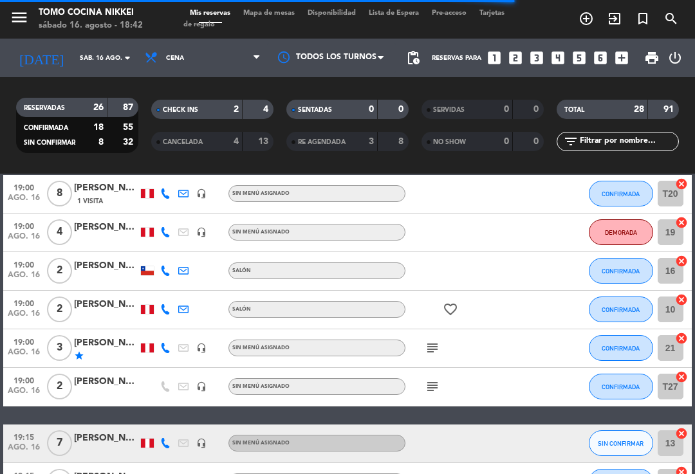
scroll to position [268, 0]
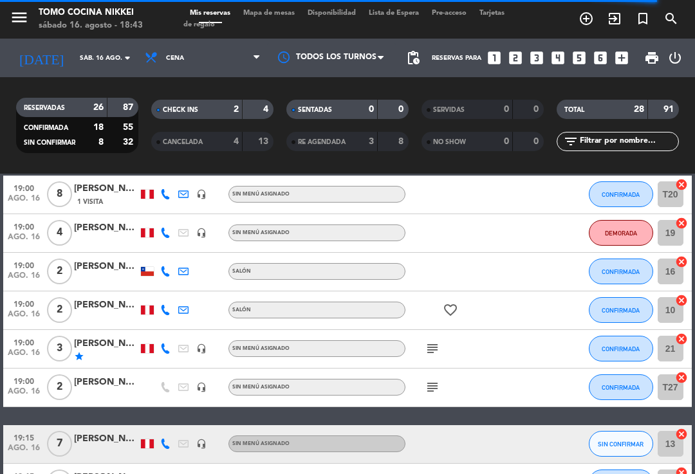
click at [278, 14] on span "Mapa de mesas" at bounding box center [269, 13] width 64 height 7
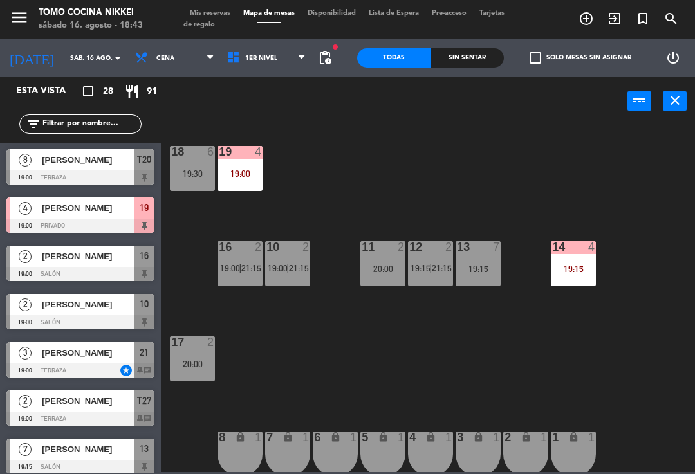
click at [574, 286] on div "14 4 19:15" at bounding box center [573, 263] width 45 height 45
click at [660, 270] on div "18 6 19:30 19 4 19:00 16 2 19:00 | 21:15 10 2 19:00 | 21:15 11 2 20:00 12 2 19:…" at bounding box center [431, 298] width 527 height 349
click at [287, 61] on span "1er Nivel" at bounding box center [267, 58] width 92 height 28
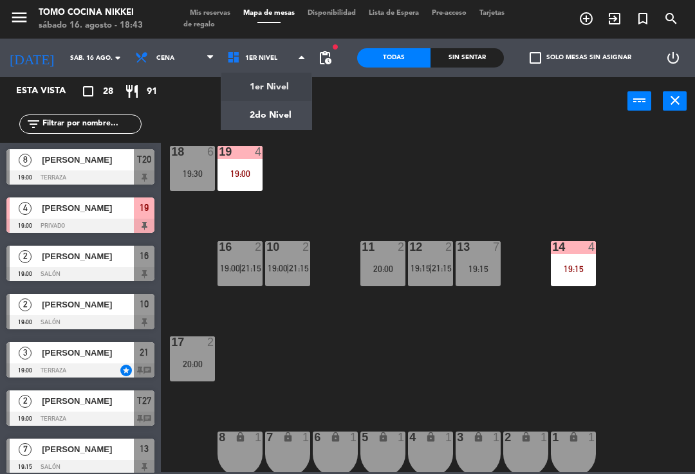
click at [283, 125] on ng-component "menu Tomo Cocina Nikkei sábado 16. agosto - 18:43 Mis reservas Mapa de mesas Di…" at bounding box center [347, 236] width 695 height 472
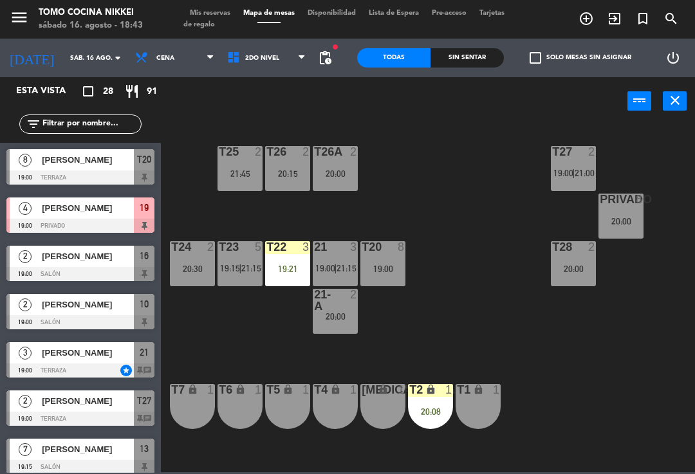
click at [353, 158] on div "2" at bounding box center [354, 152] width 8 height 12
click at [505, 255] on div "T27 2 19:00 | 21:00 T25 2 21:45 T26A 2 20:00 T26 2 20:15 Privado 8 20:00 T24 2 …" at bounding box center [431, 298] width 527 height 349
click at [245, 176] on div "21:45" at bounding box center [240, 173] width 45 height 9
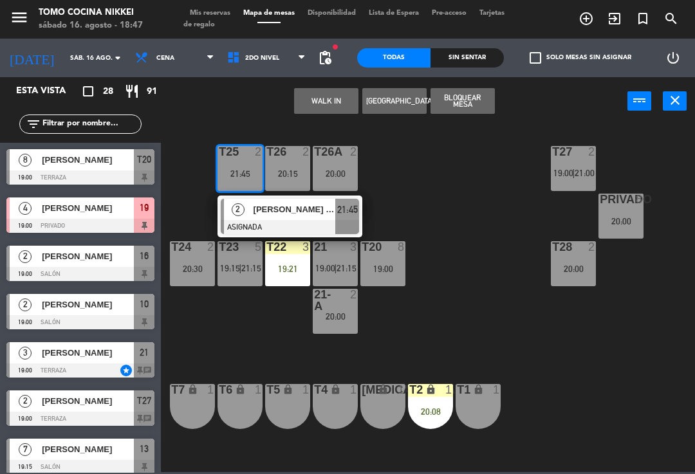
click at [512, 298] on div "T27 2 19:00 | 21:00 T25 2 21:45 2 [PERSON_NAME] Tejos ASIGNADA 21:45 T26A 2 20:…" at bounding box center [431, 298] width 527 height 349
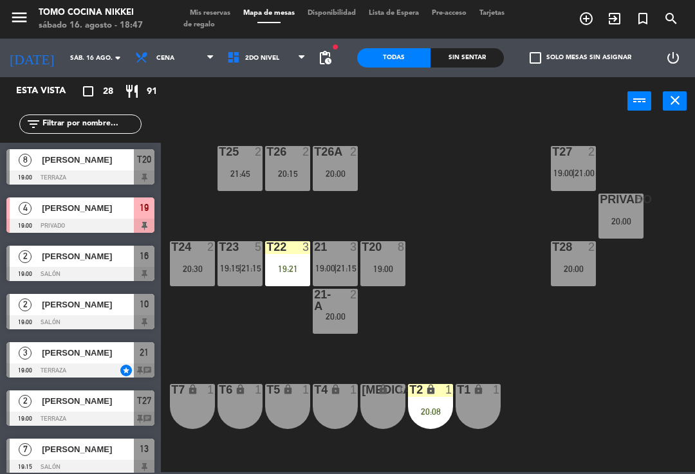
click at [397, 417] on div "[MEDICAL_DATA] lock 1" at bounding box center [382, 406] width 45 height 45
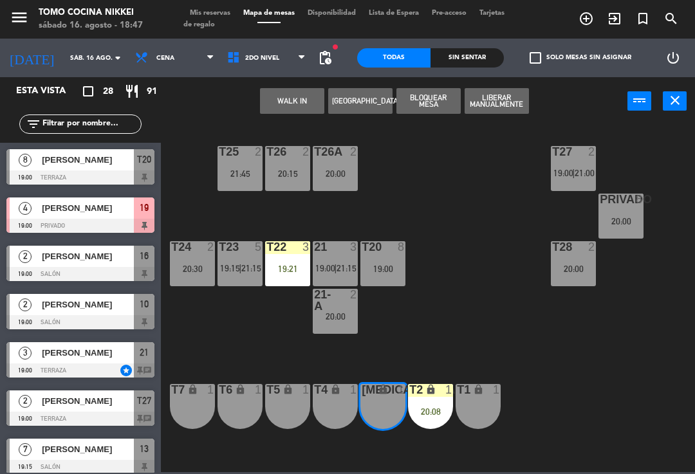
click at [347, 394] on div "1" at bounding box center [356, 390] width 21 height 12
click at [301, 100] on button "WALK IN" at bounding box center [292, 101] width 64 height 26
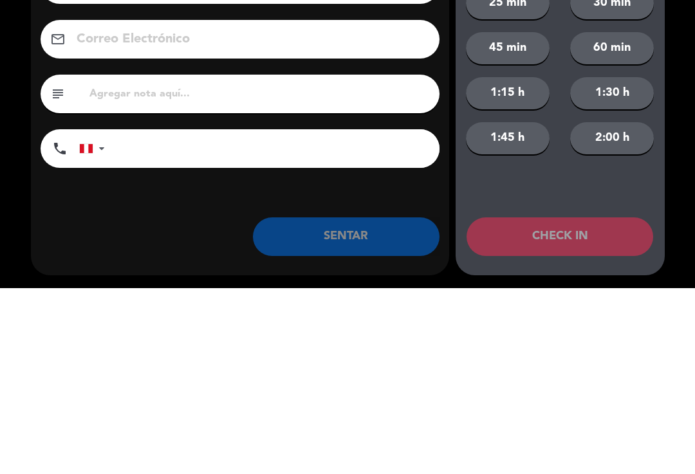
type input "[PERSON_NAME]"
click at [325, 271] on input "text" at bounding box center [259, 280] width 342 height 18
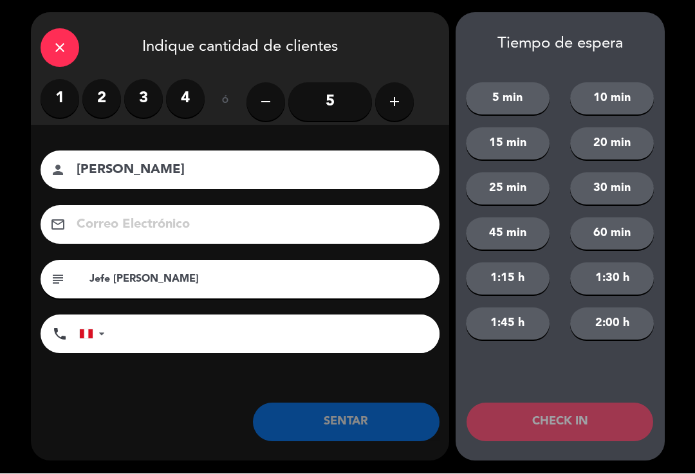
type input "Jefe [PERSON_NAME]"
click at [104, 102] on label "2" at bounding box center [101, 99] width 39 height 39
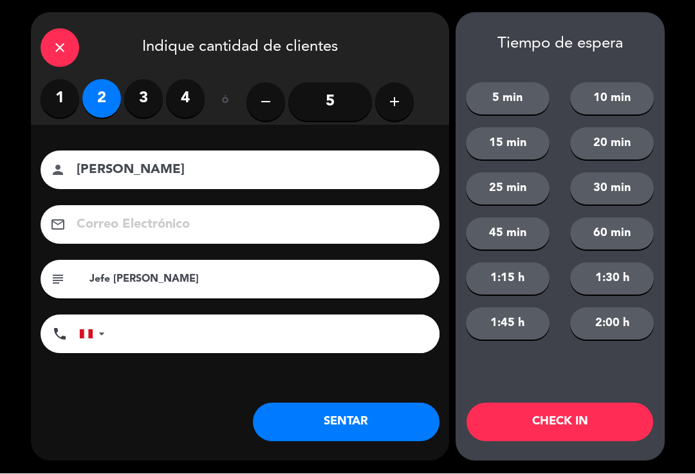
click at [615, 236] on button "60 min" at bounding box center [612, 234] width 84 height 32
click at [524, 427] on button "CHECK IN" at bounding box center [560, 422] width 187 height 39
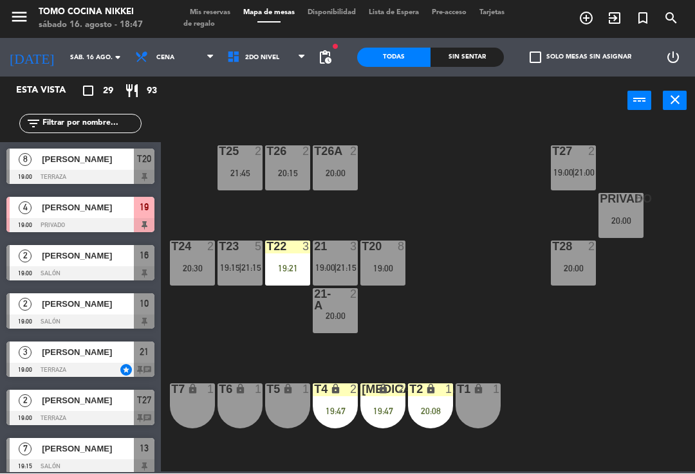
click at [329, 417] on div "T4 lock 2 19:47" at bounding box center [335, 406] width 45 height 45
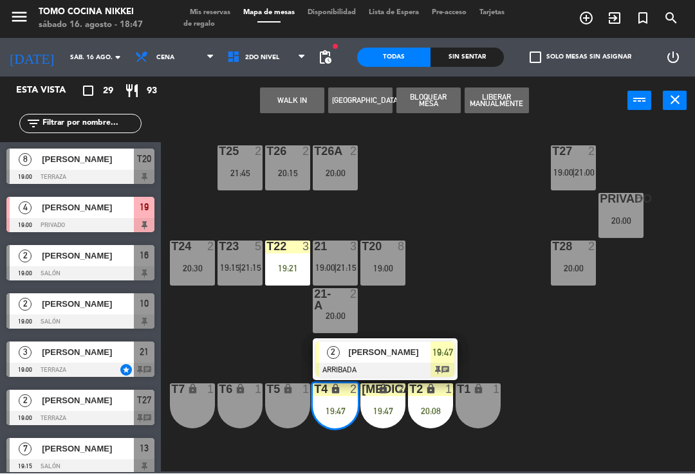
click at [432, 357] on span "19:47" at bounding box center [442, 353] width 21 height 15
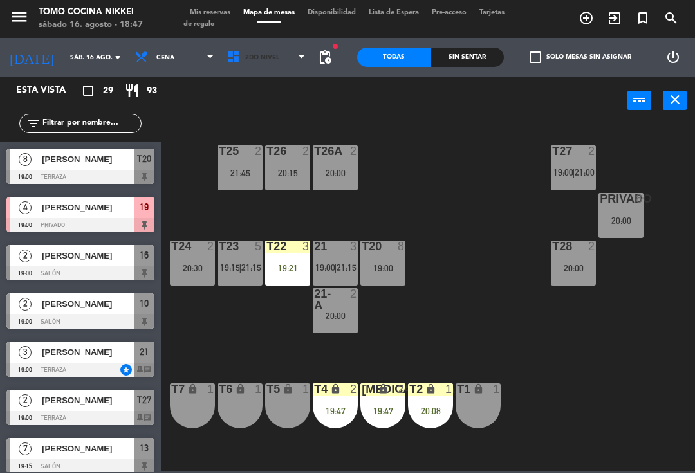
click at [284, 60] on span "2do Nivel" at bounding box center [267, 58] width 92 height 28
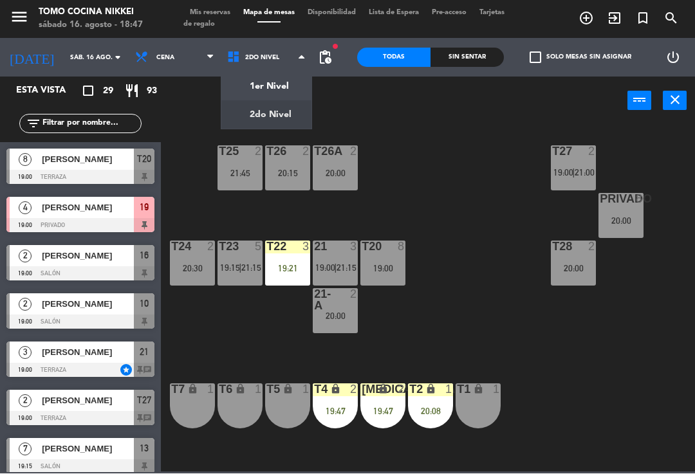
click at [288, 89] on ng-component "menu Tomo Cocina Nikkei sábado 16. agosto - 18:47 Mis reservas Mapa de mesas Di…" at bounding box center [347, 236] width 695 height 472
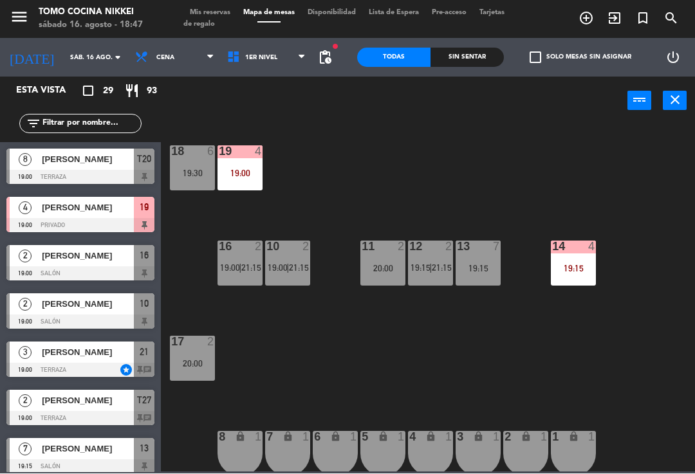
click at [562, 273] on div "14 4 19:15" at bounding box center [573, 263] width 45 height 45
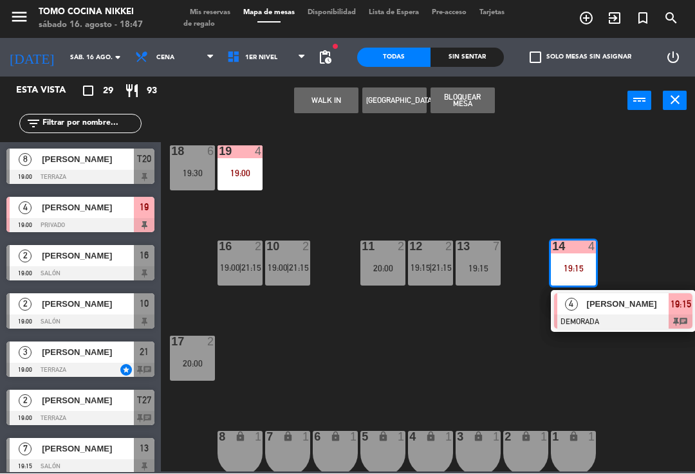
click at [600, 319] on div at bounding box center [623, 322] width 138 height 14
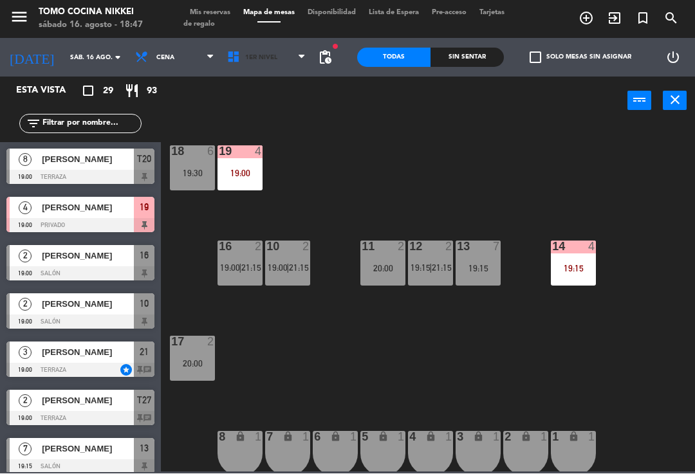
click at [240, 62] on span "1er Nivel" at bounding box center [267, 58] width 92 height 28
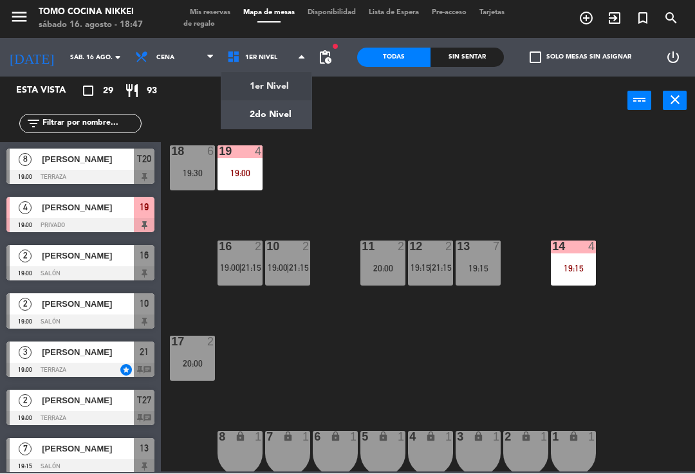
click at [272, 116] on ng-component "menu Tomo Cocina Nikkei sábado 16. agosto - 18:47 Mis reservas Mapa de mesas Di…" at bounding box center [347, 236] width 695 height 472
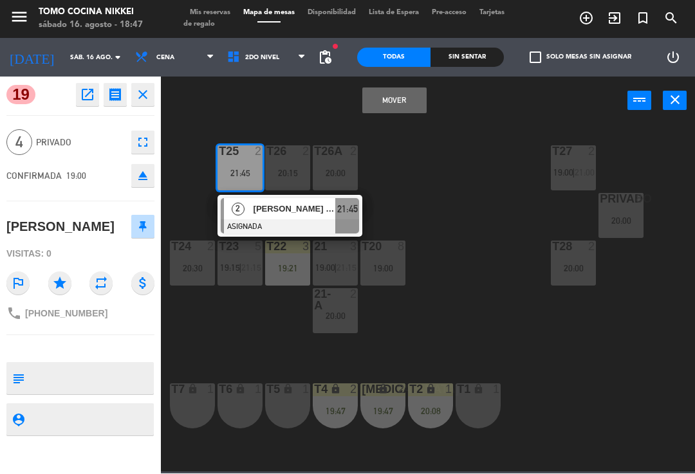
click at [414, 97] on button "Mover" at bounding box center [394, 101] width 64 height 26
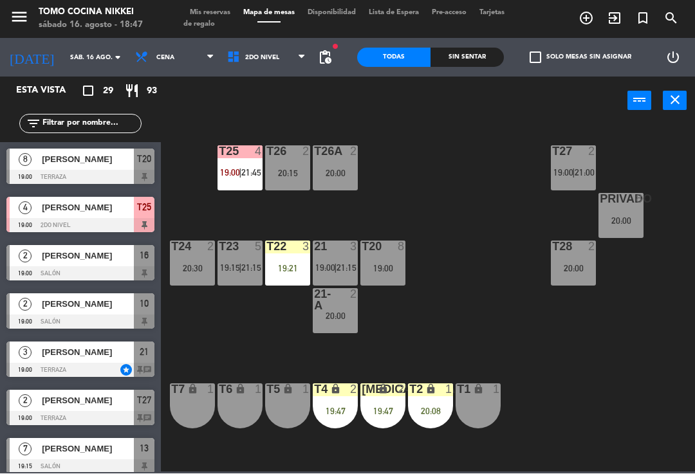
click at [423, 143] on div "T27 2 19:00 | 21:00 T25 4 19:00 | 21:45 T26A 2 20:00 T26 2 20:15 Privado 8 20:0…" at bounding box center [431, 298] width 527 height 349
click at [303, 53] on icon at bounding box center [302, 58] width 6 height 10
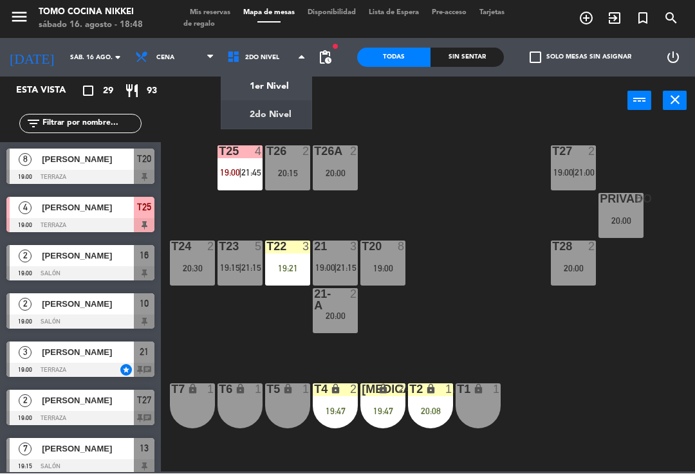
click at [293, 93] on ng-component "menu Tomo Cocina Nikkei sábado 16. agosto - 18:48 Mis reservas Mapa de mesas Di…" at bounding box center [347, 236] width 695 height 472
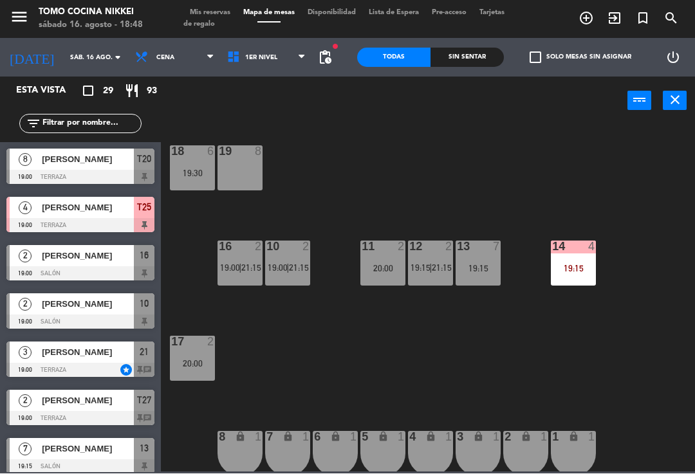
click at [276, 64] on span "1er Nivel" at bounding box center [267, 58] width 92 height 28
click at [281, 71] on span "1er Nivel" at bounding box center [267, 58] width 92 height 28
click at [279, 116] on ng-component "menu Tomo Cocina Nikkei sábado 16. agosto - 18:49 Mis reservas Mapa de mesas Di…" at bounding box center [347, 236] width 695 height 472
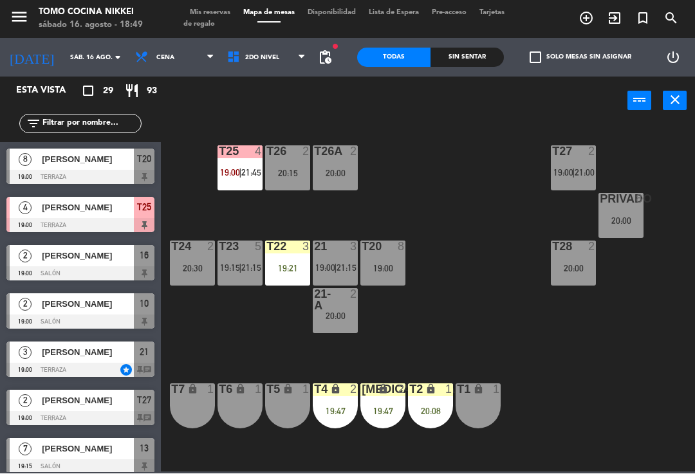
click at [616, 326] on div "T27 2 19:00 | 21:00 T25 4 19:00 | 21:45 T26A 2 20:00 T26 2 20:15 Privado 8 20:0…" at bounding box center [431, 298] width 527 height 349
click at [519, 298] on div "T27 2 19:00 | 21:00 T25 4 19:00 | 21:45 T26A 2 20:00 T26 2 20:15 Privado 8 20:0…" at bounding box center [431, 298] width 527 height 349
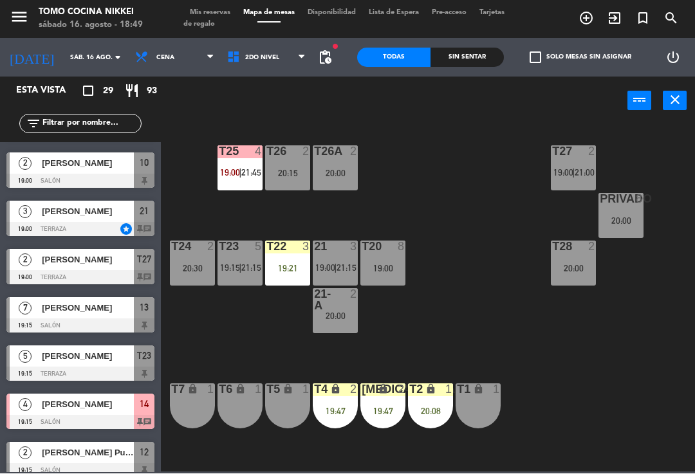
scroll to position [140, 0]
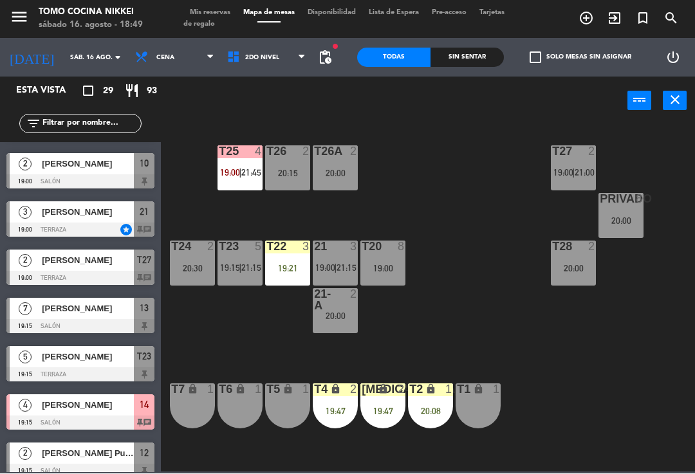
click at [135, 219] on div "21" at bounding box center [144, 212] width 21 height 21
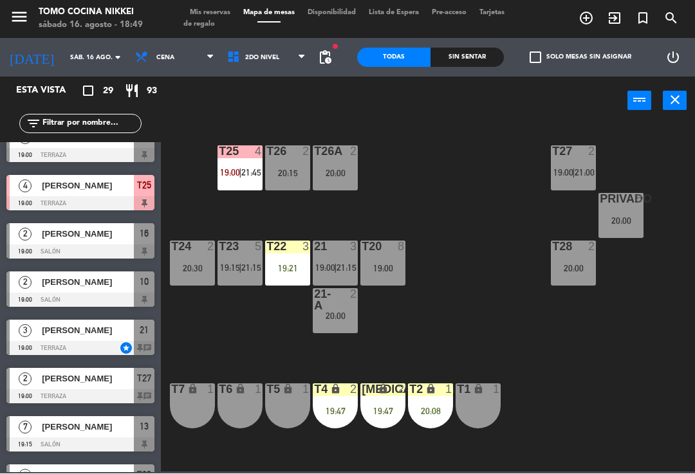
scroll to position [14, 0]
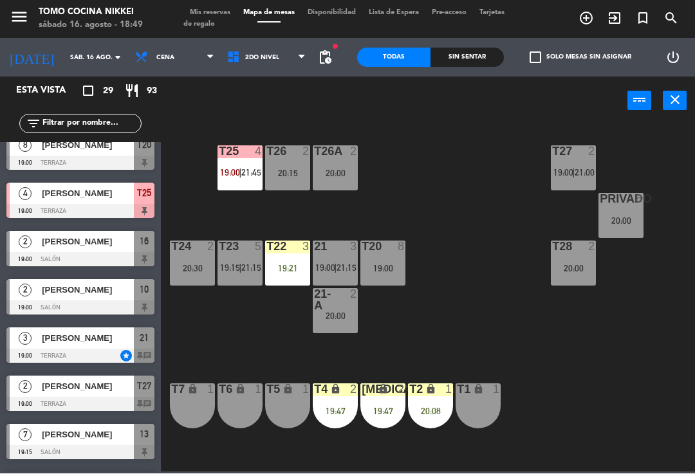
click at [129, 349] on div at bounding box center [80, 356] width 148 height 14
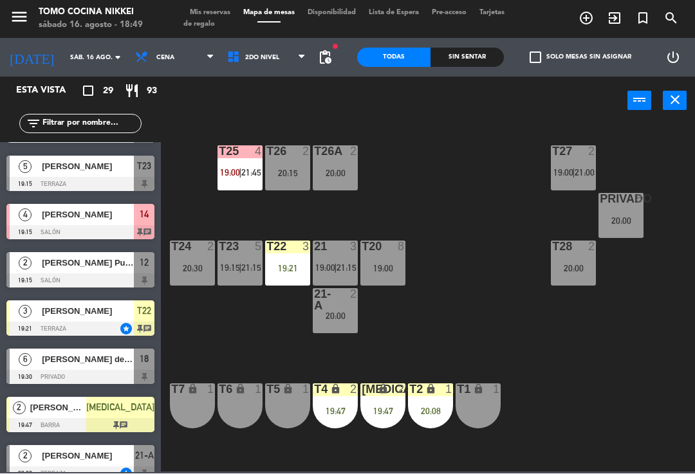
scroll to position [340, 0]
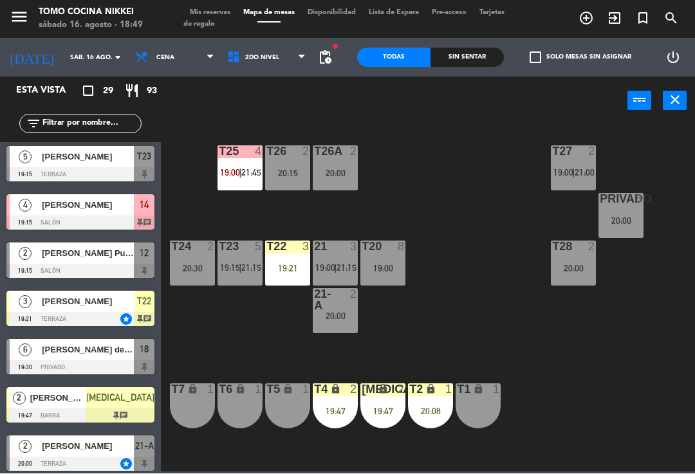
click at [138, 314] on div at bounding box center [80, 320] width 148 height 14
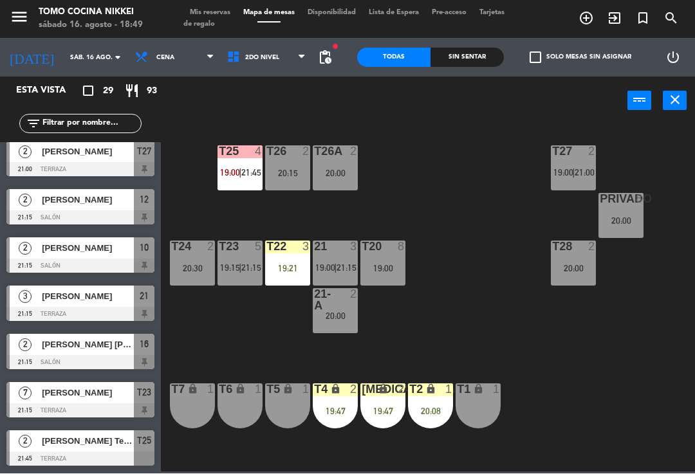
scroll to position [1070, 0]
click at [128, 461] on div at bounding box center [80, 459] width 148 height 14
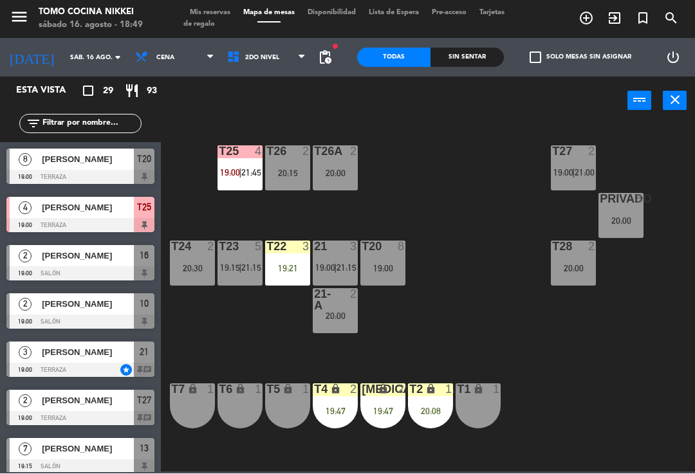
scroll to position [447, 0]
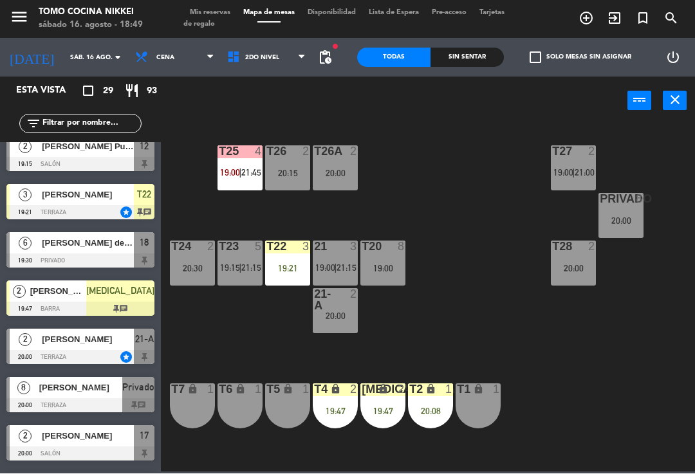
click at [374, 409] on div "19:47" at bounding box center [382, 411] width 45 height 9
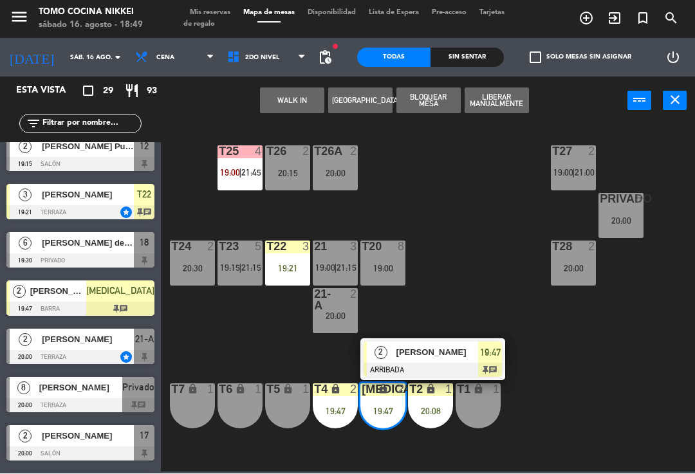
click at [477, 369] on div at bounding box center [433, 371] width 138 height 14
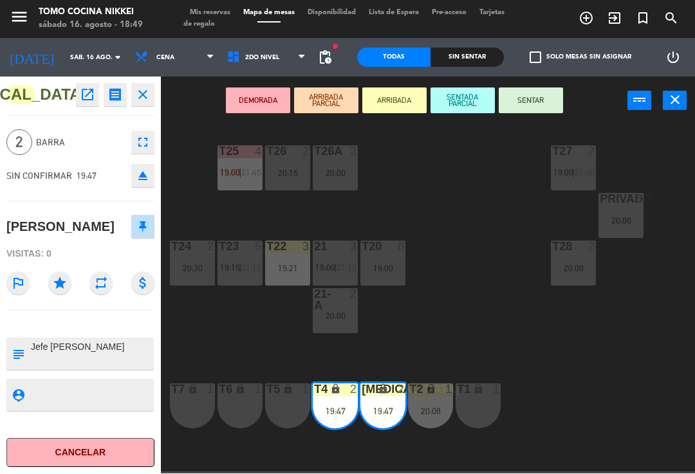
click at [217, 15] on span "Mis reservas" at bounding box center [209, 13] width 53 height 7
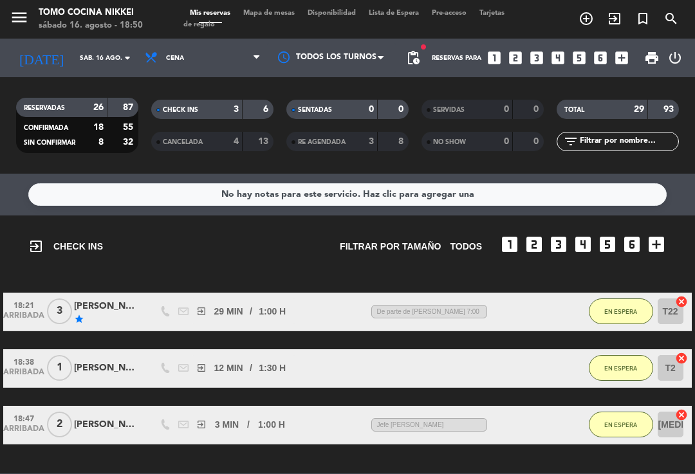
scroll to position [-1, 0]
click at [262, 13] on span "Mapa de mesas" at bounding box center [269, 13] width 64 height 7
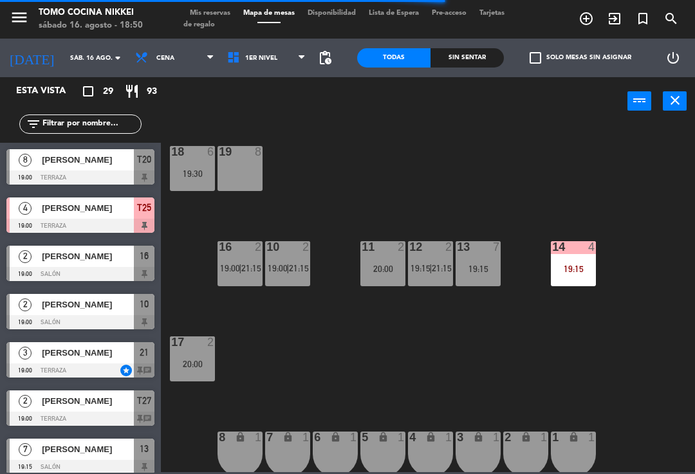
click at [176, 71] on span "Cena" at bounding box center [175, 58] width 92 height 28
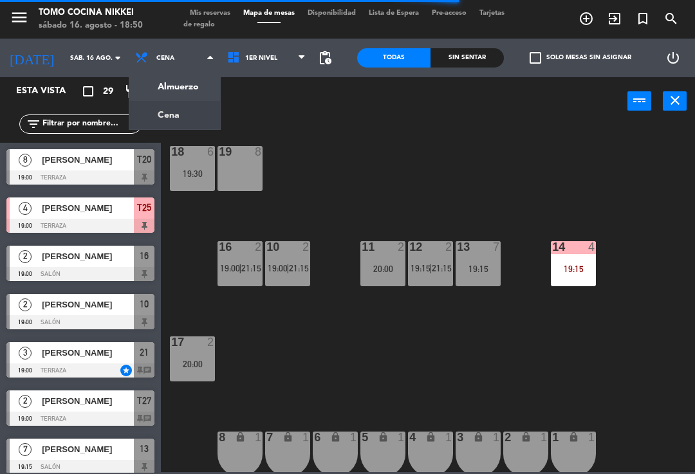
click at [206, 19] on span "Tarjetas de regalo" at bounding box center [343, 19] width 321 height 19
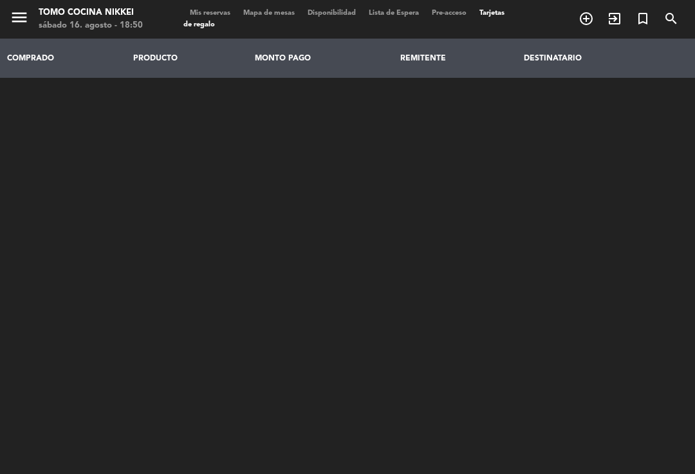
click at [210, 22] on span "Tarjetas de regalo" at bounding box center [343, 19] width 321 height 19
click at [206, 10] on span "Mis reservas" at bounding box center [209, 13] width 53 height 7
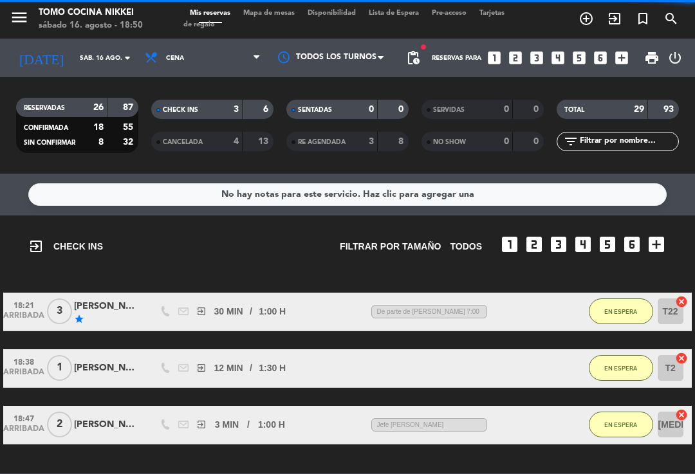
scroll to position [21, 0]
